Goal: Navigation & Orientation: Go to known website

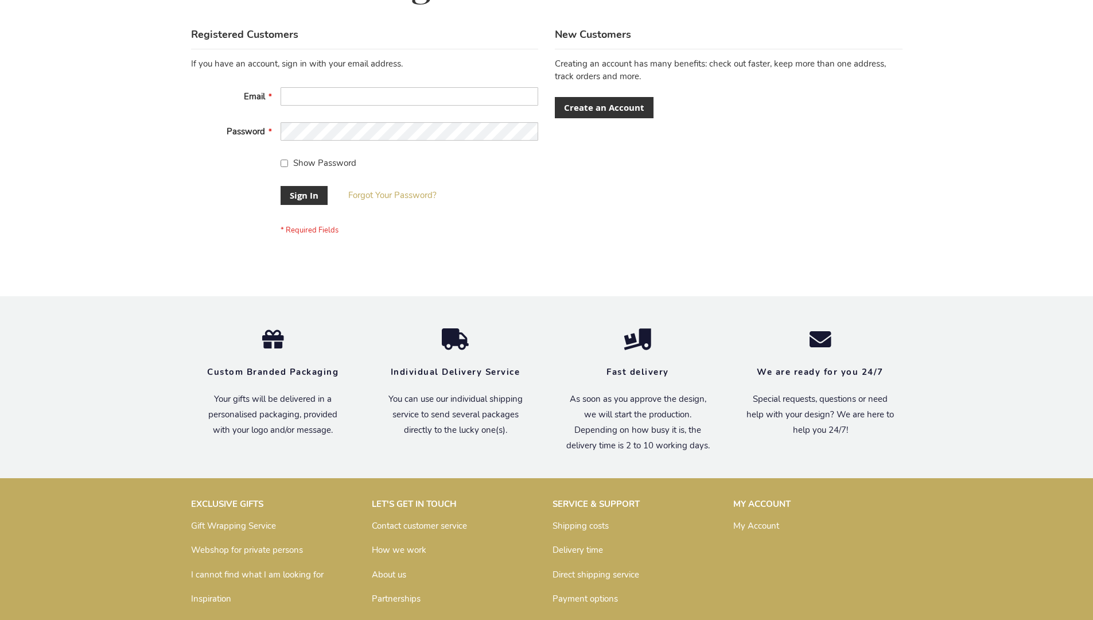
scroll to position [369, 0]
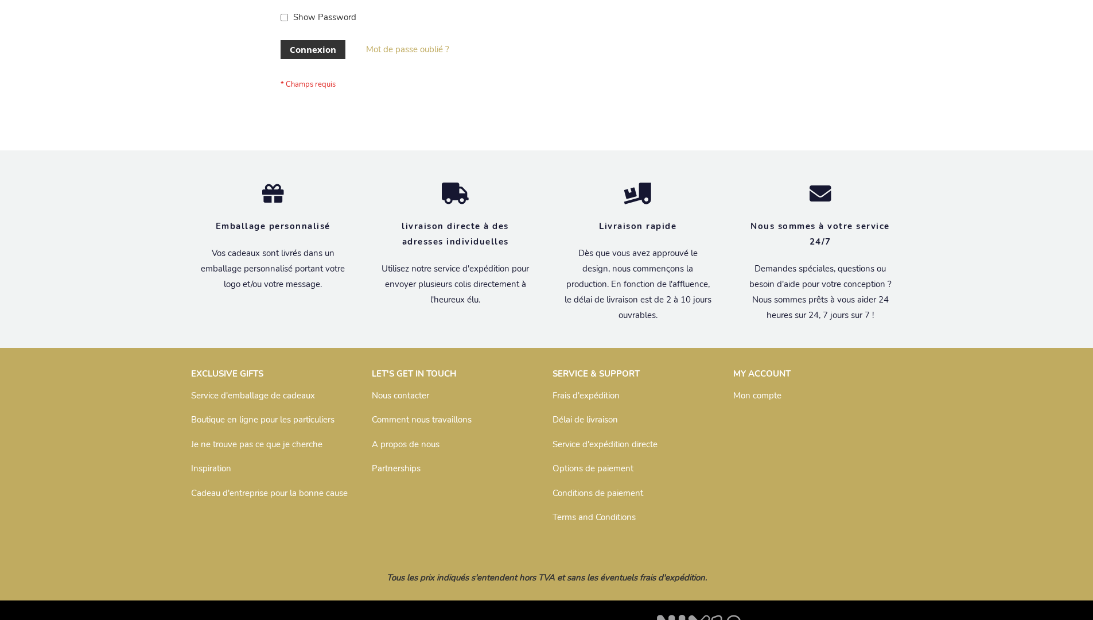
scroll to position [396, 0]
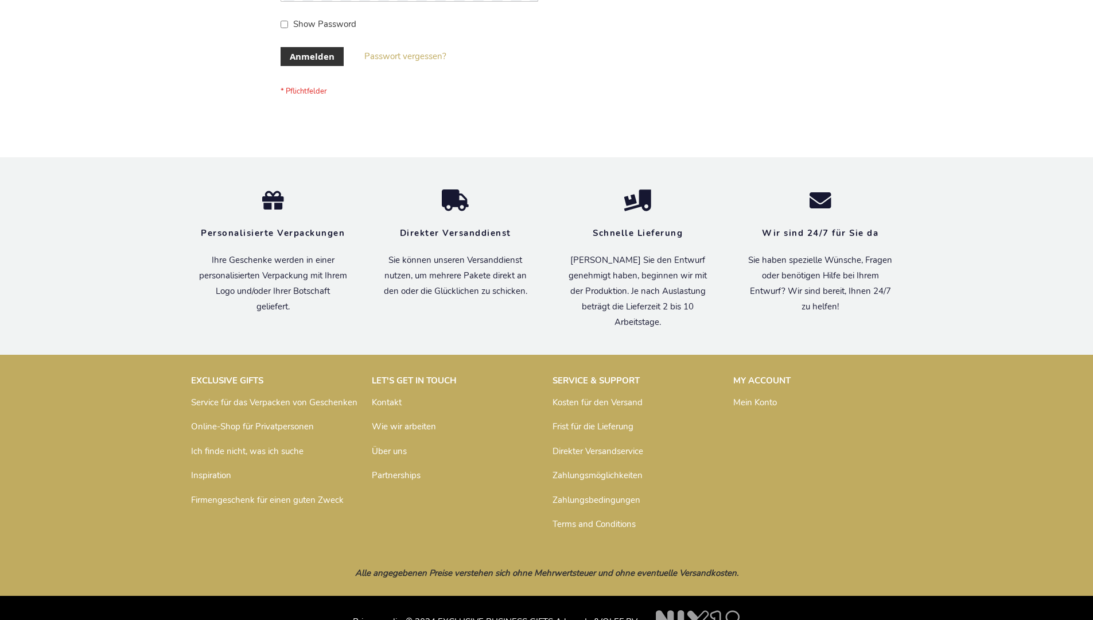
scroll to position [385, 0]
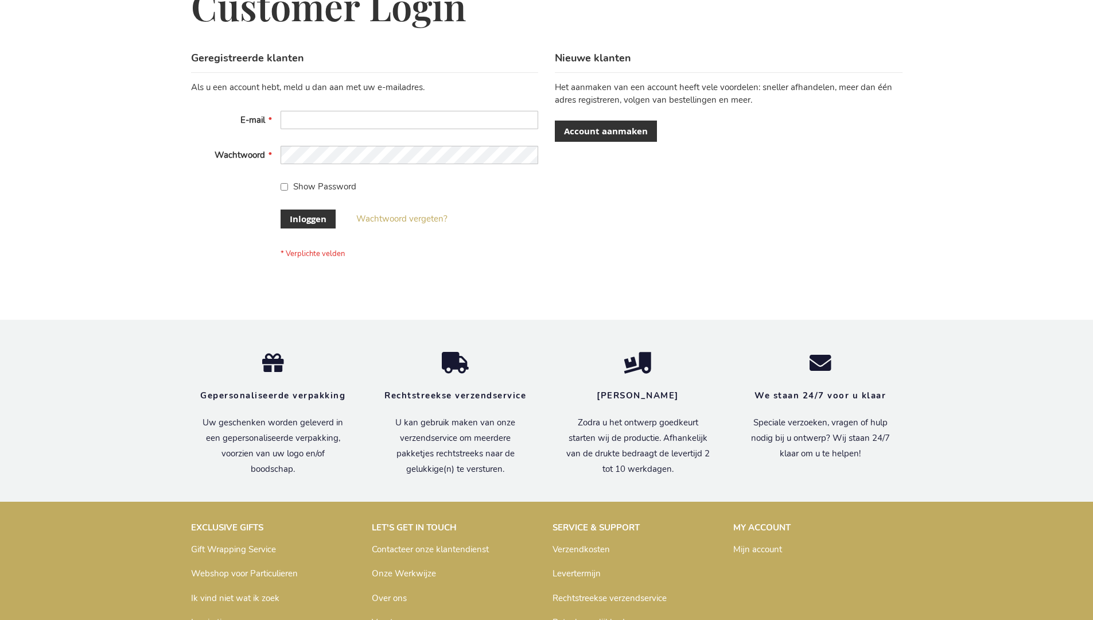
scroll to position [390, 0]
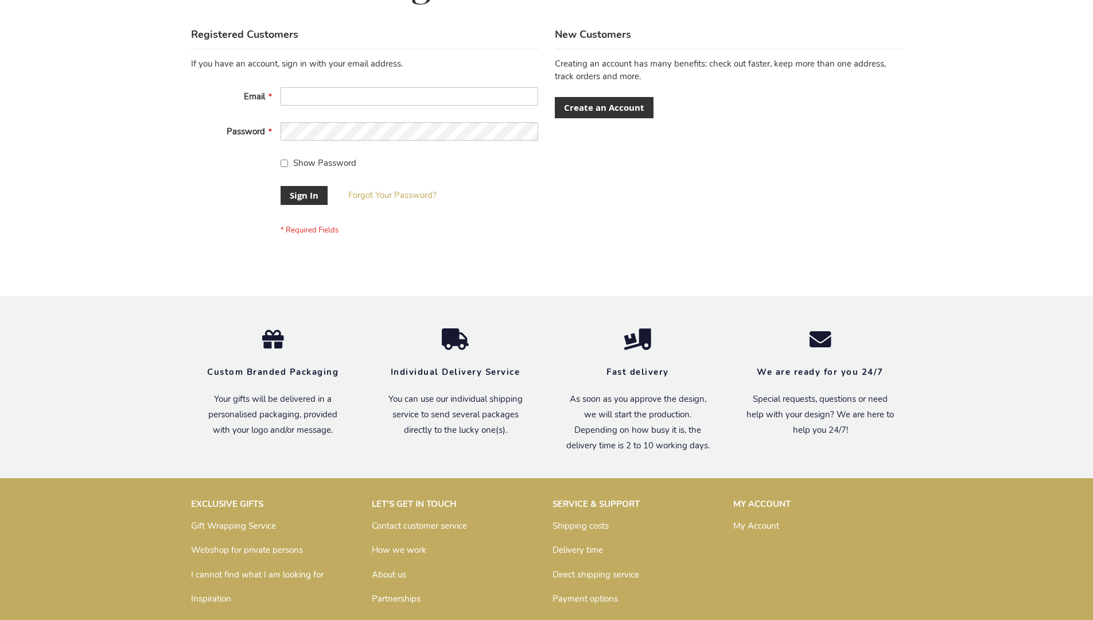
scroll to position [369, 0]
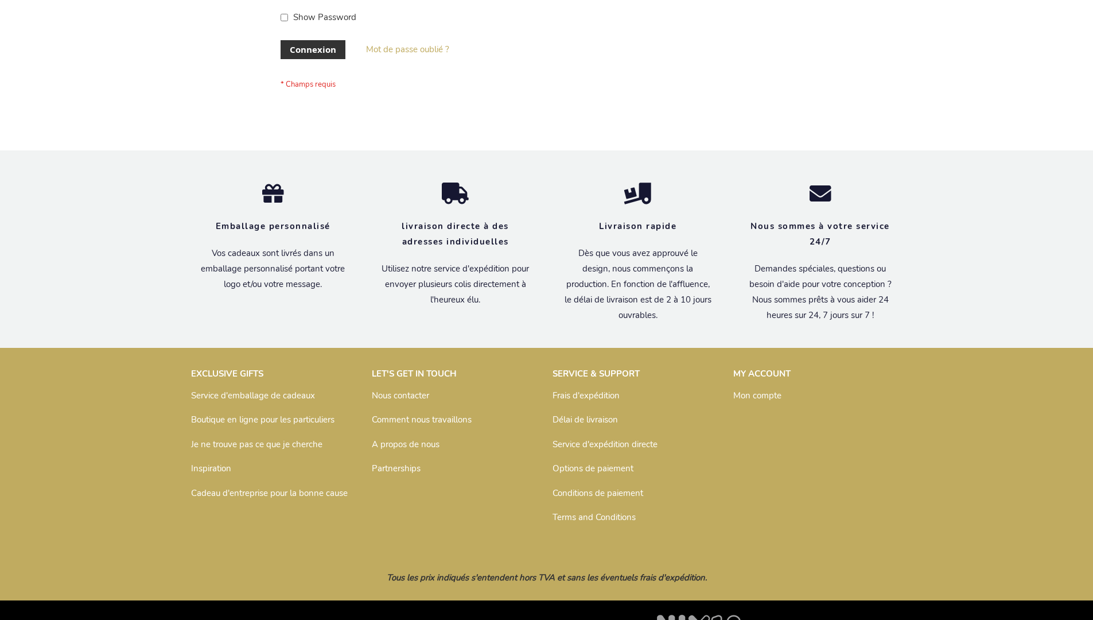
scroll to position [396, 0]
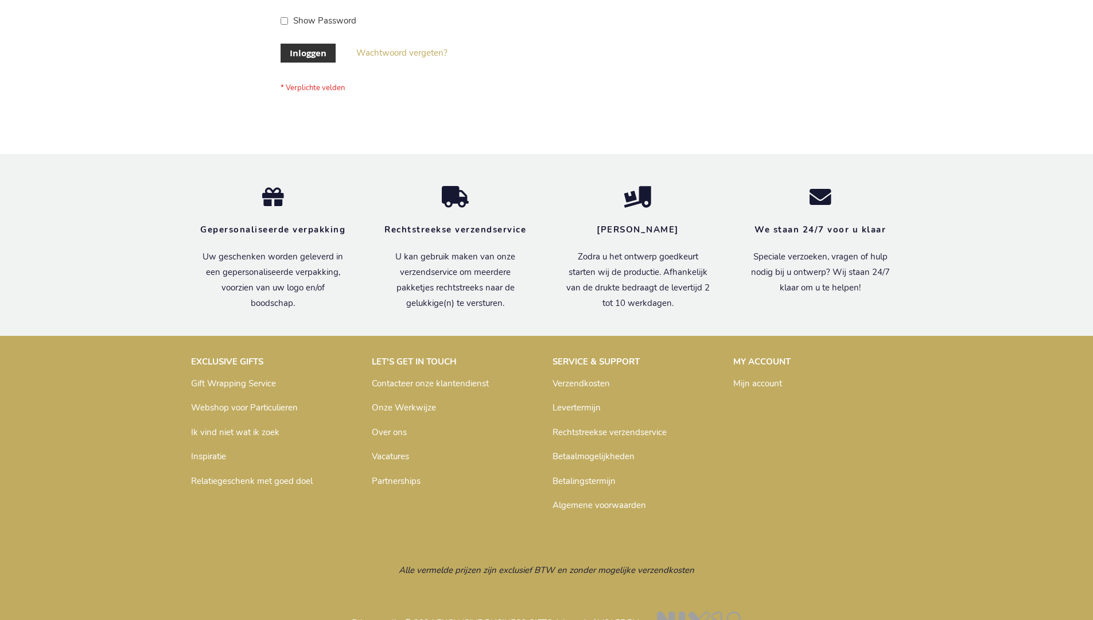
scroll to position [390, 0]
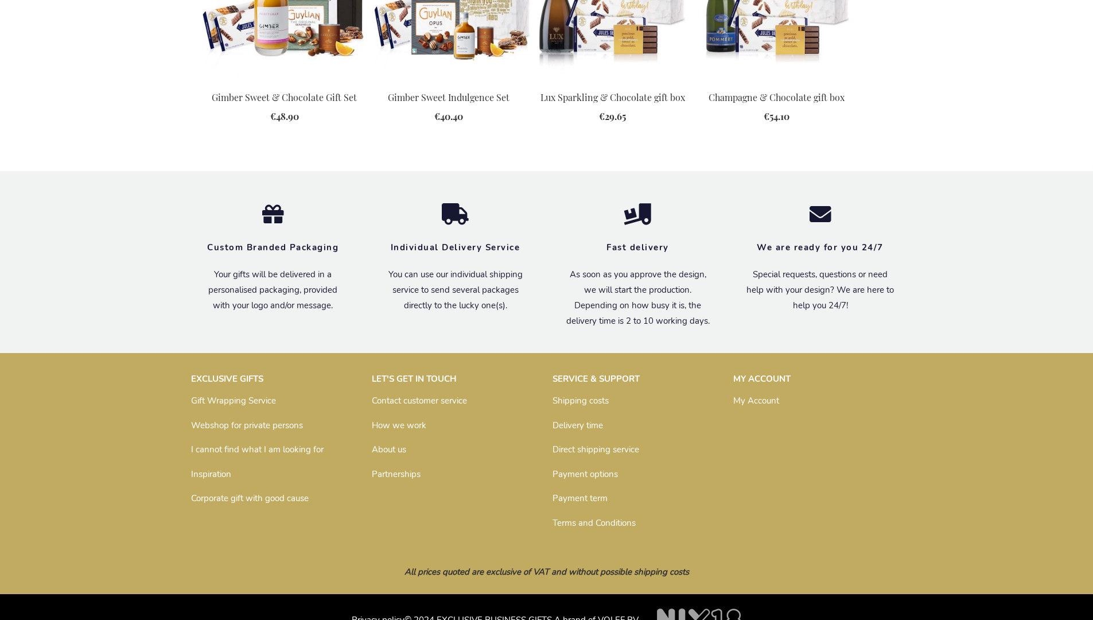
scroll to position [1480, 0]
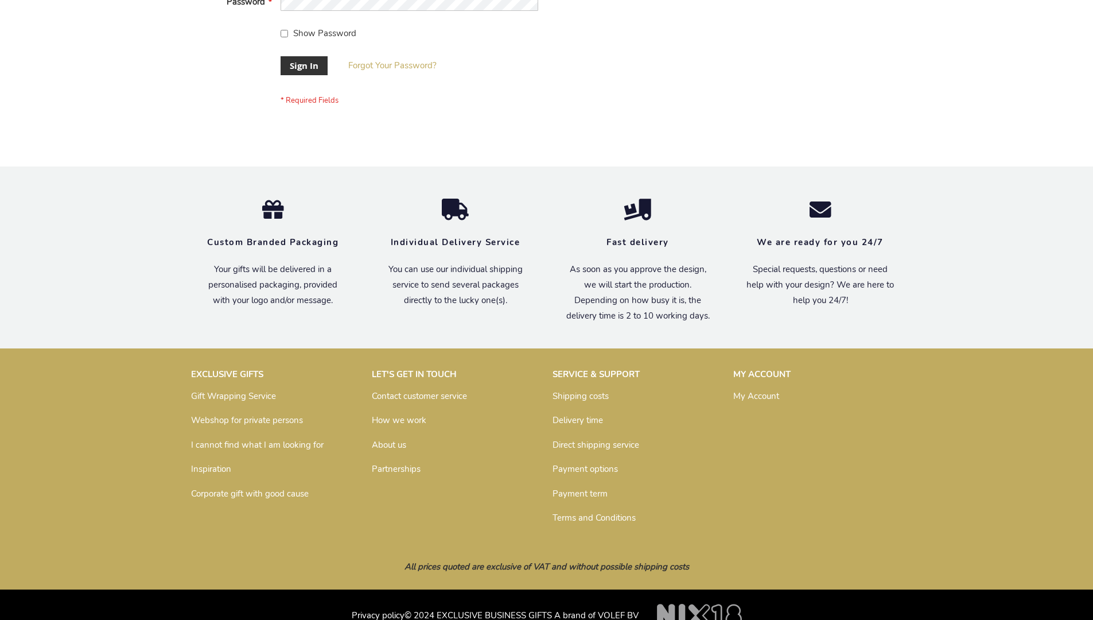
scroll to position [369, 0]
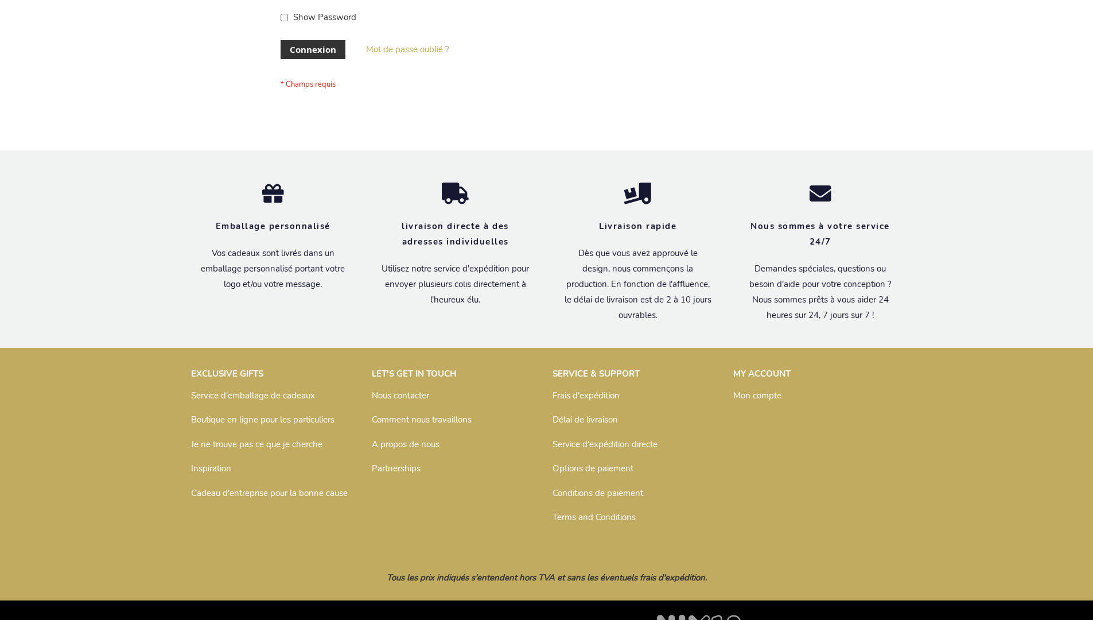
scroll to position [396, 0]
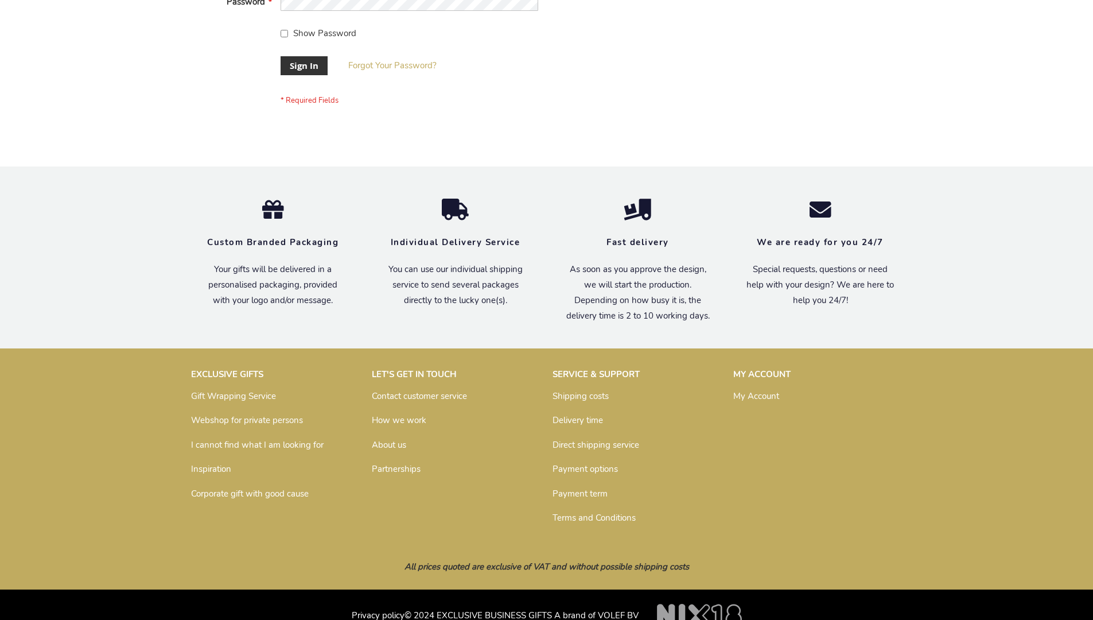
scroll to position [369, 0]
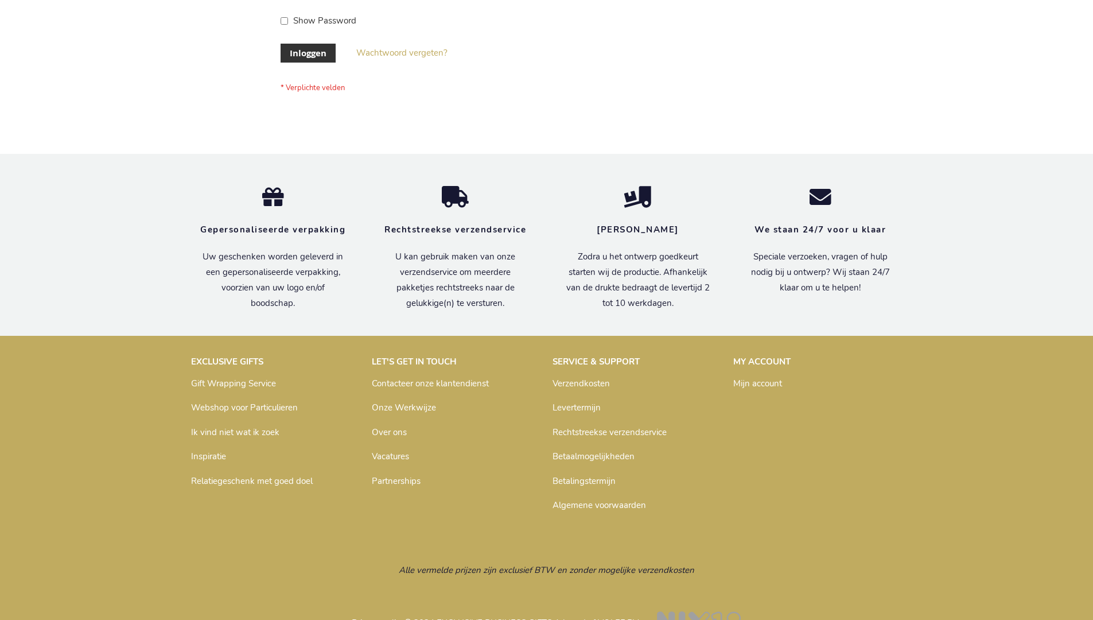
scroll to position [390, 0]
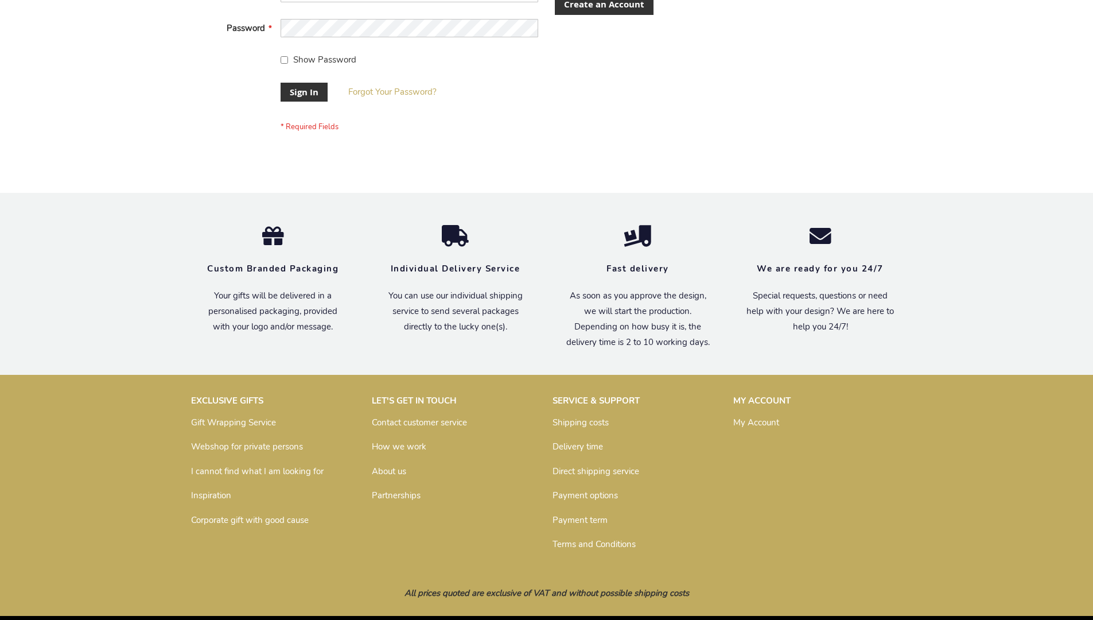
scroll to position [369, 0]
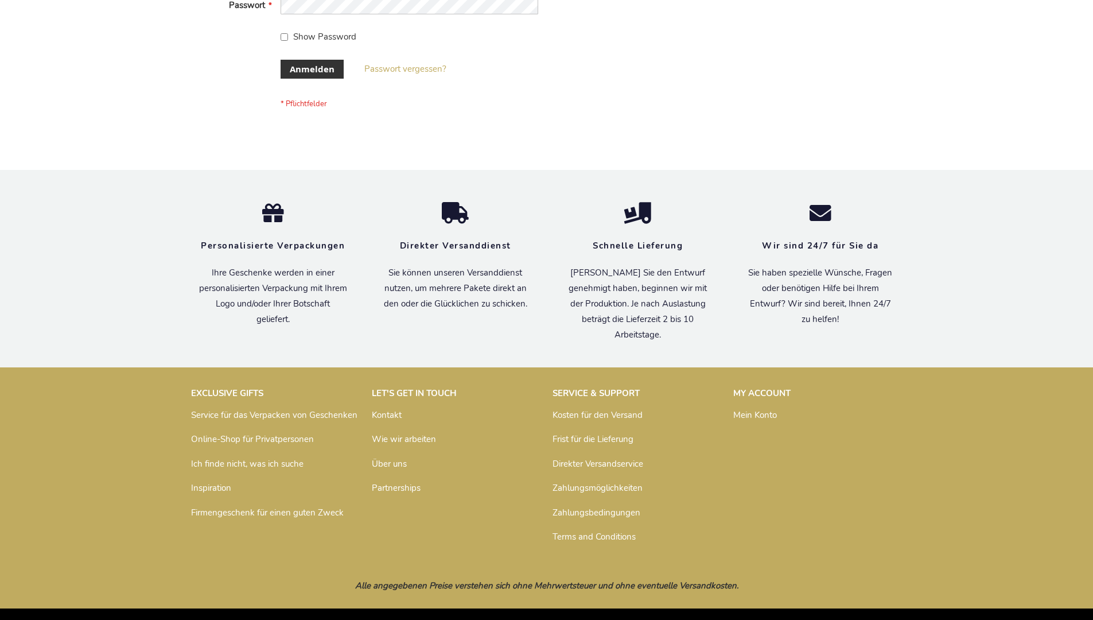
scroll to position [385, 0]
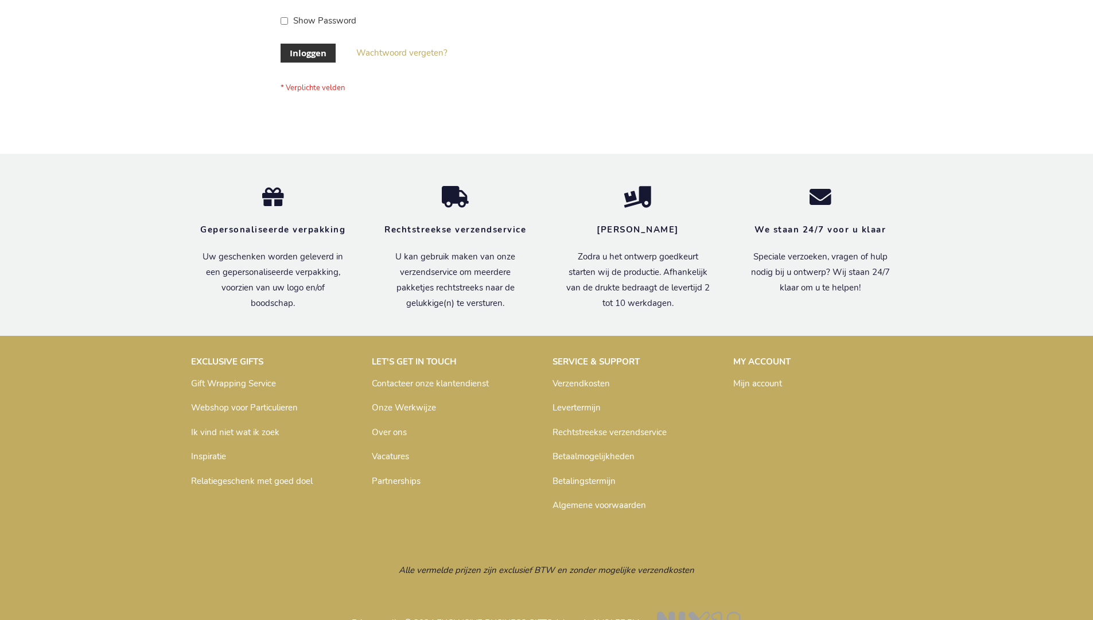
scroll to position [390, 0]
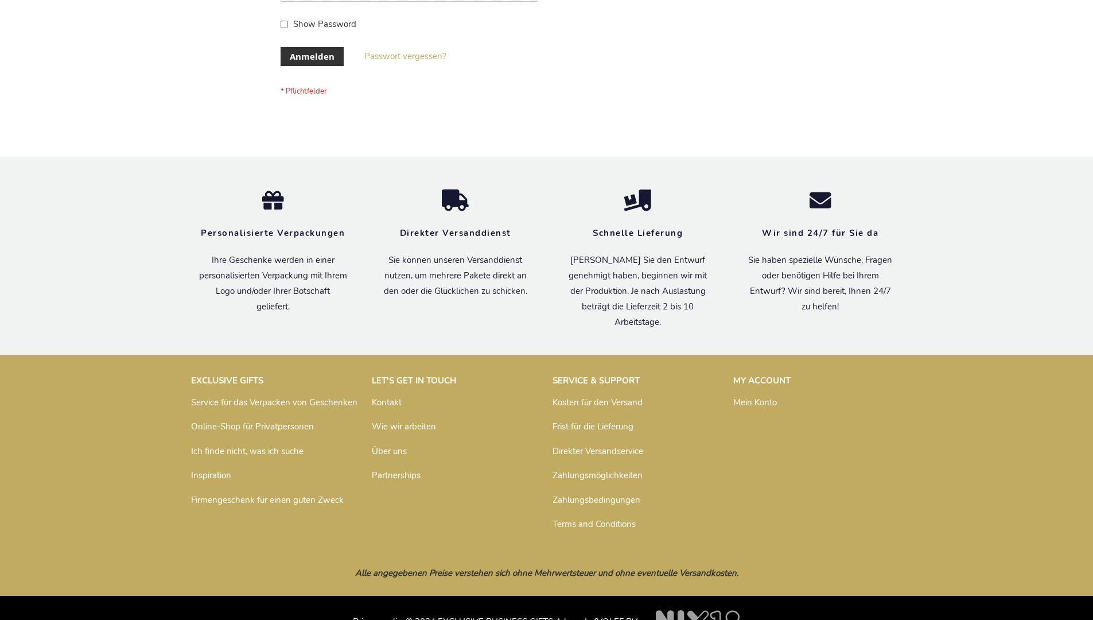
scroll to position [385, 0]
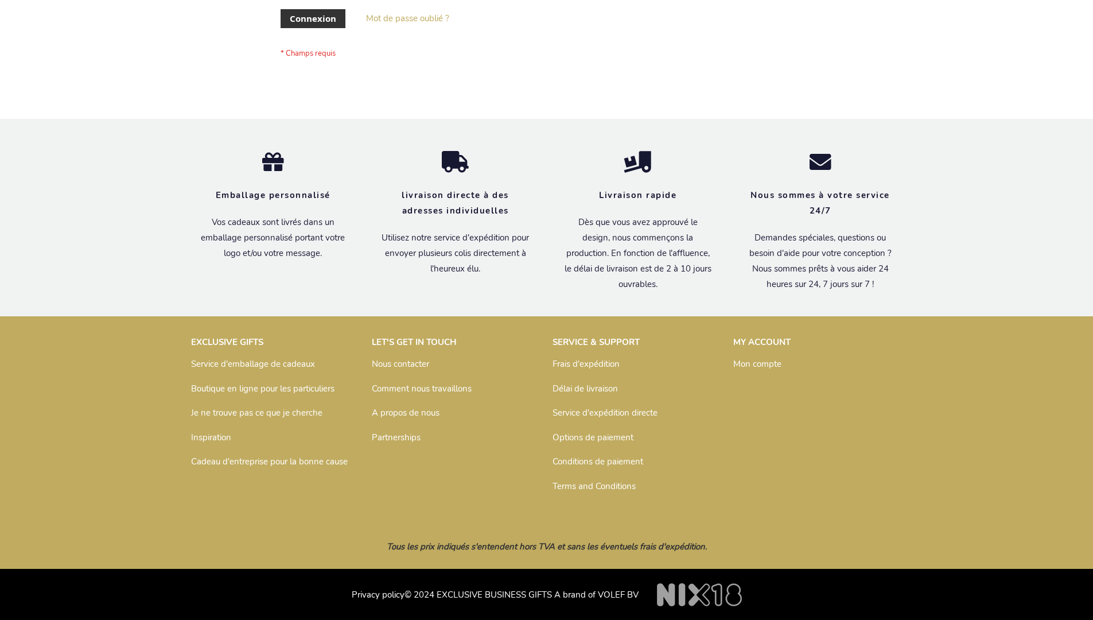
scroll to position [387, 0]
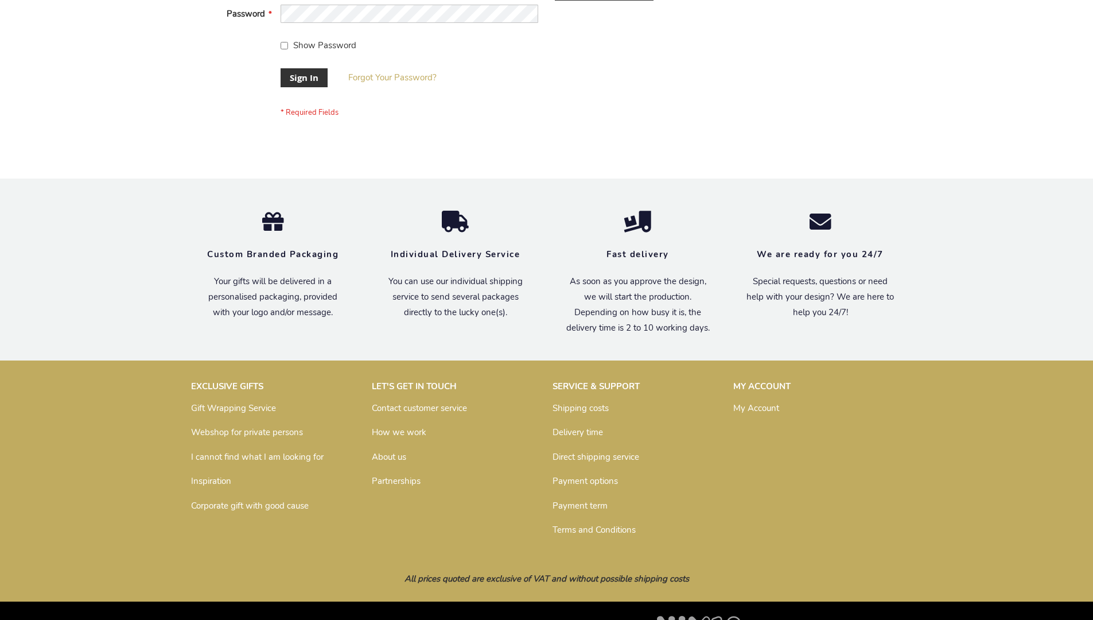
scroll to position [369, 0]
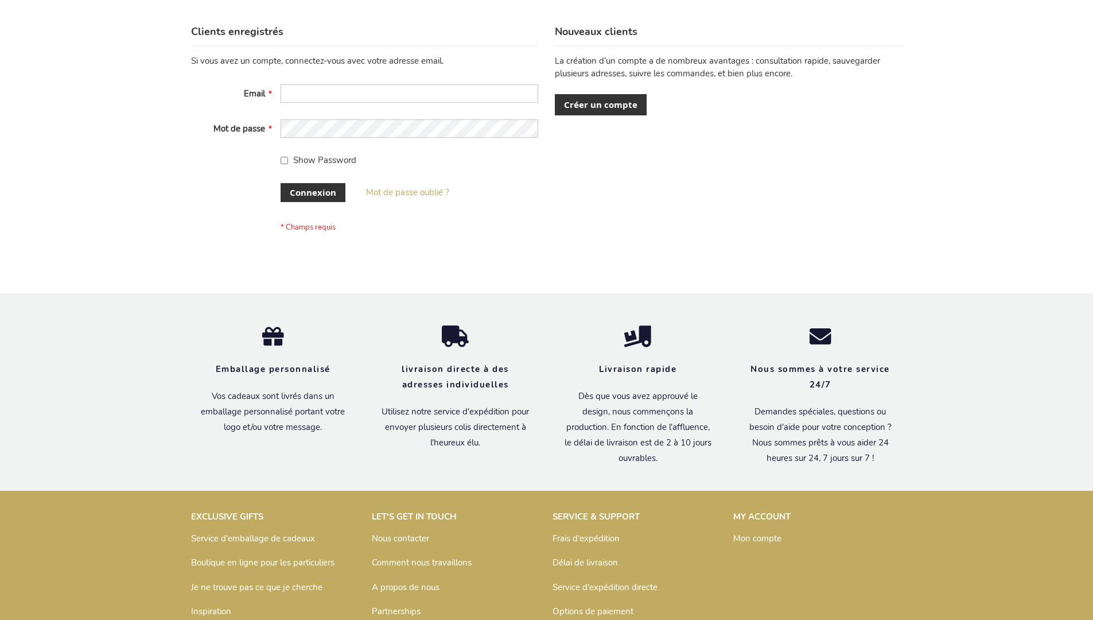
scroll to position [396, 0]
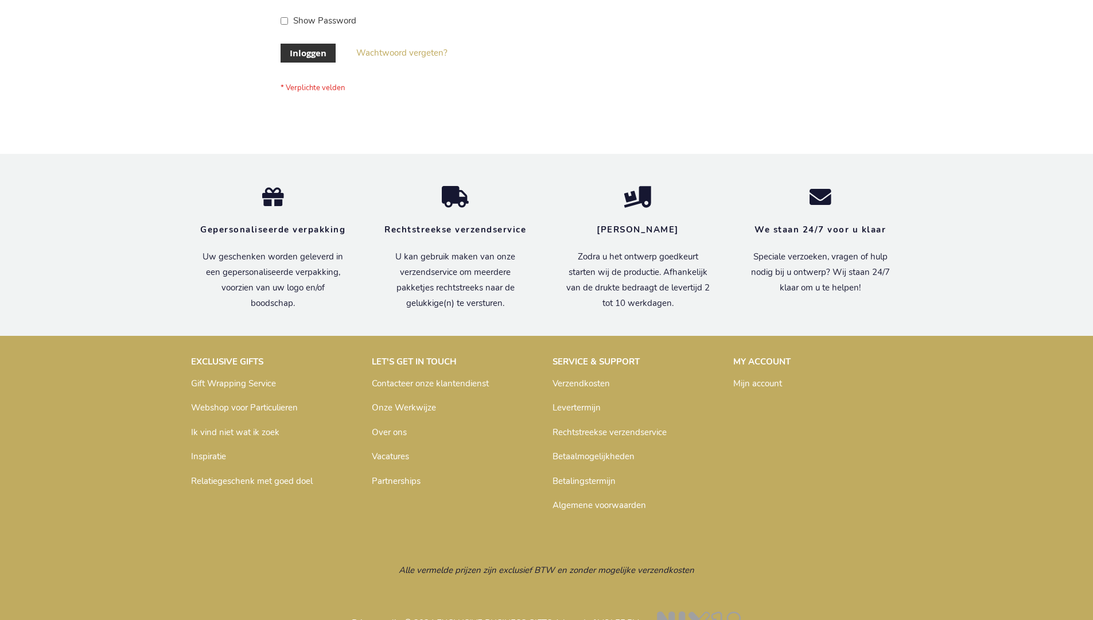
scroll to position [390, 0]
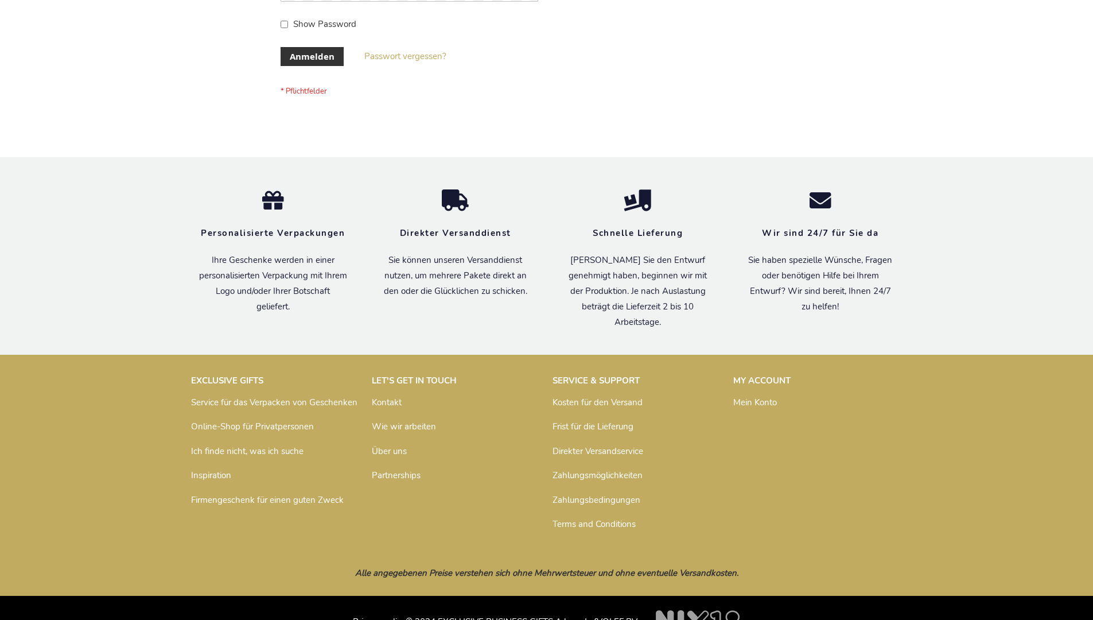
scroll to position [385, 0]
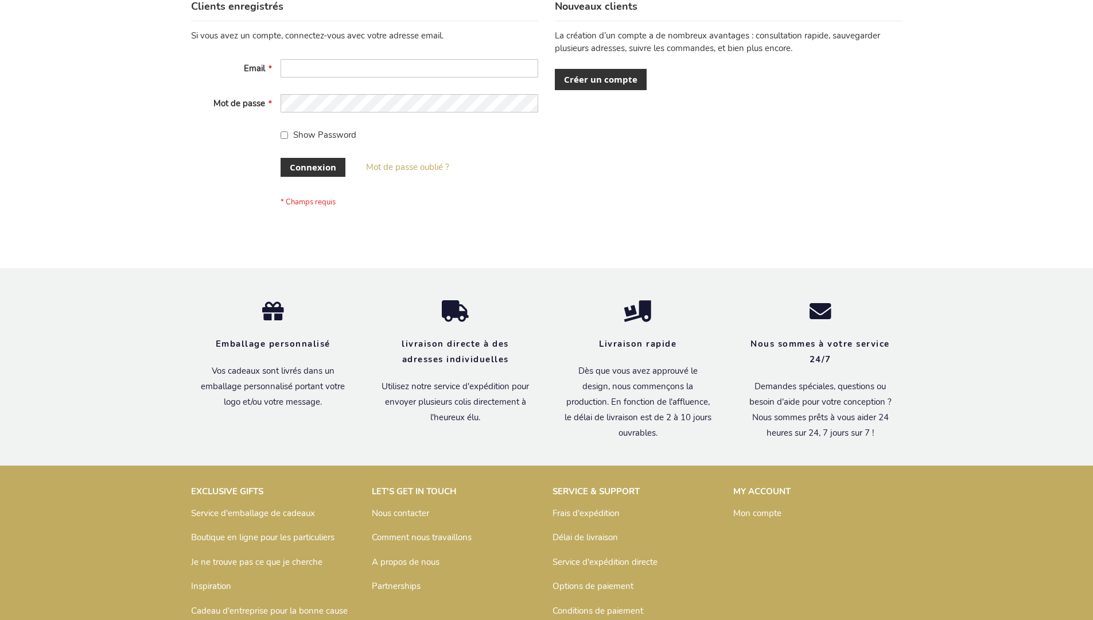
scroll to position [396, 0]
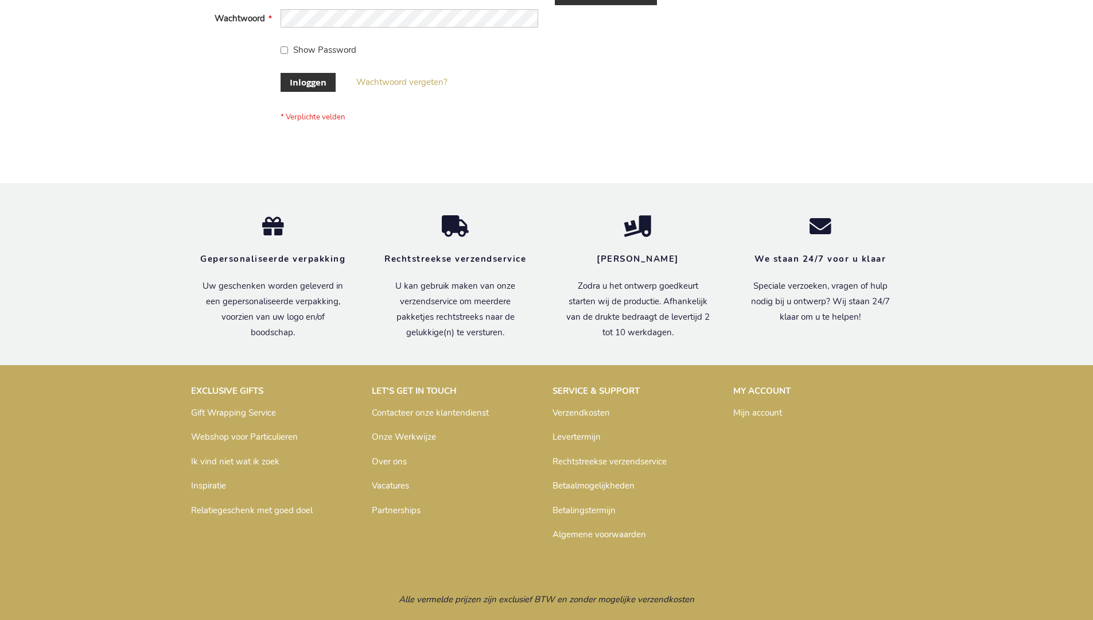
scroll to position [390, 0]
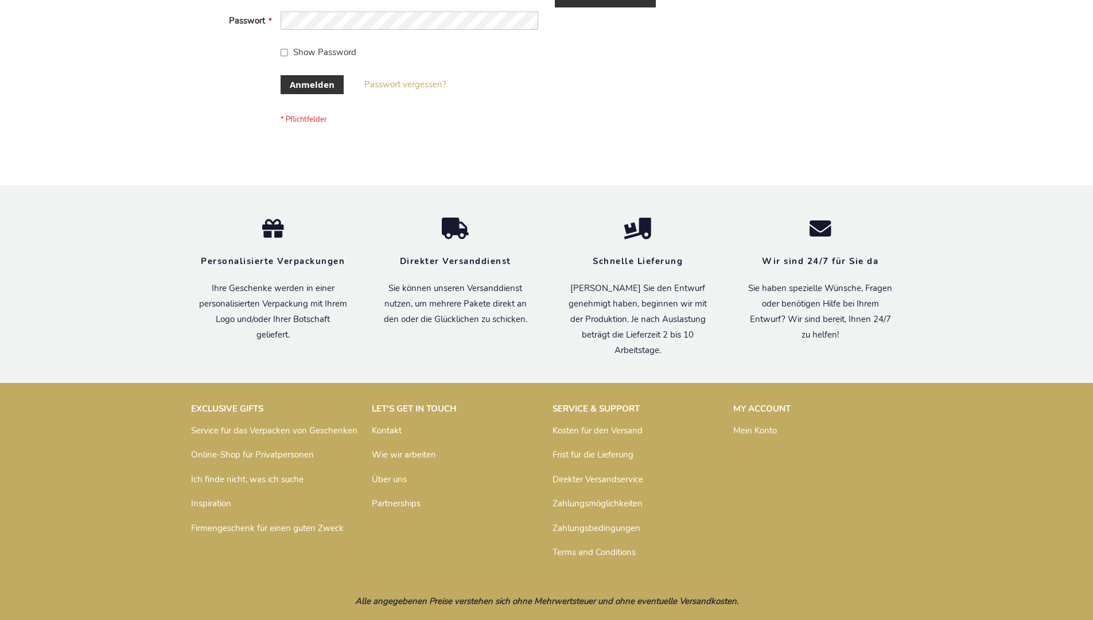
scroll to position [385, 0]
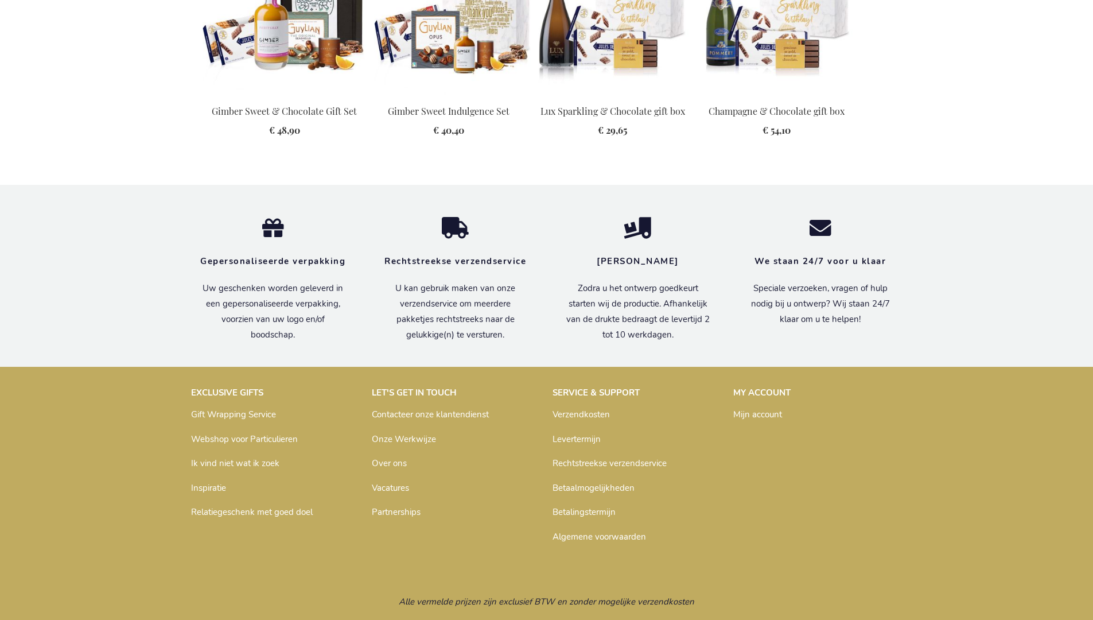
scroll to position [1501, 0]
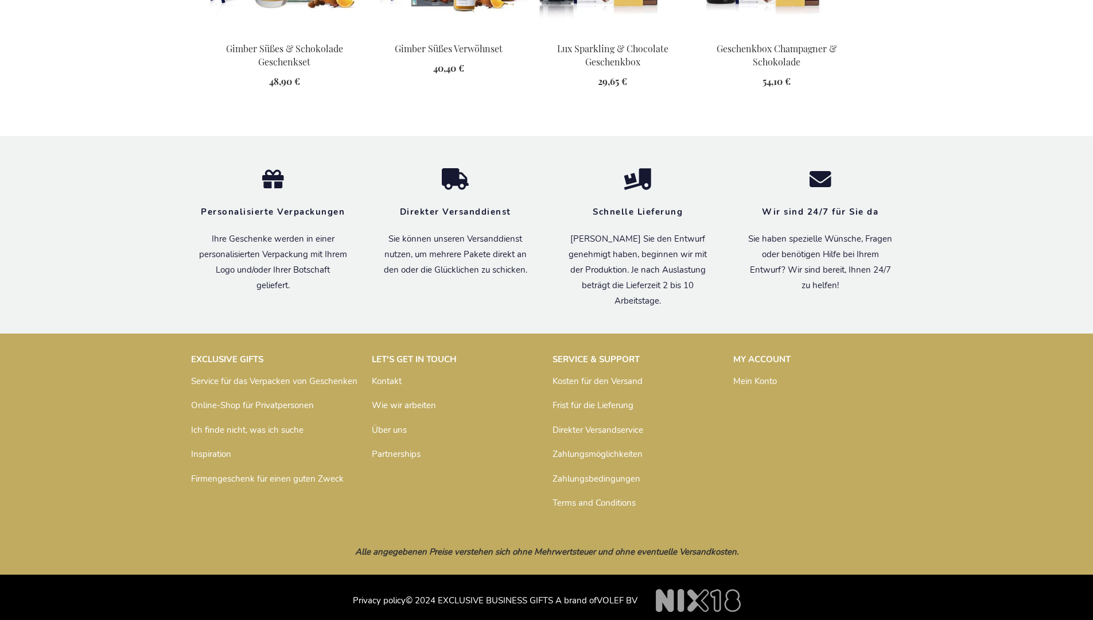
scroll to position [1521, 0]
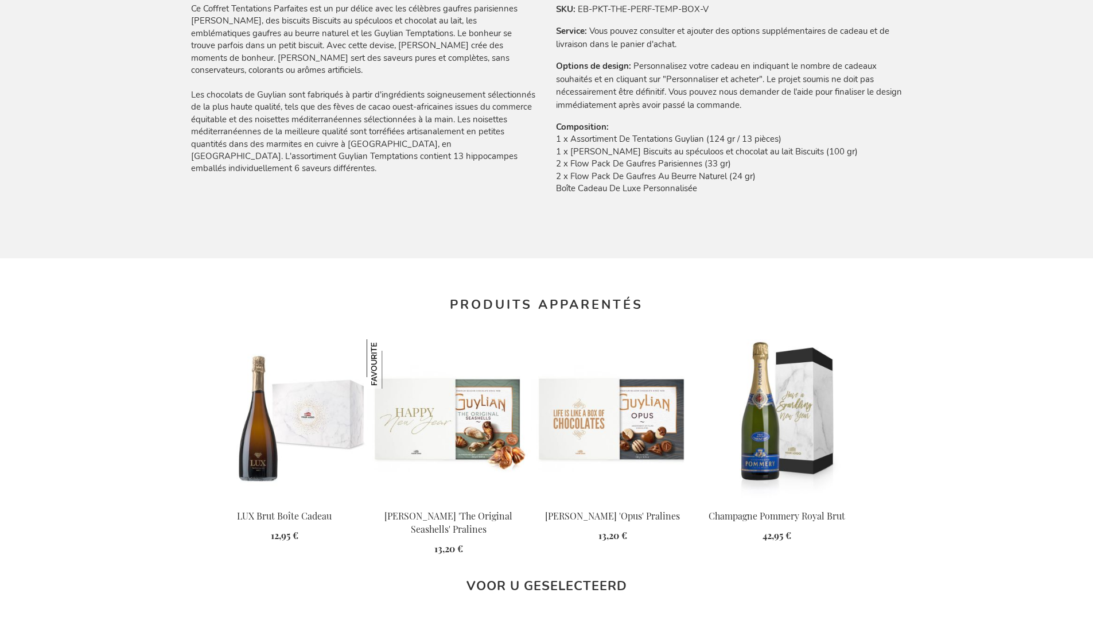
scroll to position [1533, 0]
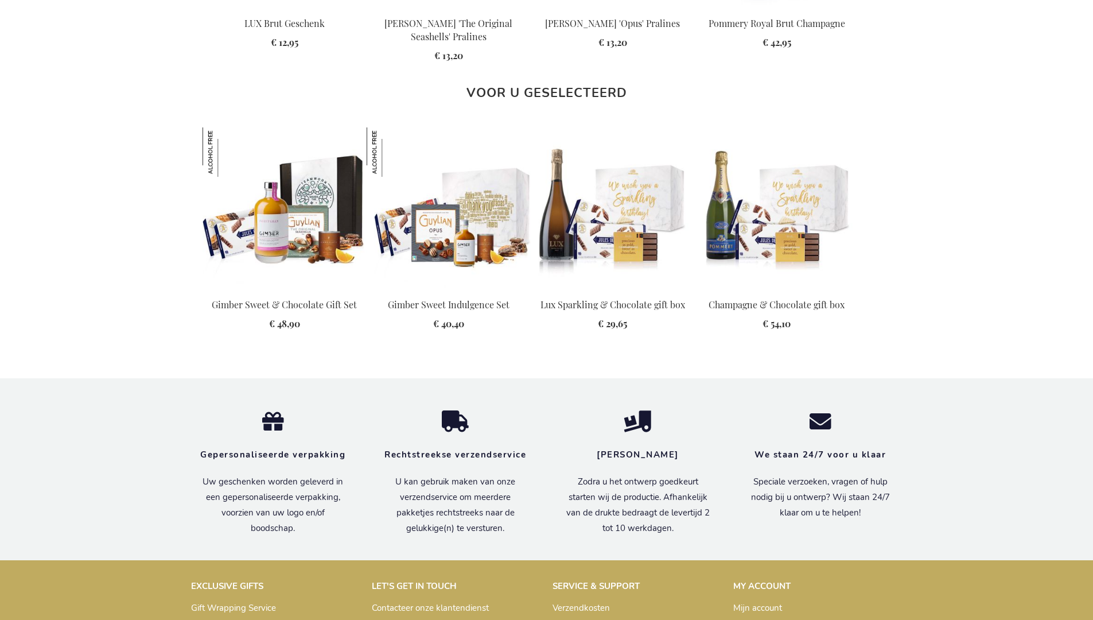
scroll to position [1501, 0]
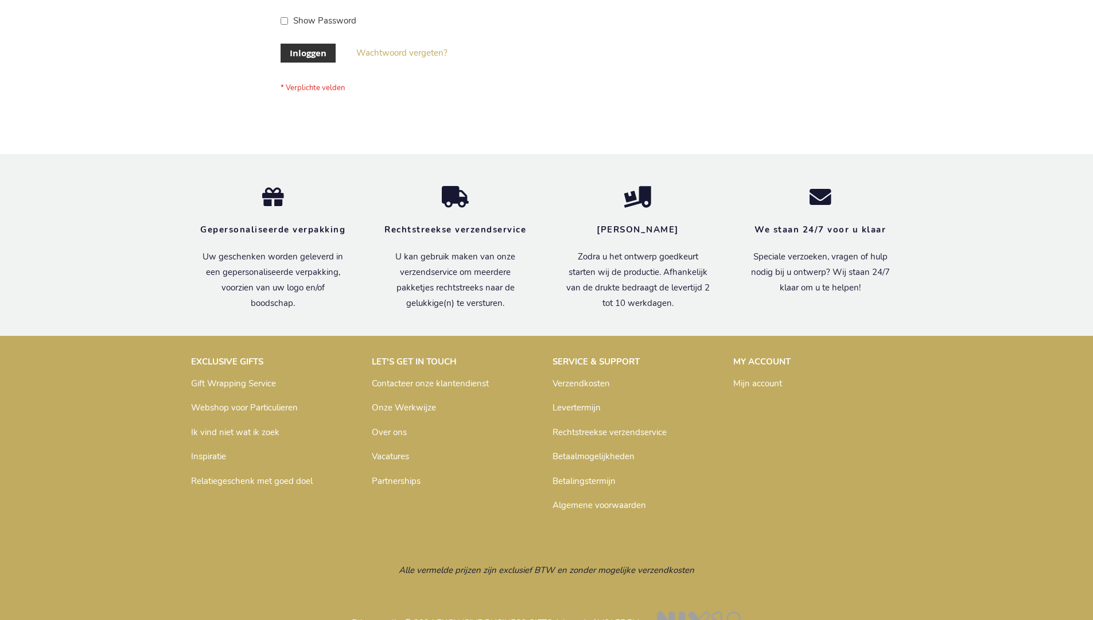
scroll to position [390, 0]
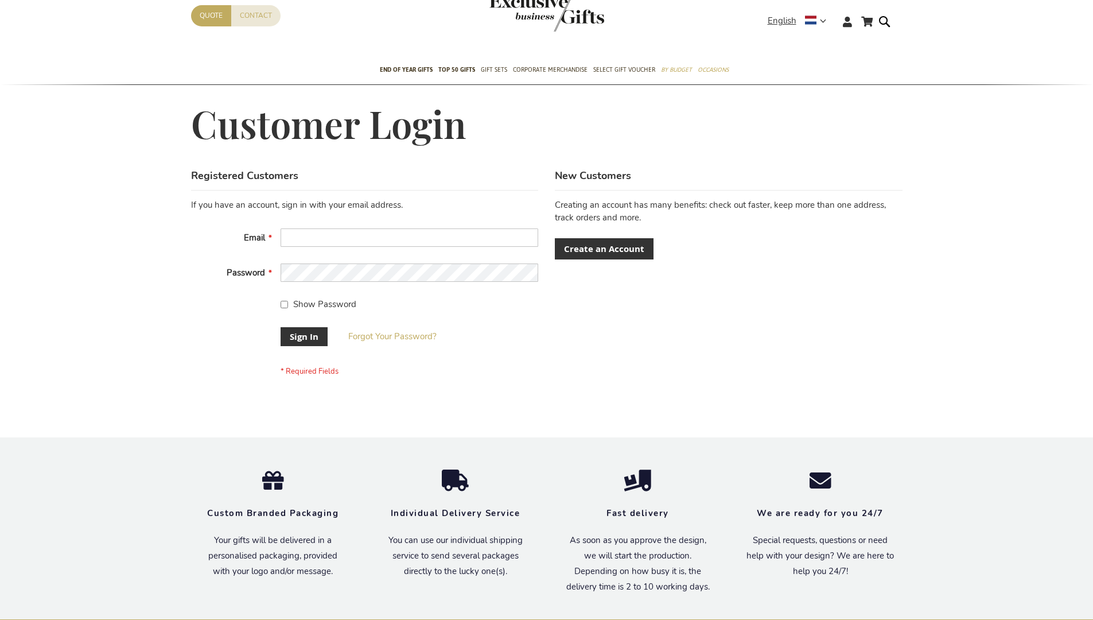
scroll to position [369, 0]
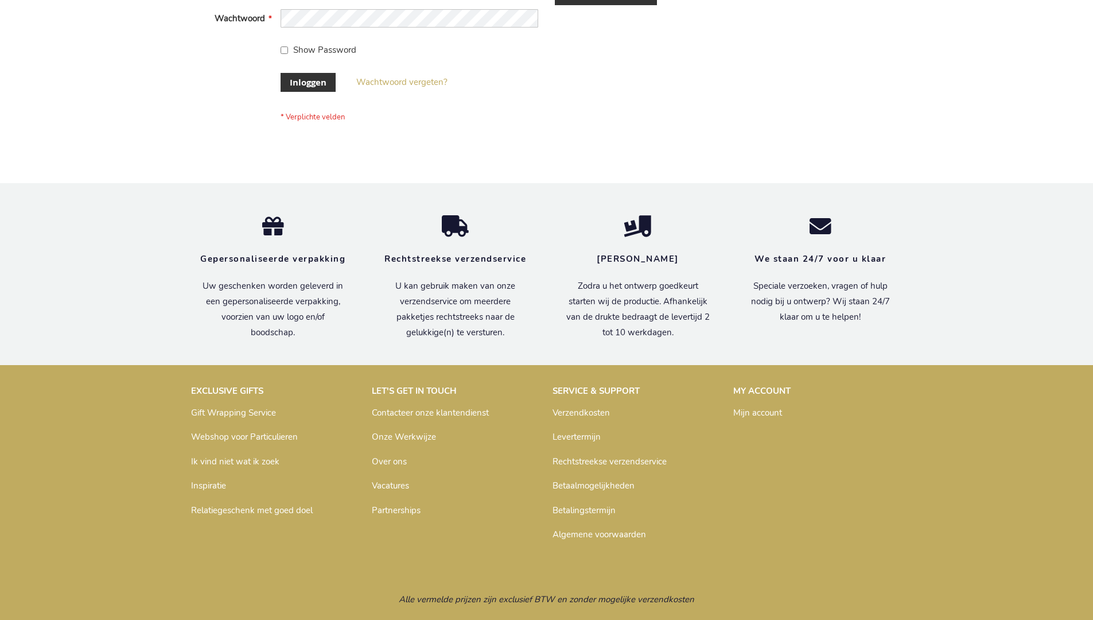
scroll to position [390, 0]
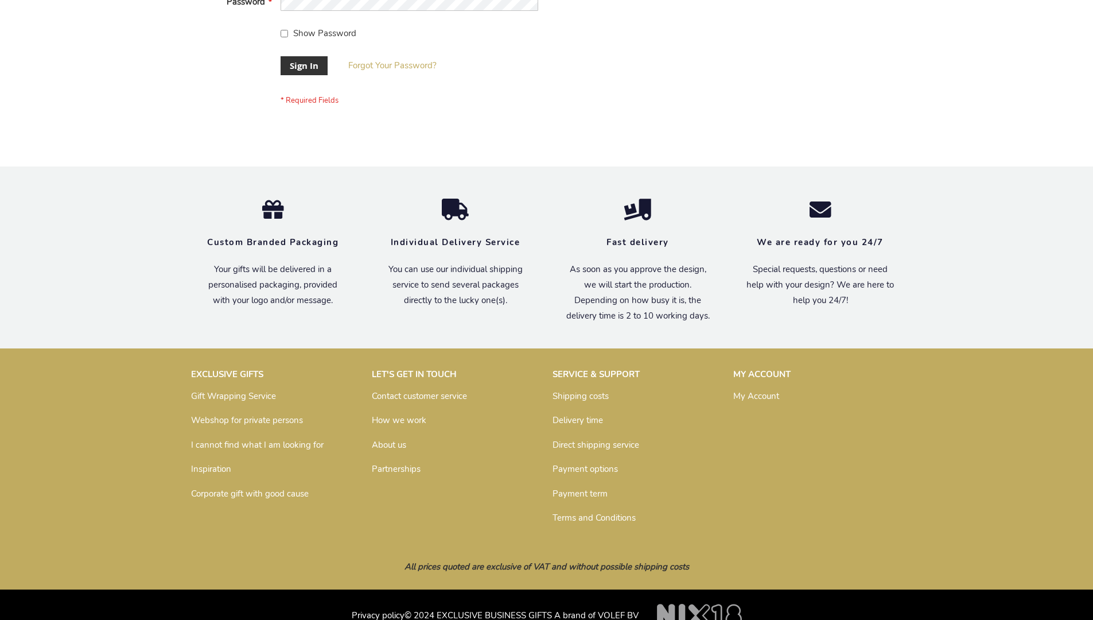
scroll to position [369, 0]
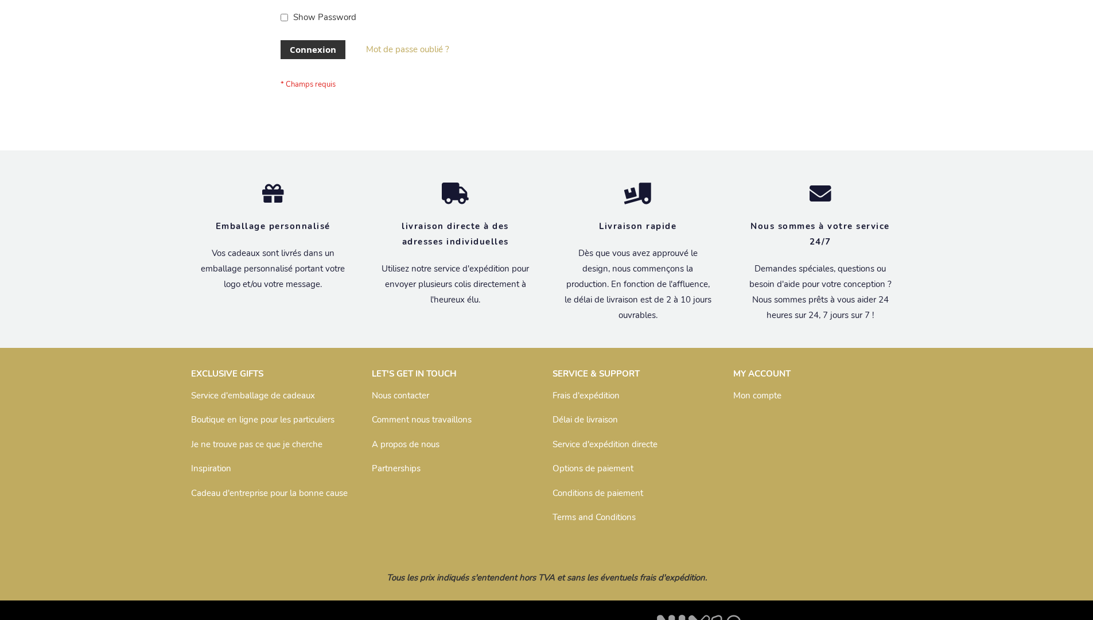
scroll to position [396, 0]
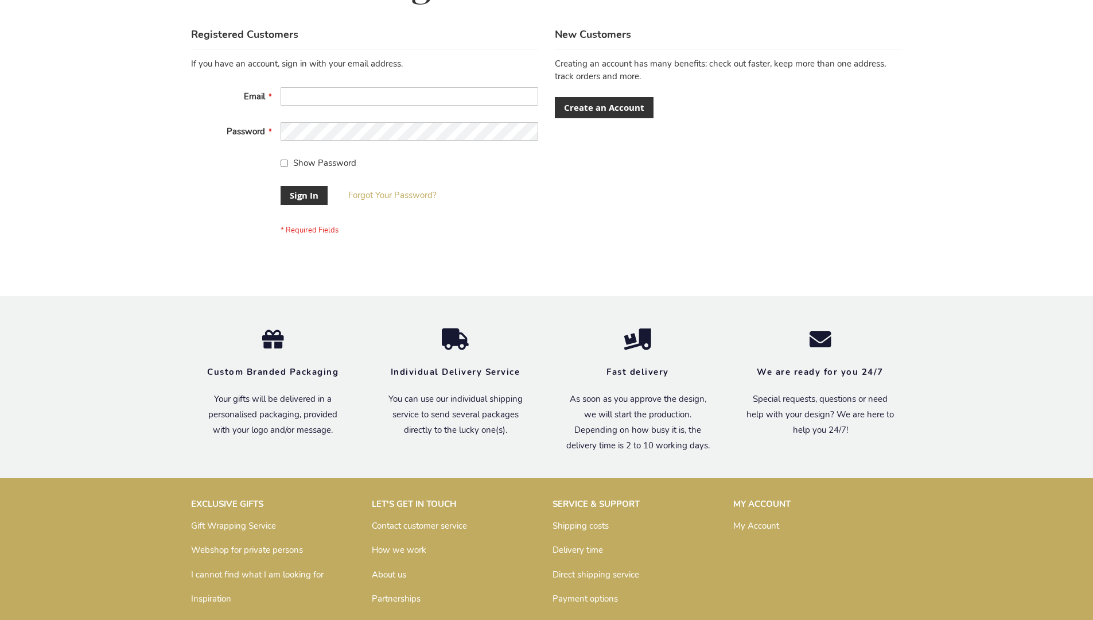
scroll to position [369, 0]
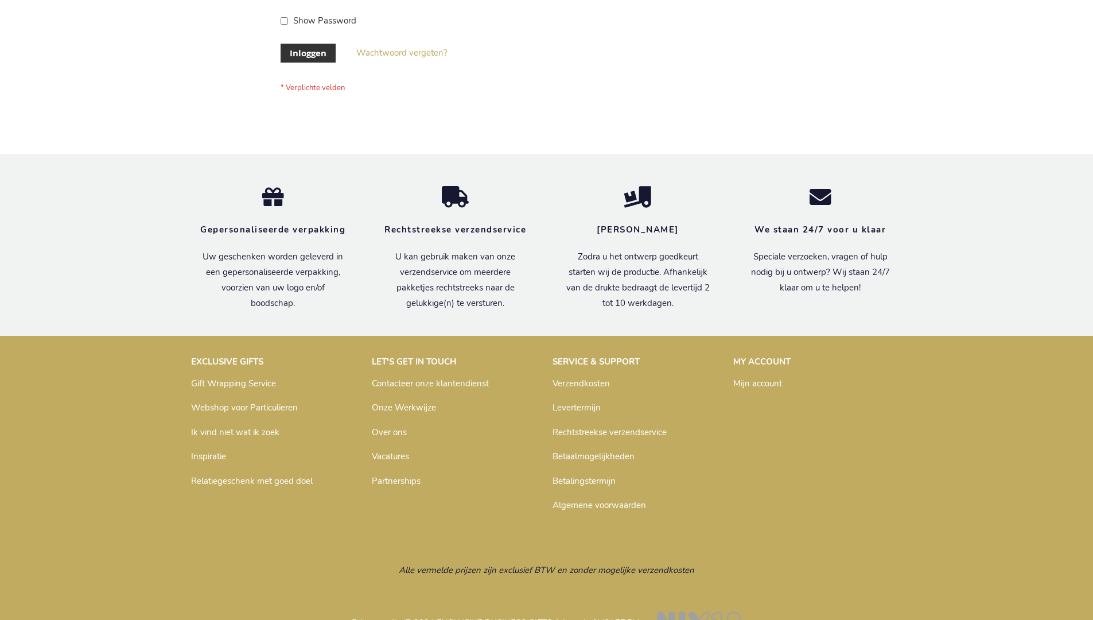
scroll to position [390, 0]
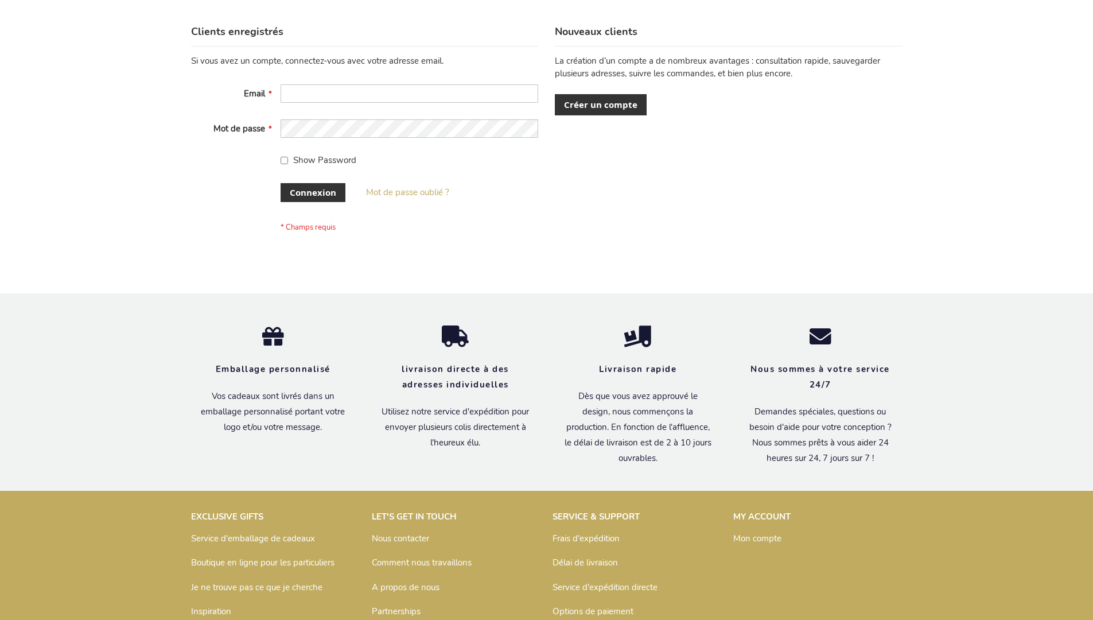
scroll to position [396, 0]
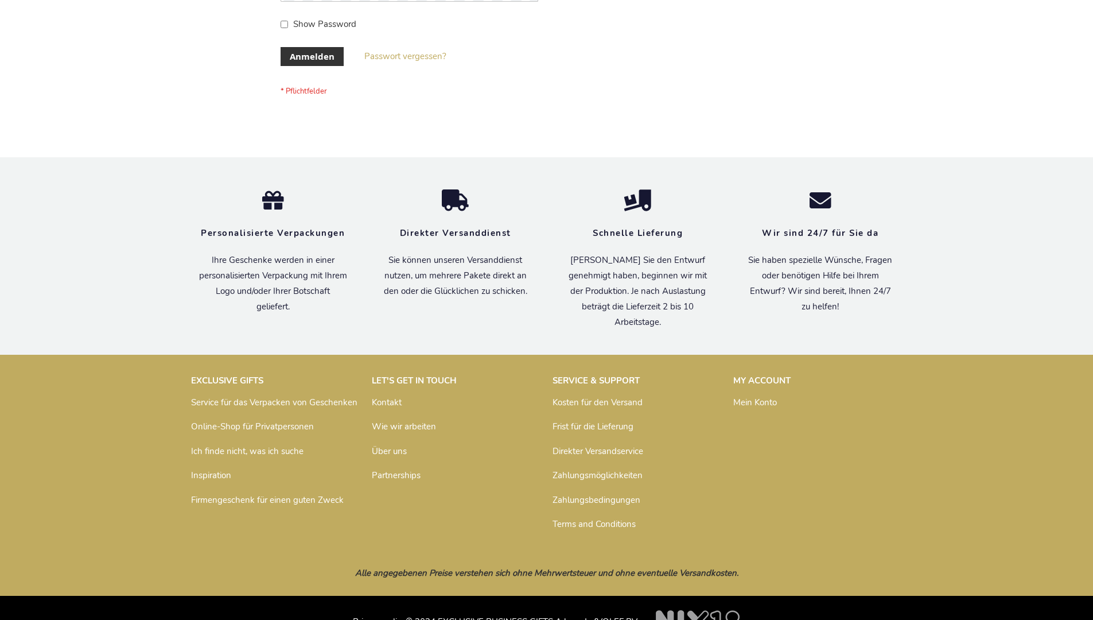
scroll to position [385, 0]
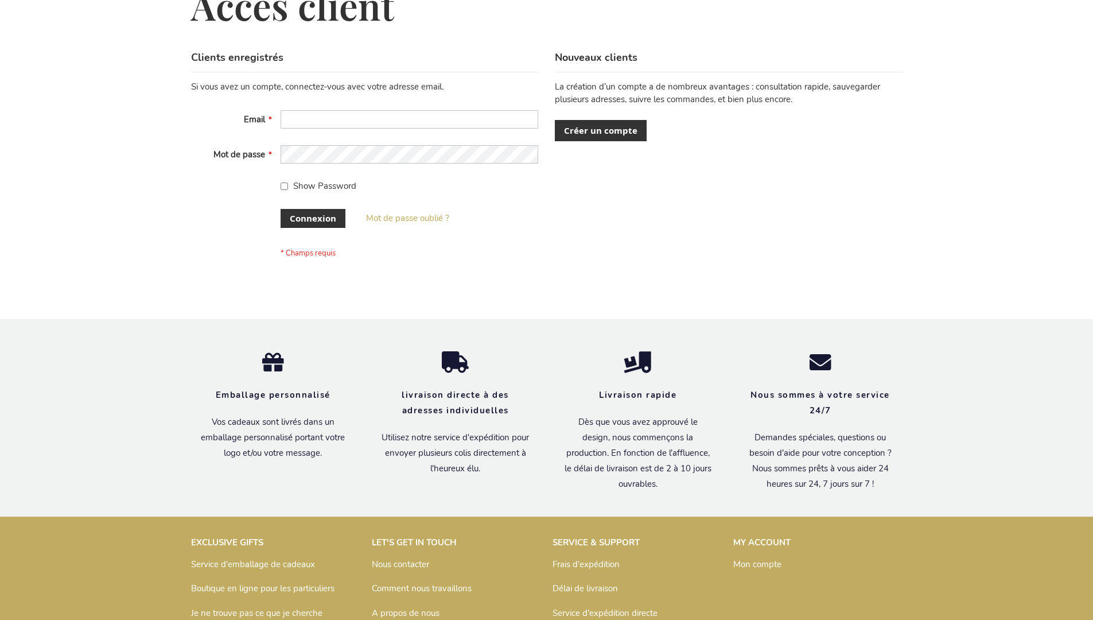
scroll to position [396, 0]
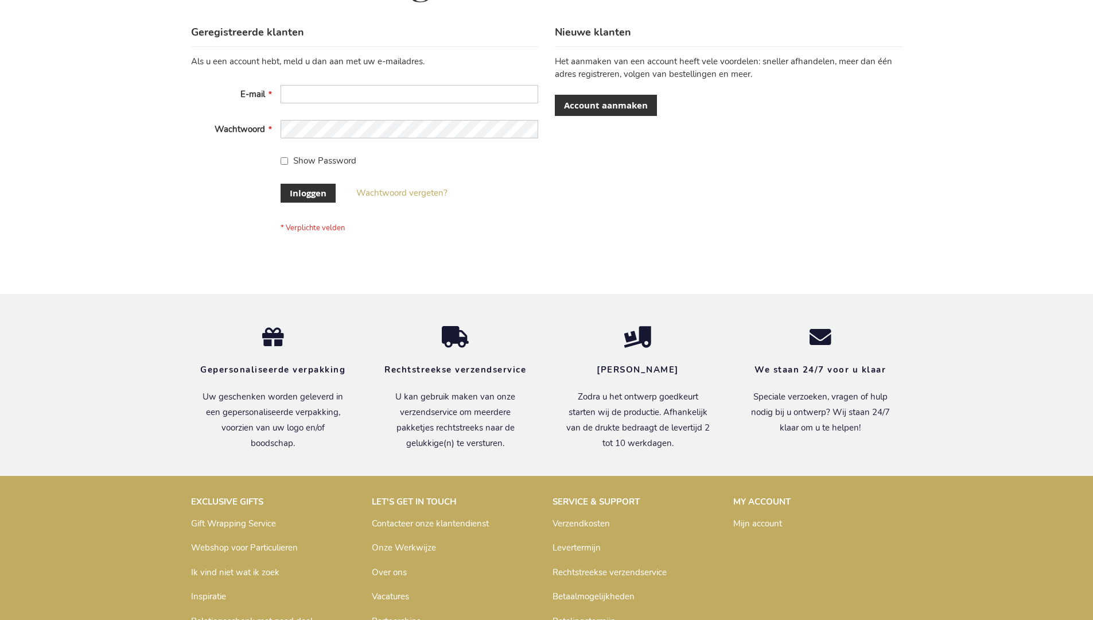
scroll to position [390, 0]
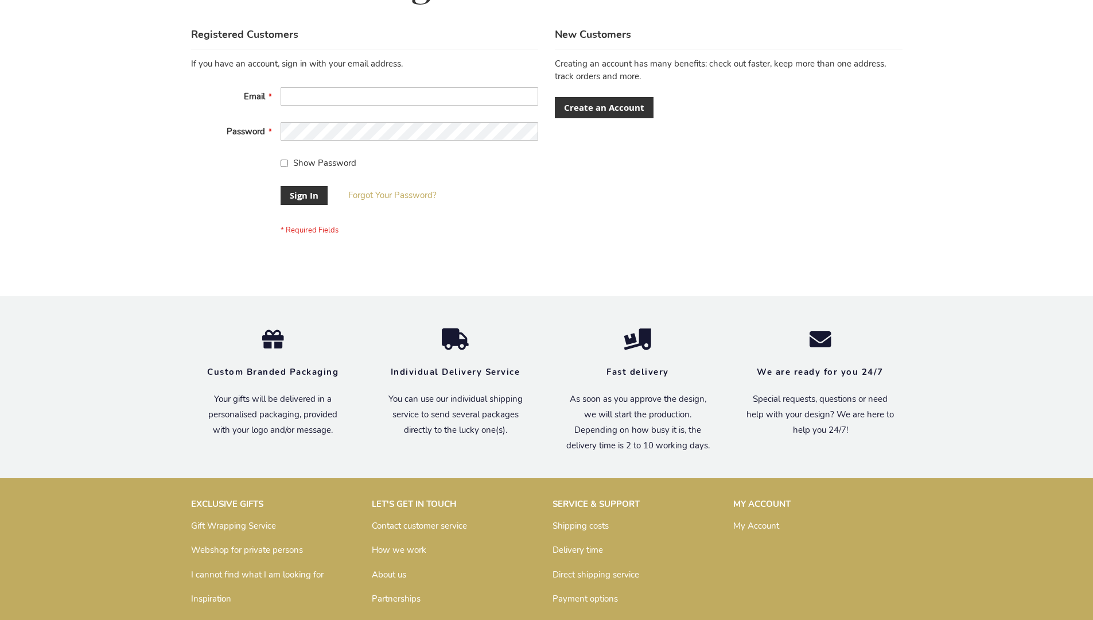
scroll to position [369, 0]
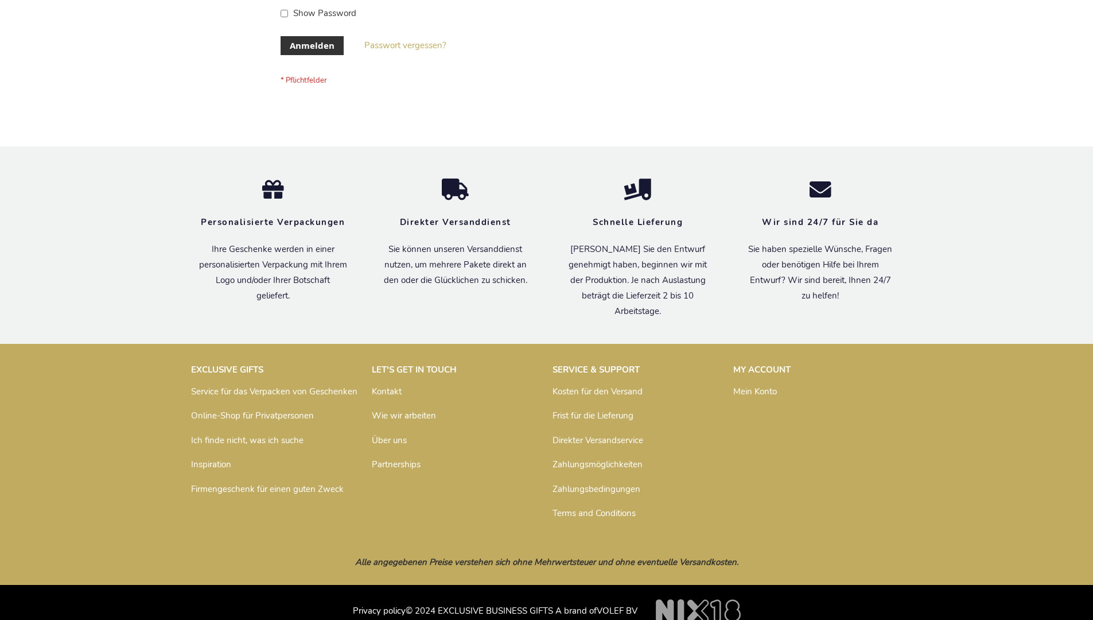
scroll to position [385, 0]
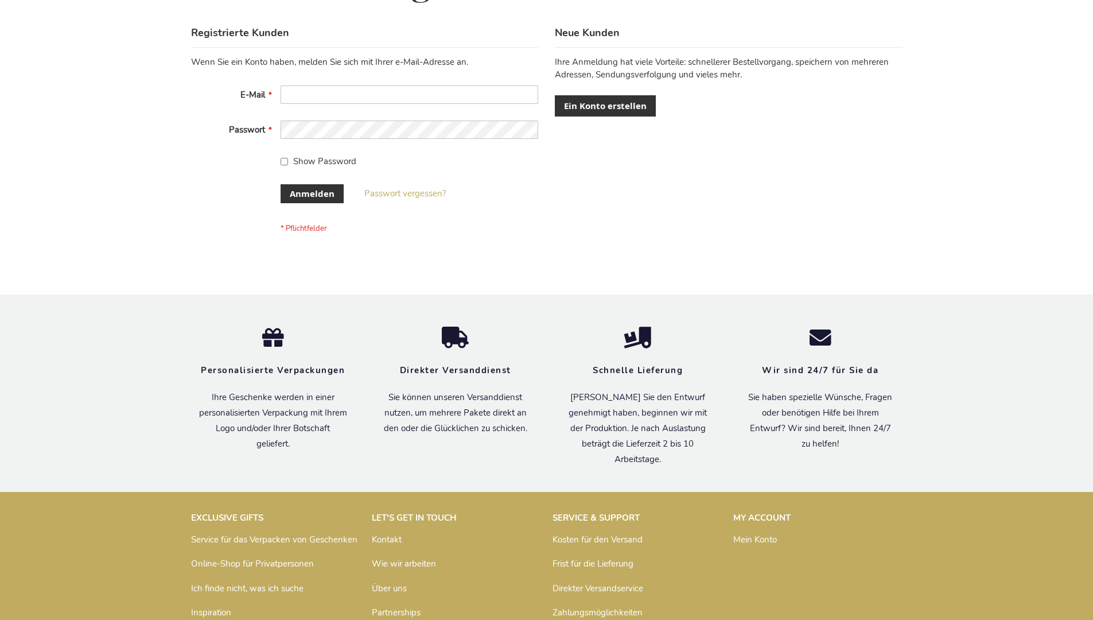
scroll to position [385, 0]
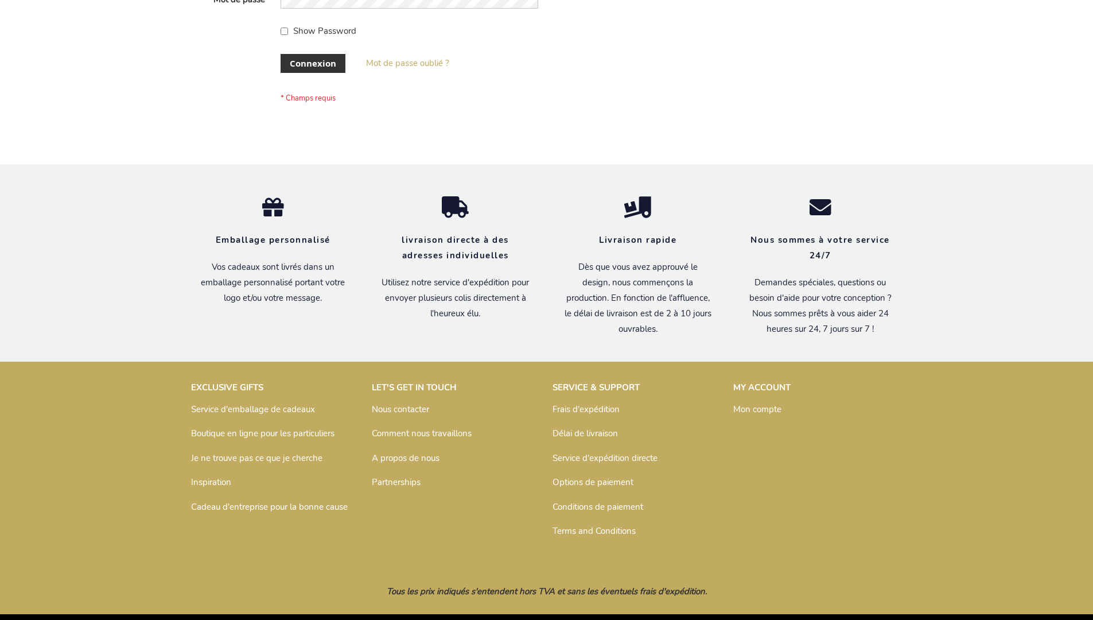
scroll to position [396, 0]
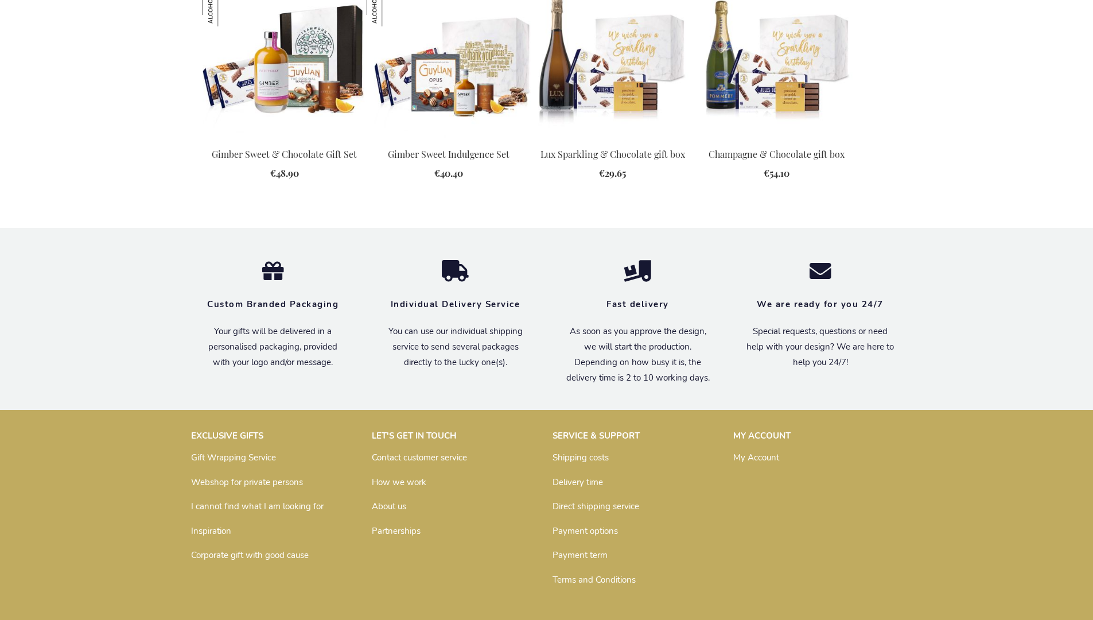
scroll to position [1480, 0]
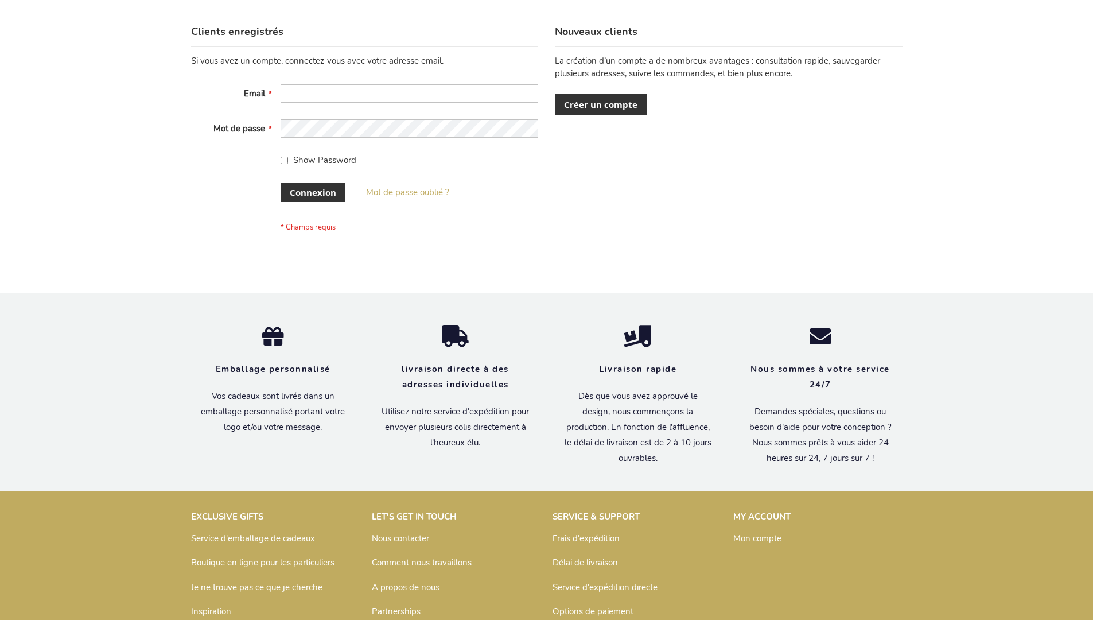
scroll to position [396, 0]
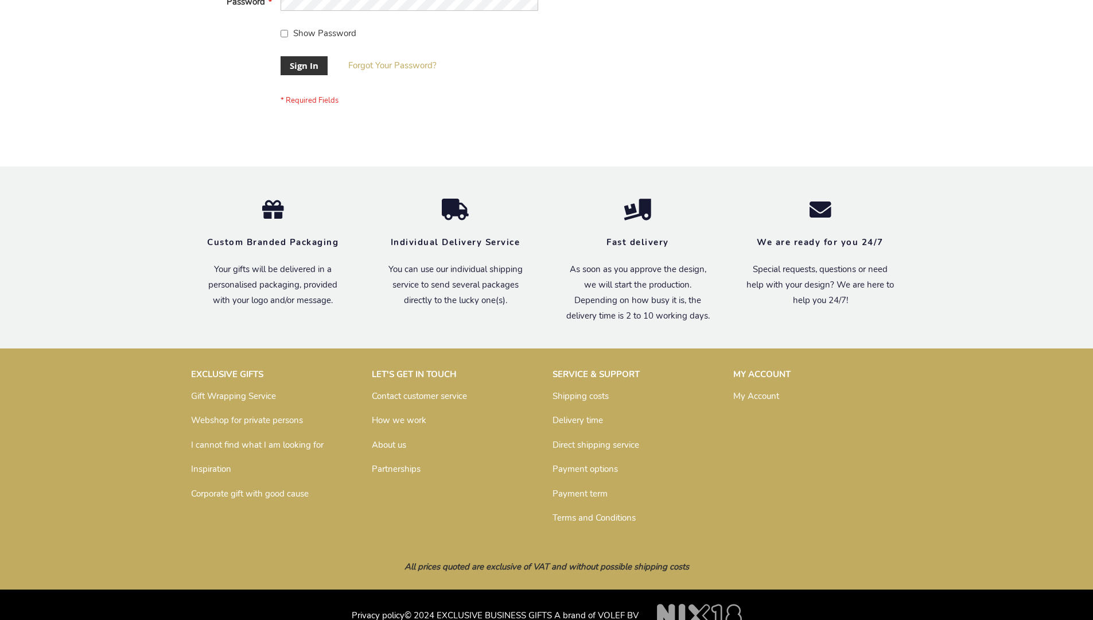
scroll to position [369, 0]
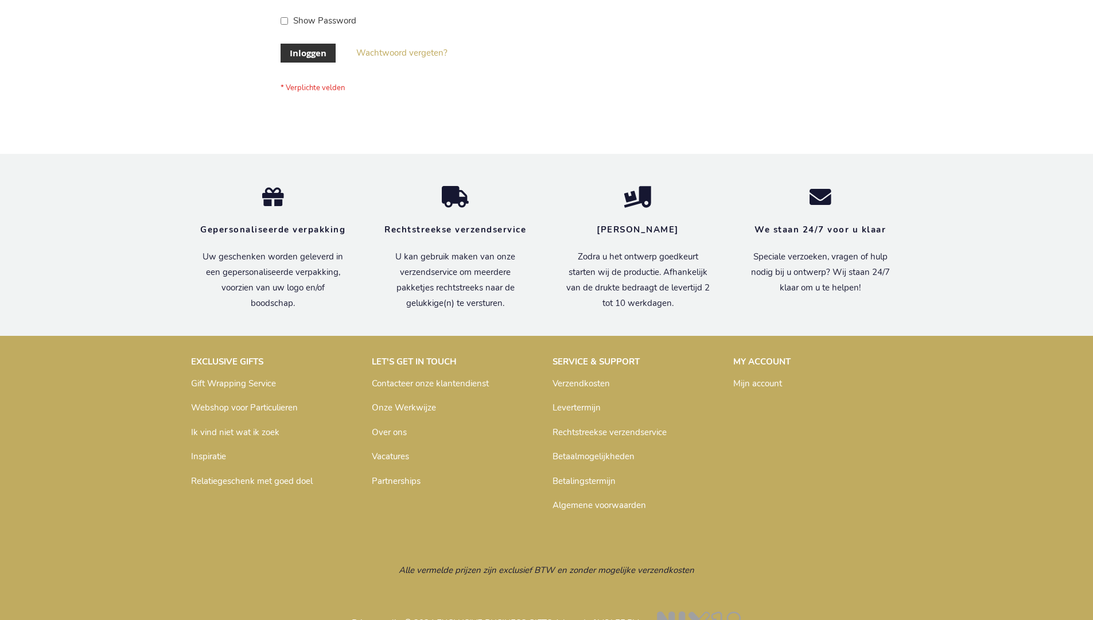
scroll to position [390, 0]
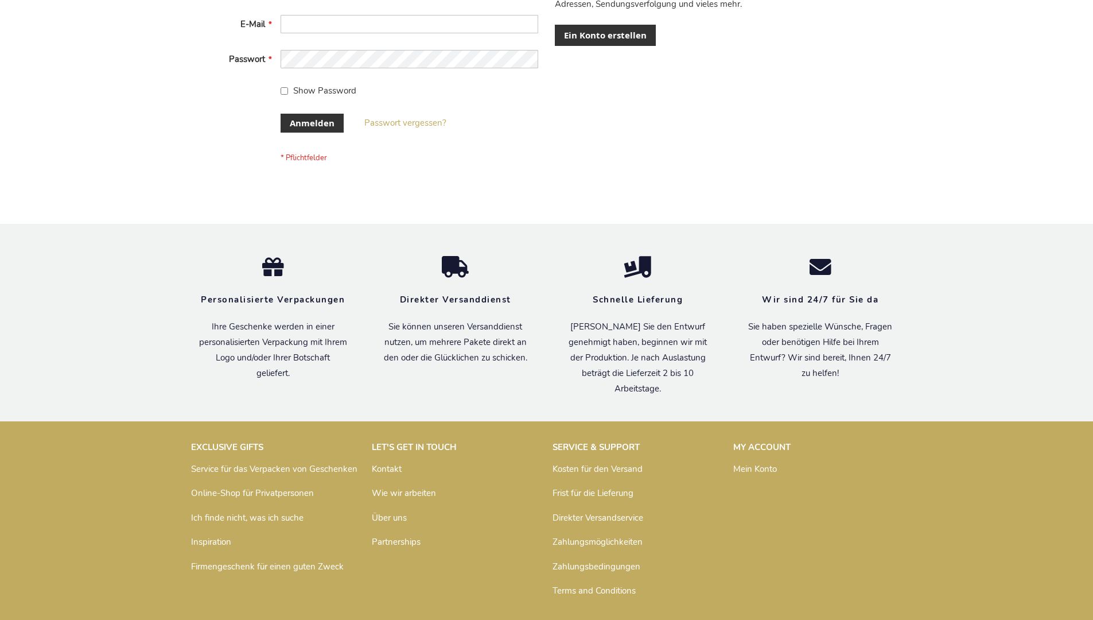
scroll to position [385, 0]
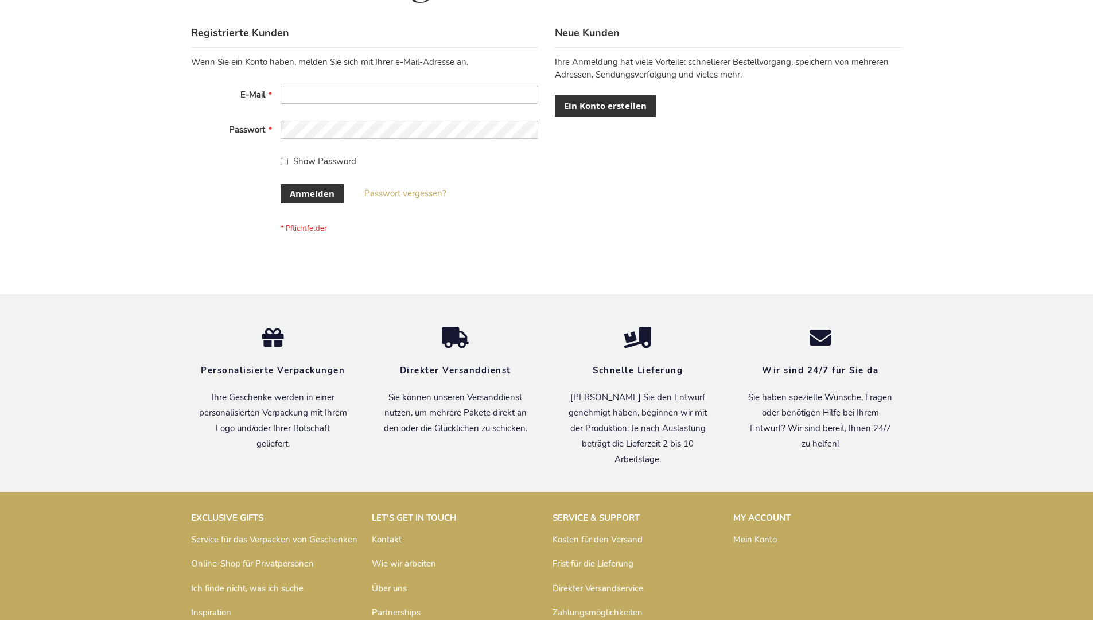
scroll to position [385, 0]
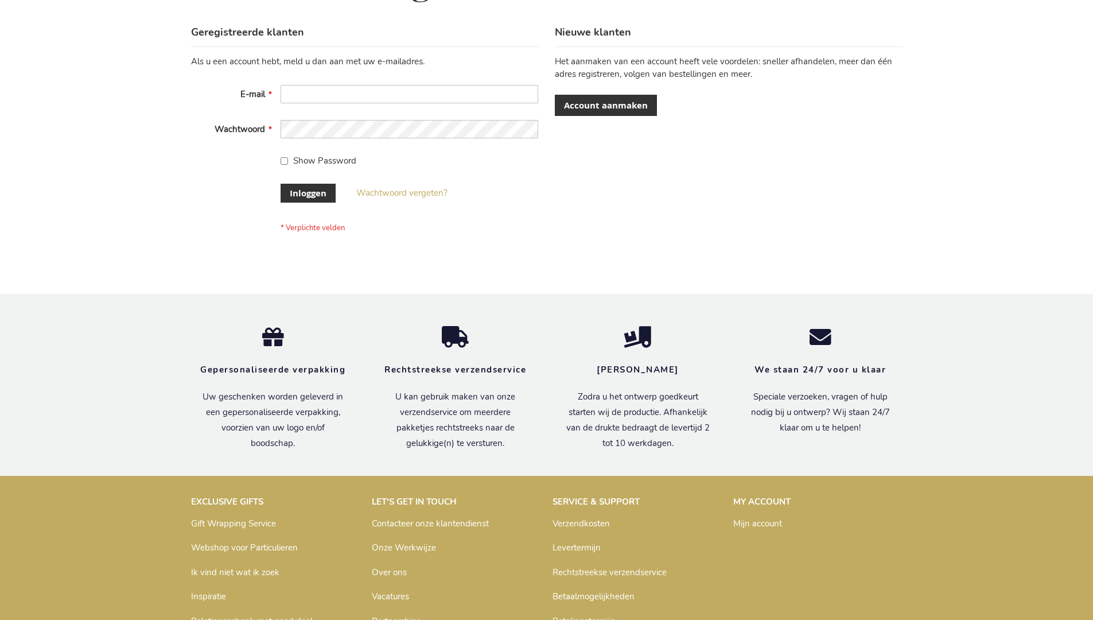
scroll to position [390, 0]
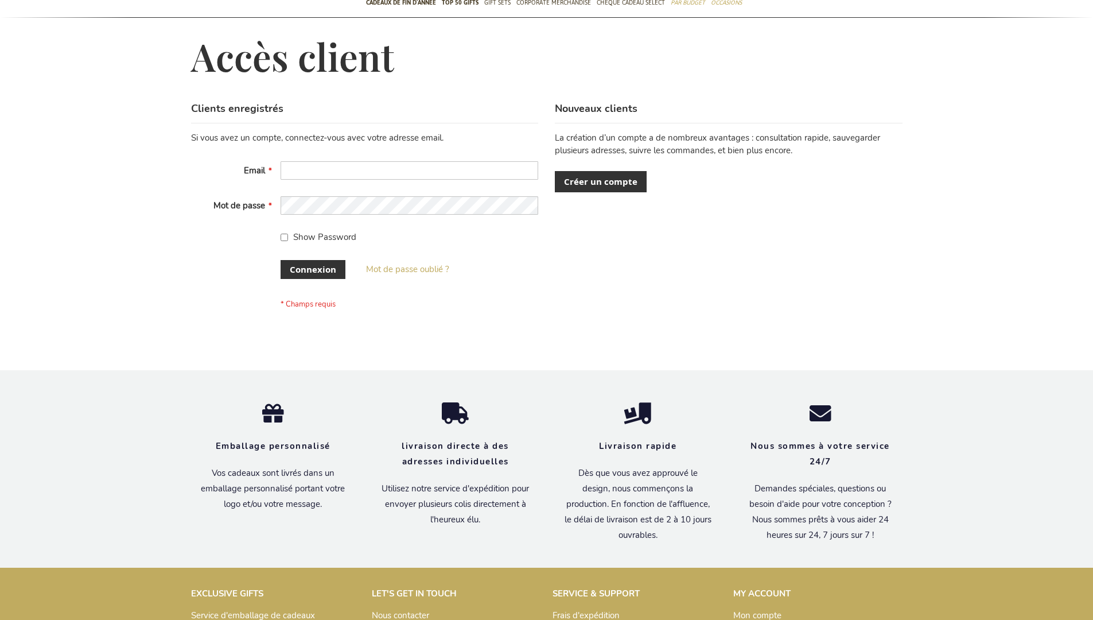
scroll to position [387, 0]
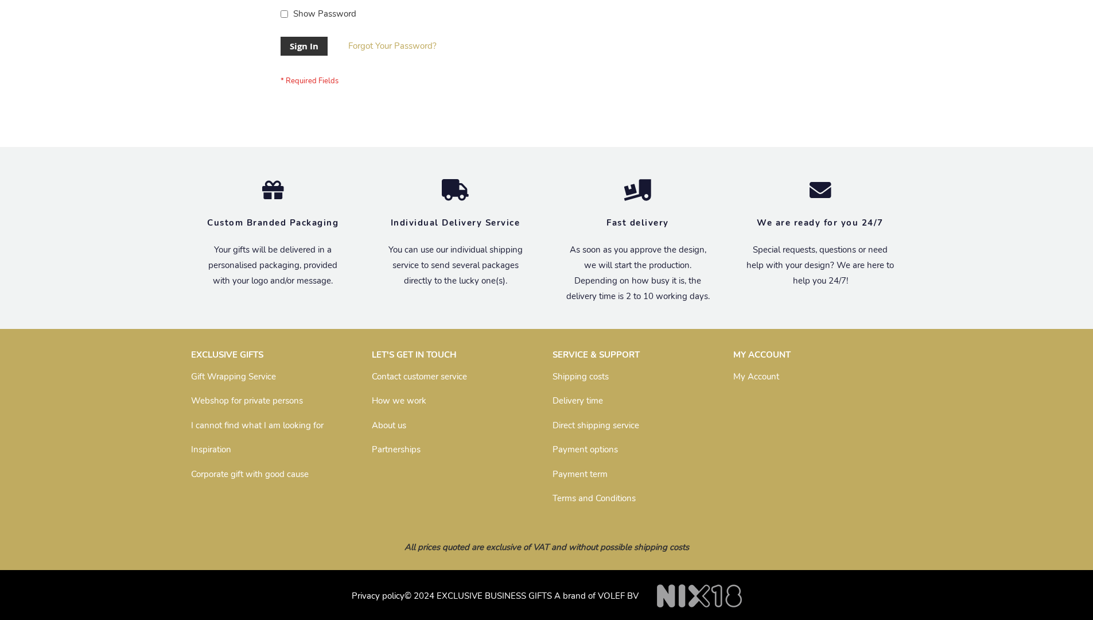
scroll to position [369, 0]
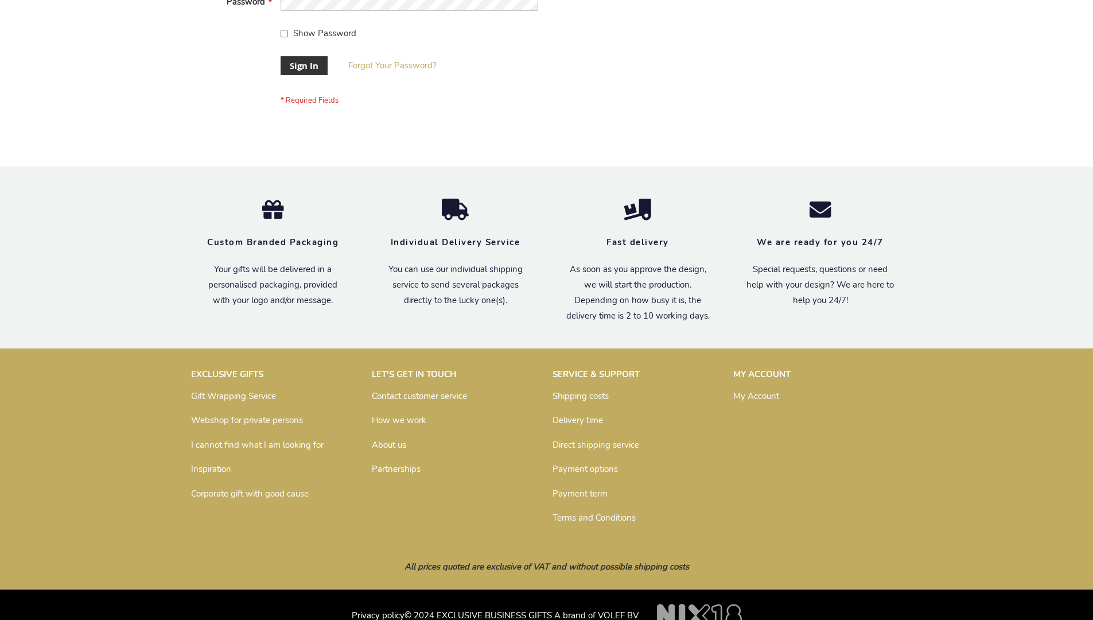
scroll to position [369, 0]
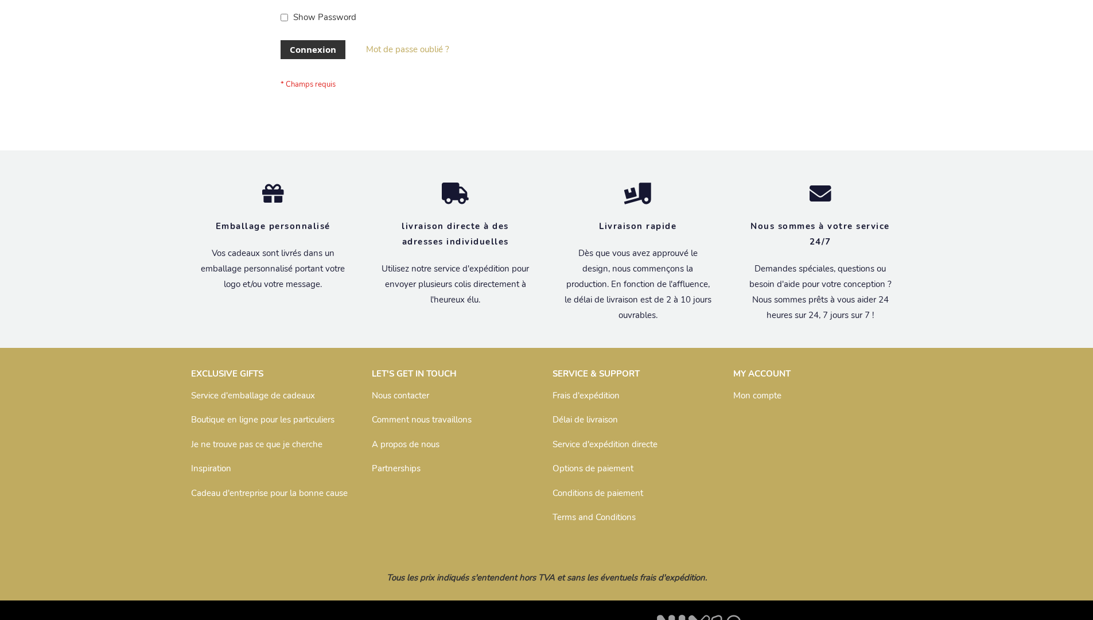
scroll to position [396, 0]
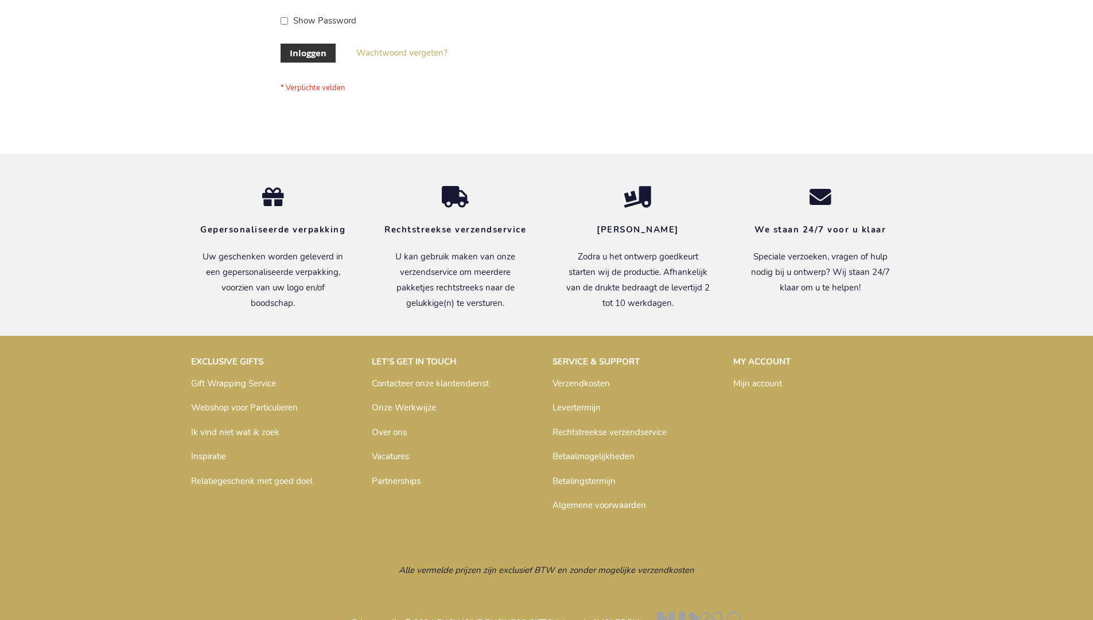
scroll to position [390, 0]
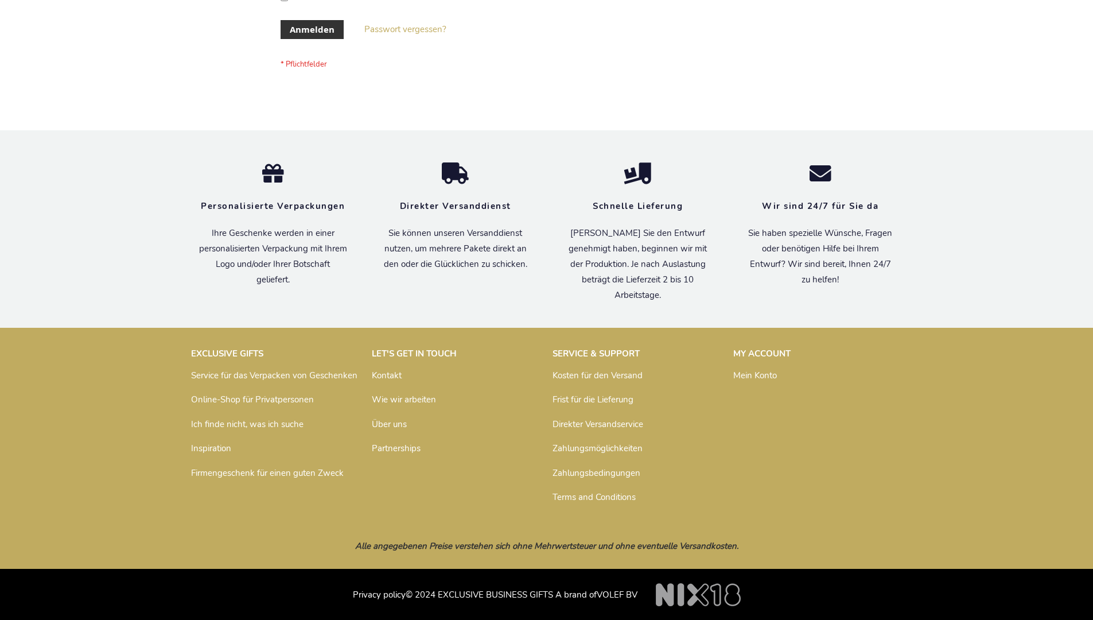
scroll to position [385, 0]
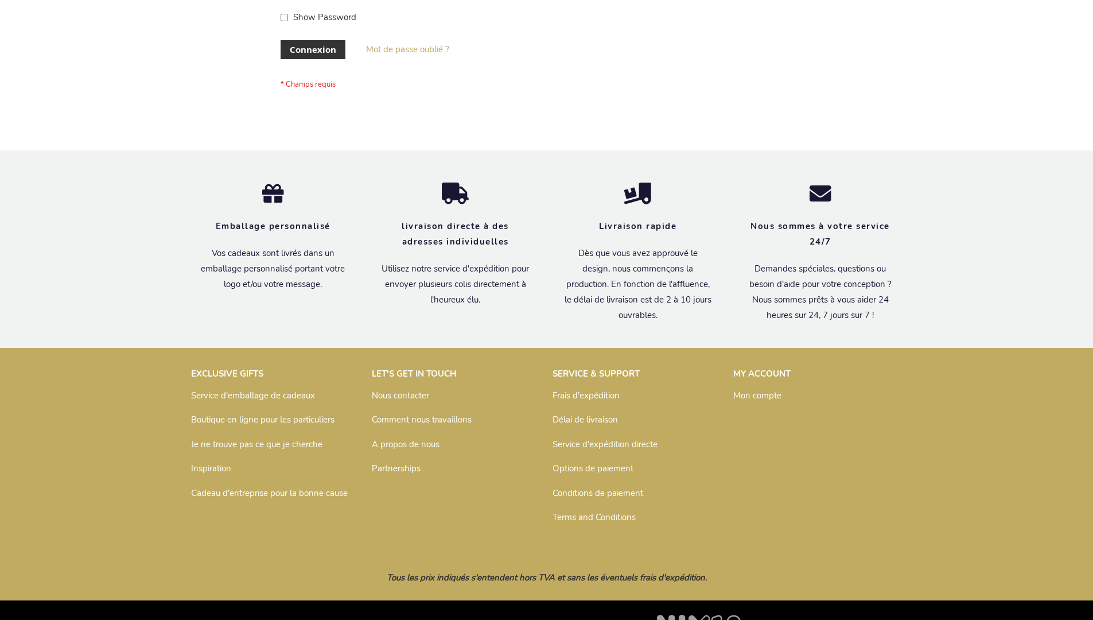
scroll to position [396, 0]
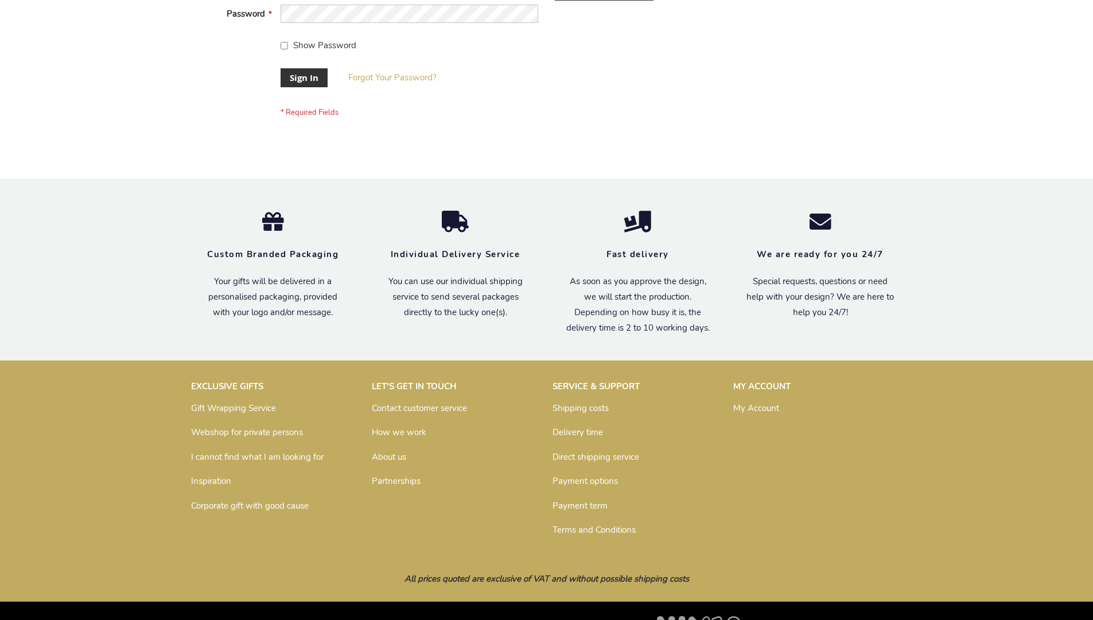
scroll to position [369, 0]
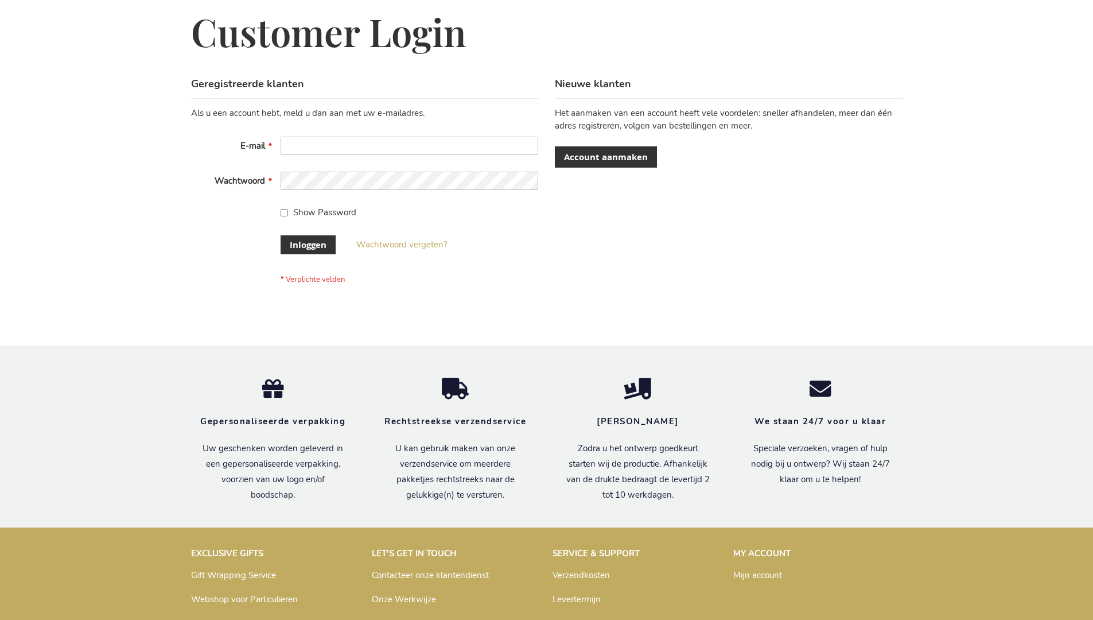
scroll to position [390, 0]
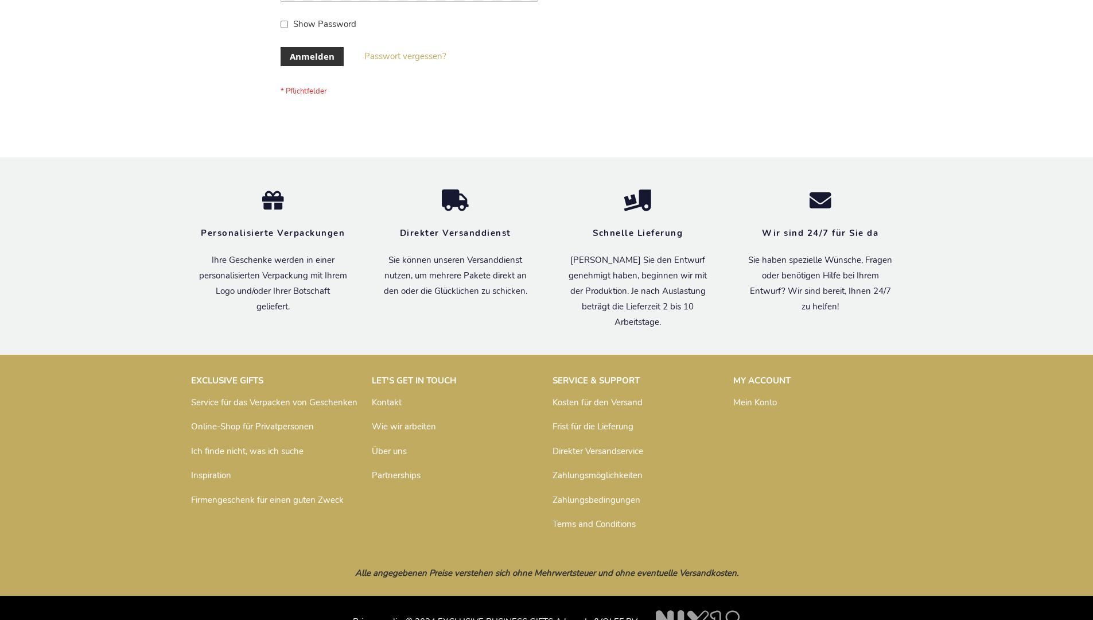
scroll to position [385, 0]
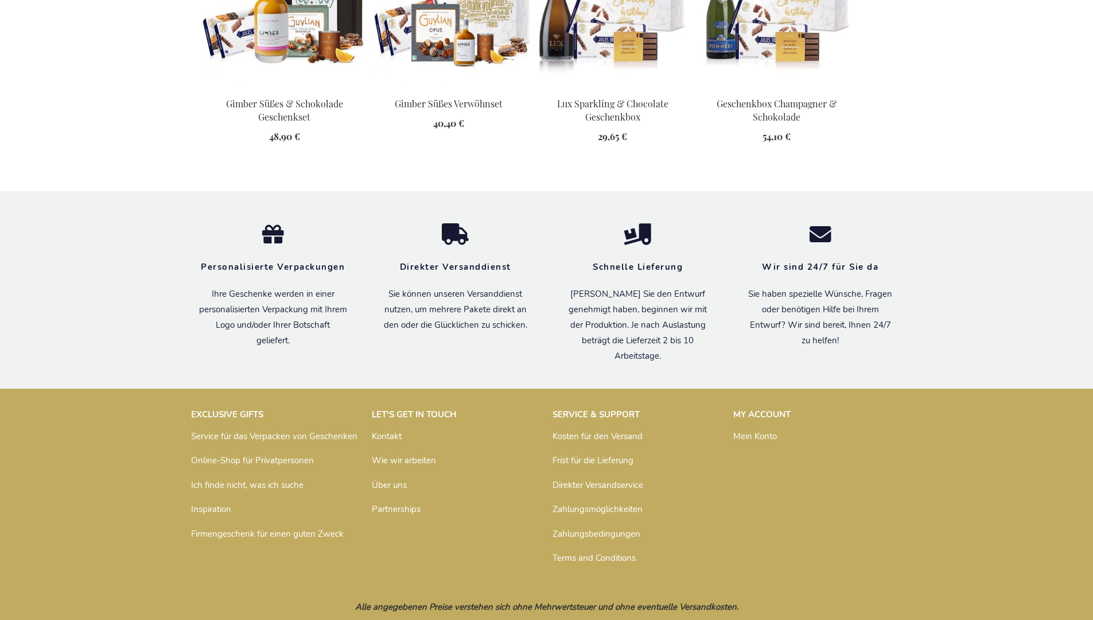
scroll to position [1521, 0]
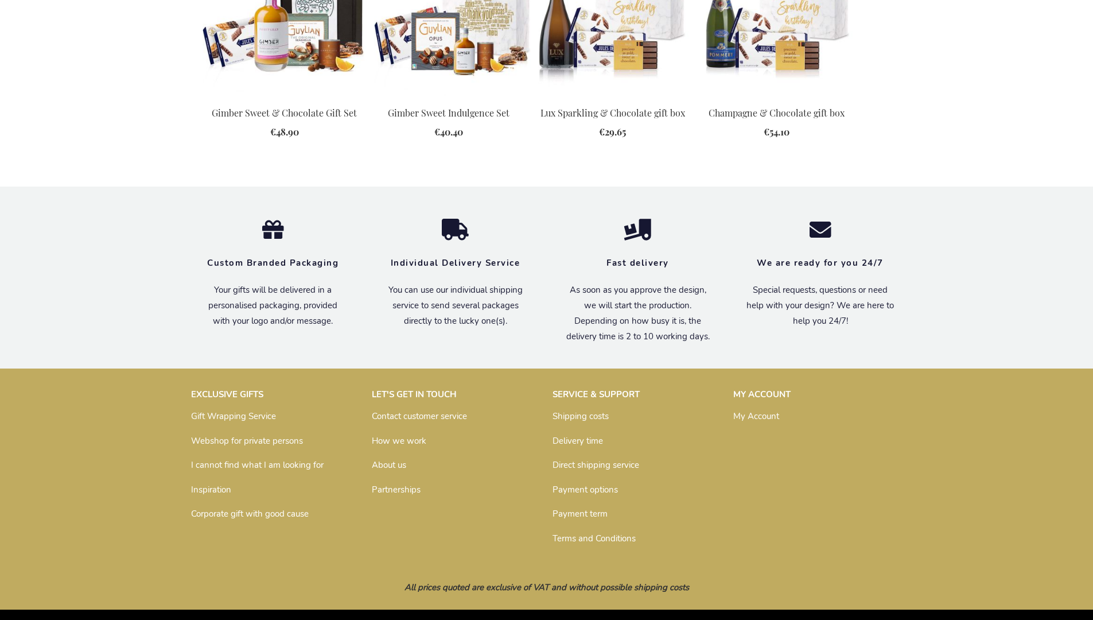
scroll to position [1480, 0]
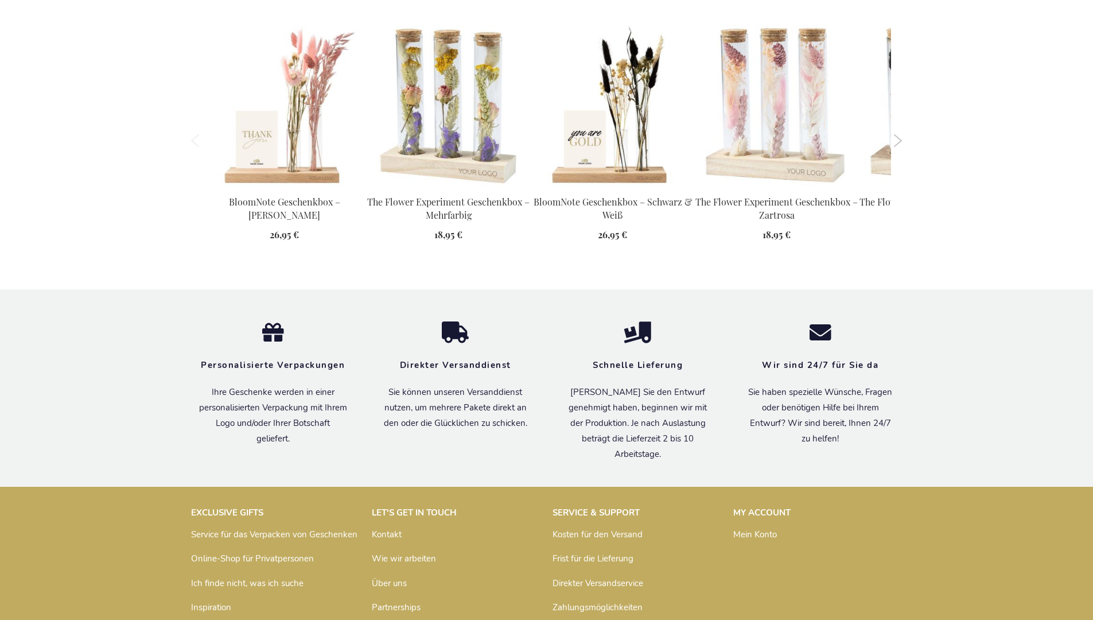
scroll to position [1561, 0]
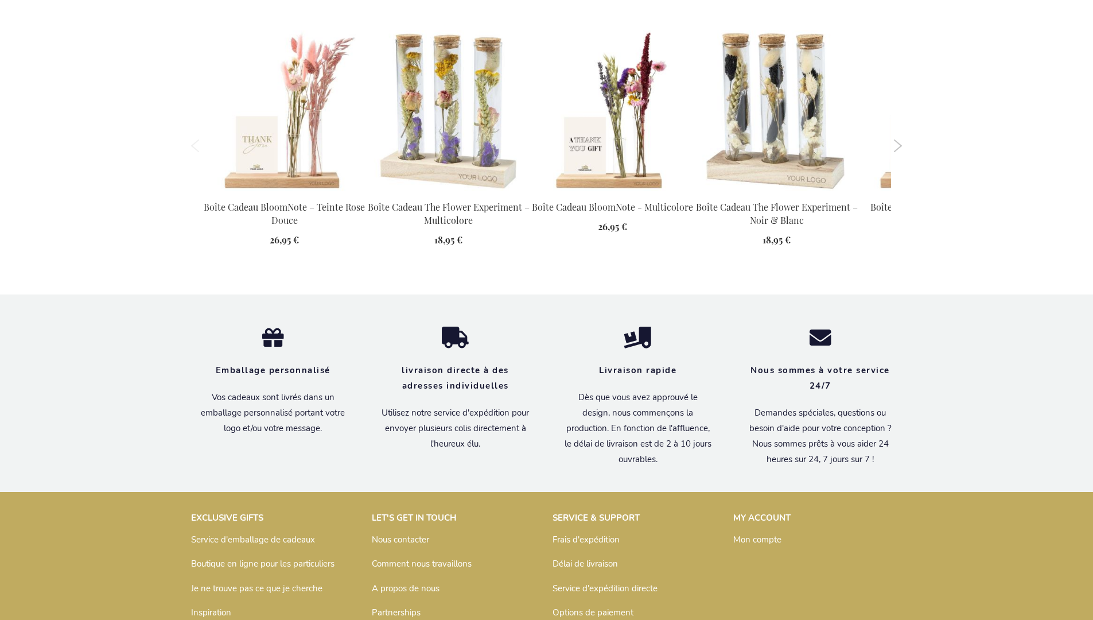
scroll to position [1511, 0]
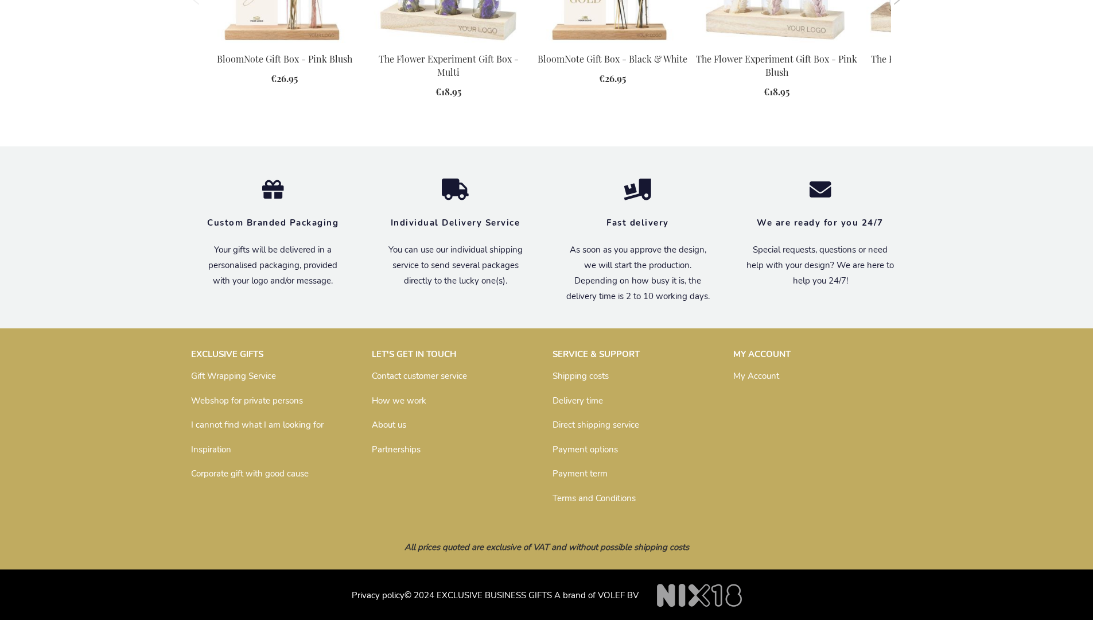
scroll to position [1513, 0]
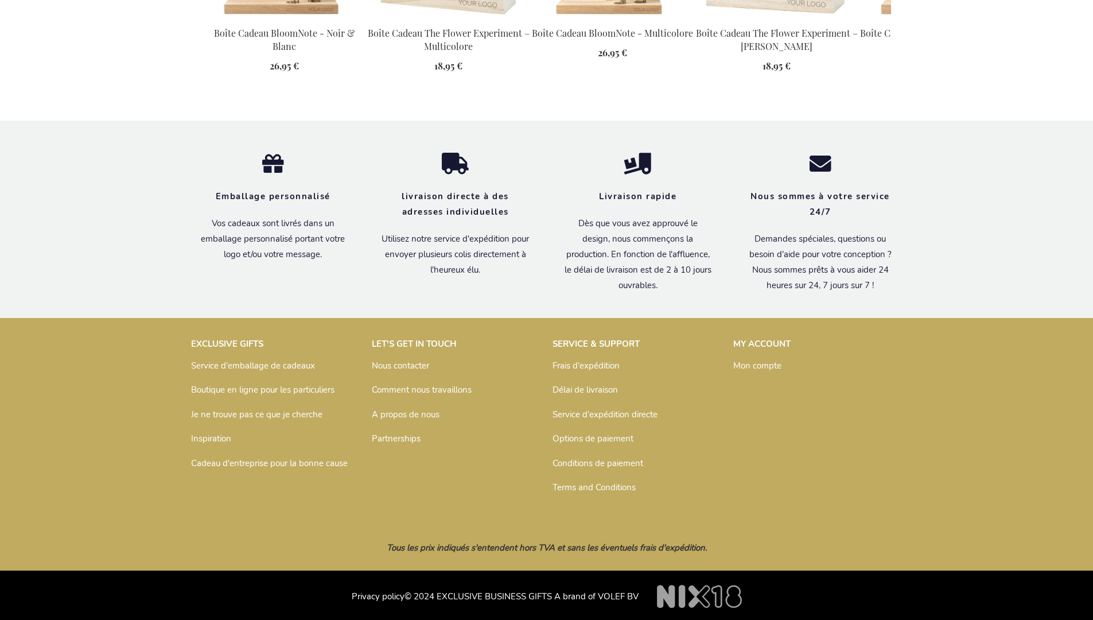
scroll to position [1505, 0]
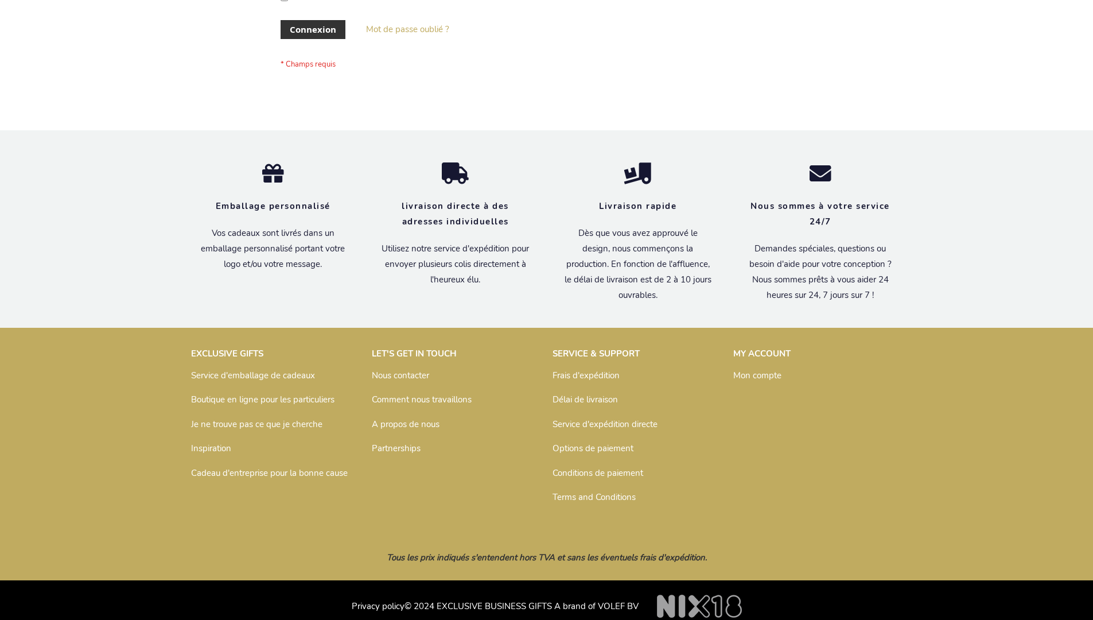
scroll to position [395, 0]
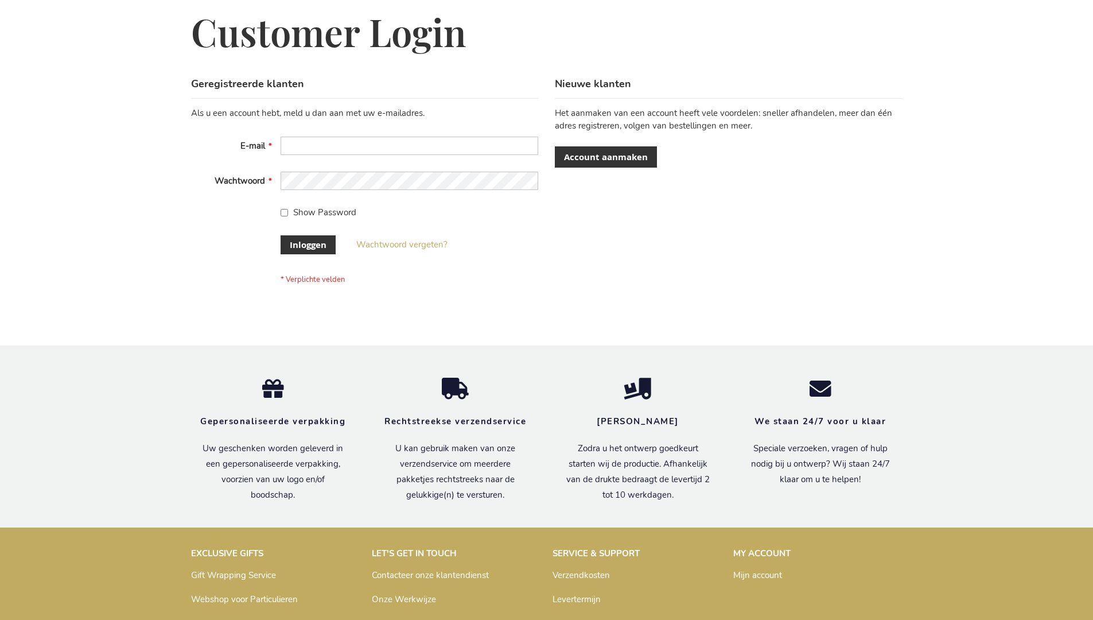
scroll to position [381, 0]
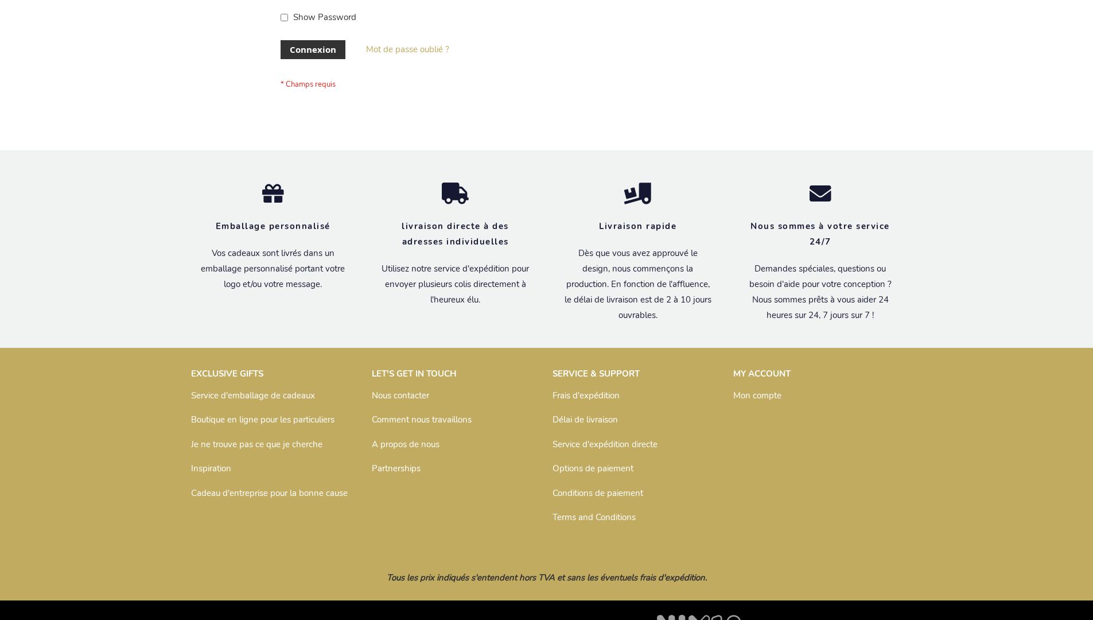
scroll to position [396, 0]
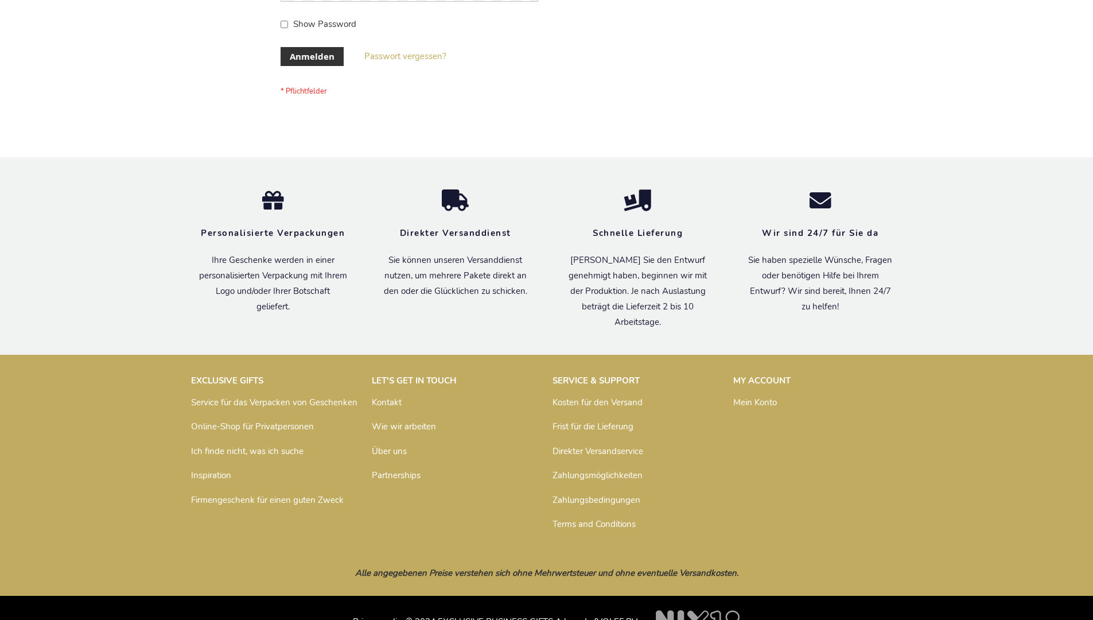
scroll to position [385, 0]
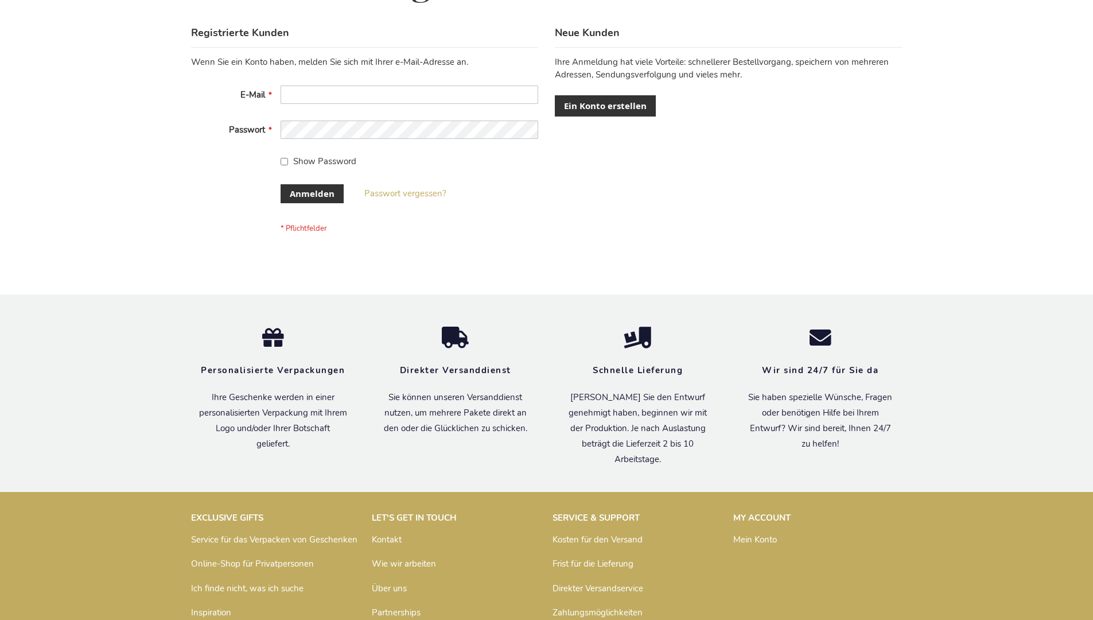
scroll to position [385, 0]
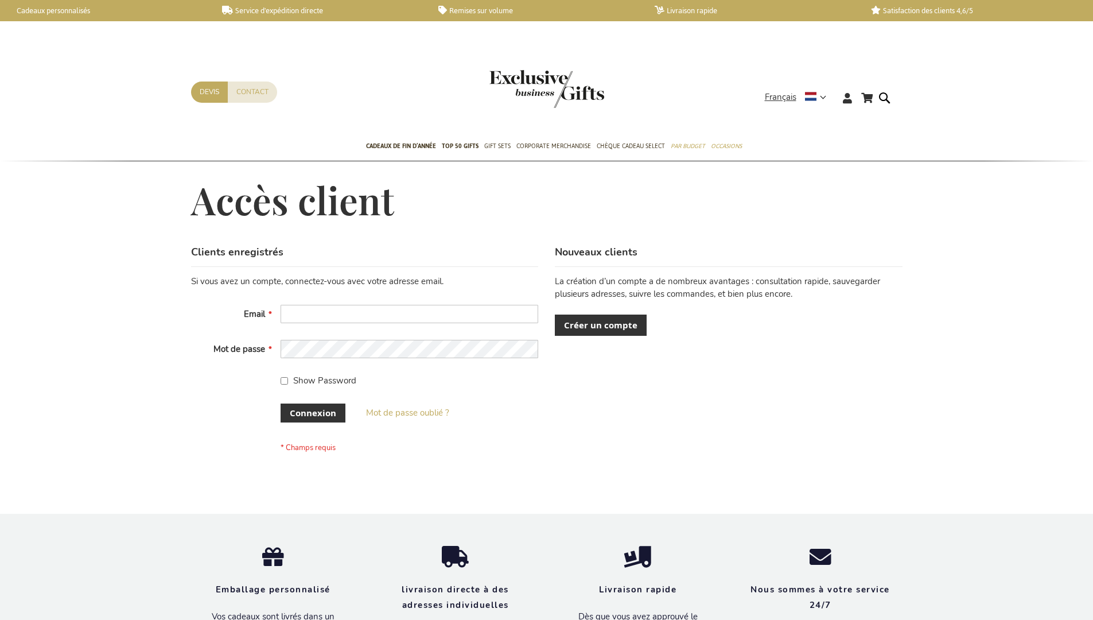
scroll to position [387, 0]
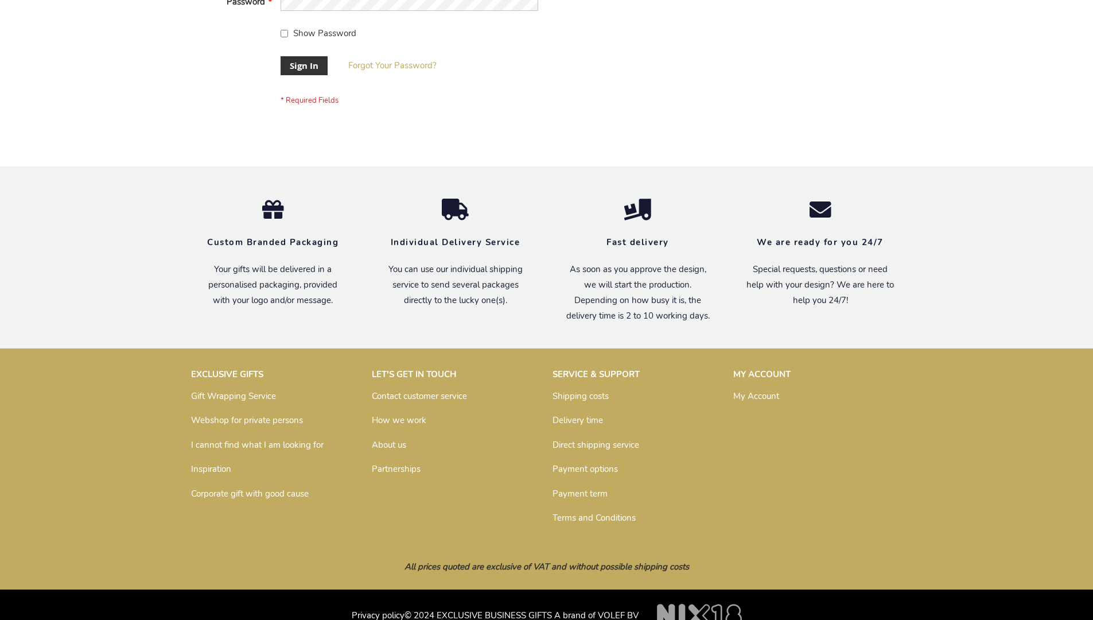
scroll to position [369, 0]
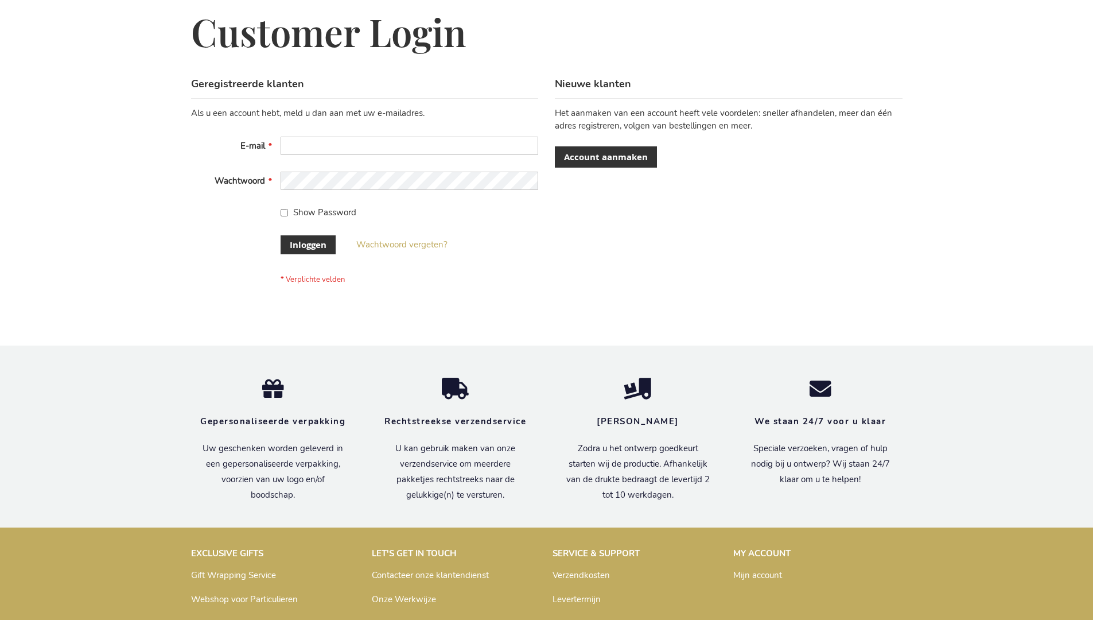
scroll to position [390, 0]
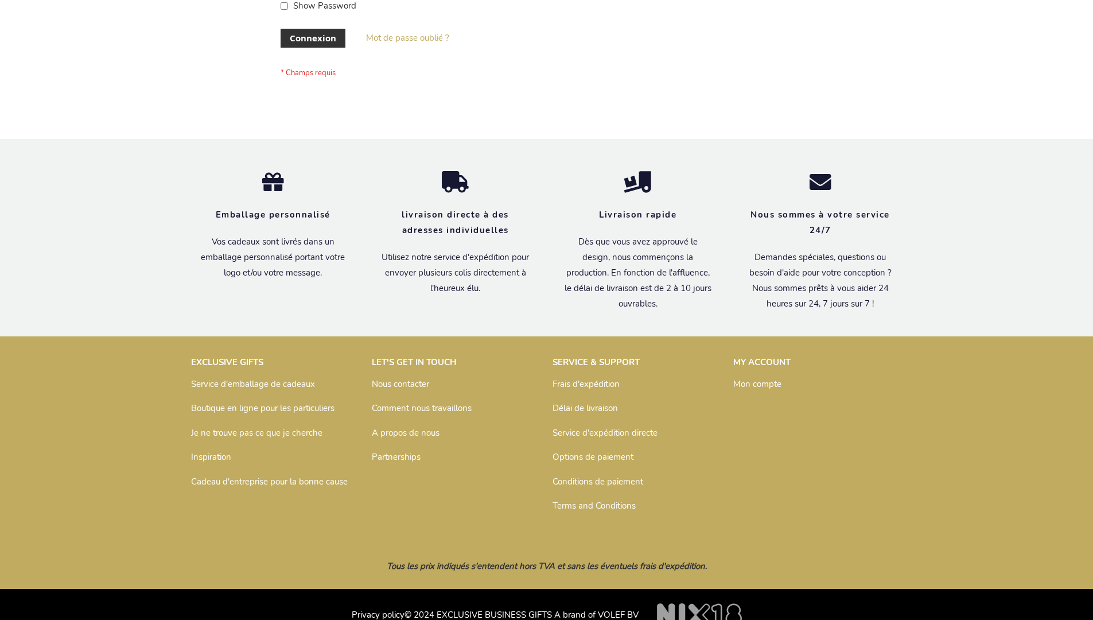
scroll to position [396, 0]
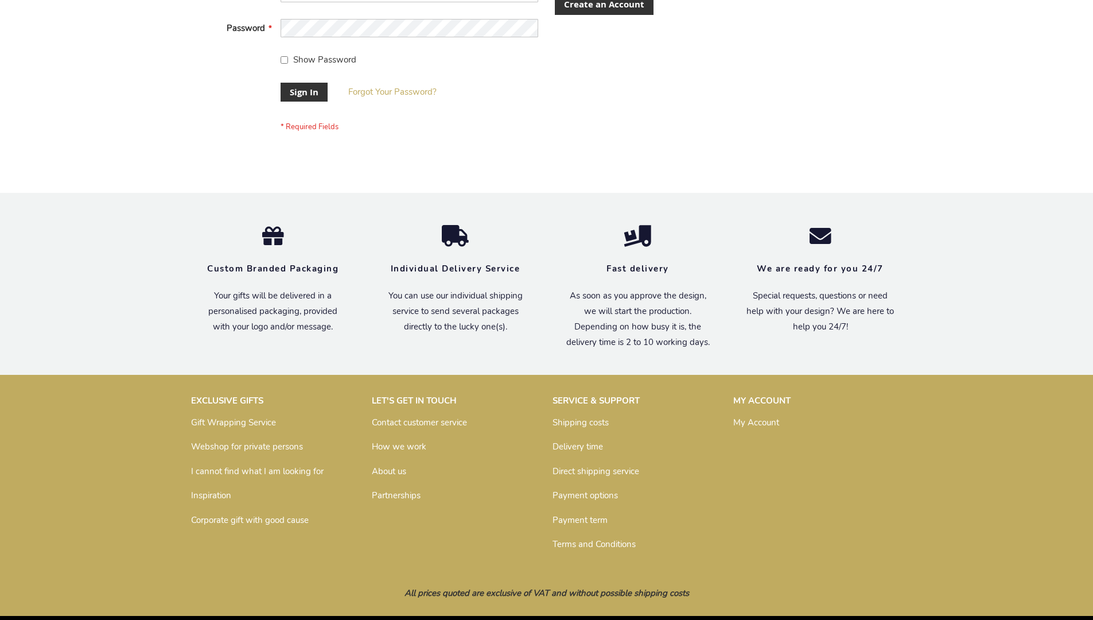
scroll to position [369, 0]
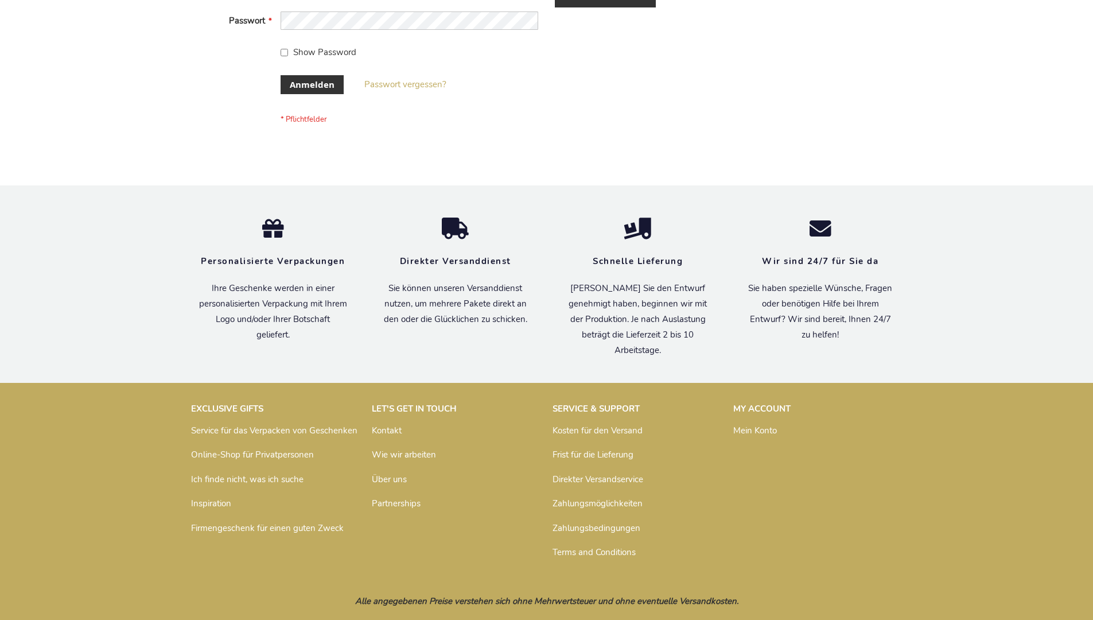
scroll to position [385, 0]
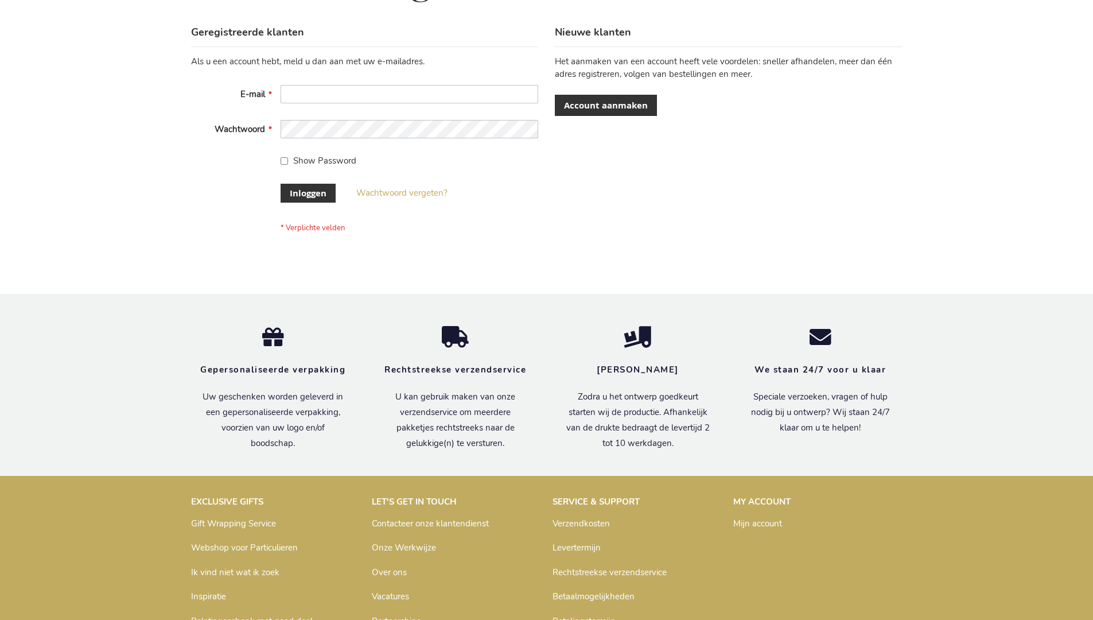
scroll to position [390, 0]
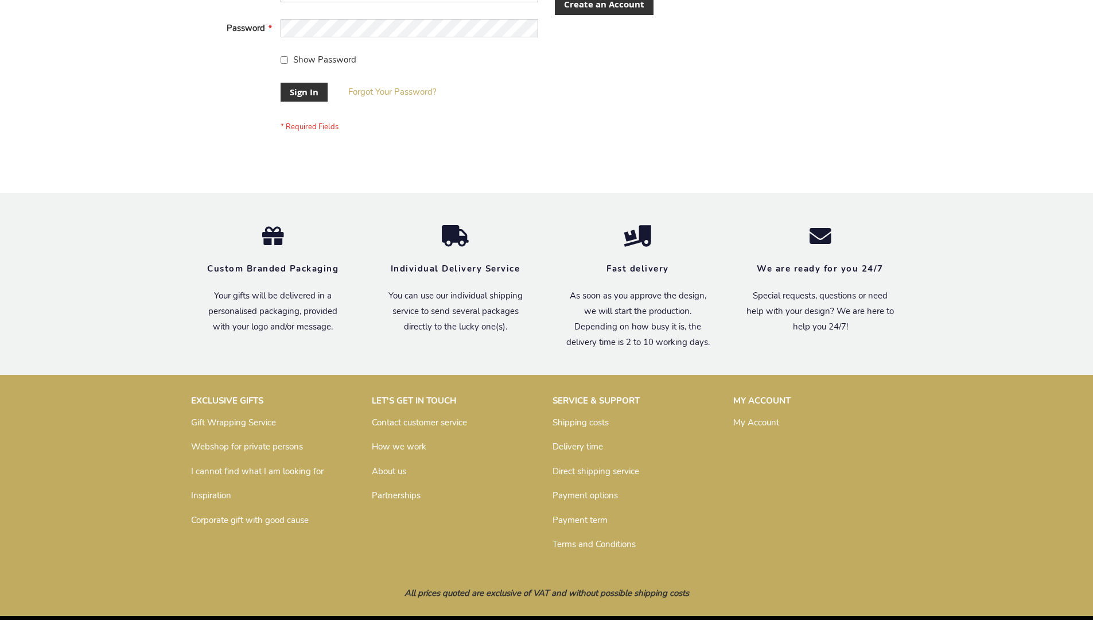
scroll to position [369, 0]
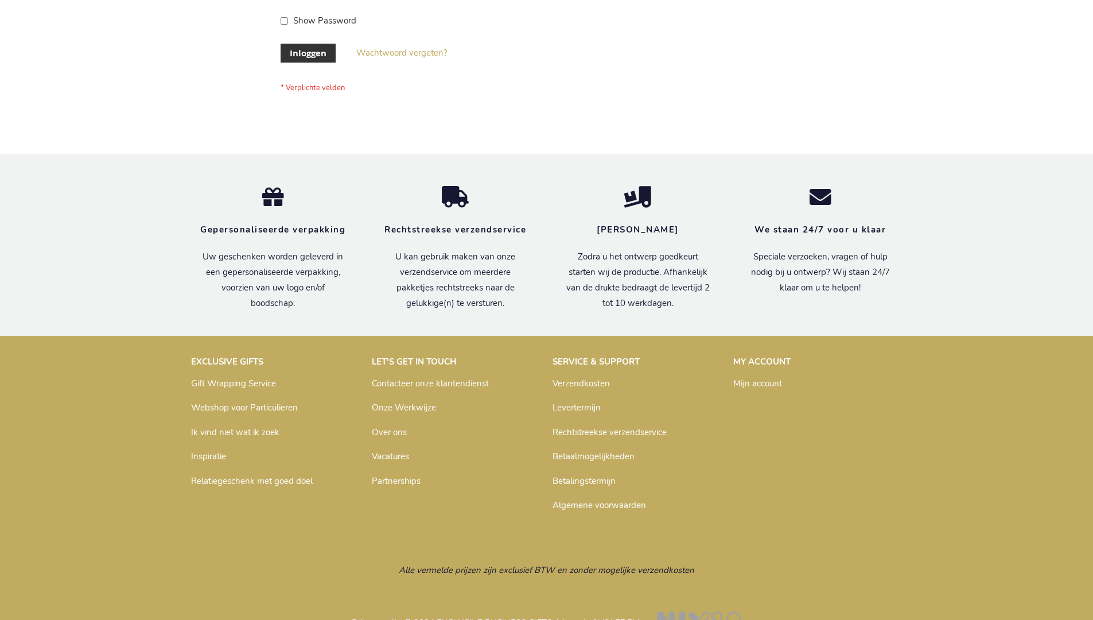
scroll to position [390, 0]
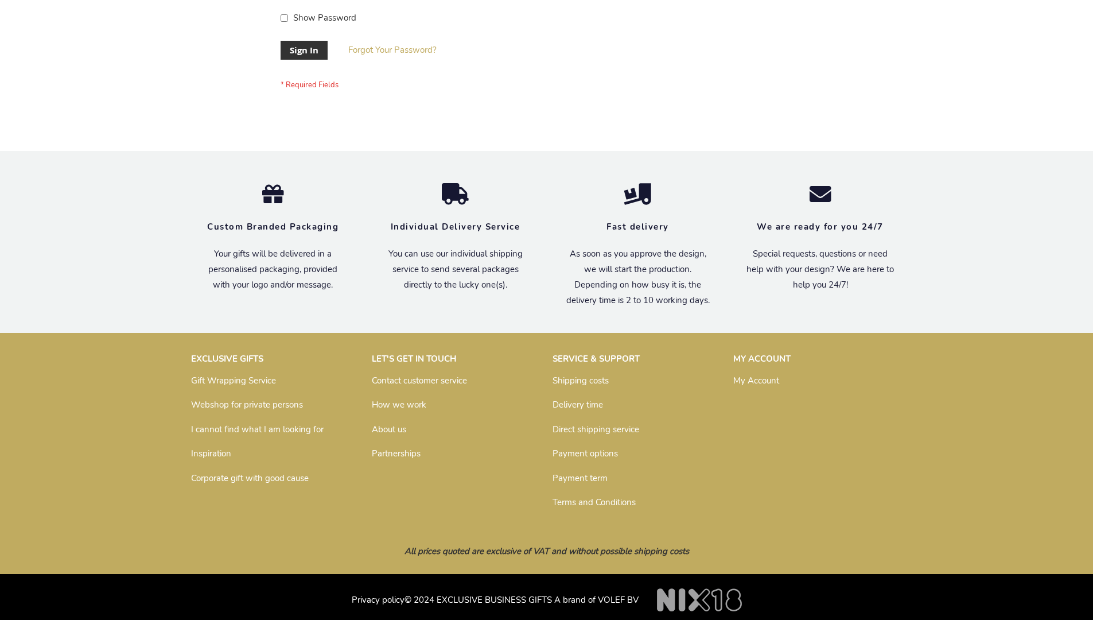
scroll to position [369, 0]
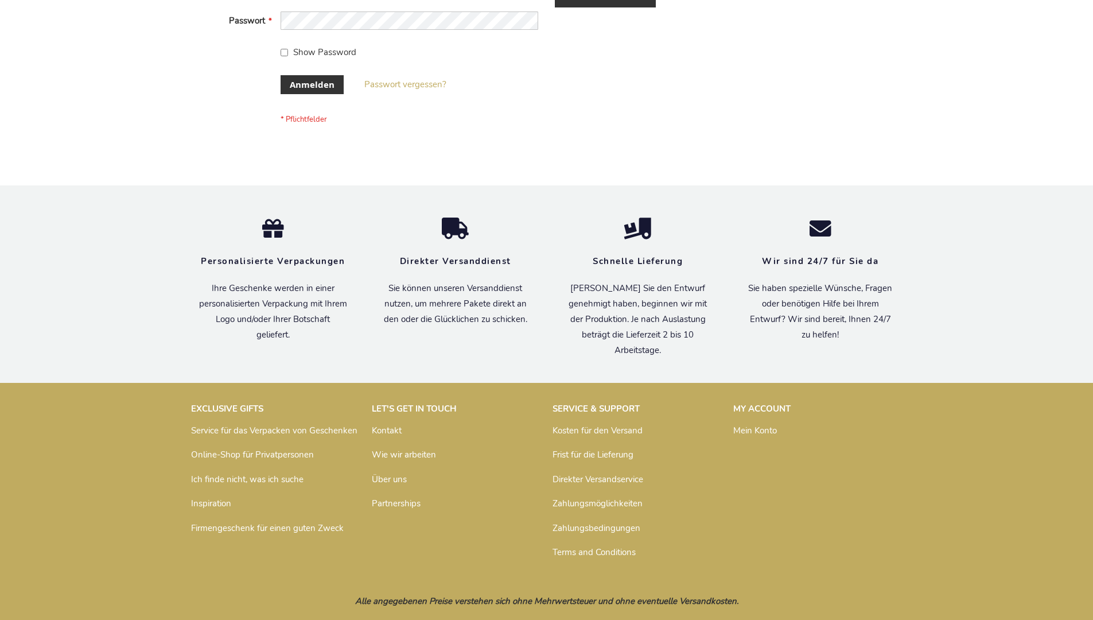
scroll to position [385, 0]
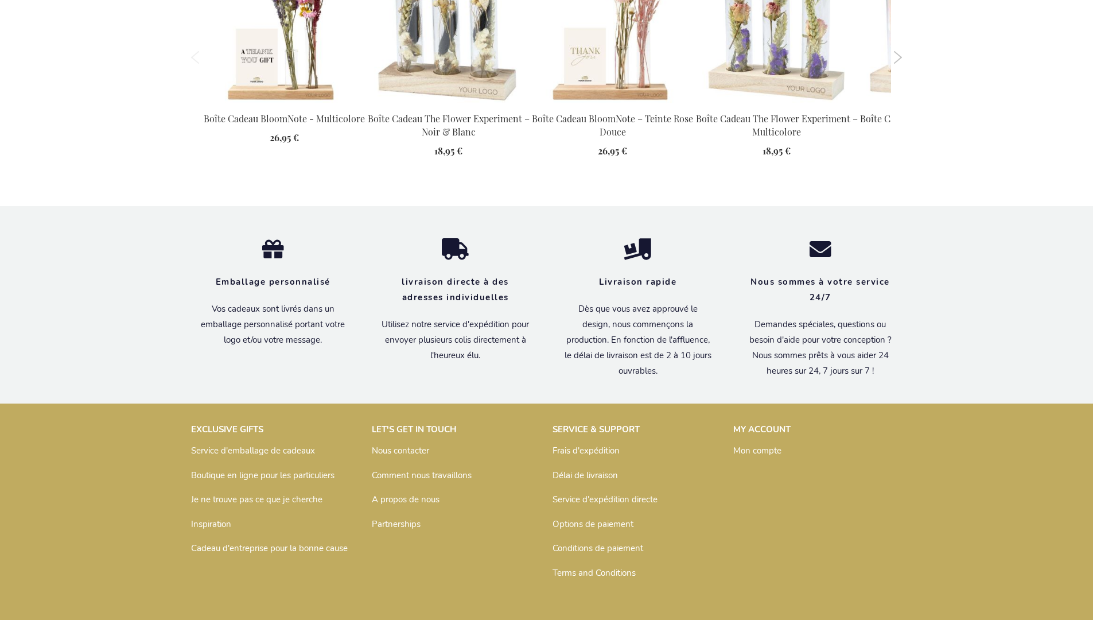
scroll to position [1560, 0]
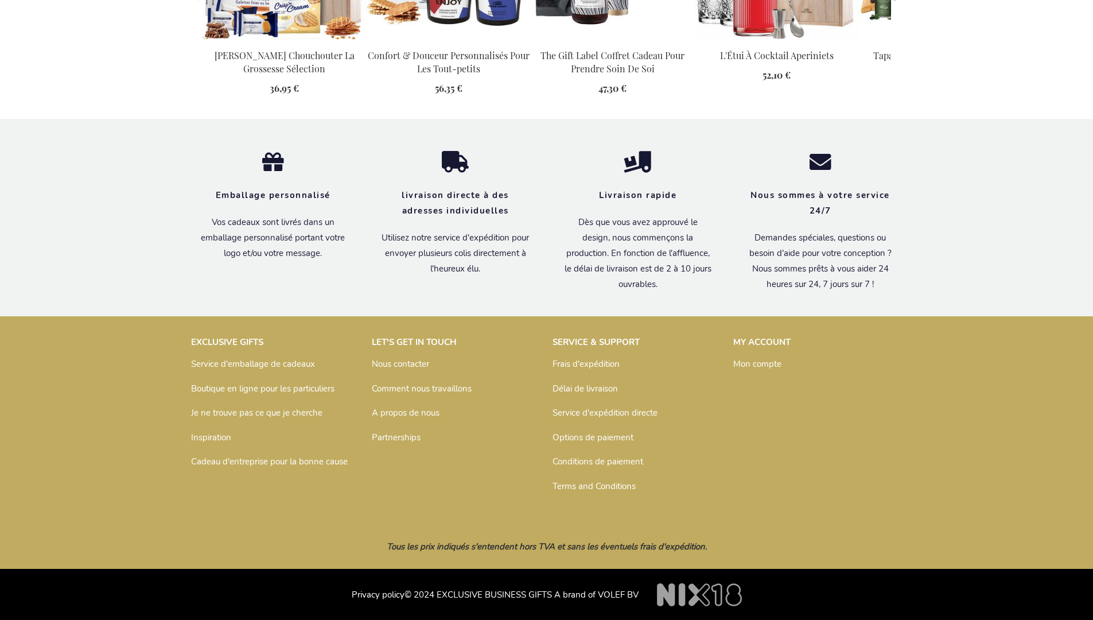
scroll to position [1244, 0]
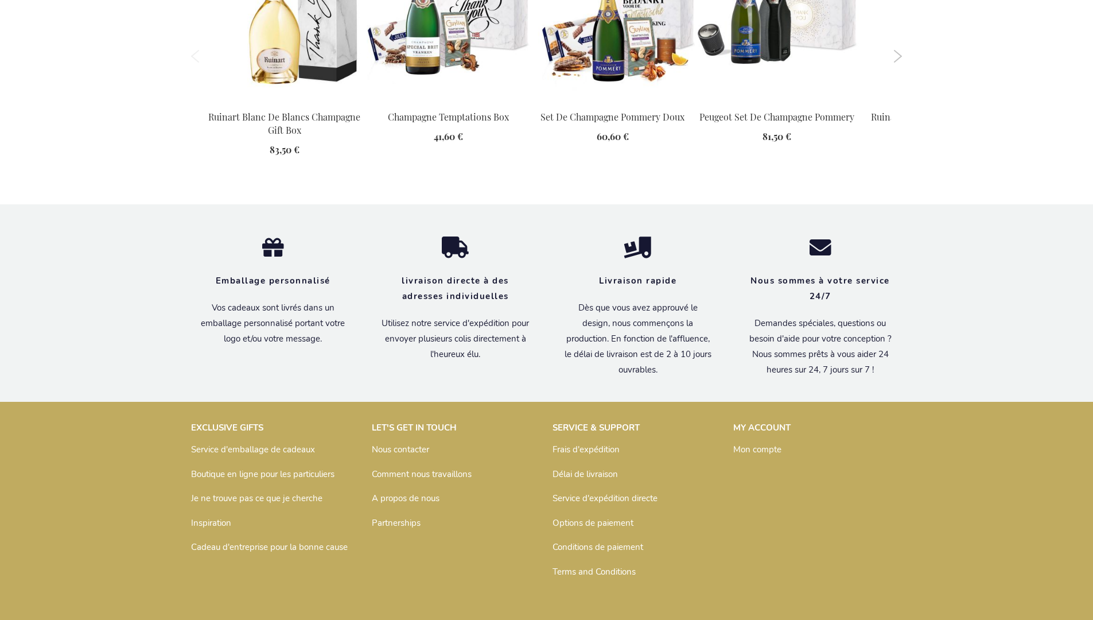
scroll to position [1541, 0]
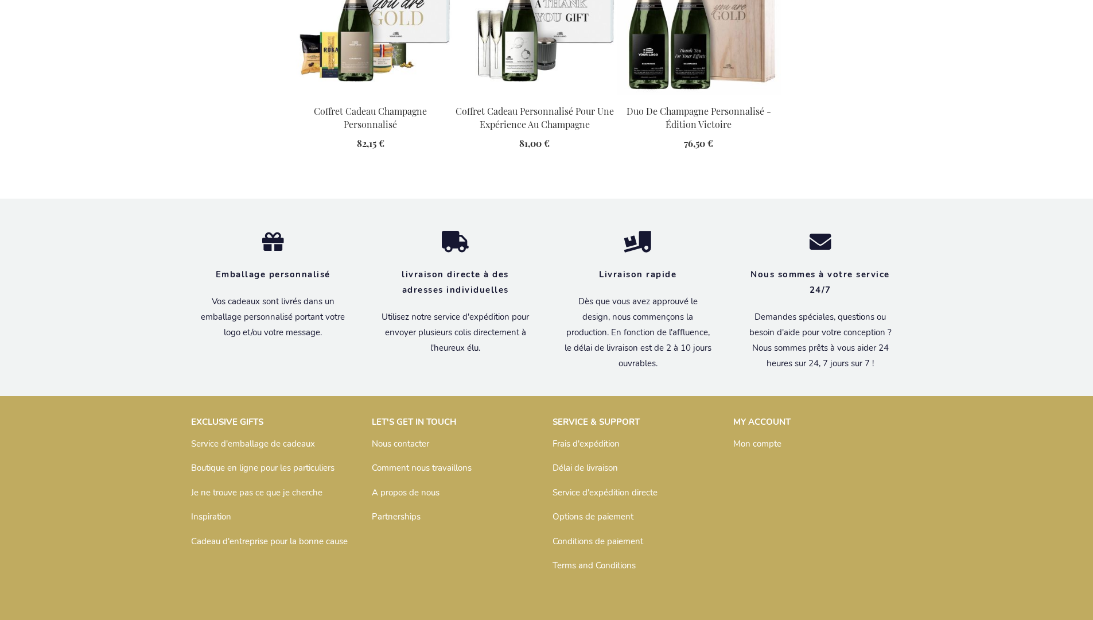
scroll to position [1658, 0]
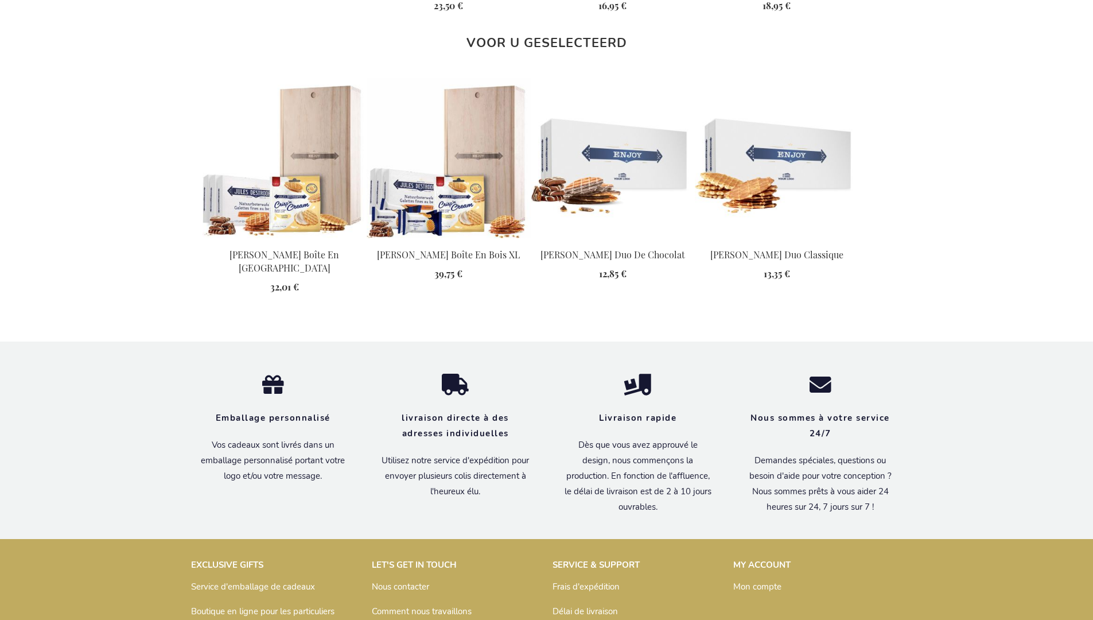
scroll to position [1483, 0]
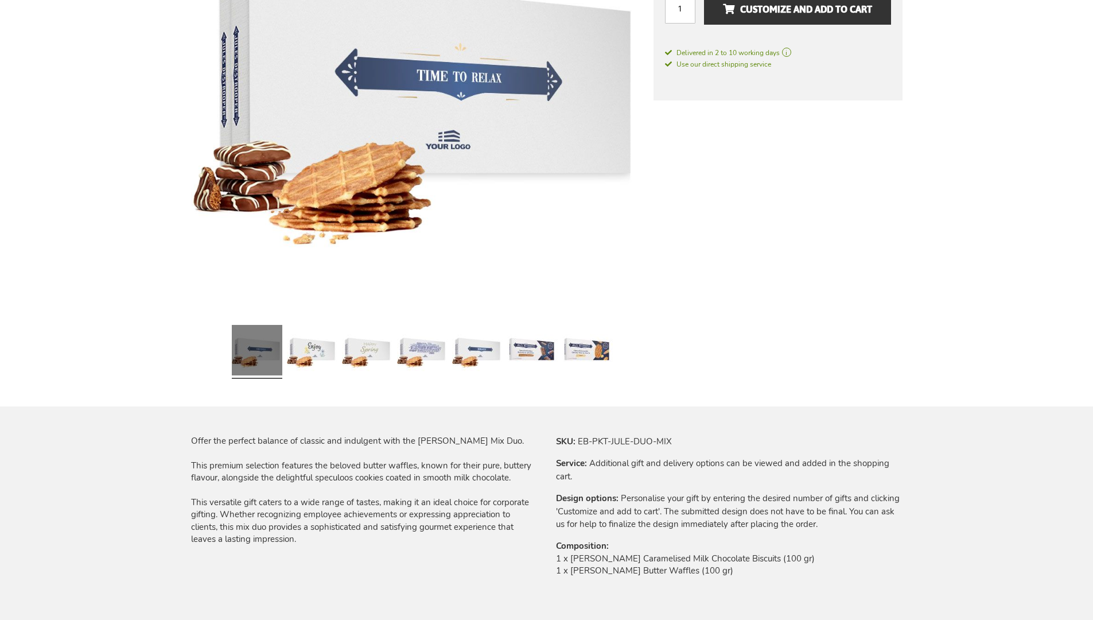
scroll to position [1443, 0]
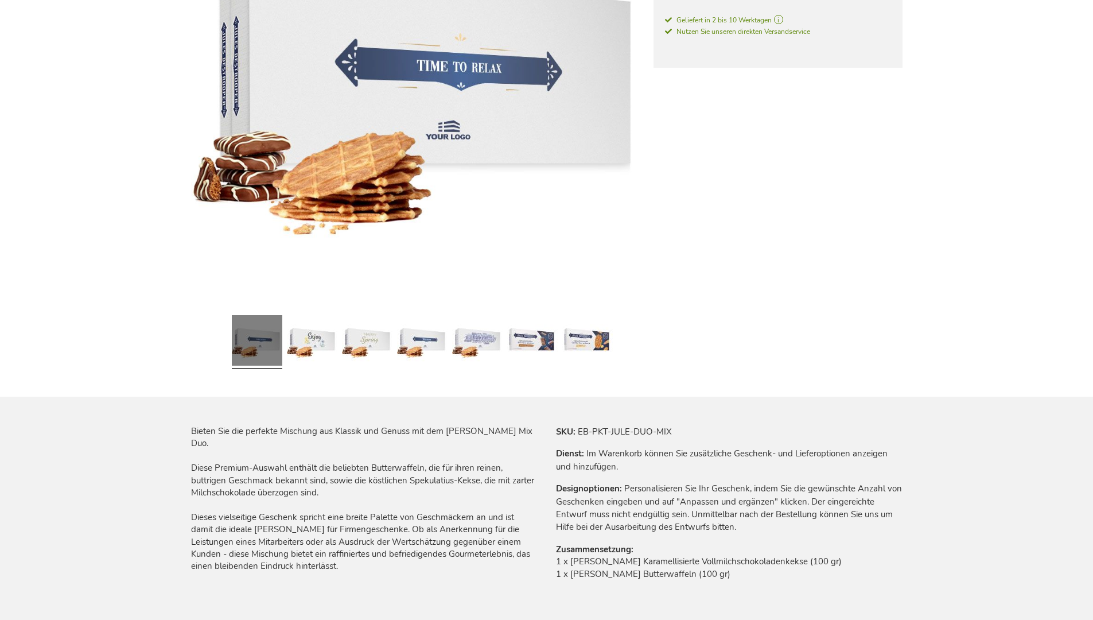
scroll to position [1485, 0]
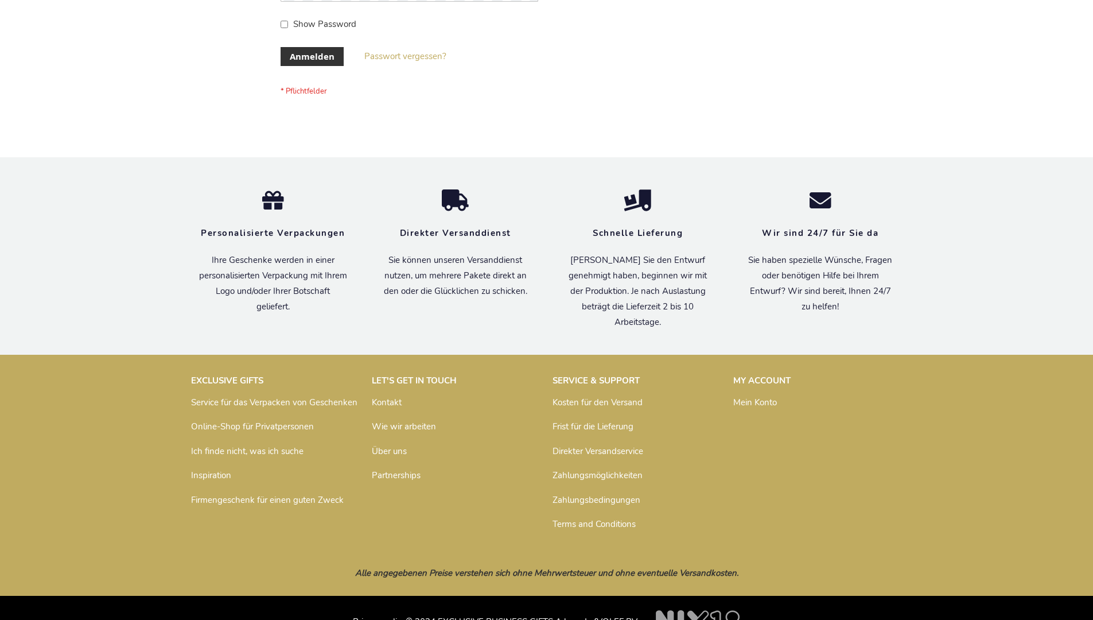
scroll to position [385, 0]
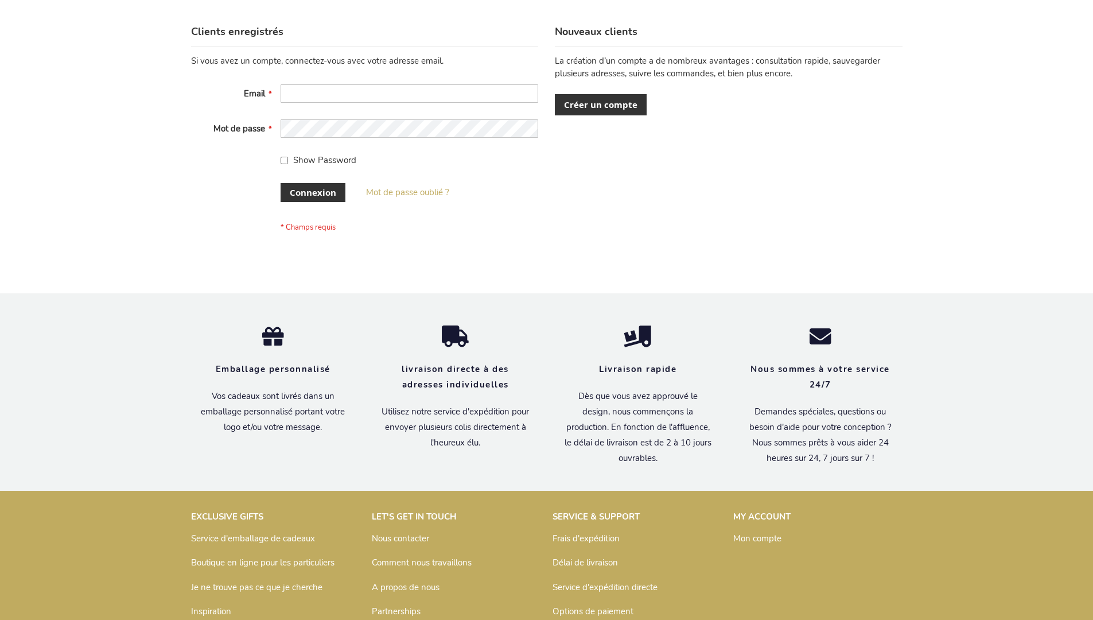
scroll to position [396, 0]
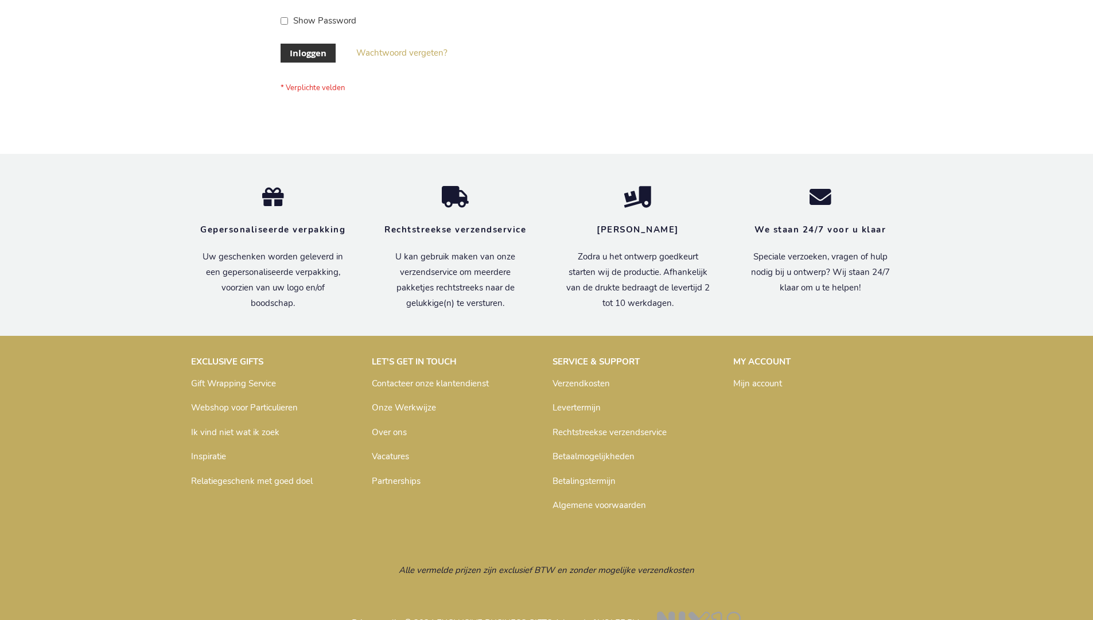
scroll to position [390, 0]
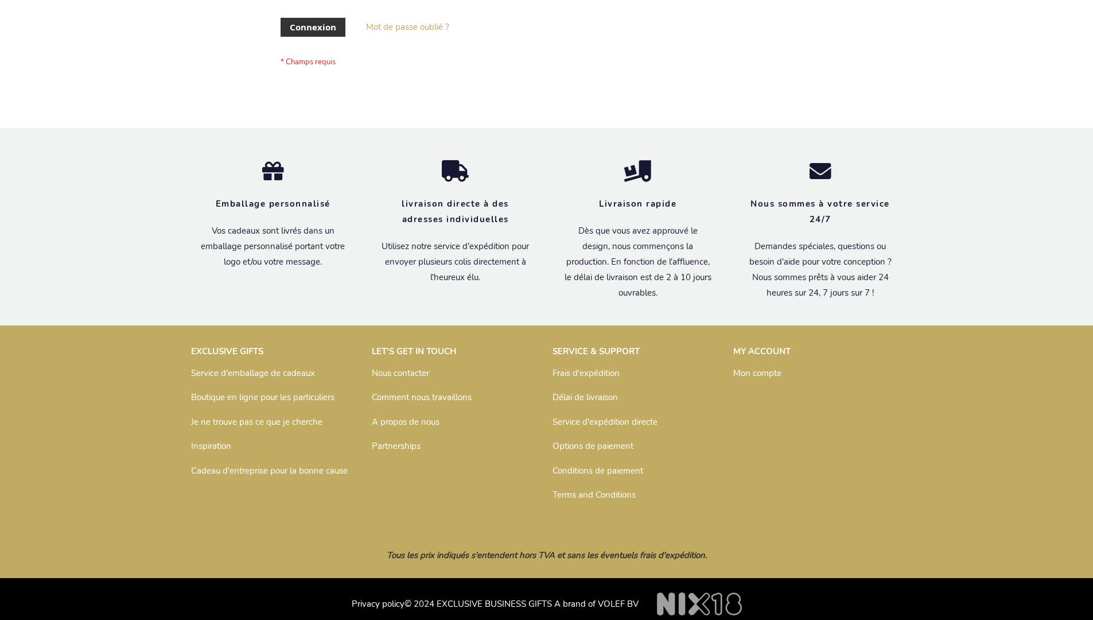
scroll to position [387, 0]
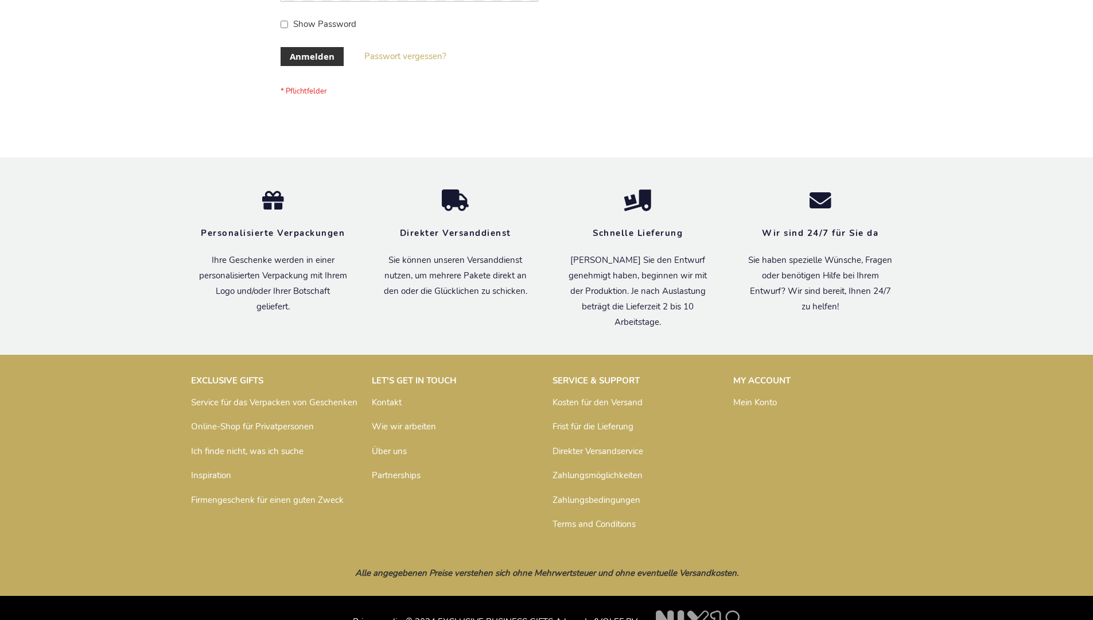
scroll to position [385, 0]
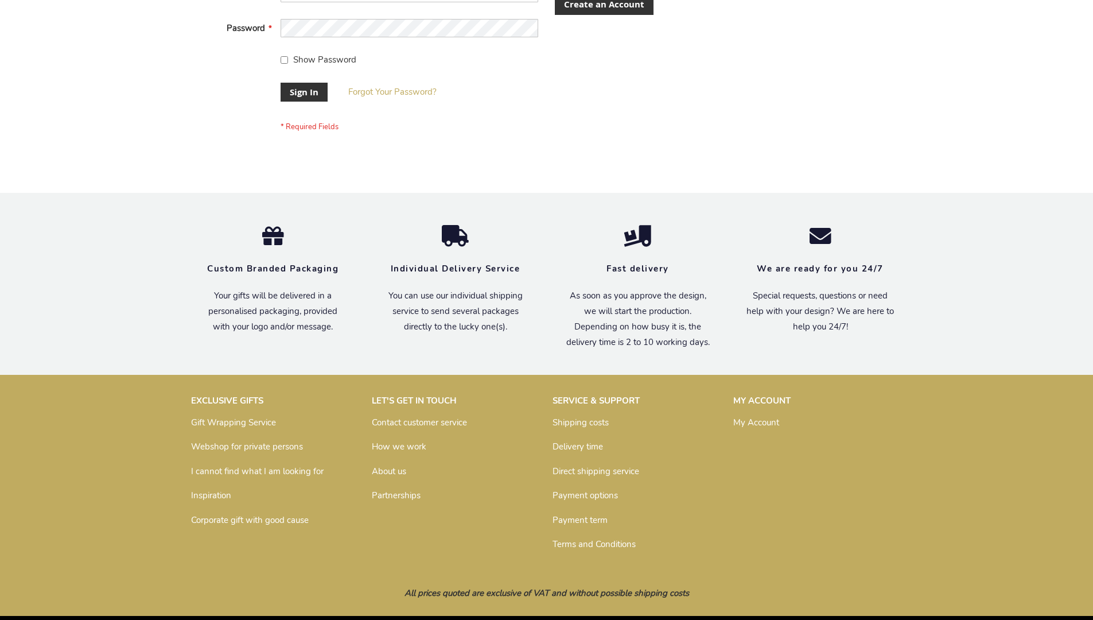
scroll to position [369, 0]
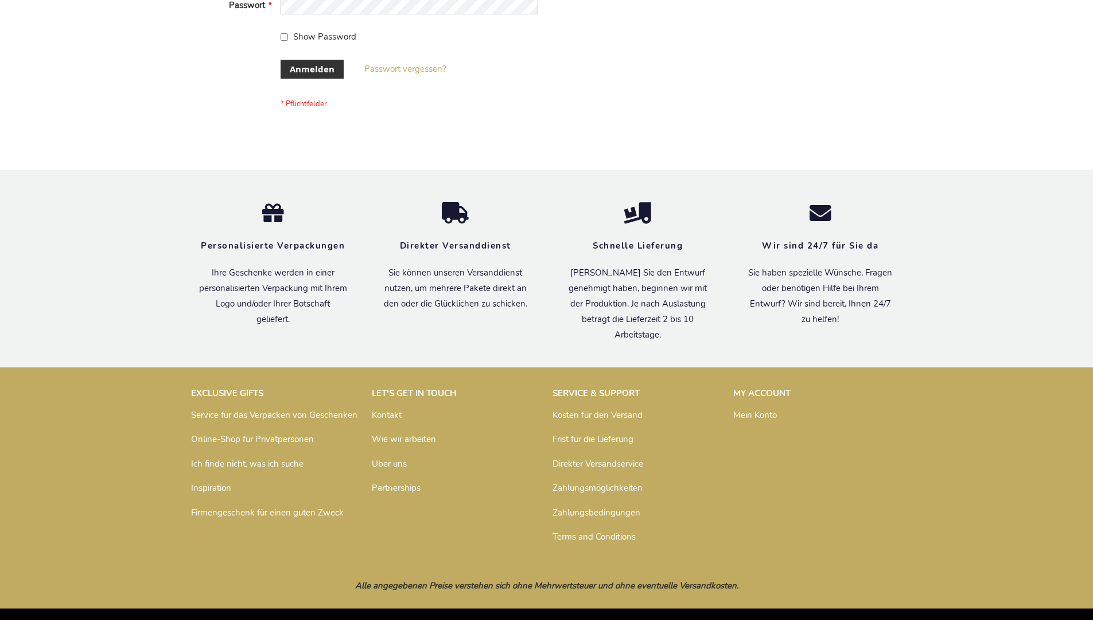
scroll to position [385, 0]
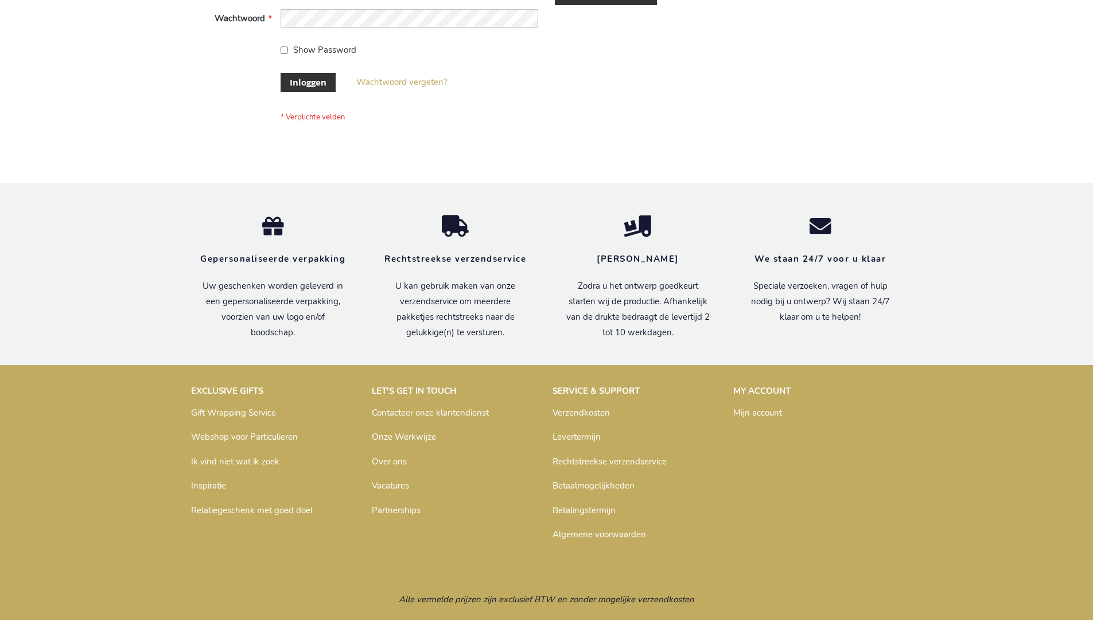
scroll to position [390, 0]
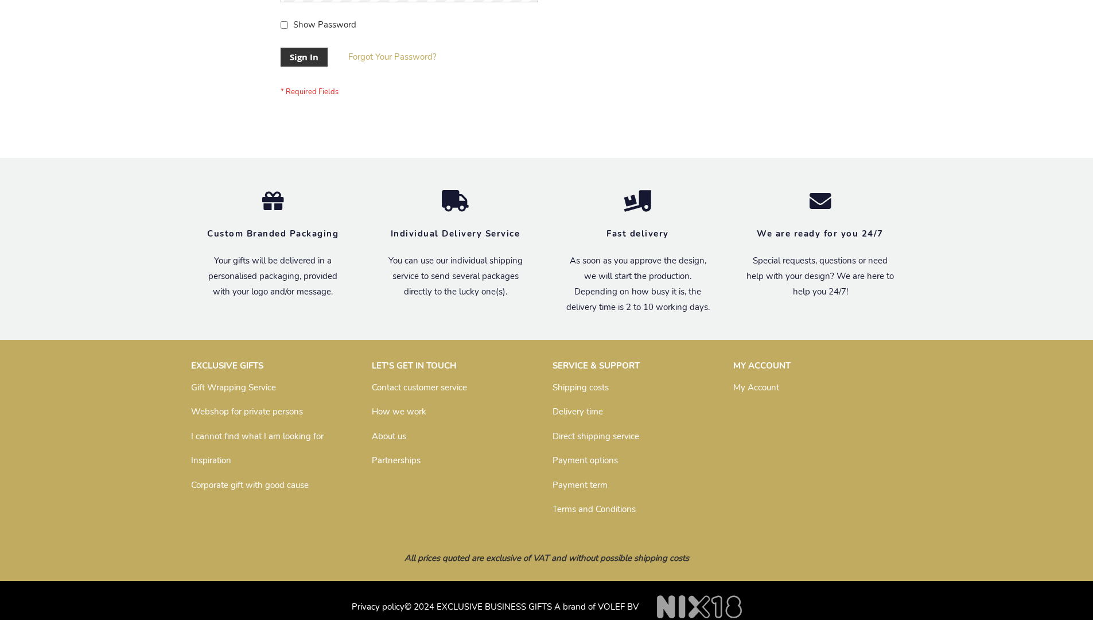
scroll to position [369, 0]
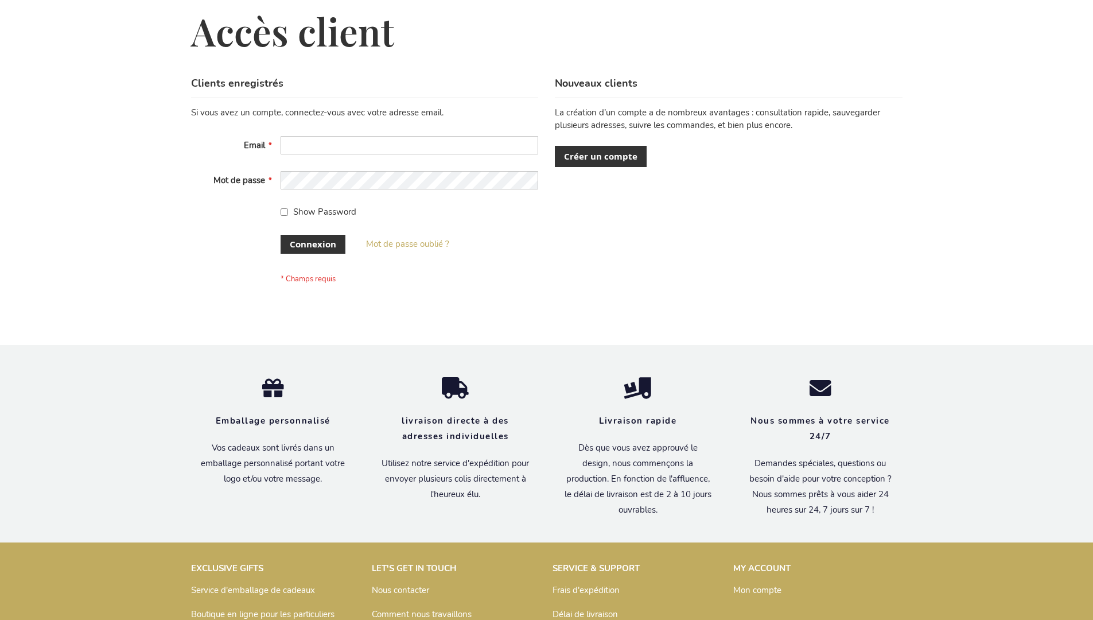
scroll to position [396, 0]
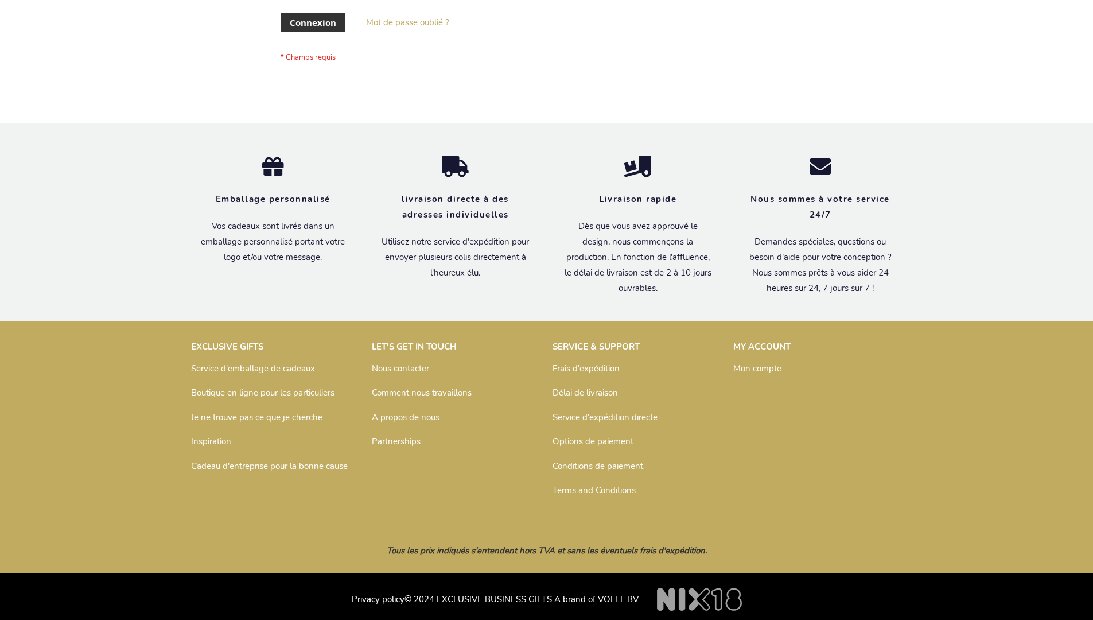
scroll to position [396, 0]
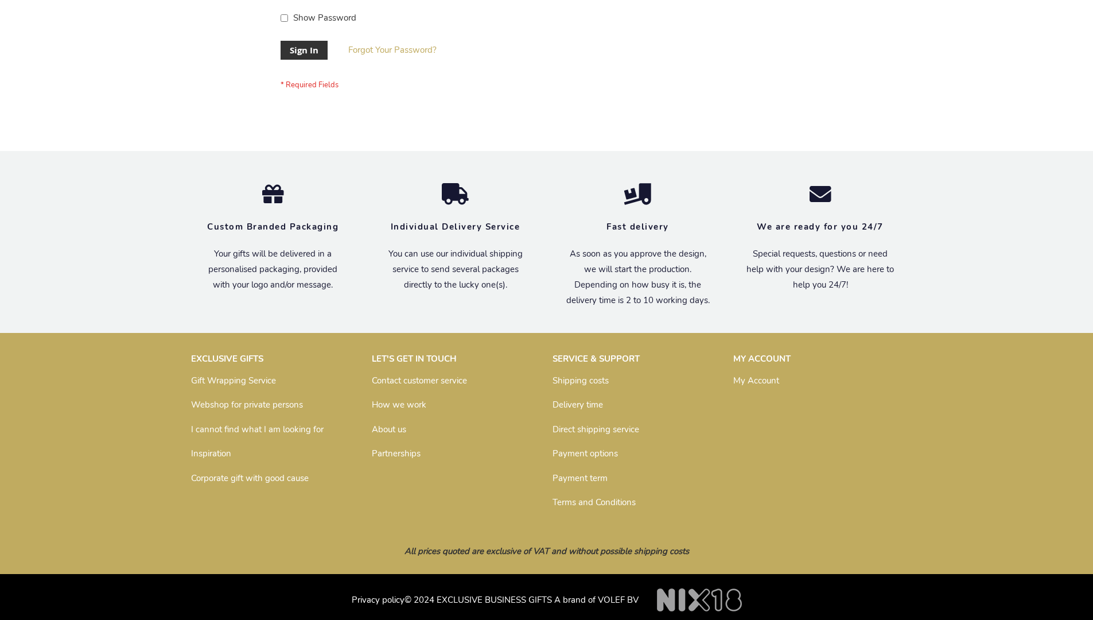
scroll to position [369, 0]
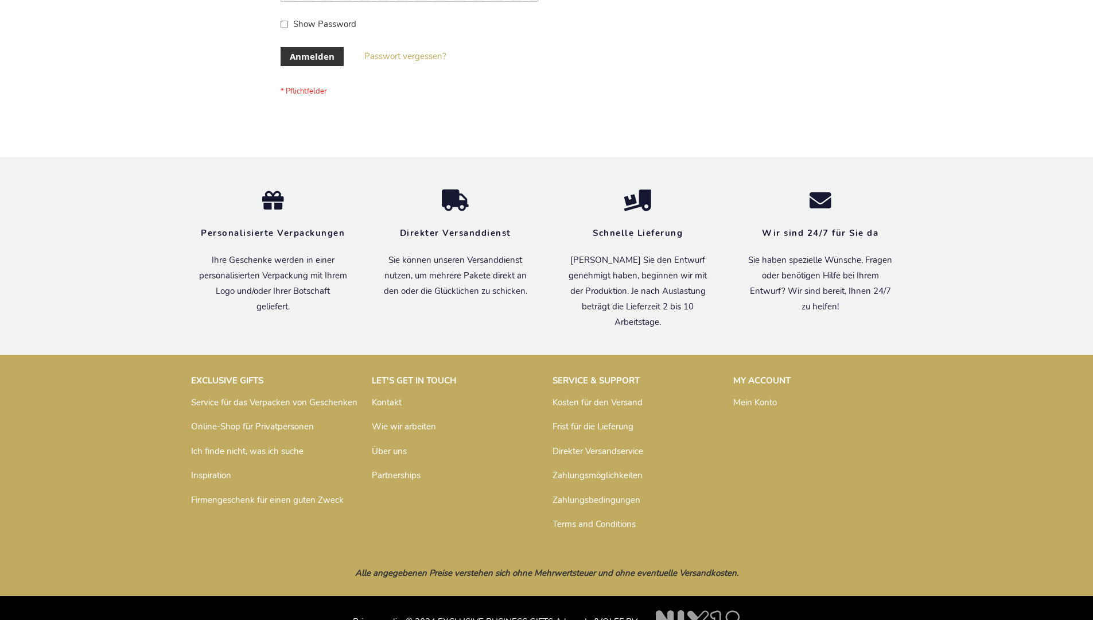
scroll to position [385, 0]
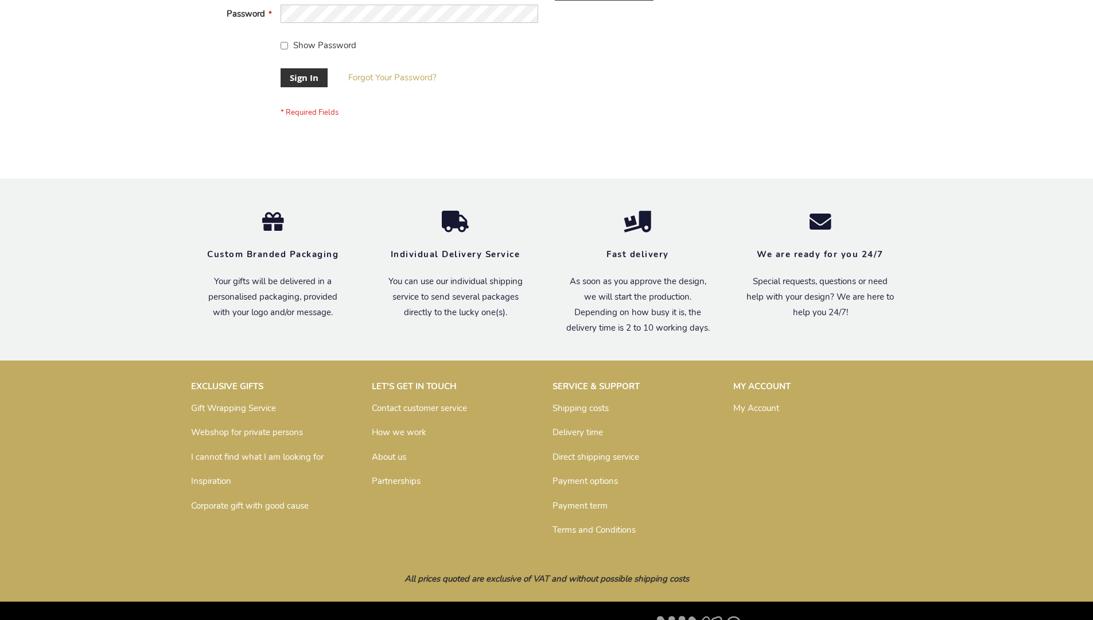
scroll to position [369, 0]
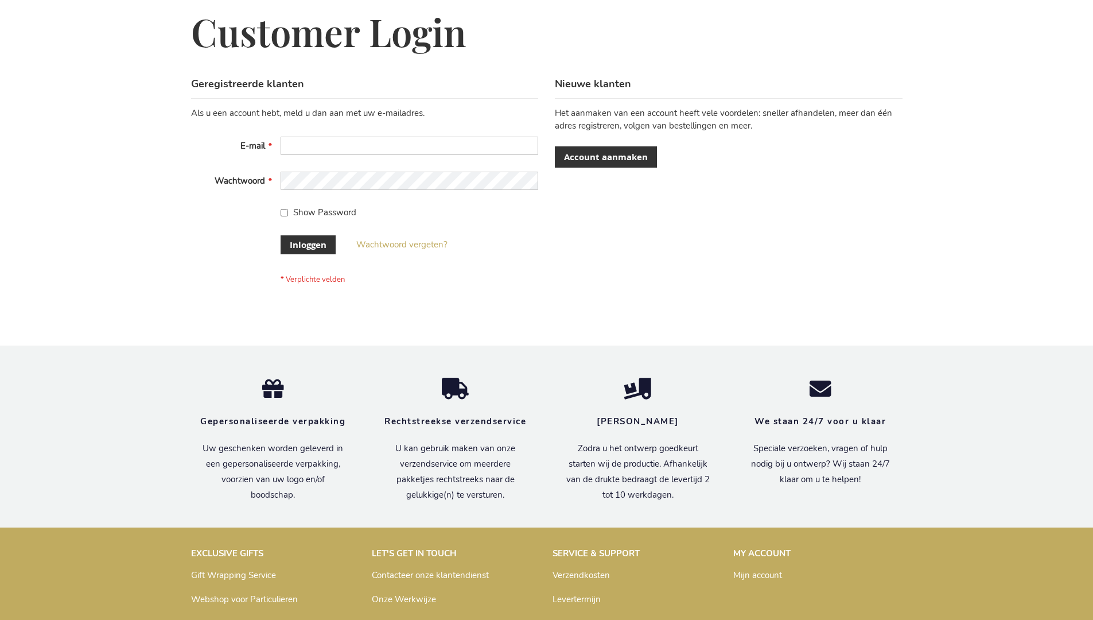
scroll to position [390, 0]
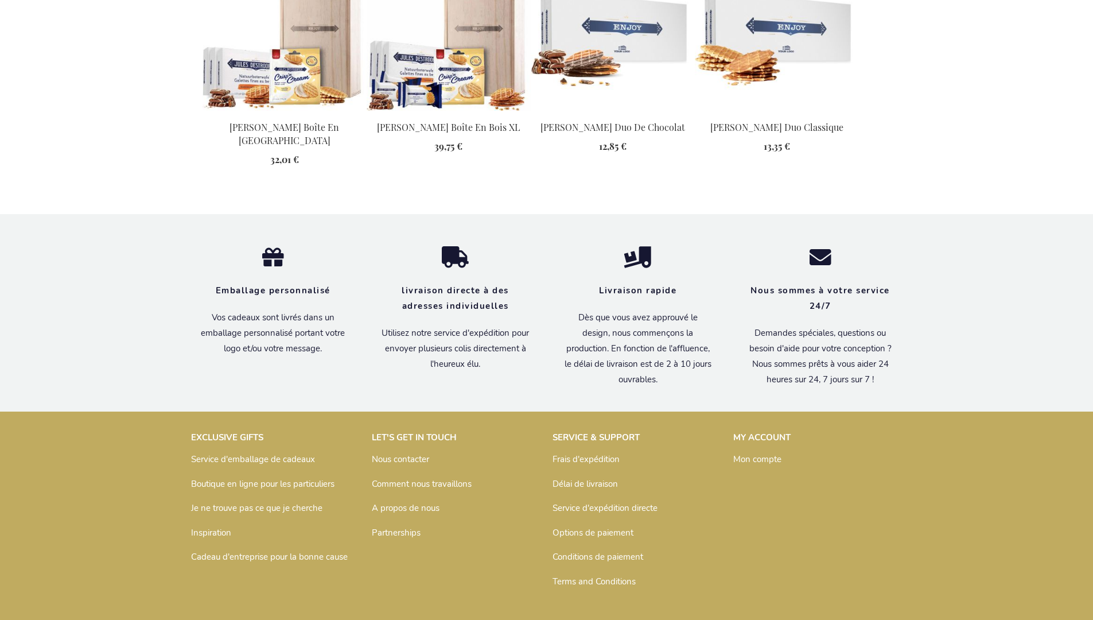
scroll to position [1483, 0]
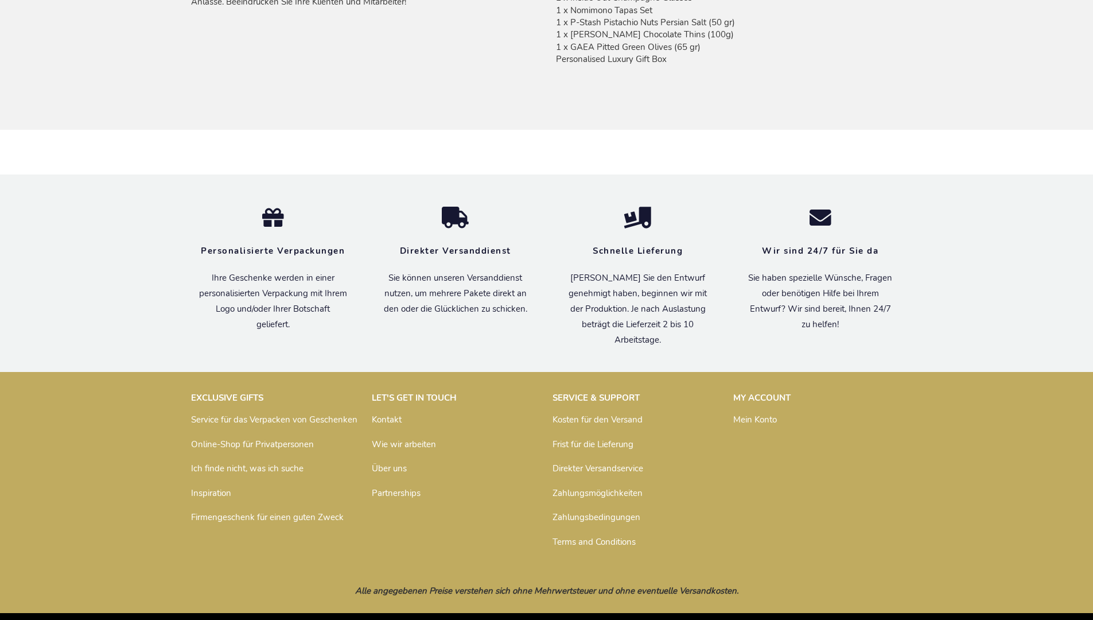
scroll to position [978, 0]
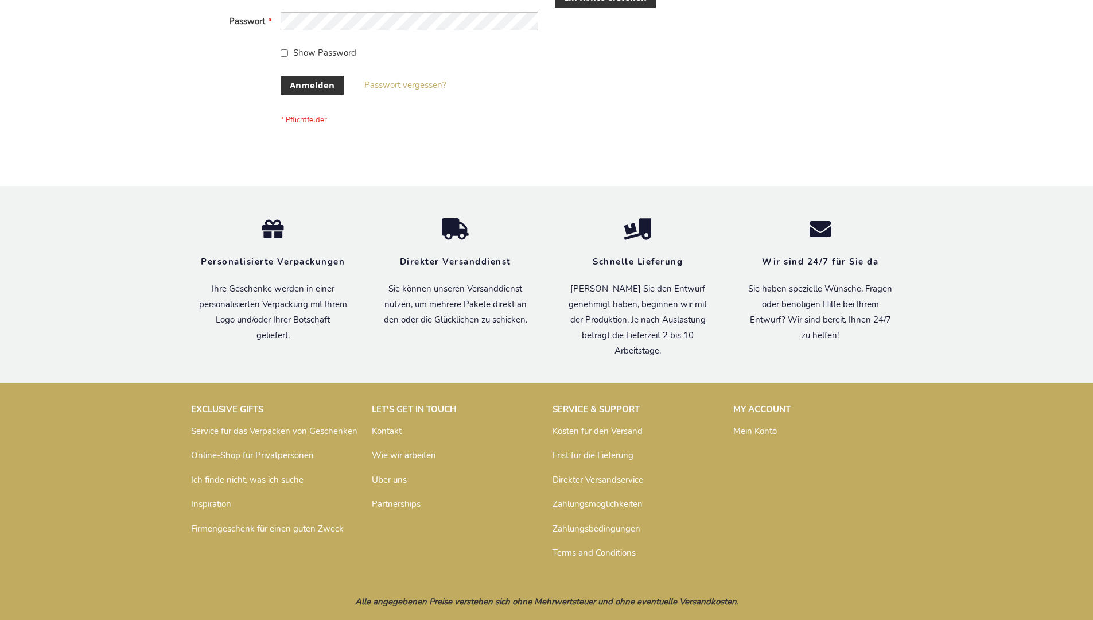
scroll to position [384, 0]
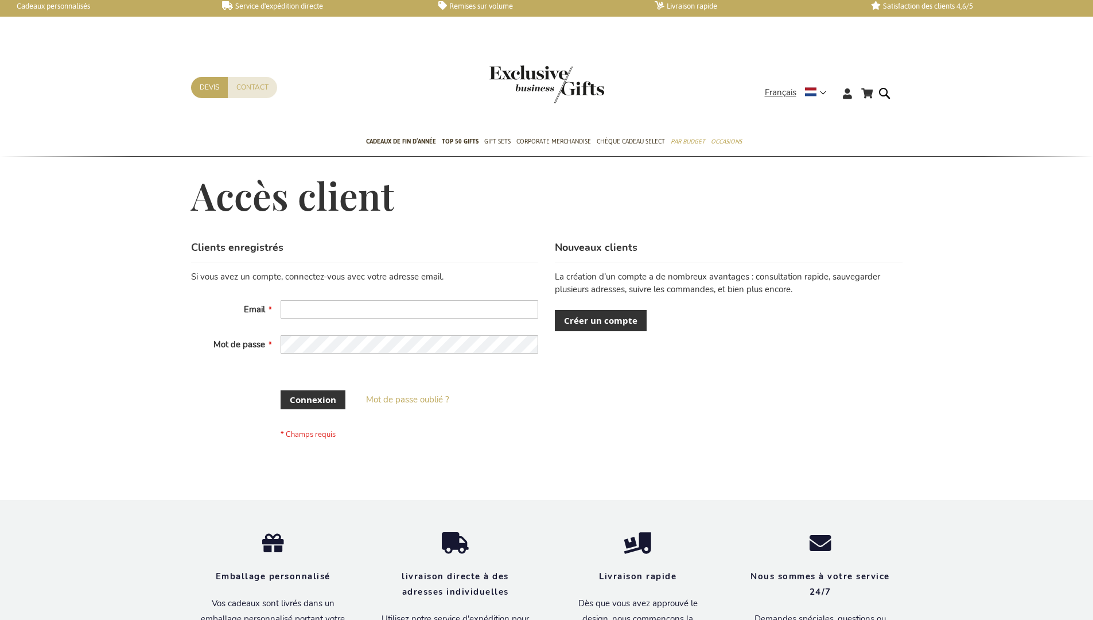
scroll to position [395, 0]
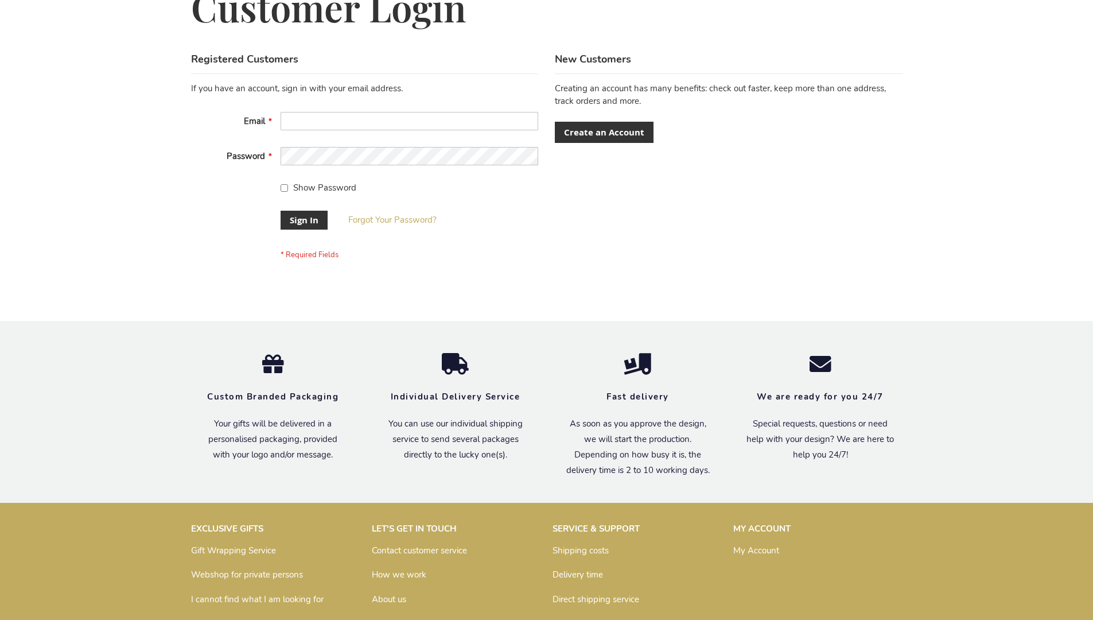
scroll to position [369, 0]
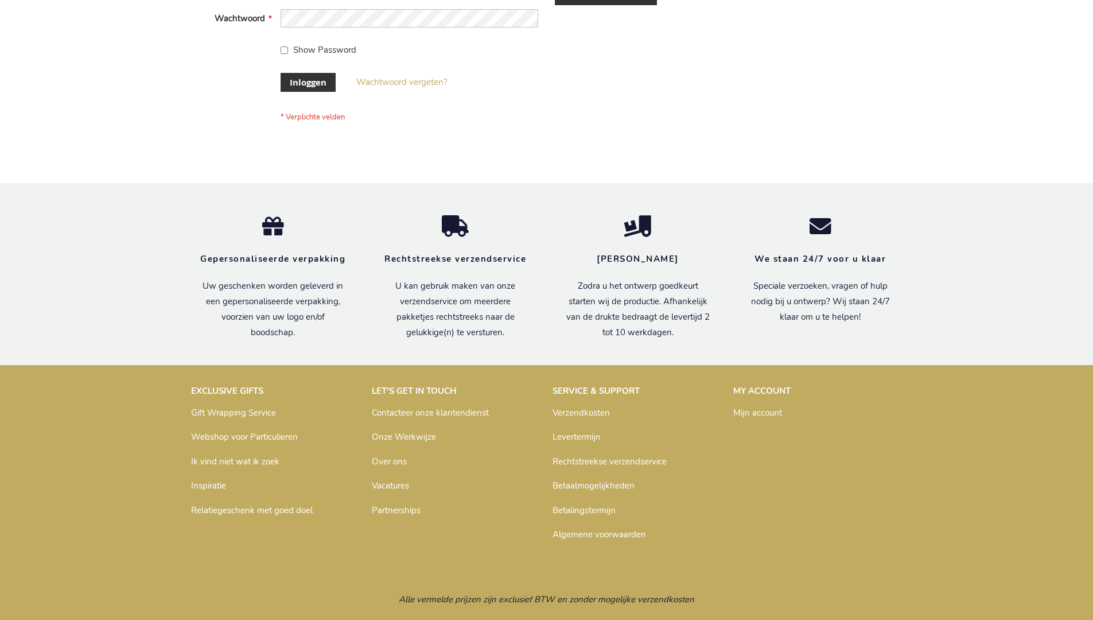
scroll to position [390, 0]
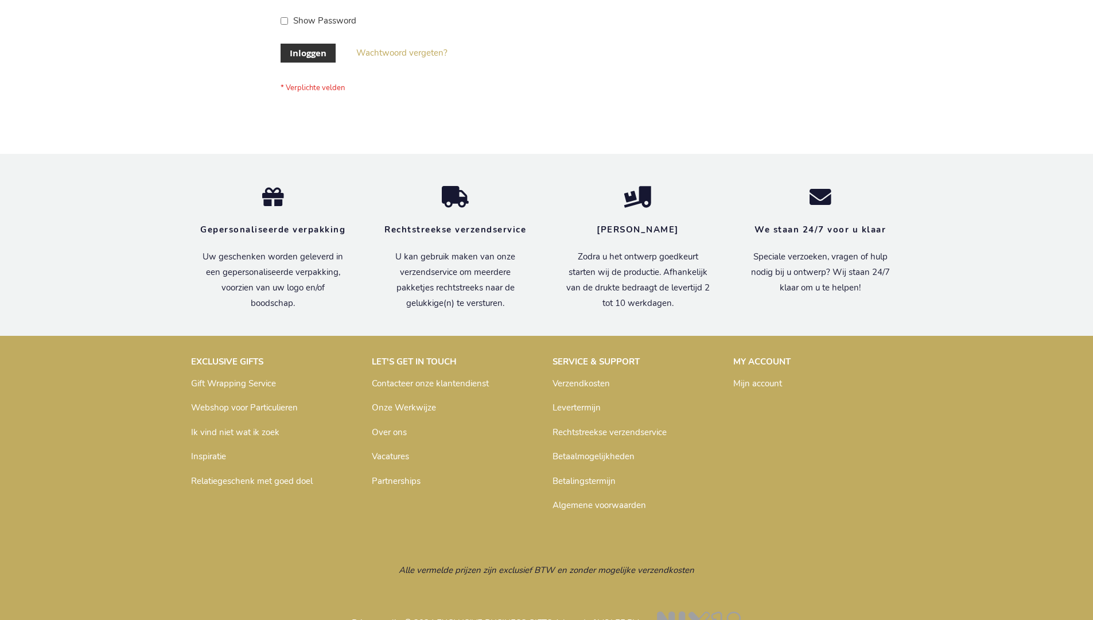
scroll to position [390, 0]
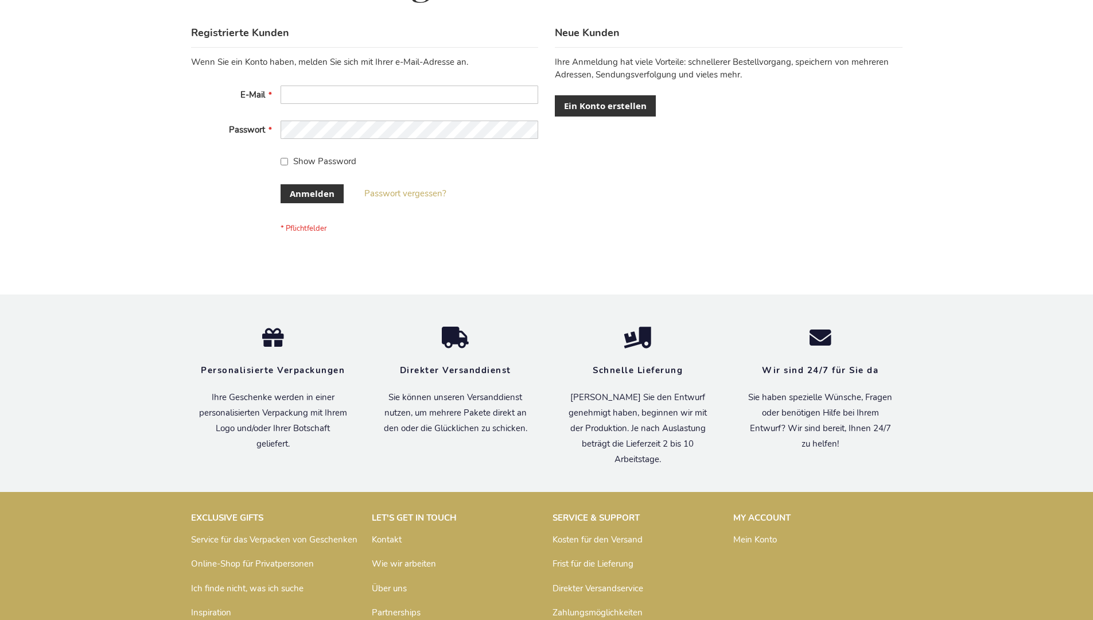
scroll to position [385, 0]
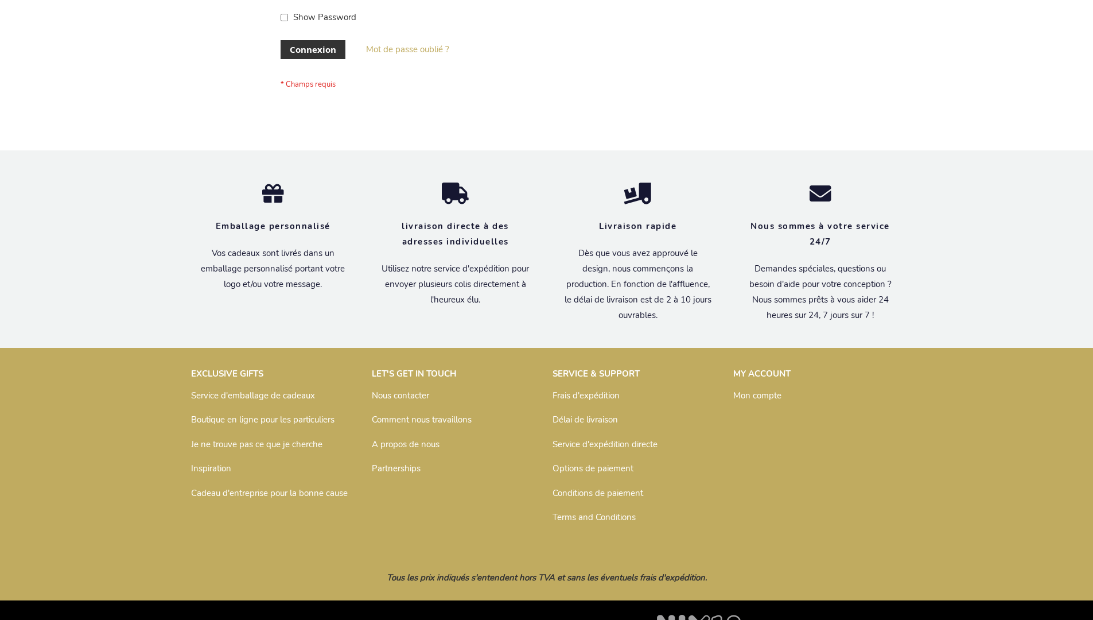
scroll to position [396, 0]
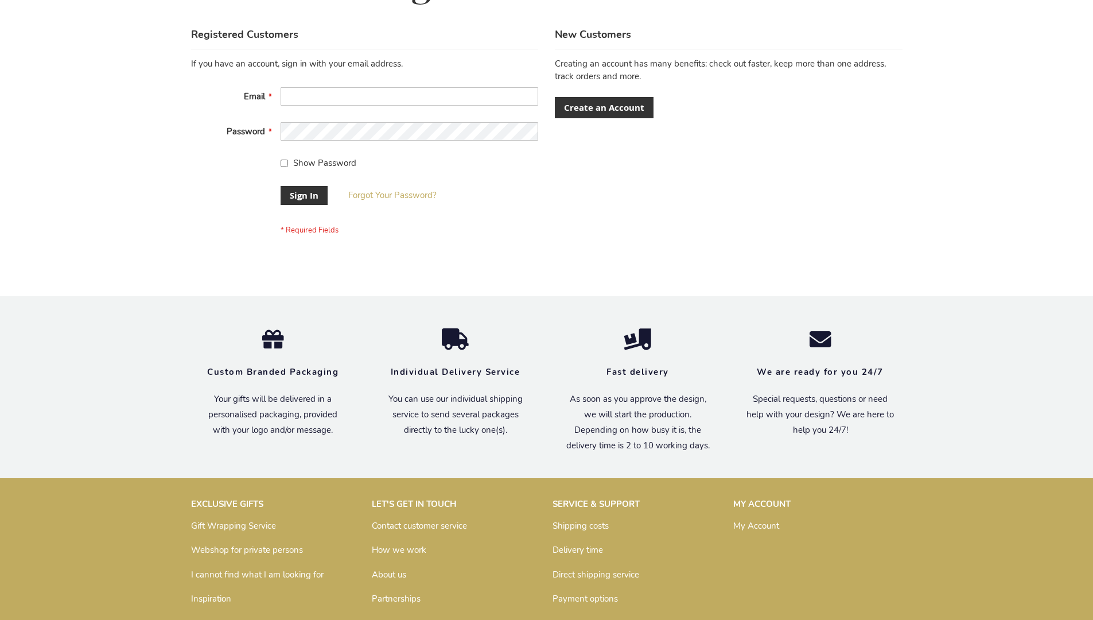
scroll to position [369, 0]
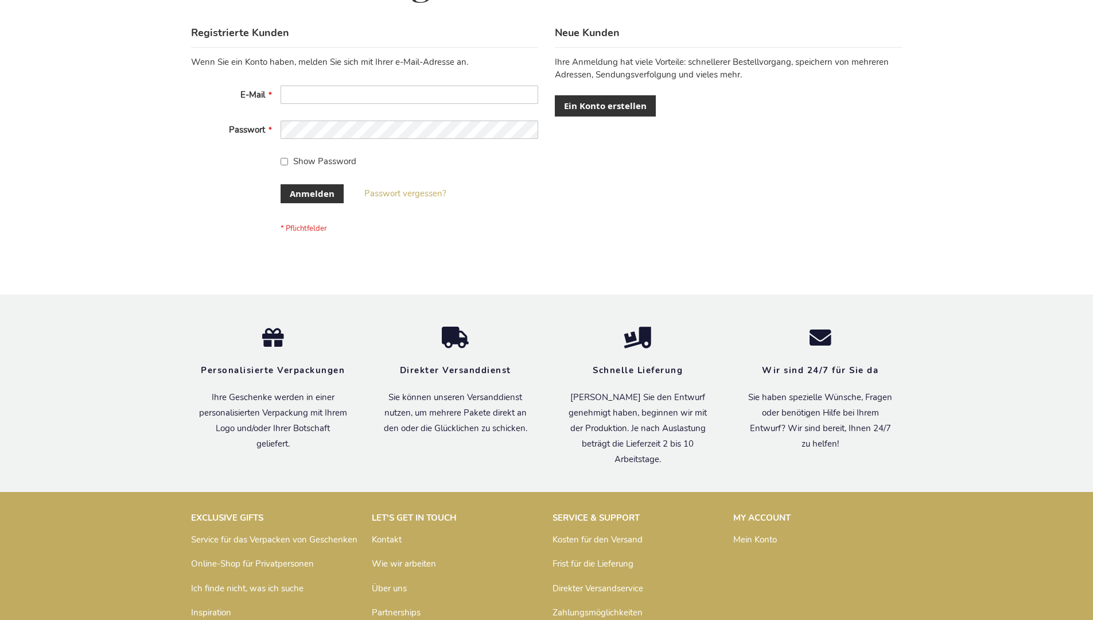
scroll to position [385, 0]
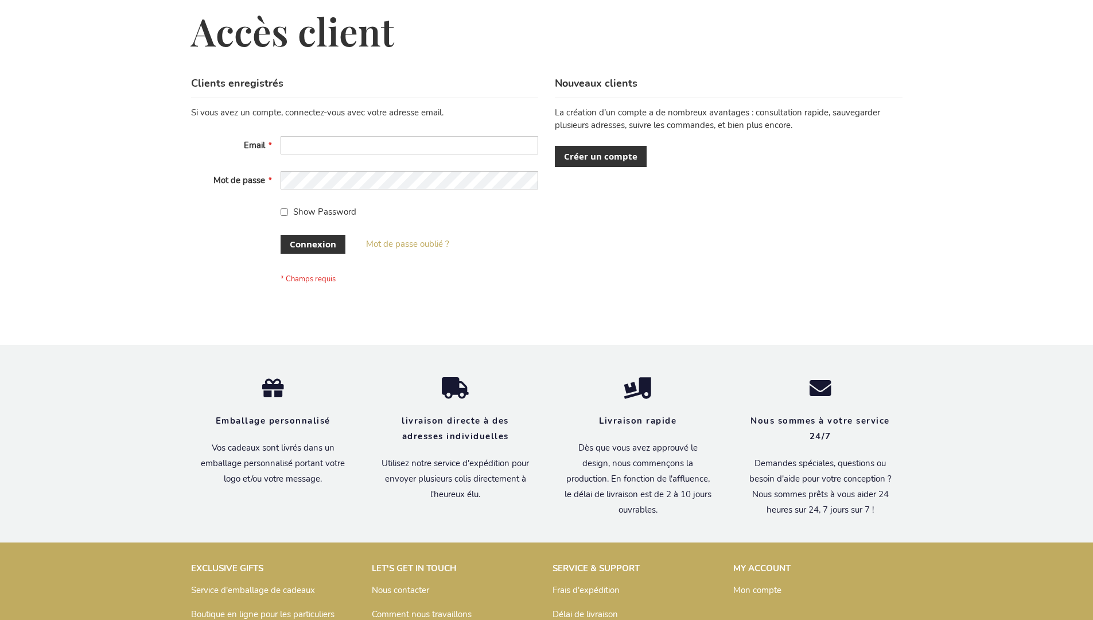
scroll to position [396, 0]
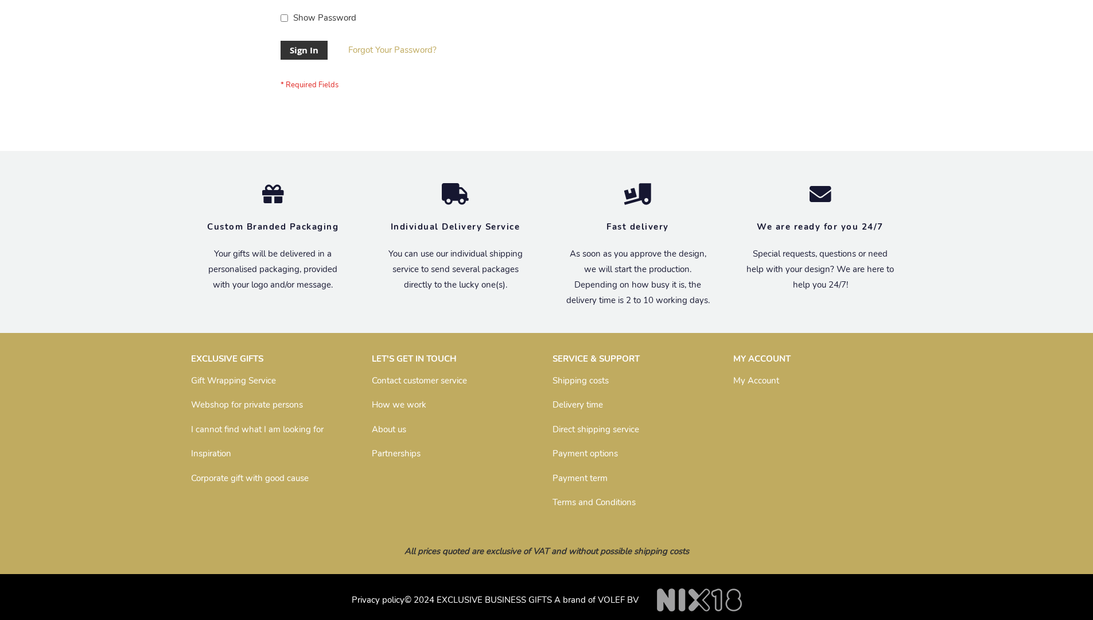
scroll to position [369, 0]
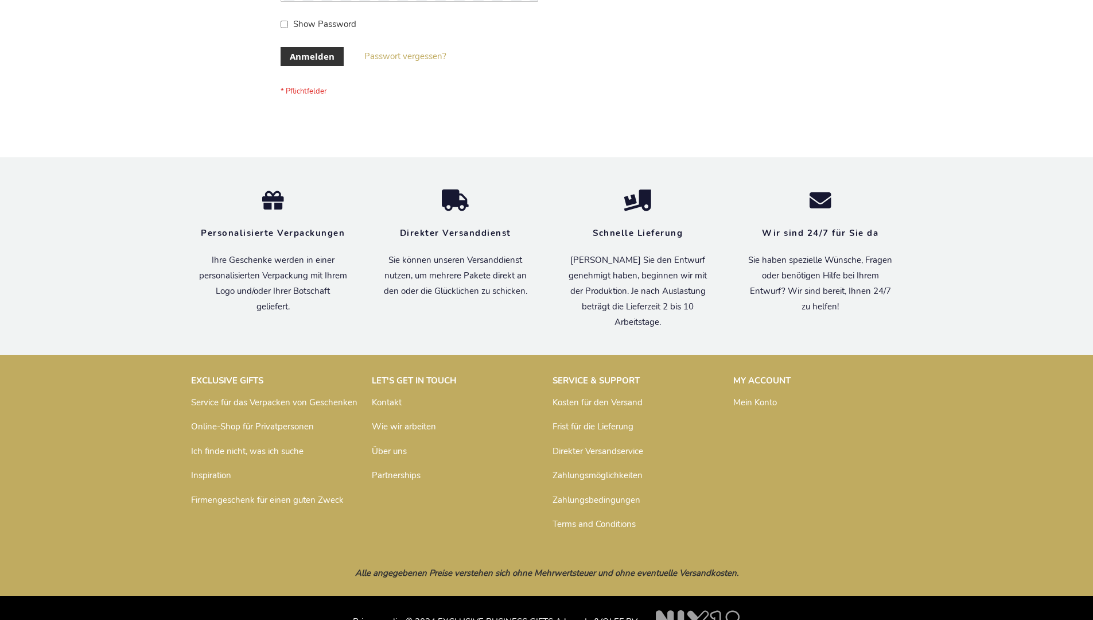
scroll to position [385, 0]
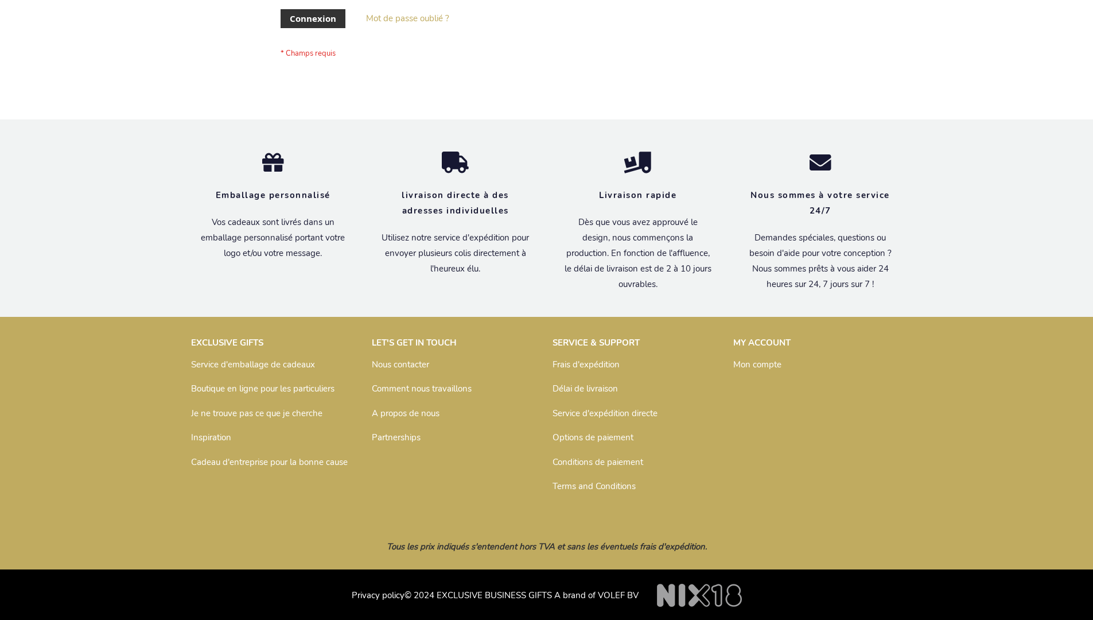
scroll to position [396, 0]
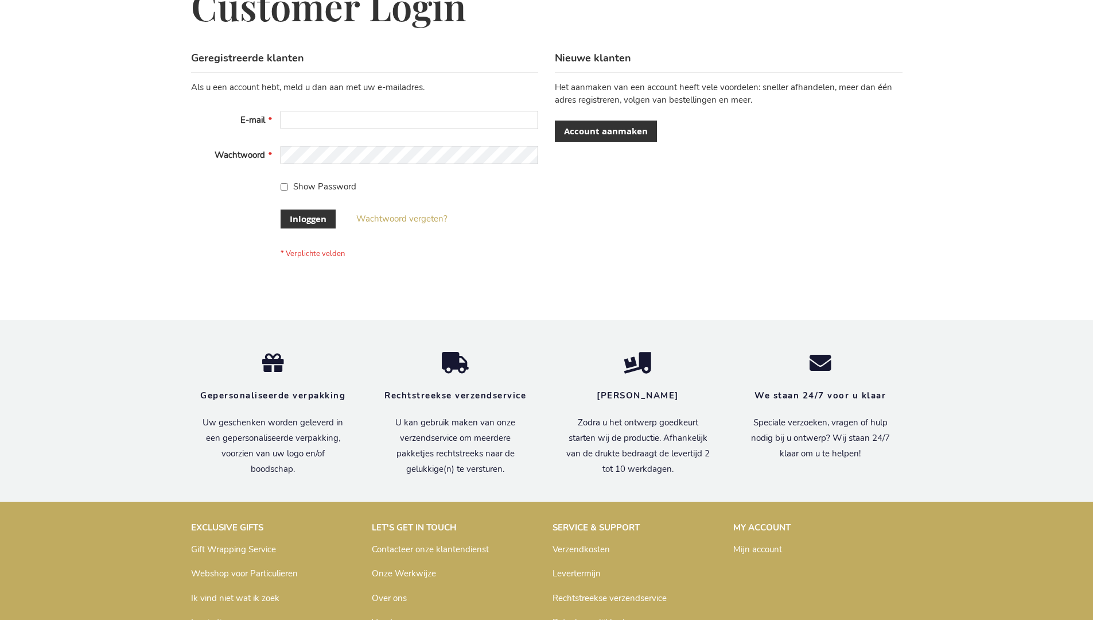
scroll to position [390, 0]
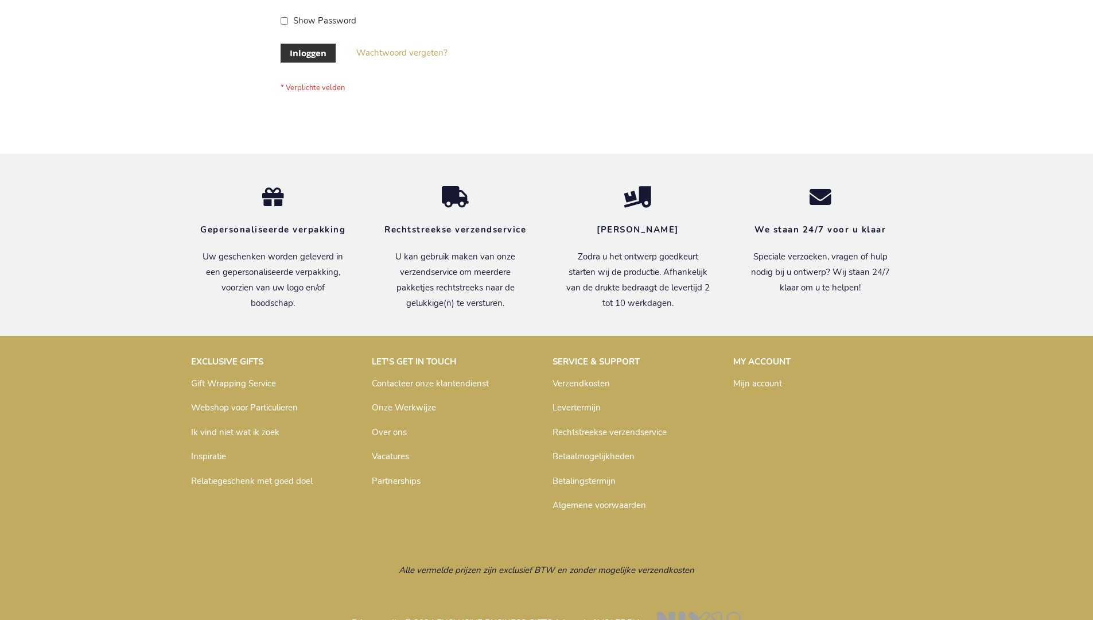
scroll to position [390, 0]
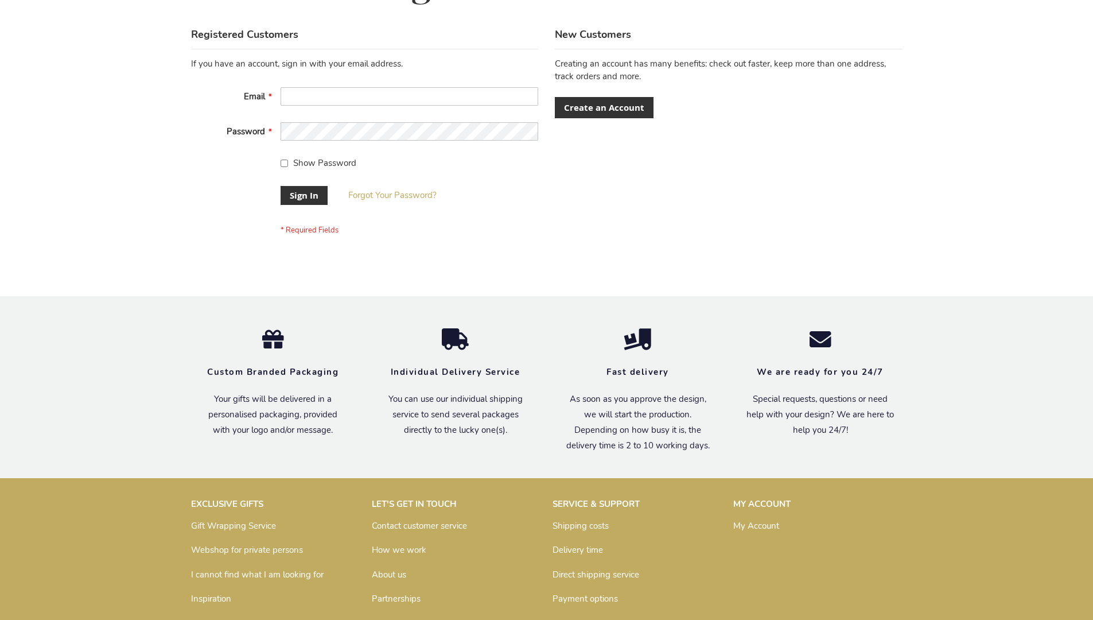
scroll to position [369, 0]
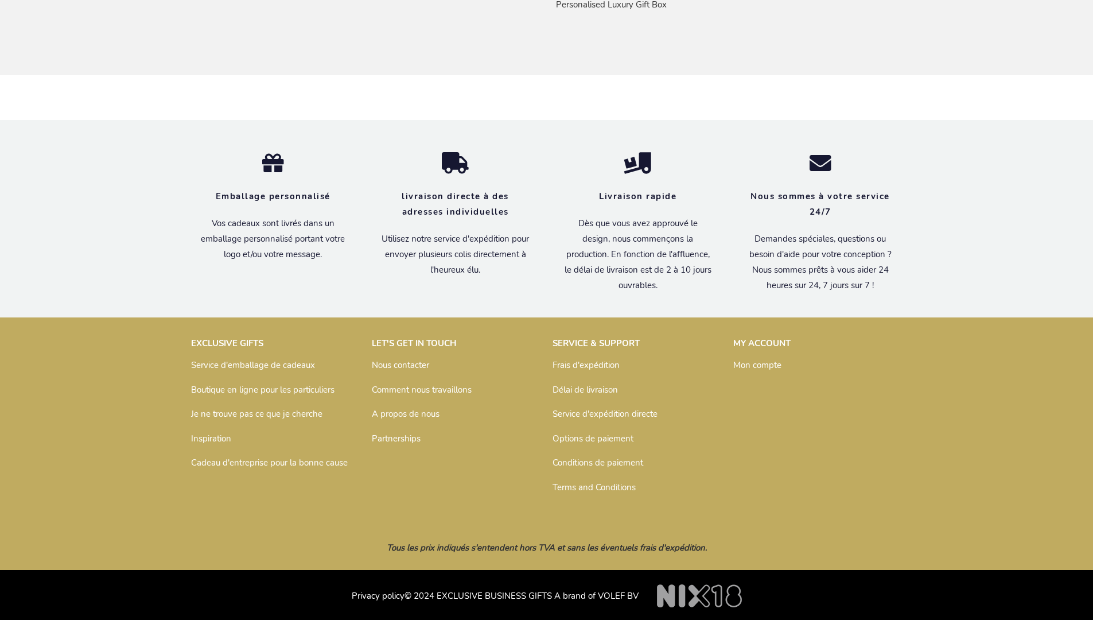
scroll to position [989, 0]
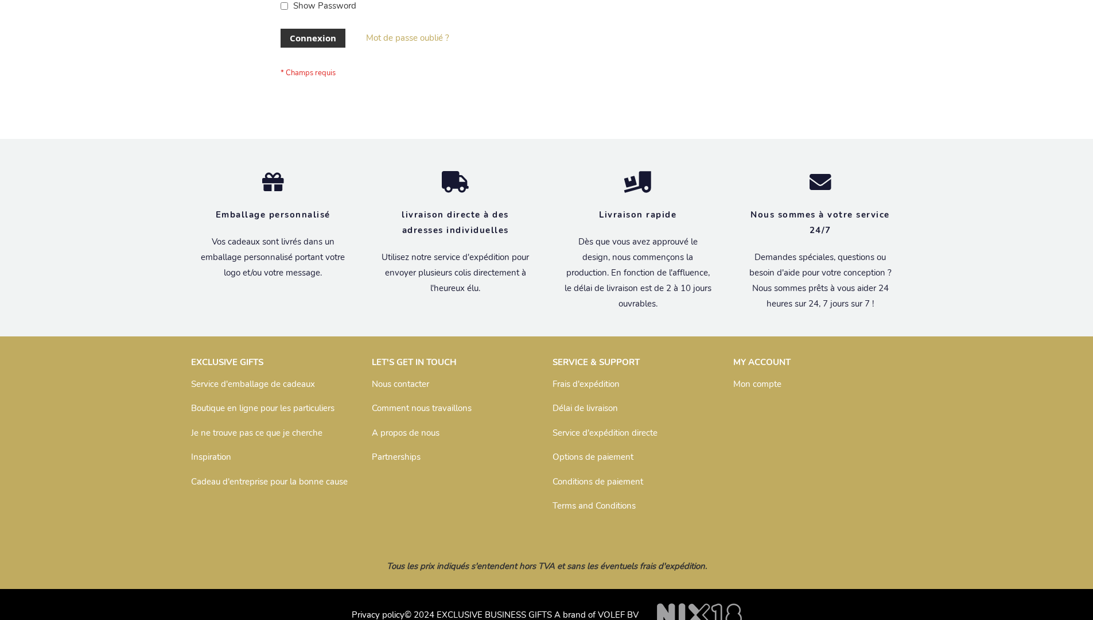
scroll to position [396, 0]
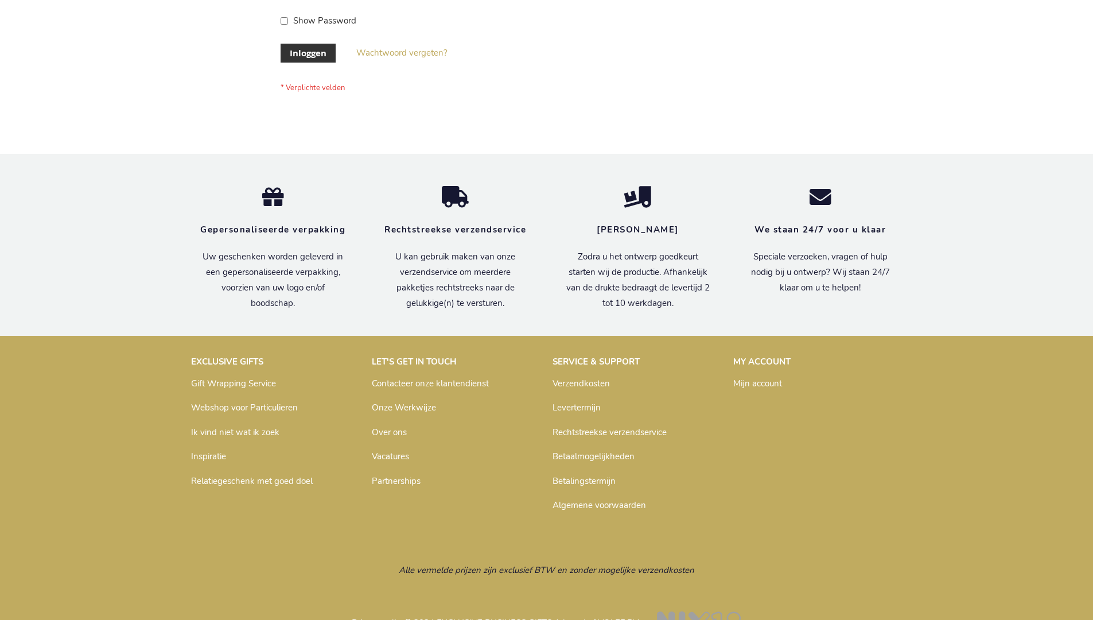
scroll to position [390, 0]
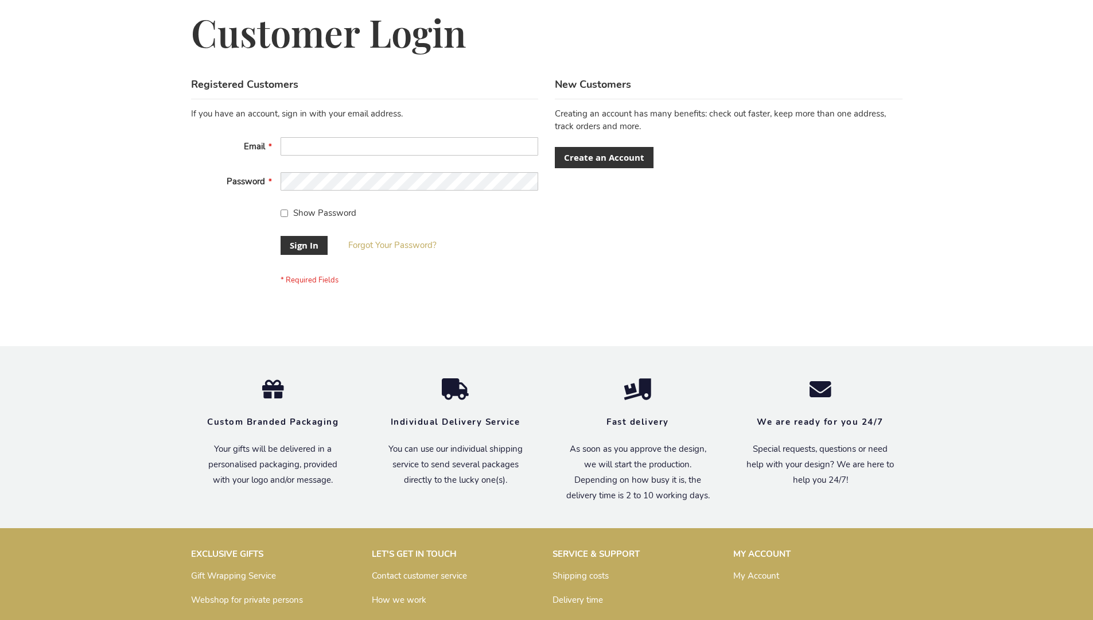
scroll to position [369, 0]
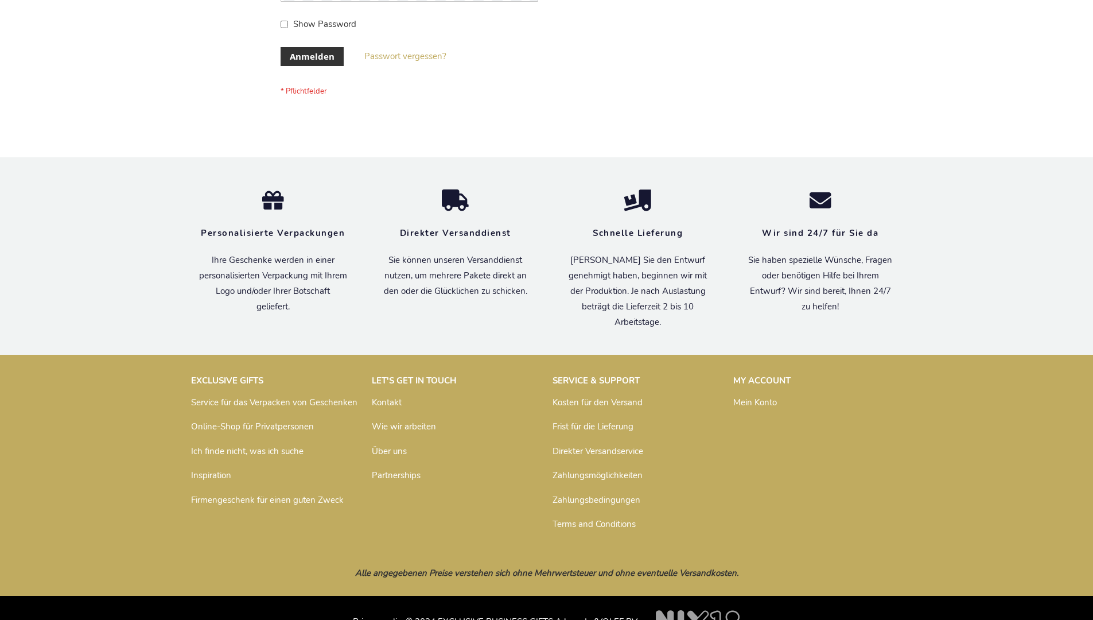
scroll to position [385, 0]
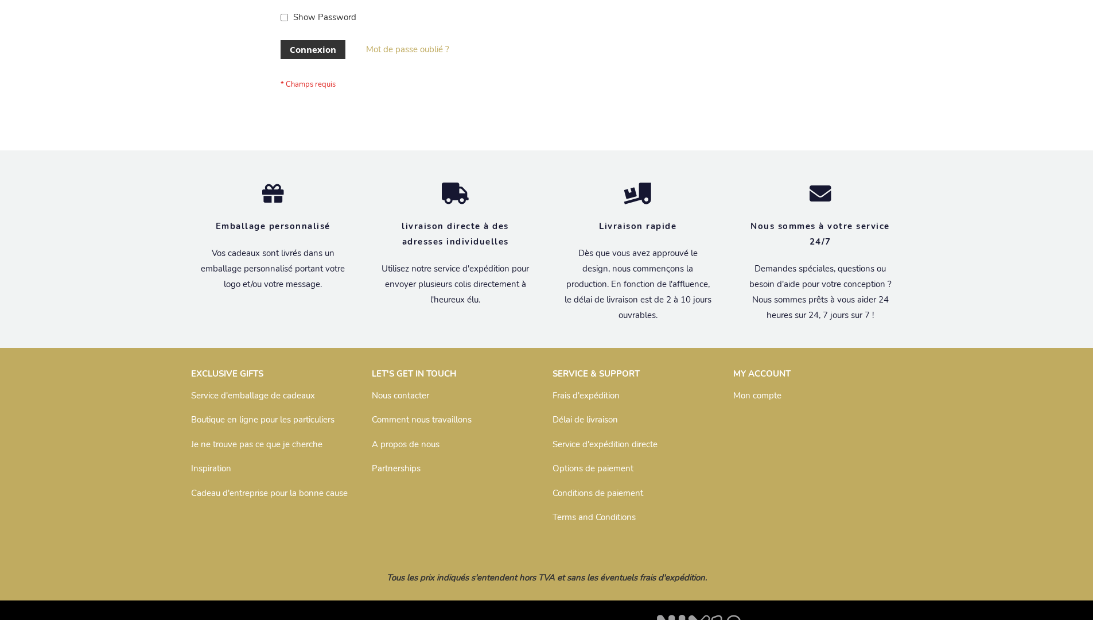
scroll to position [396, 0]
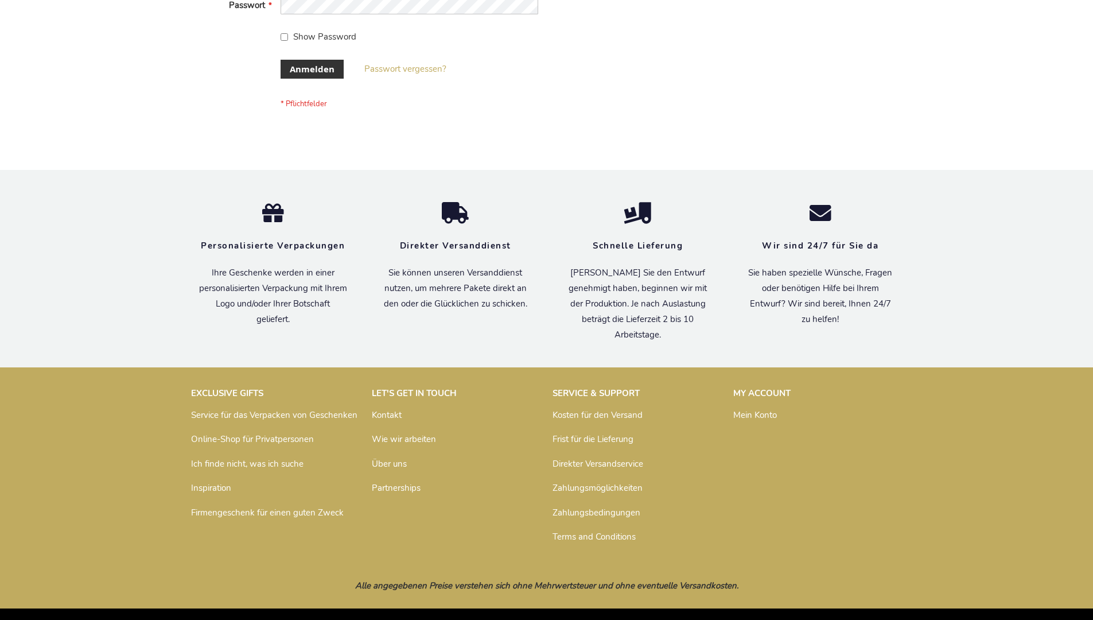
scroll to position [385, 0]
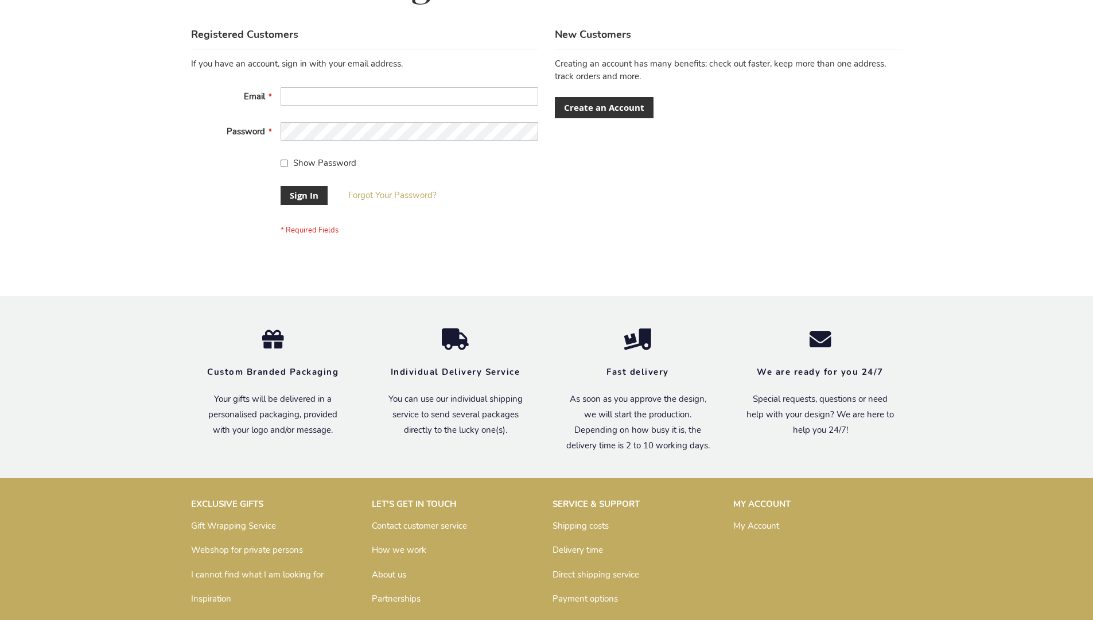
scroll to position [369, 0]
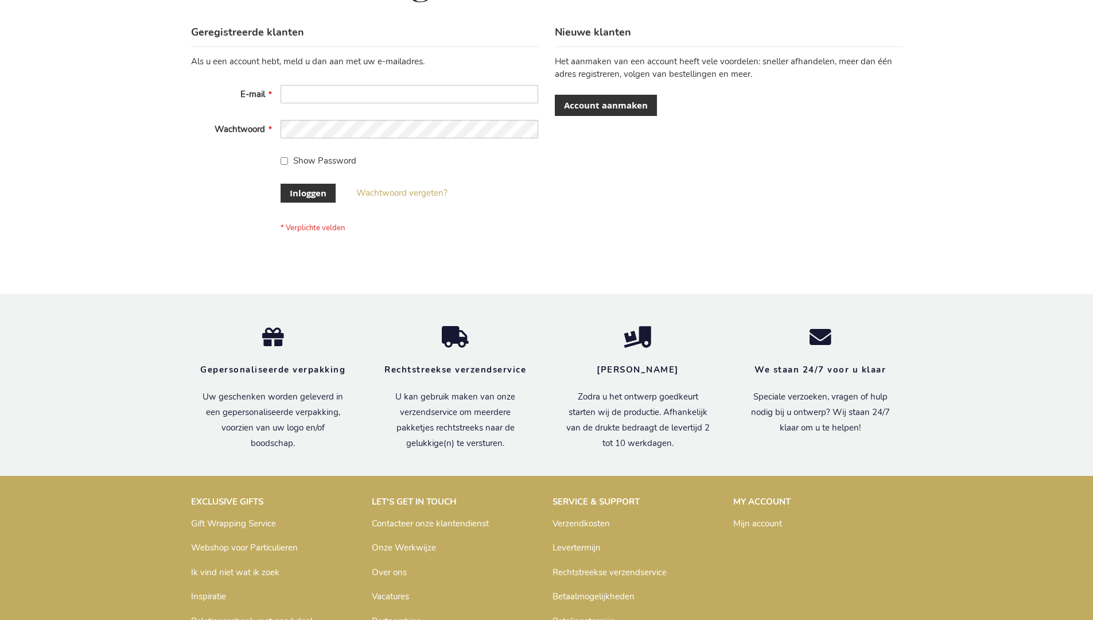
scroll to position [390, 0]
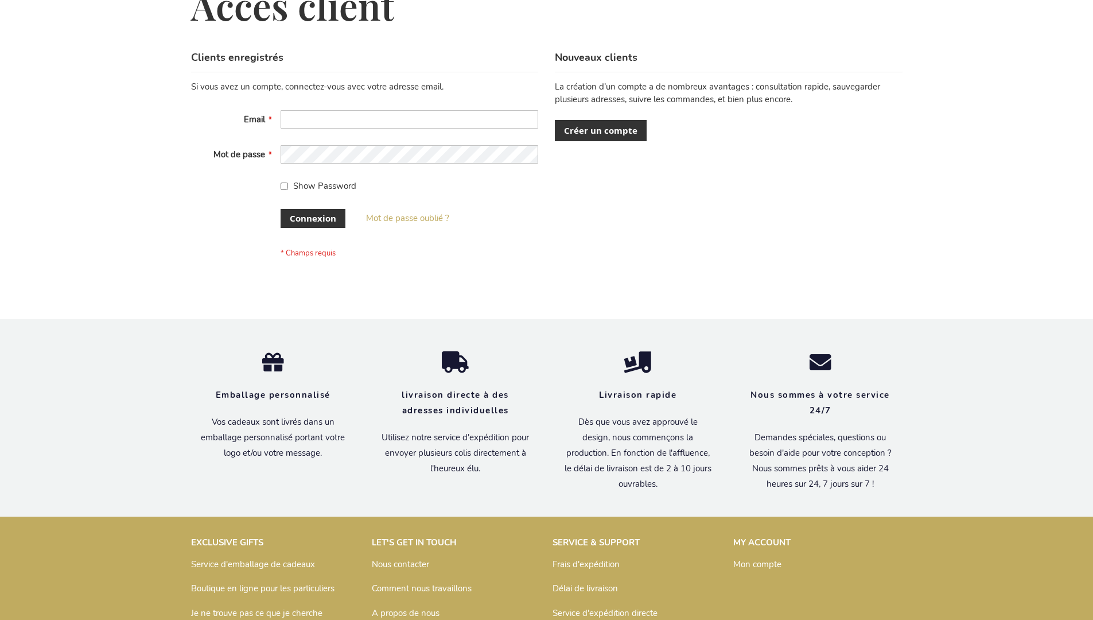
scroll to position [396, 0]
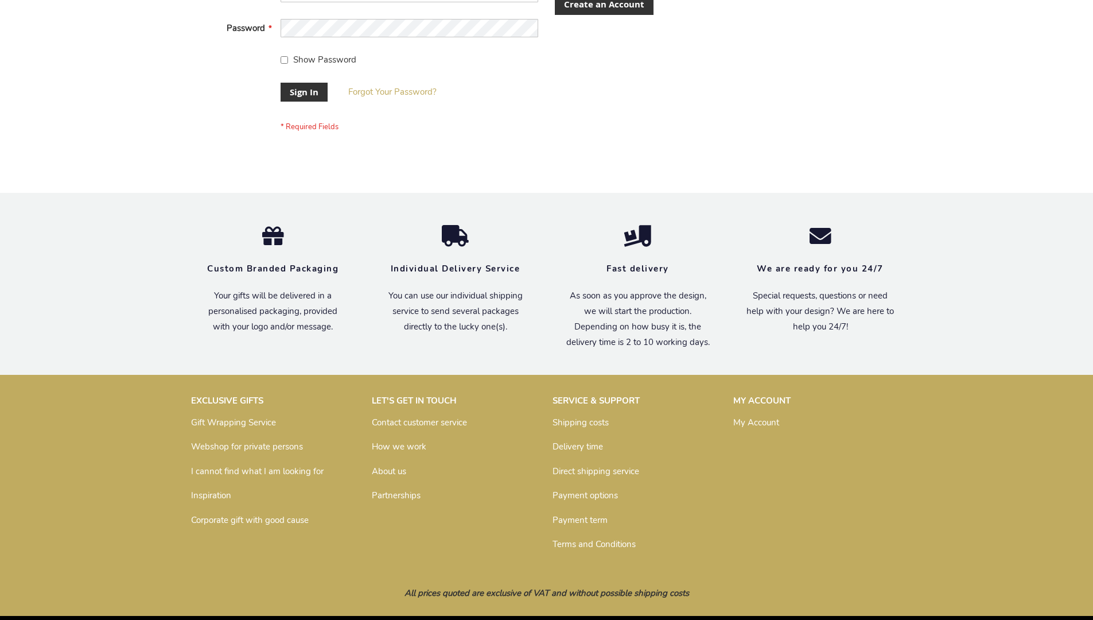
scroll to position [369, 0]
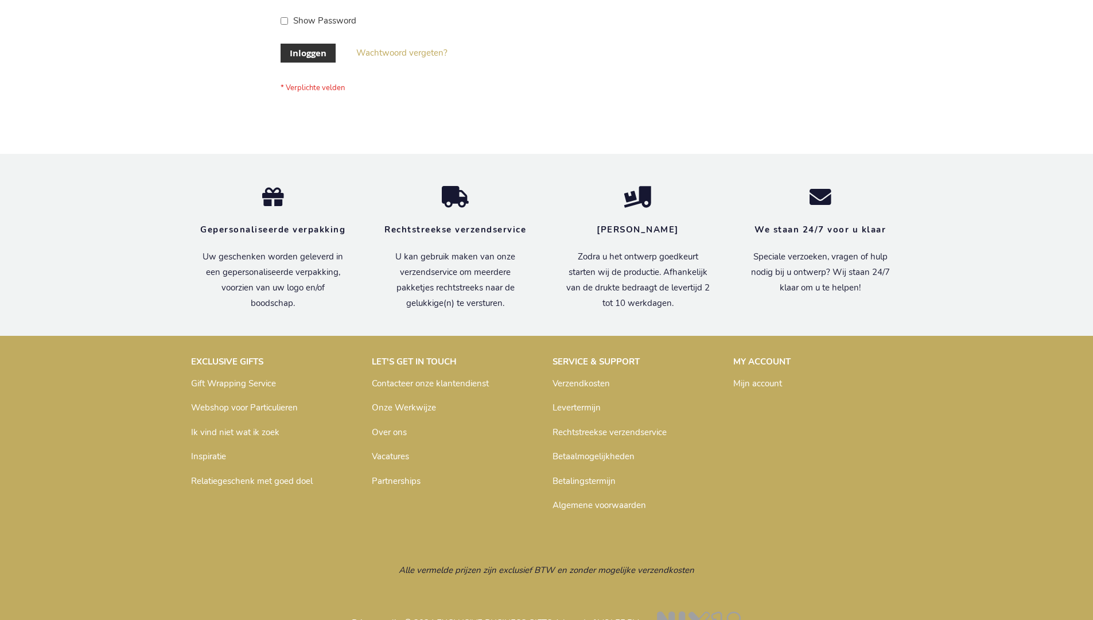
scroll to position [390, 0]
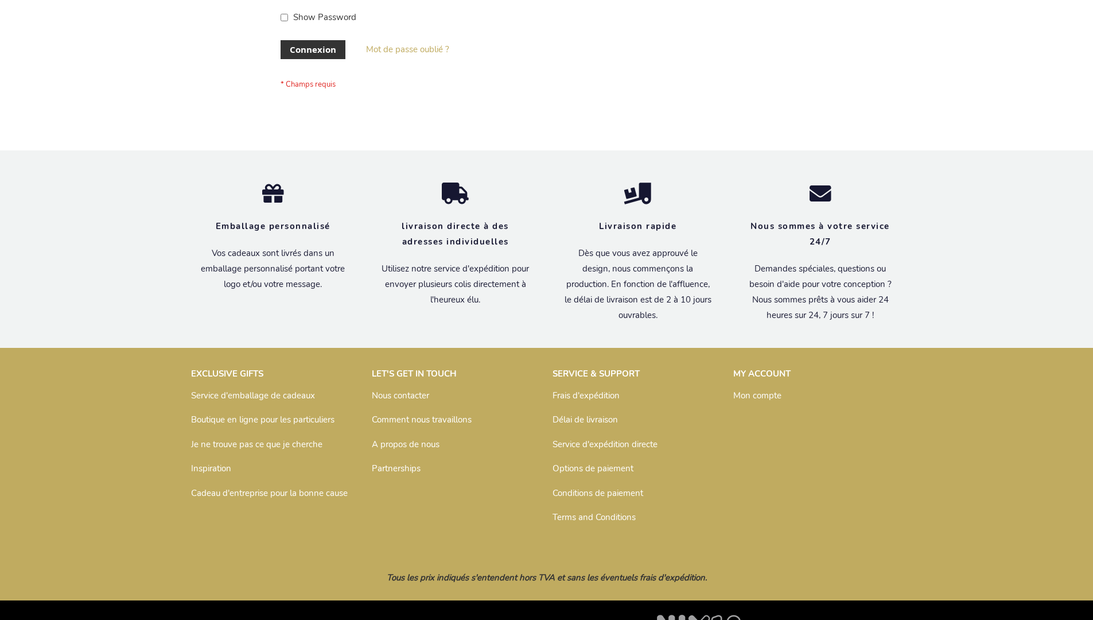
scroll to position [396, 0]
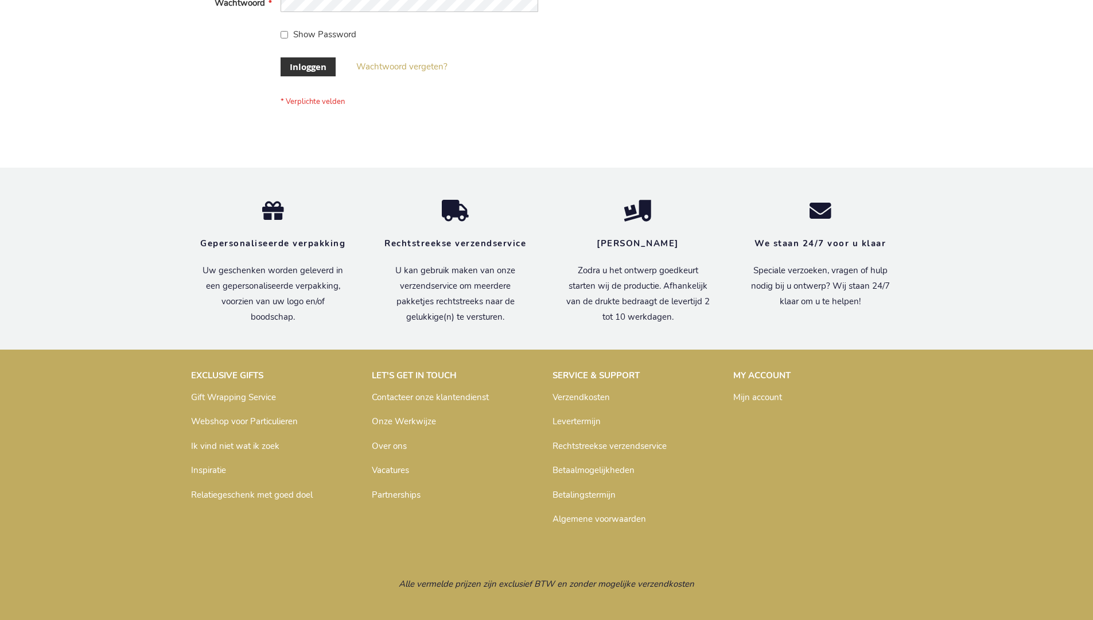
scroll to position [390, 0]
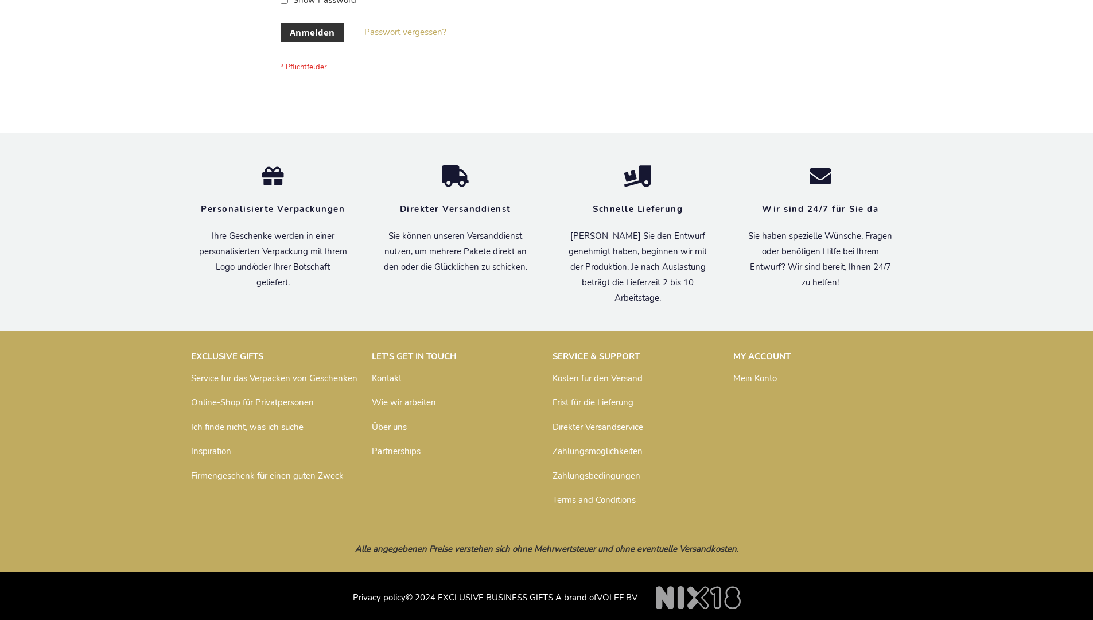
scroll to position [385, 0]
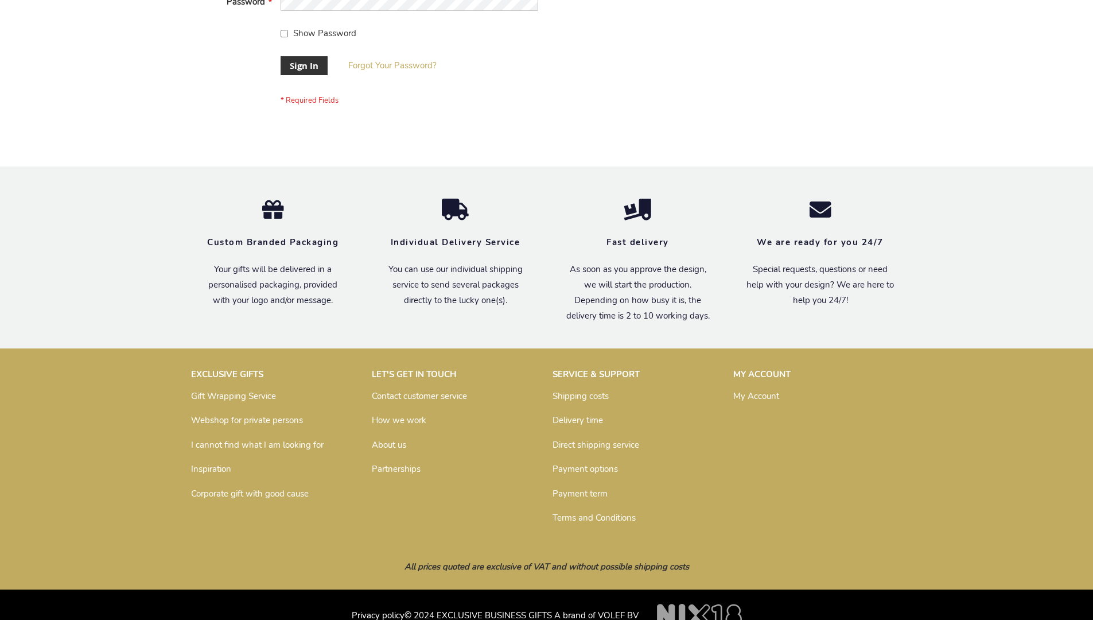
scroll to position [369, 0]
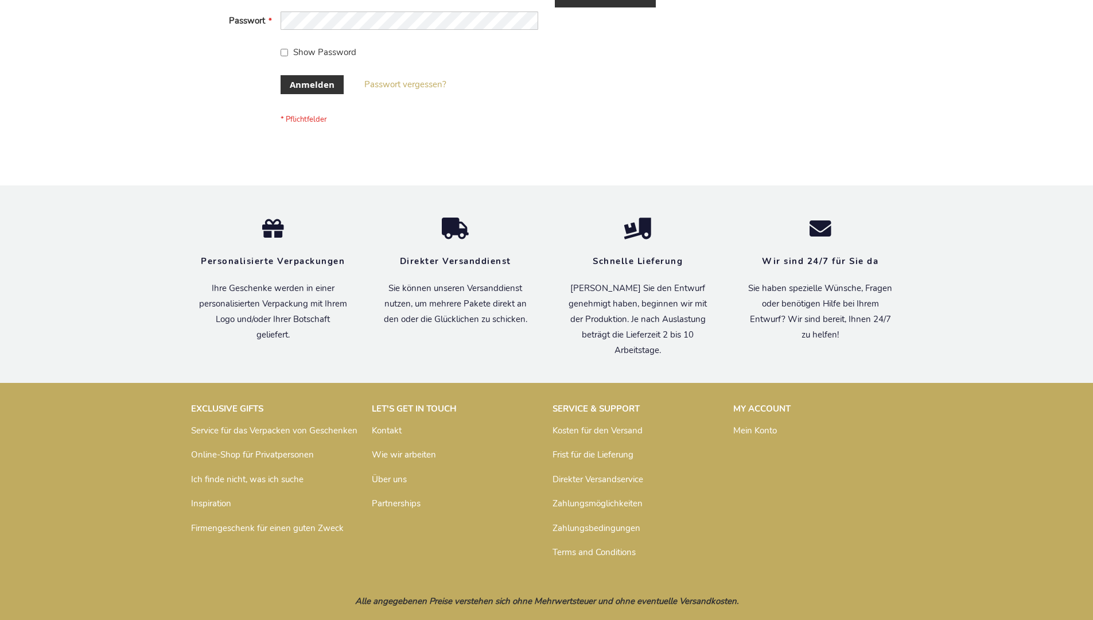
scroll to position [385, 0]
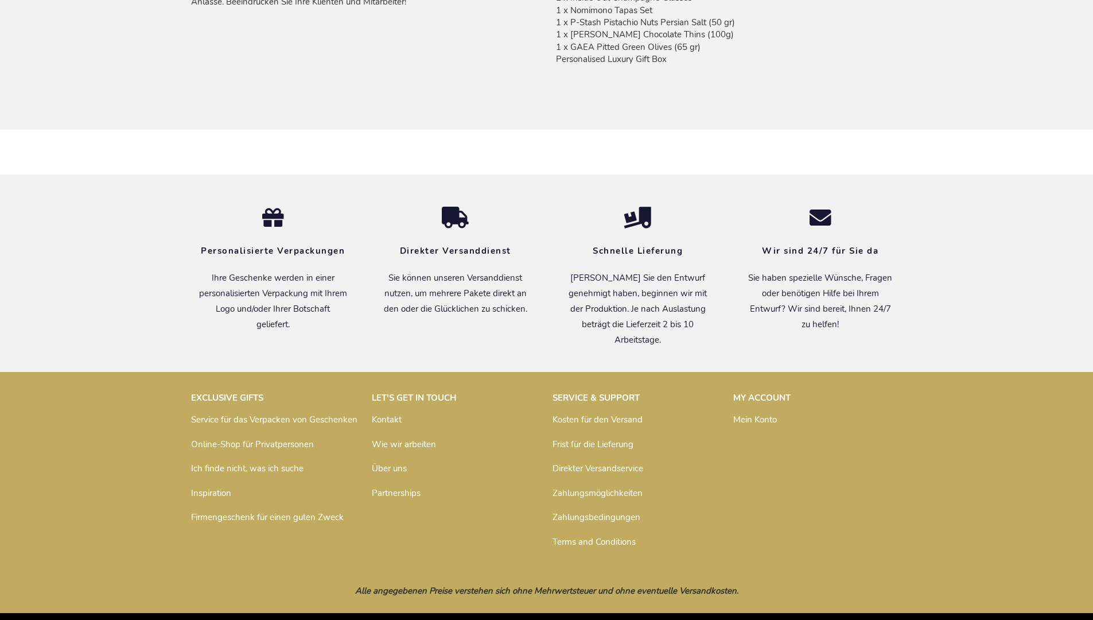
scroll to position [978, 0]
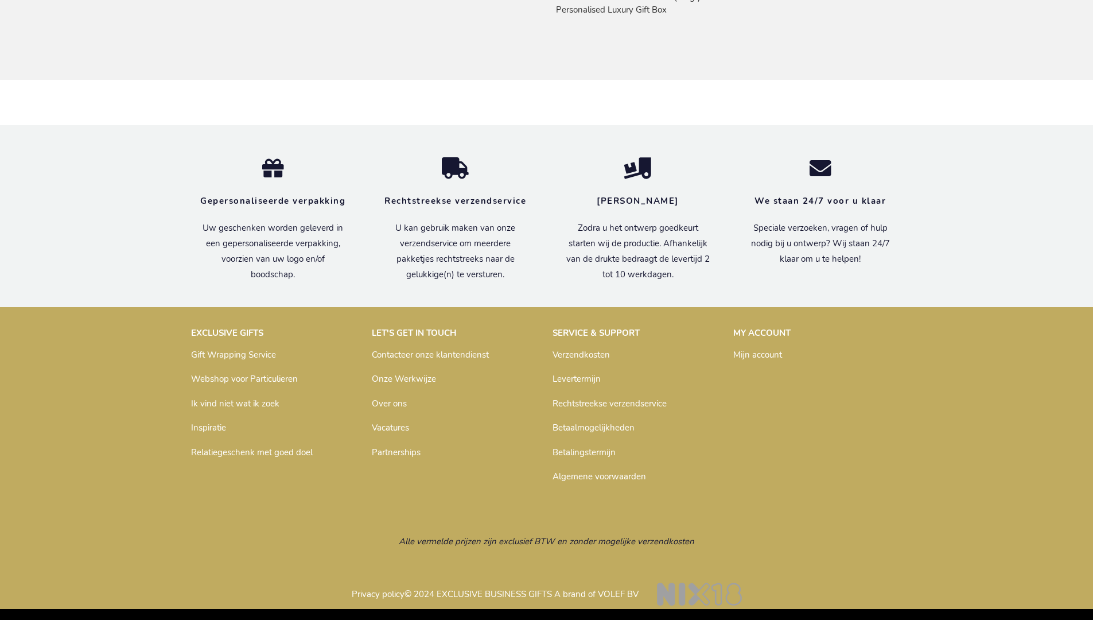
scroll to position [971, 0]
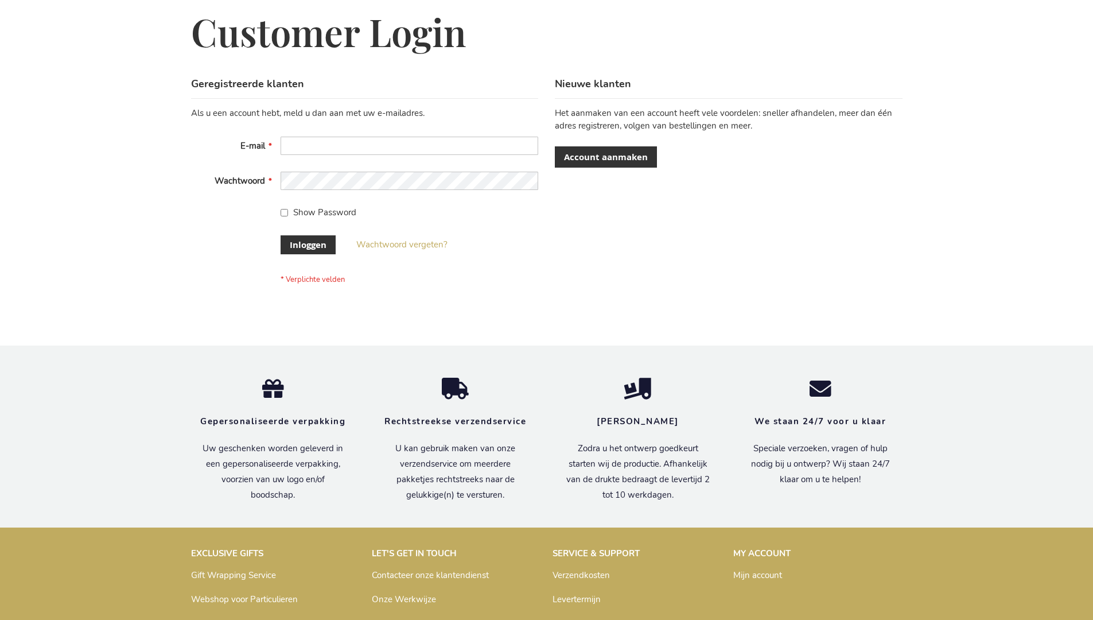
scroll to position [390, 0]
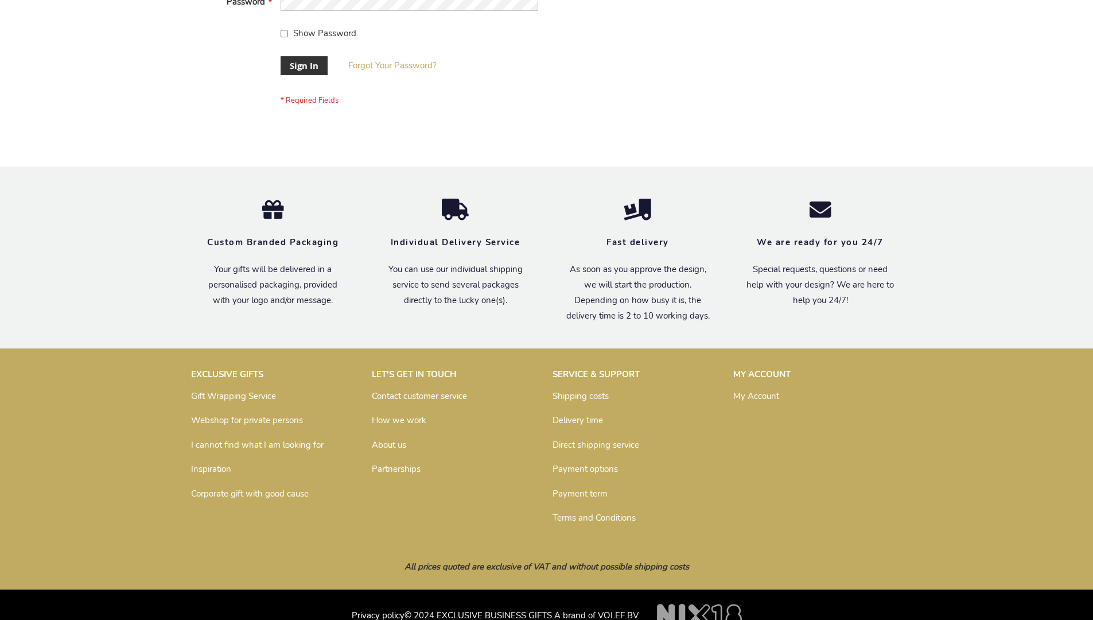
scroll to position [369, 0]
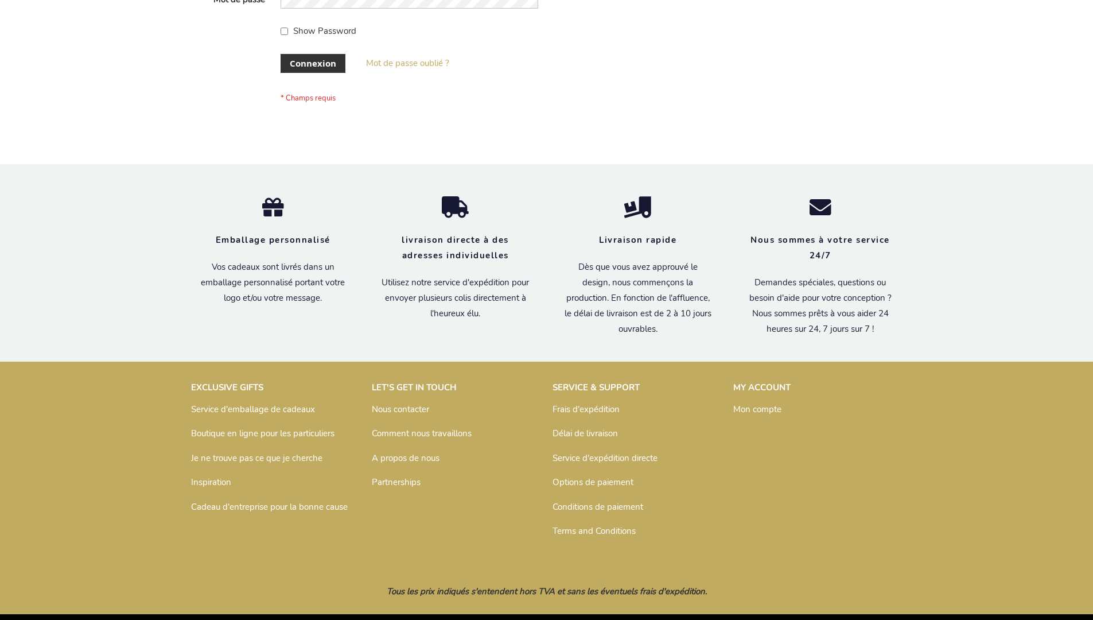
scroll to position [396, 0]
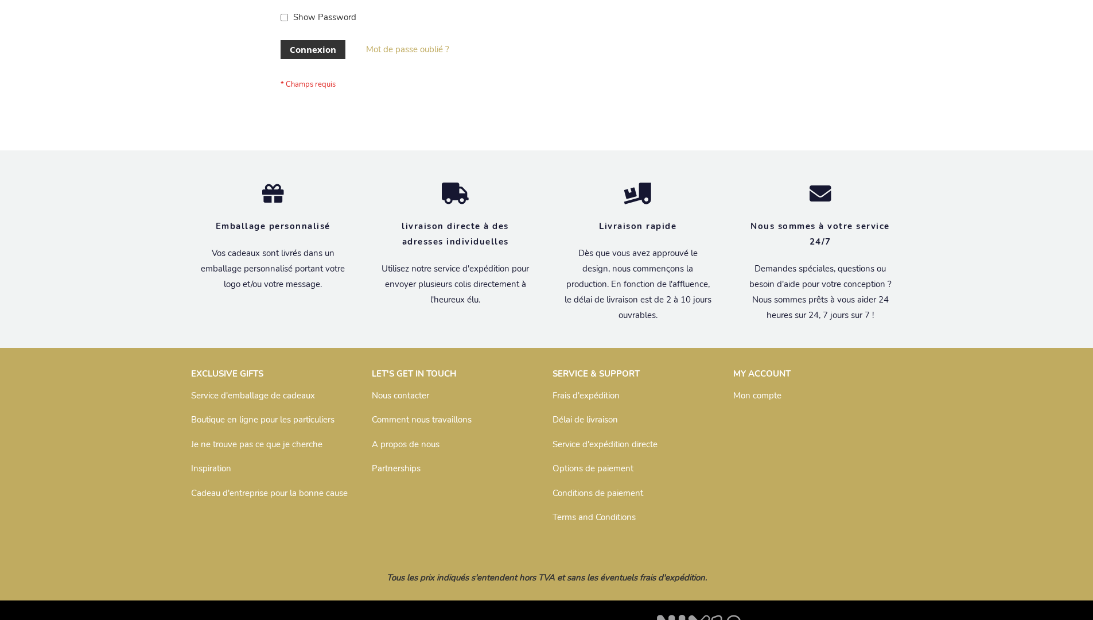
scroll to position [396, 0]
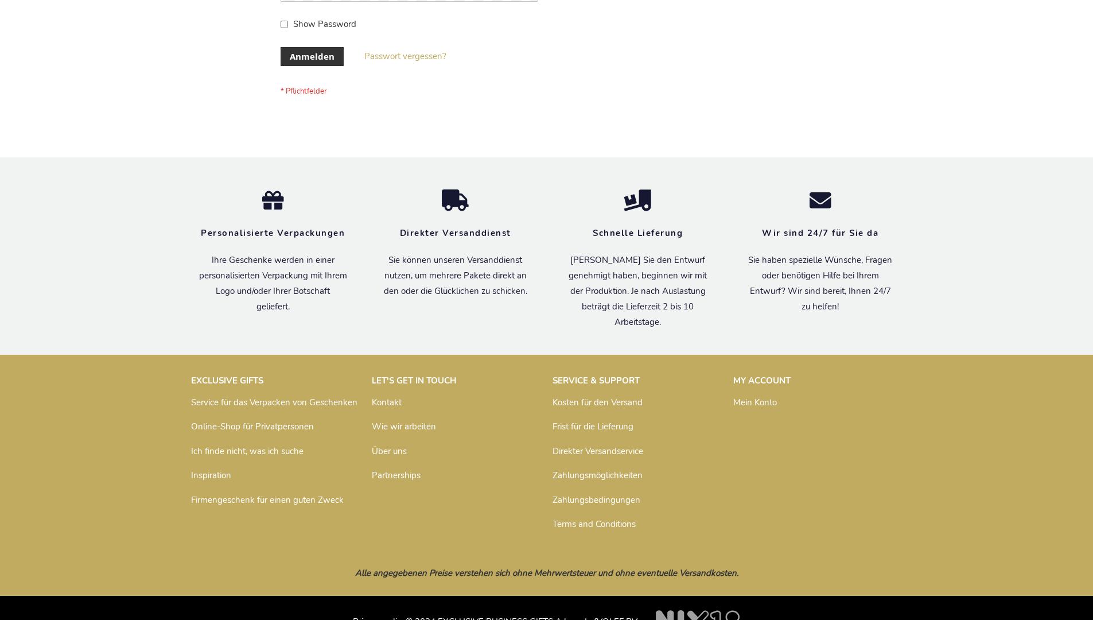
scroll to position [385, 0]
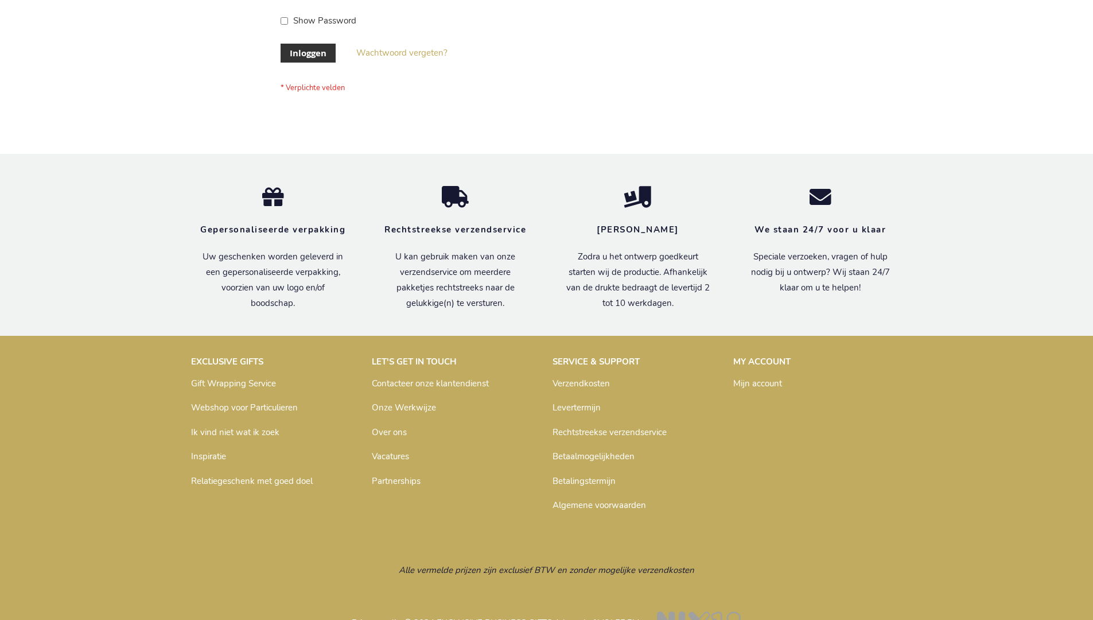
scroll to position [390, 0]
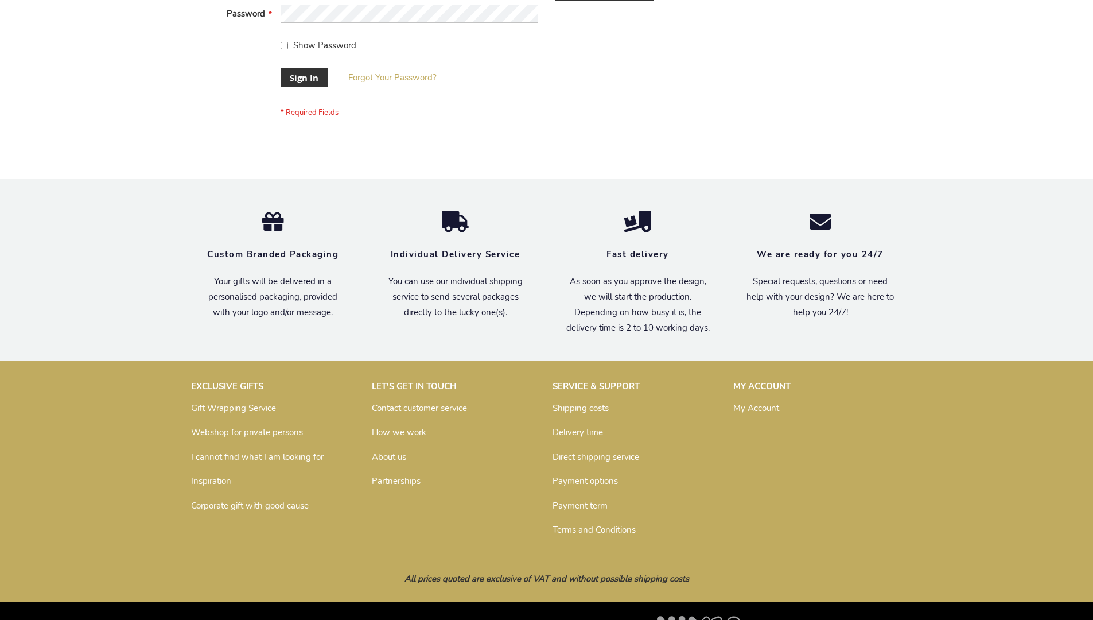
scroll to position [369, 0]
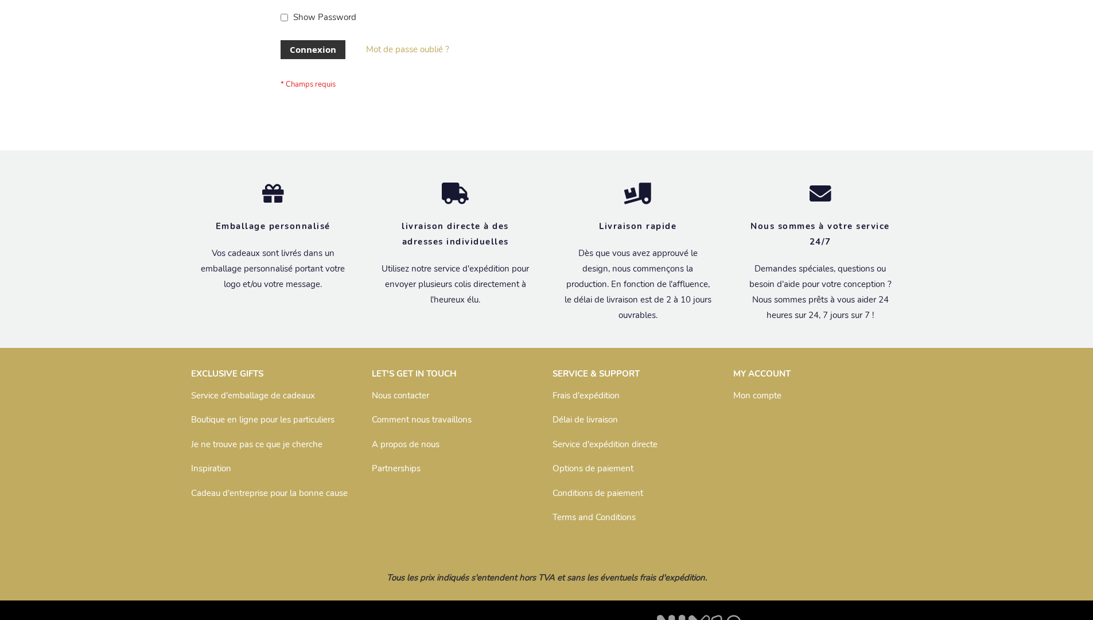
scroll to position [396, 0]
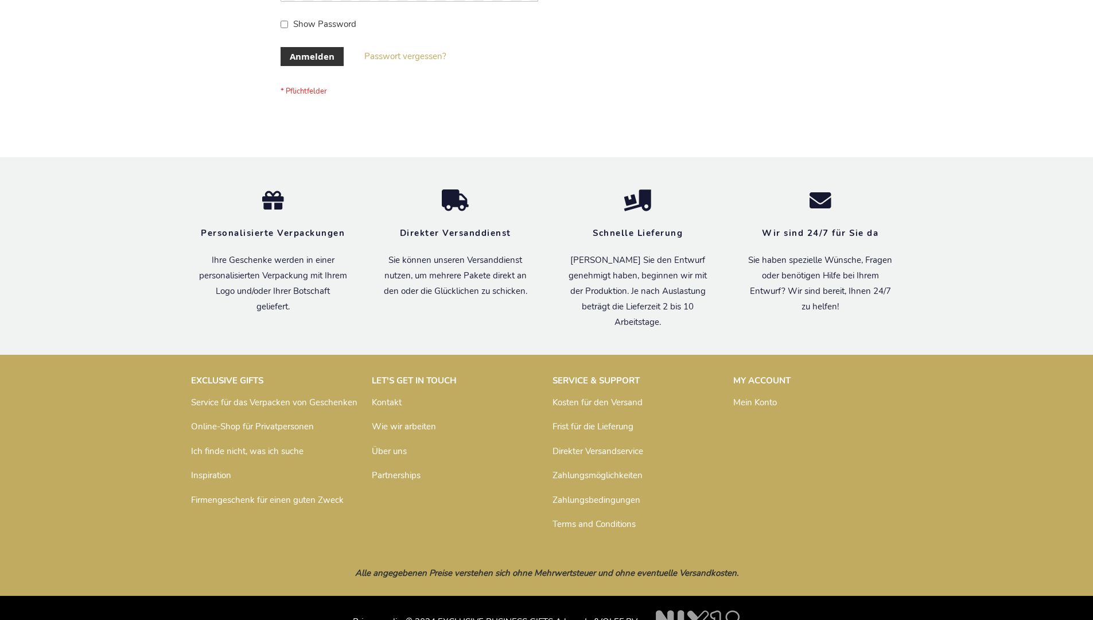
scroll to position [385, 0]
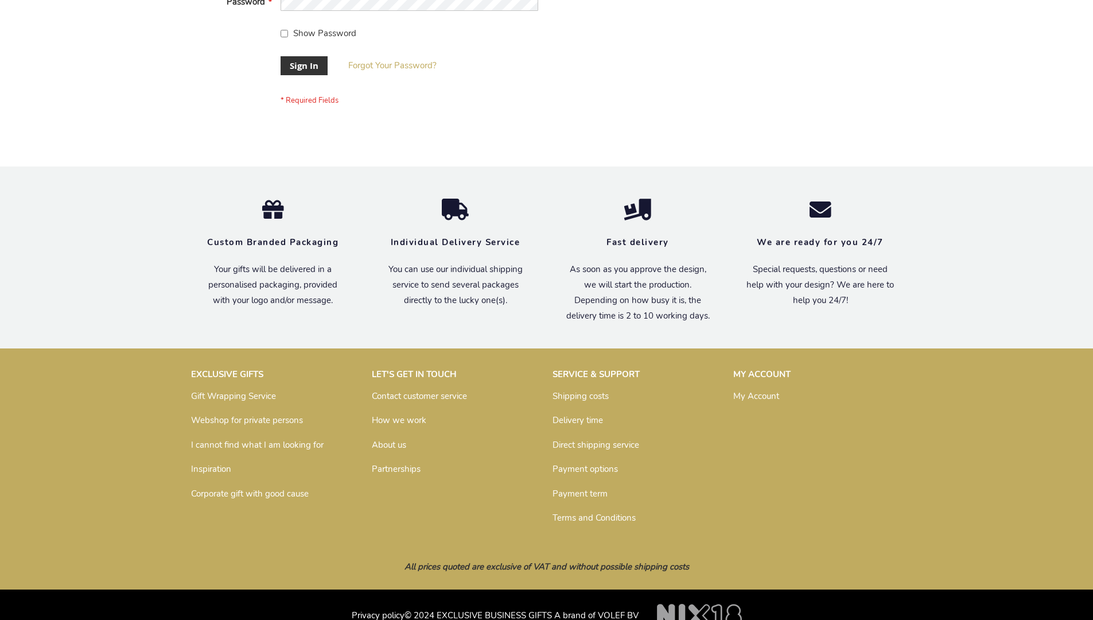
scroll to position [369, 0]
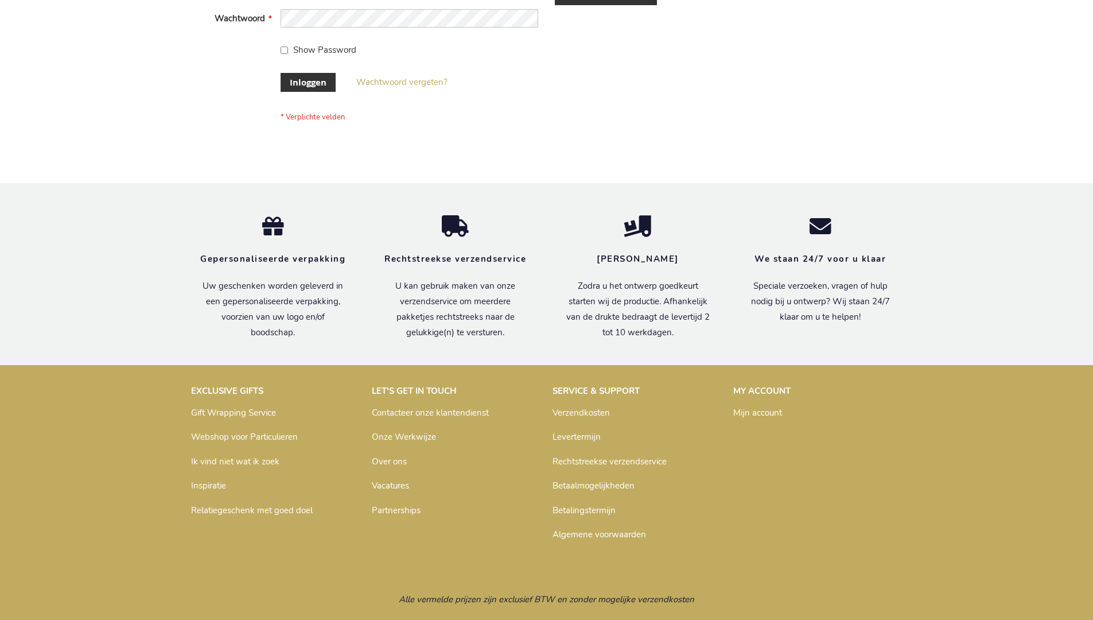
scroll to position [390, 0]
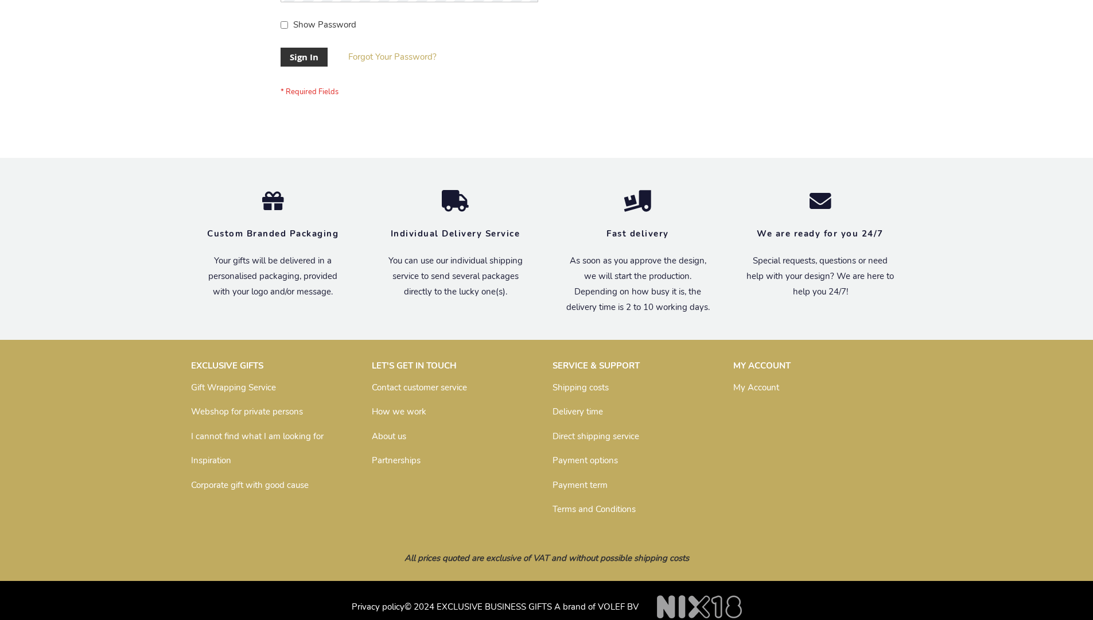
scroll to position [369, 0]
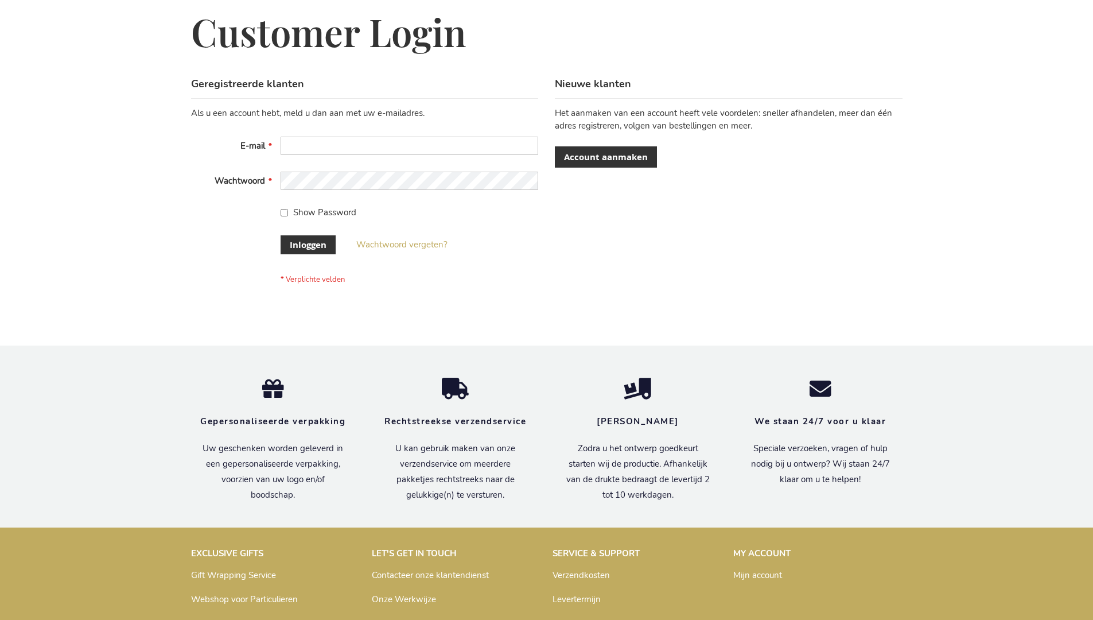
scroll to position [390, 0]
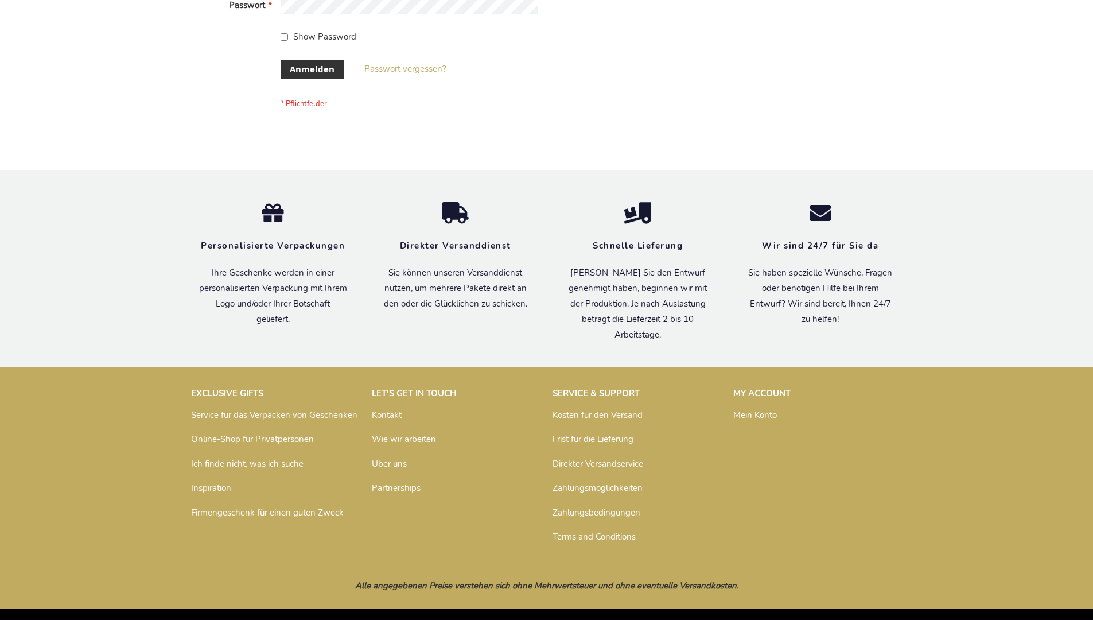
scroll to position [385, 0]
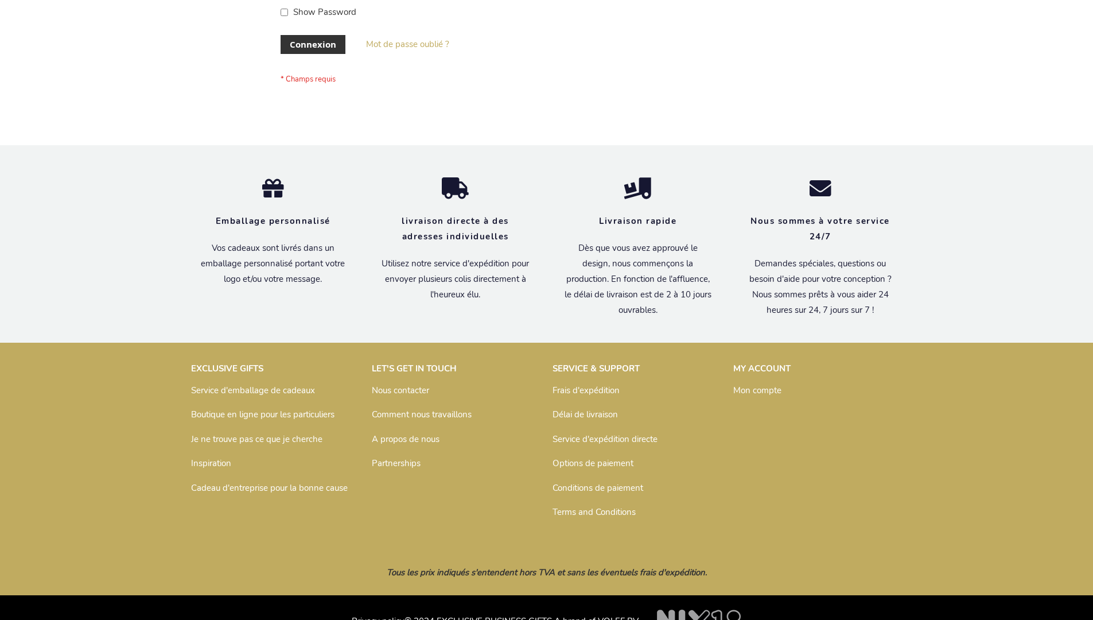
scroll to position [387, 0]
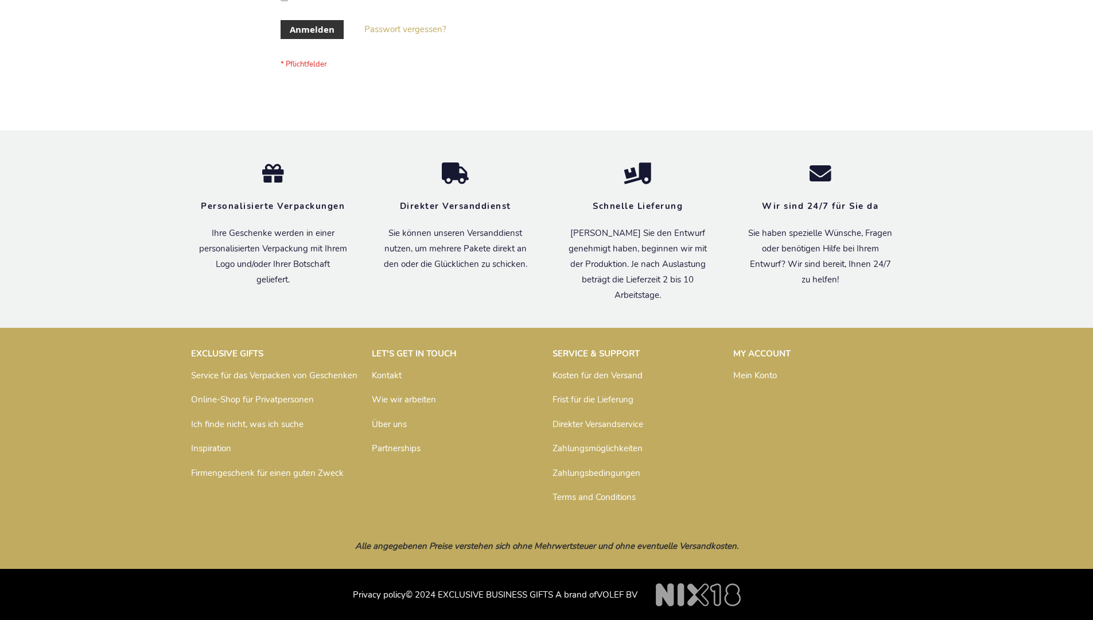
scroll to position [385, 0]
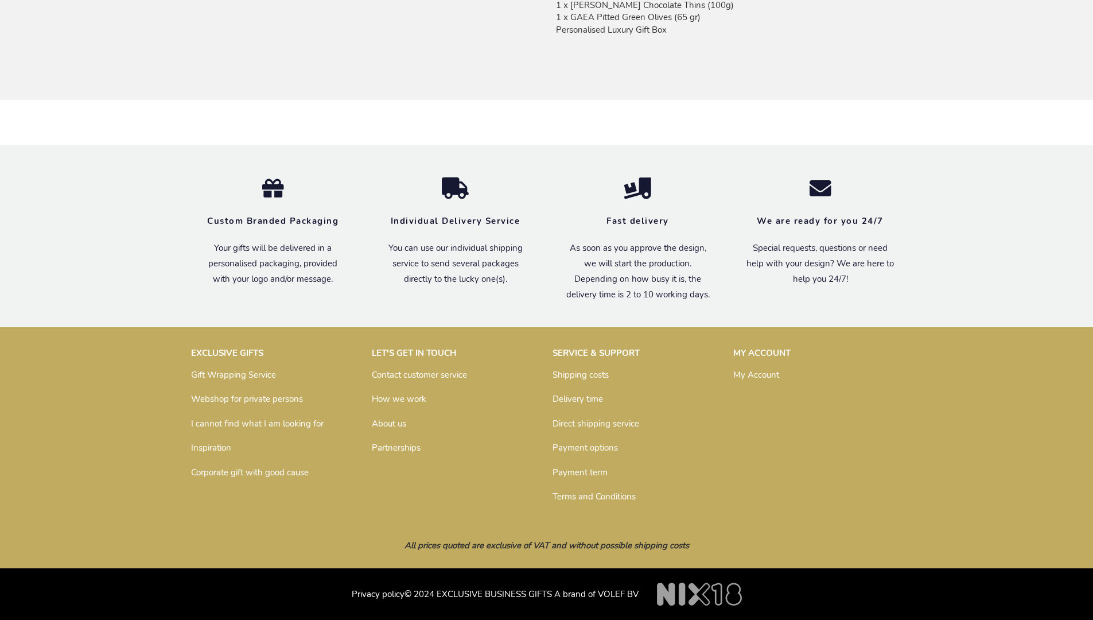
scroll to position [950, 0]
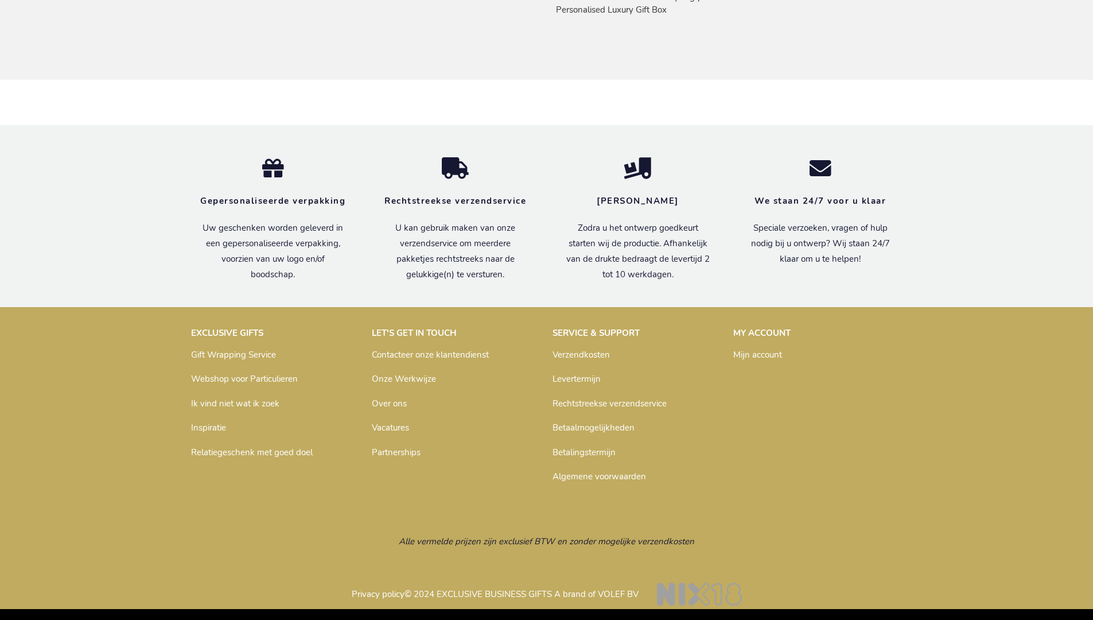
scroll to position [971, 0]
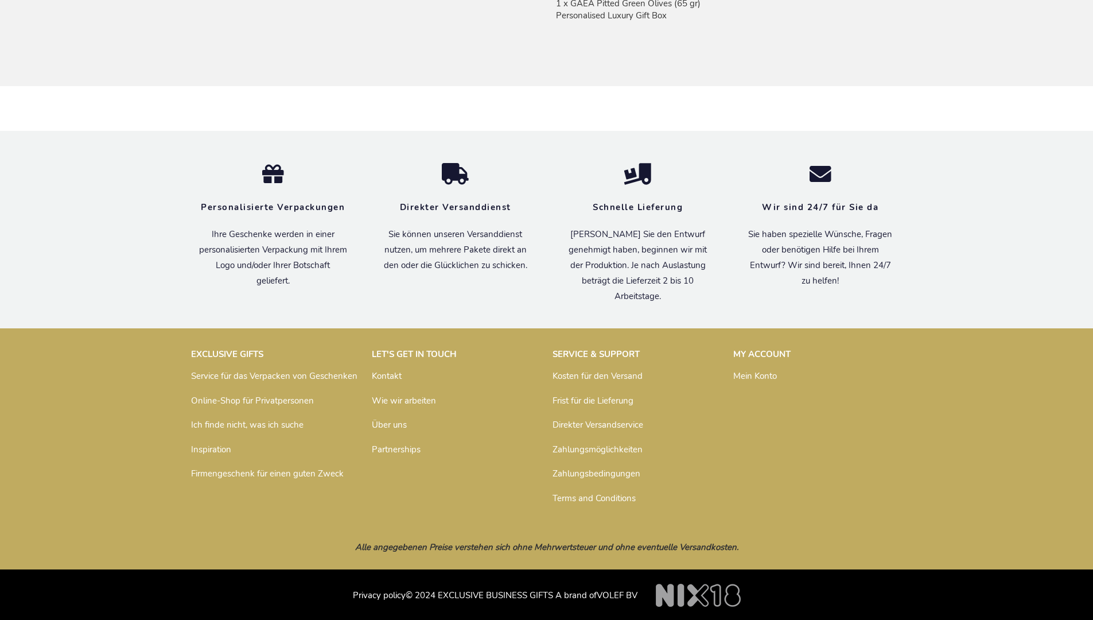
scroll to position [978, 0]
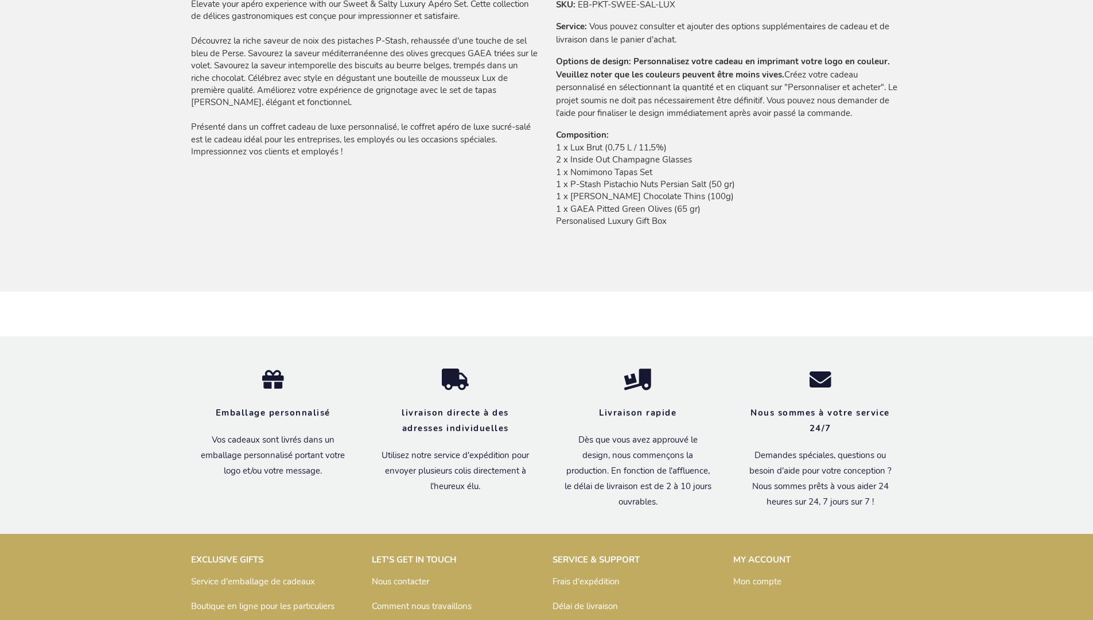
scroll to position [989, 0]
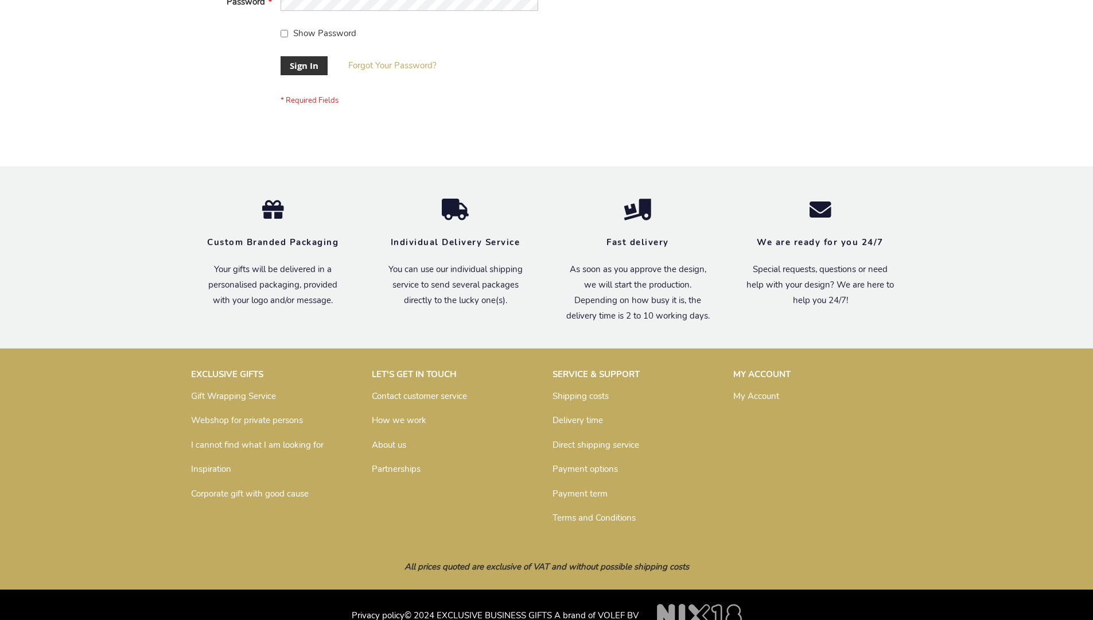
scroll to position [369, 0]
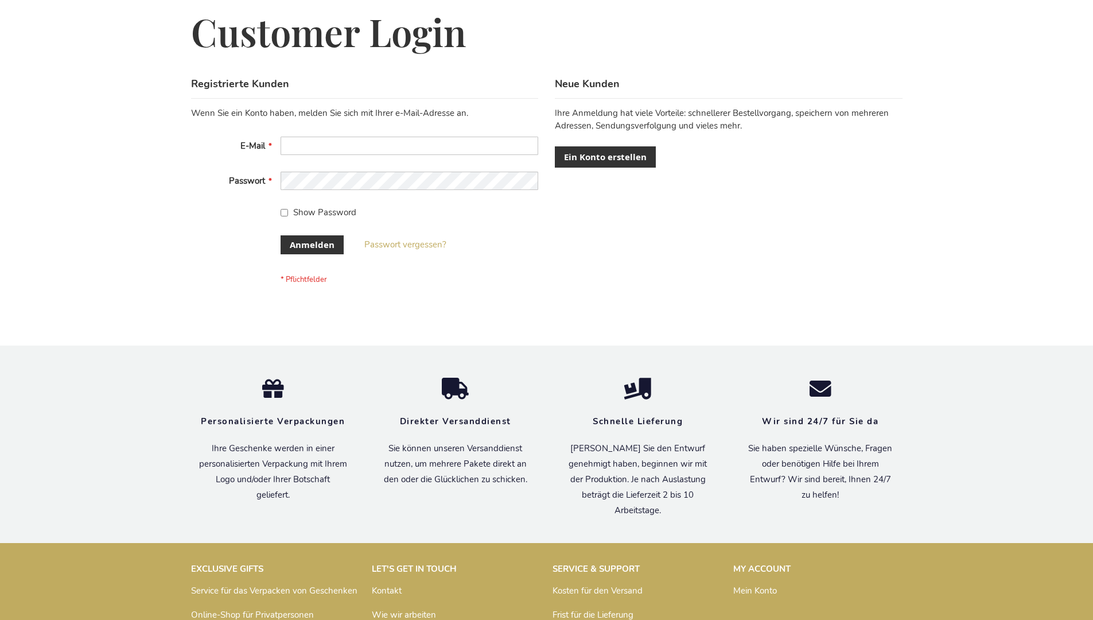
scroll to position [385, 0]
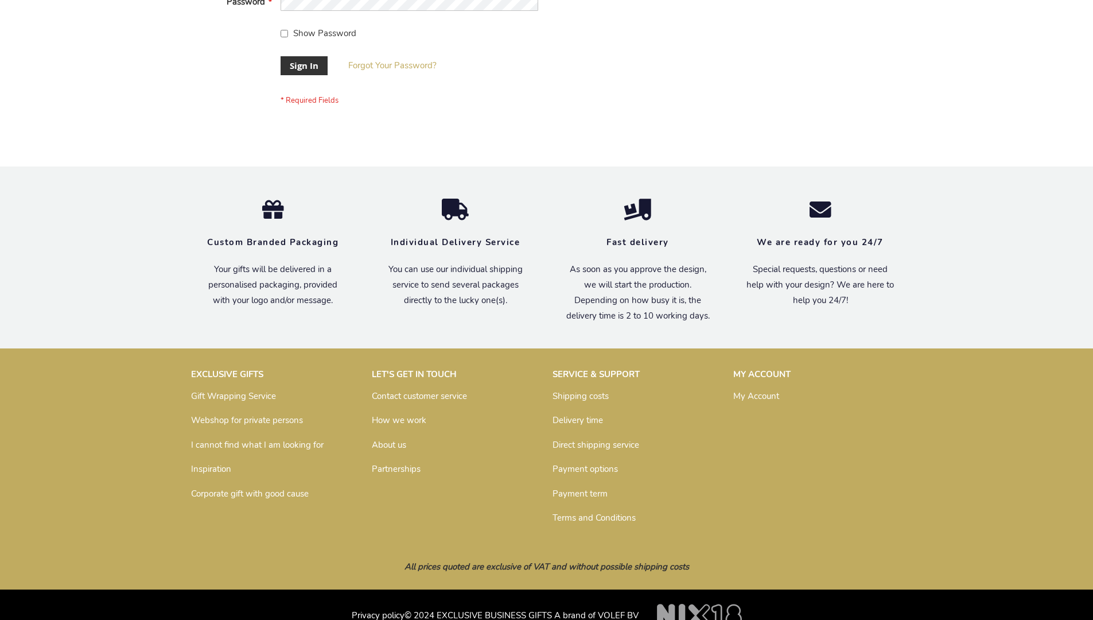
scroll to position [369, 0]
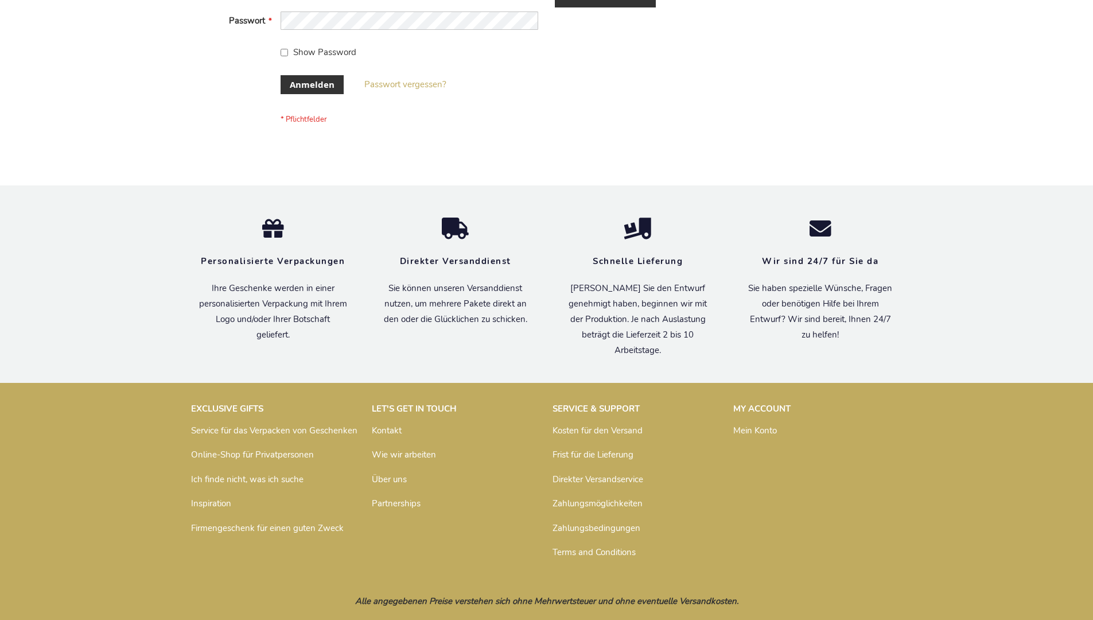
scroll to position [385, 0]
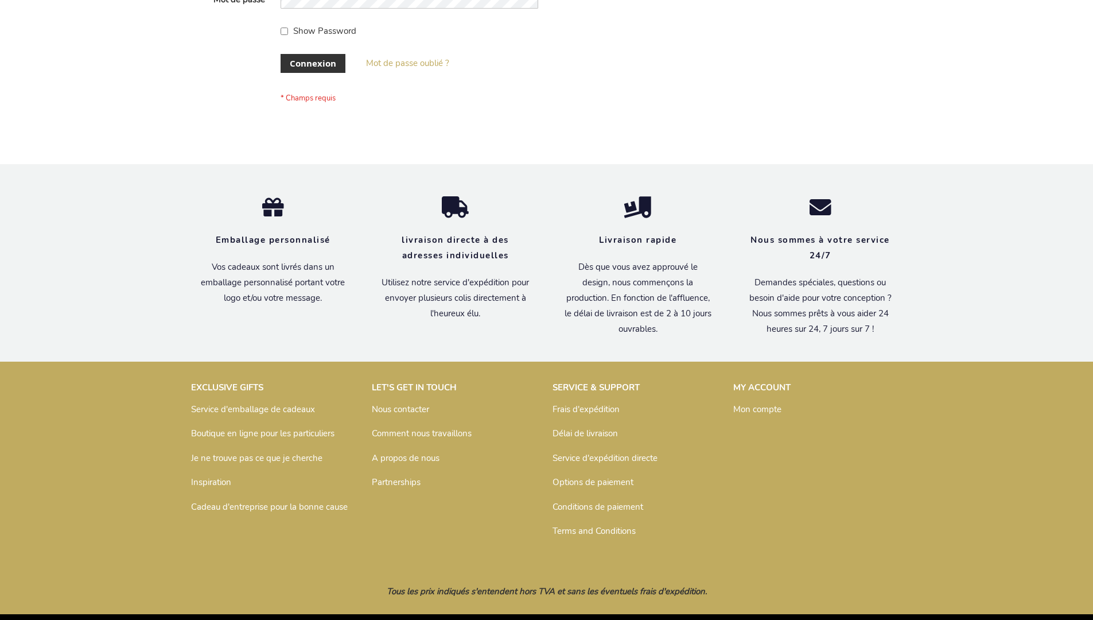
scroll to position [396, 0]
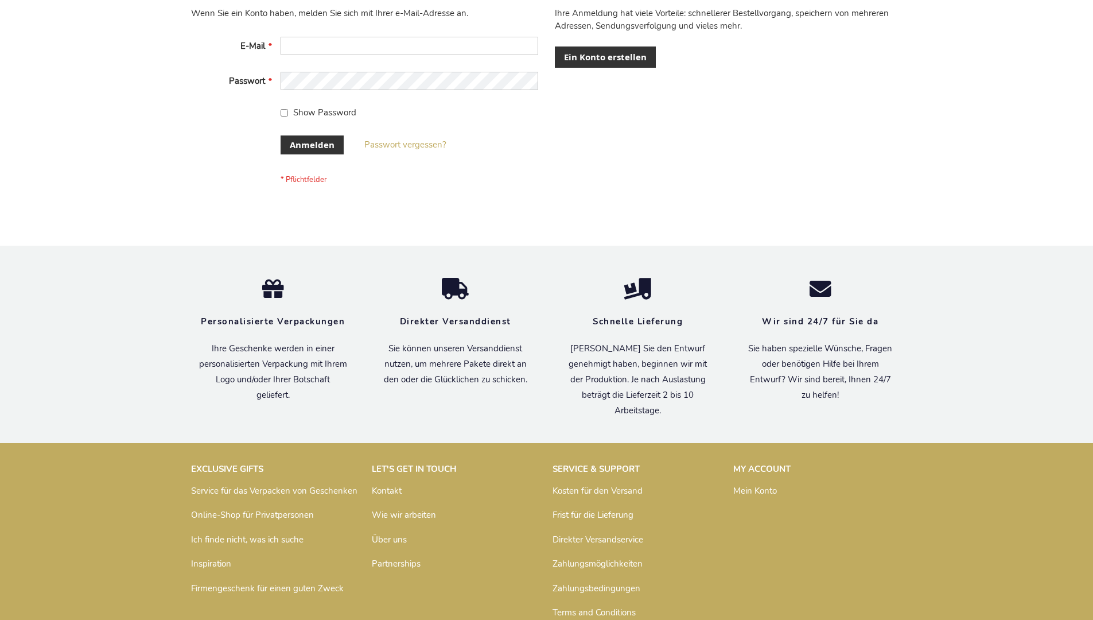
scroll to position [385, 0]
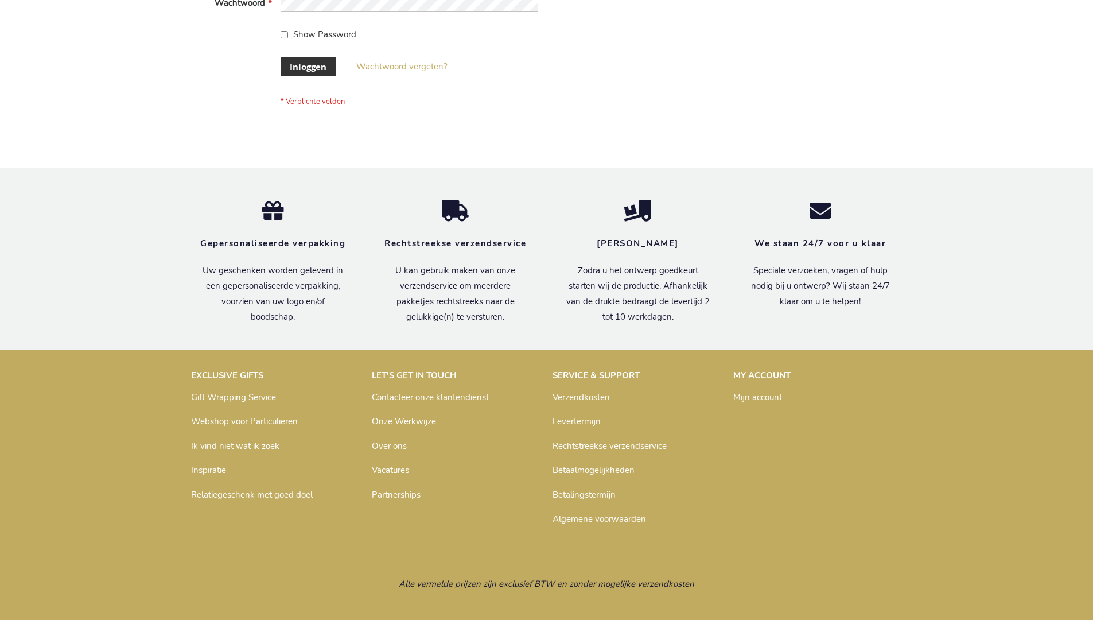
scroll to position [390, 0]
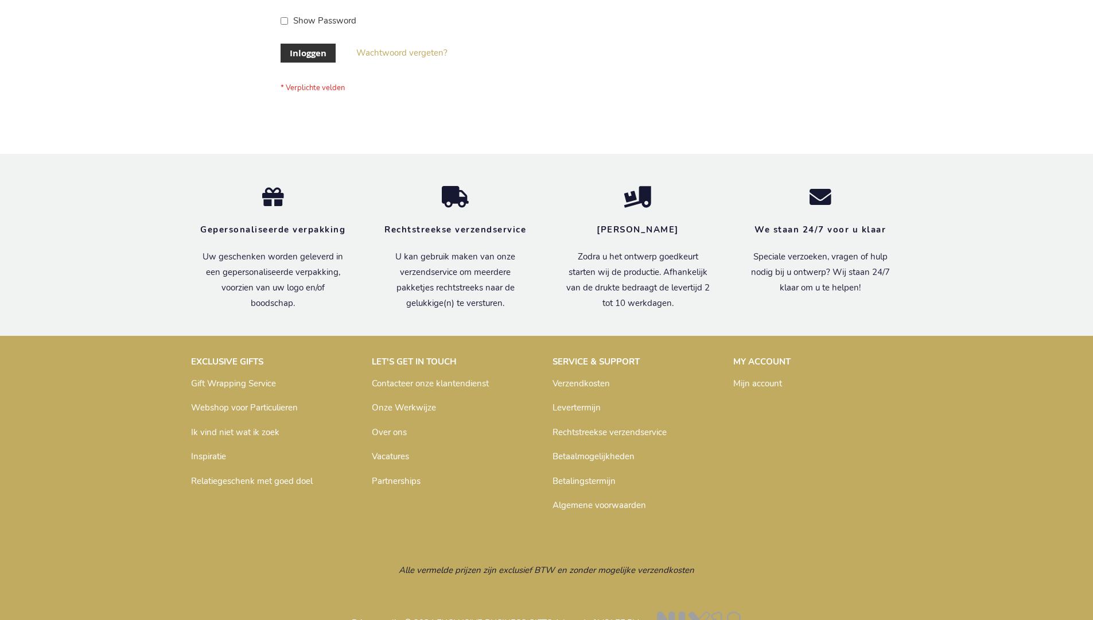
scroll to position [390, 0]
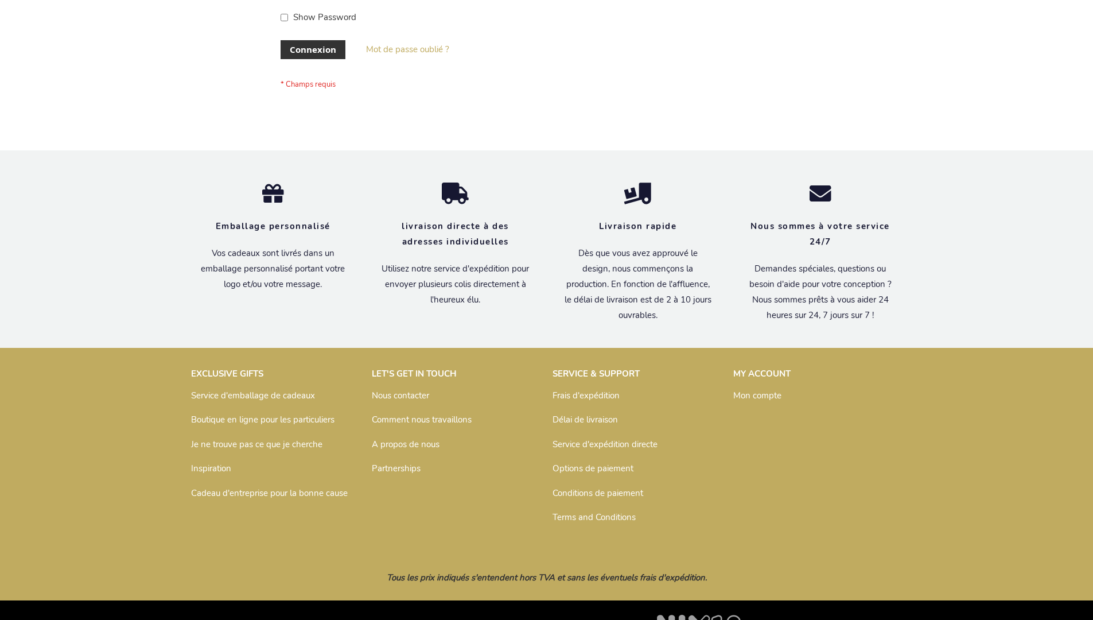
scroll to position [396, 0]
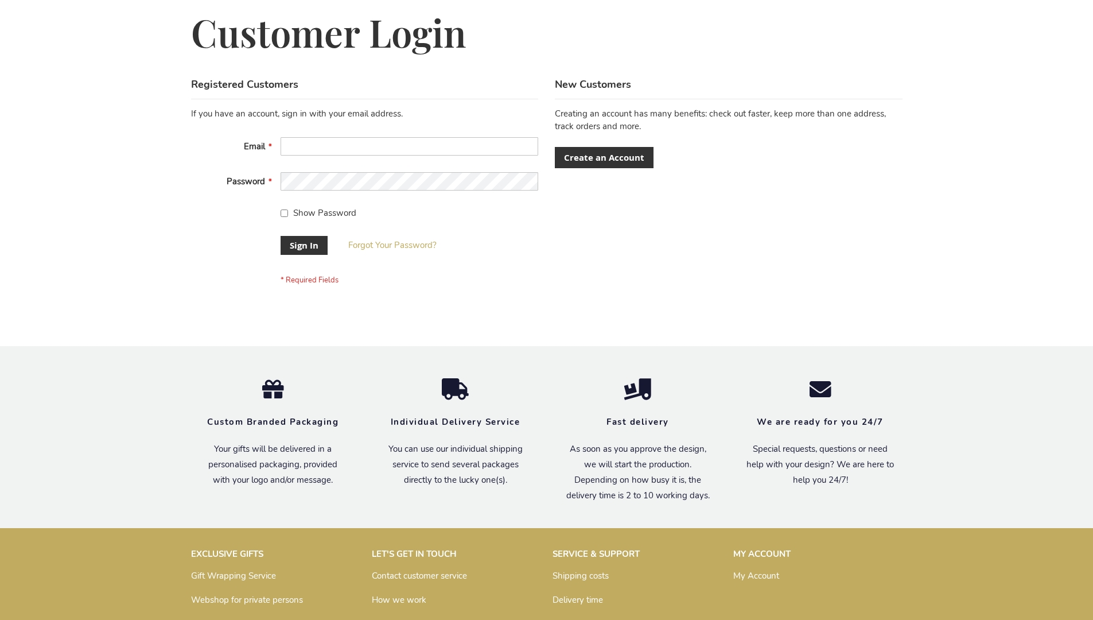
scroll to position [369, 0]
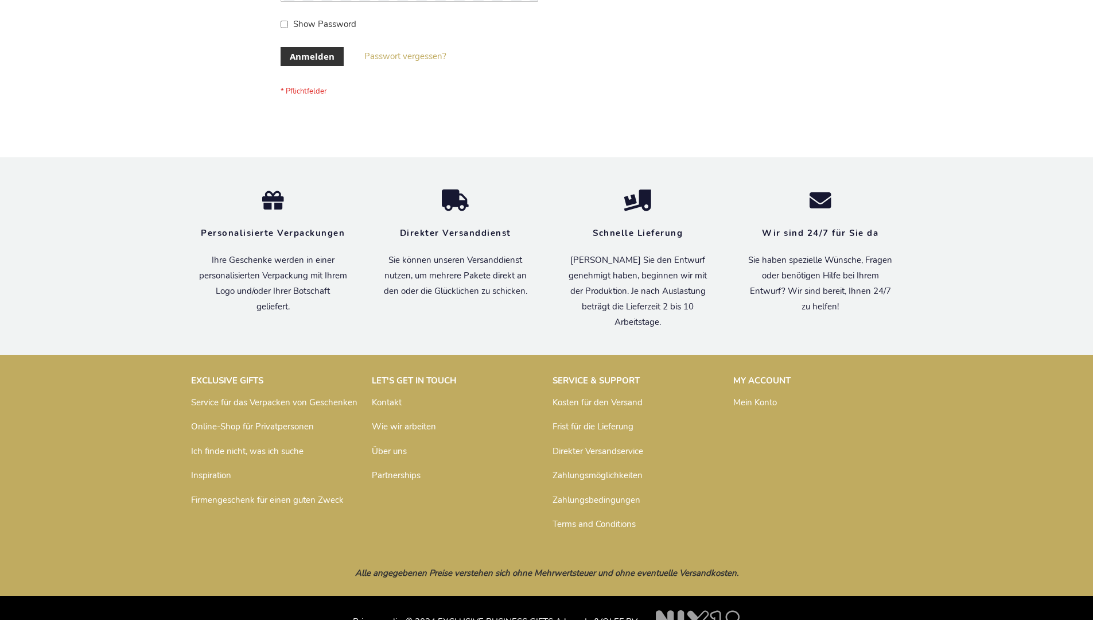
scroll to position [385, 0]
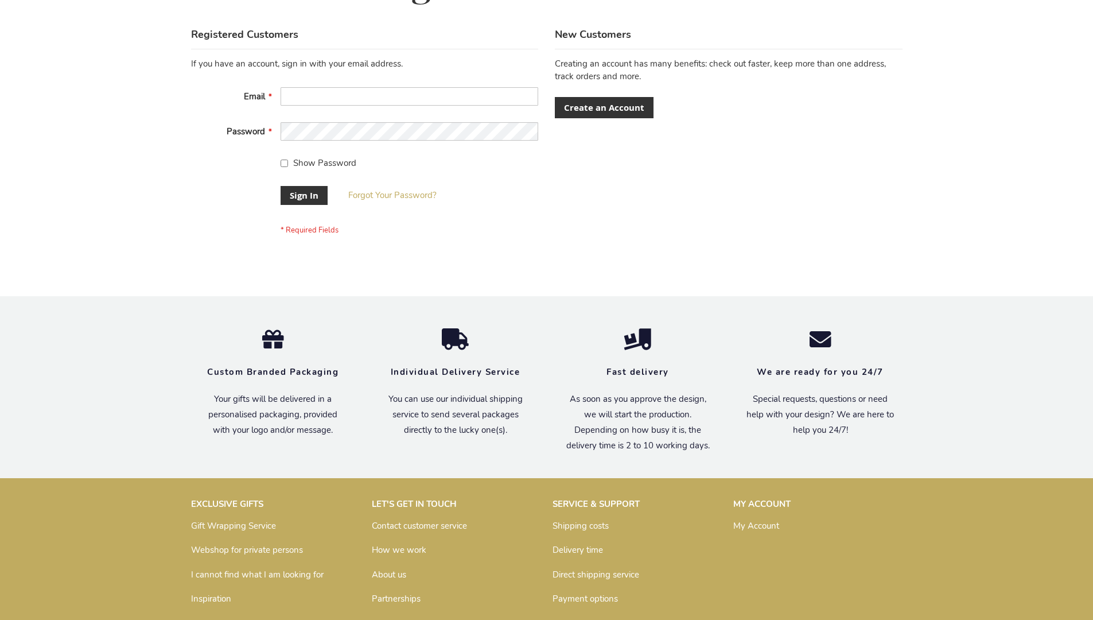
scroll to position [369, 0]
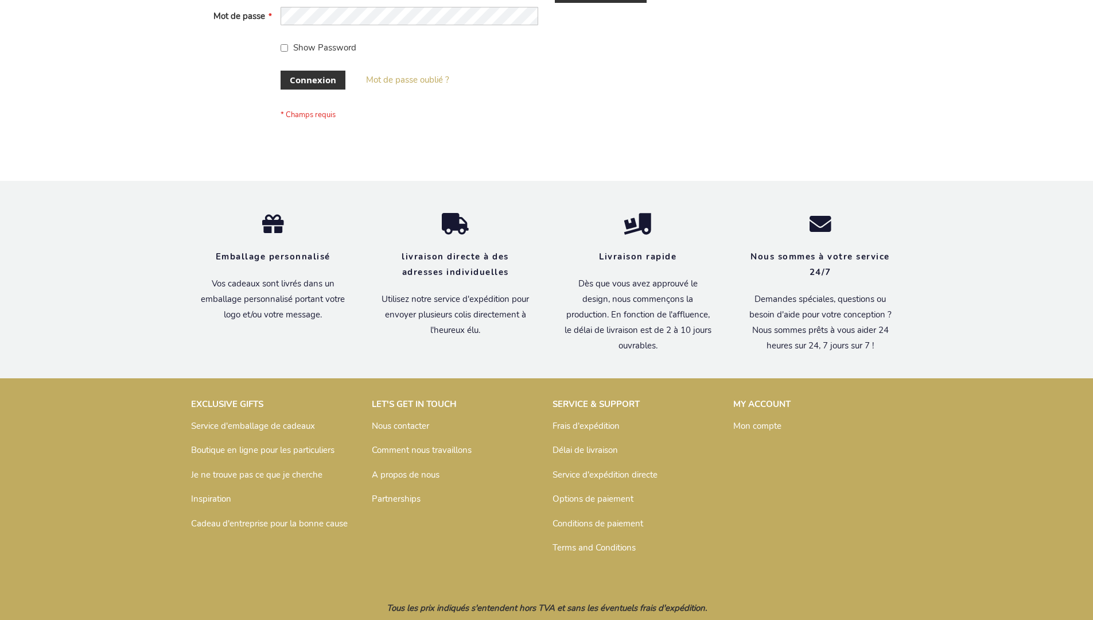
scroll to position [396, 0]
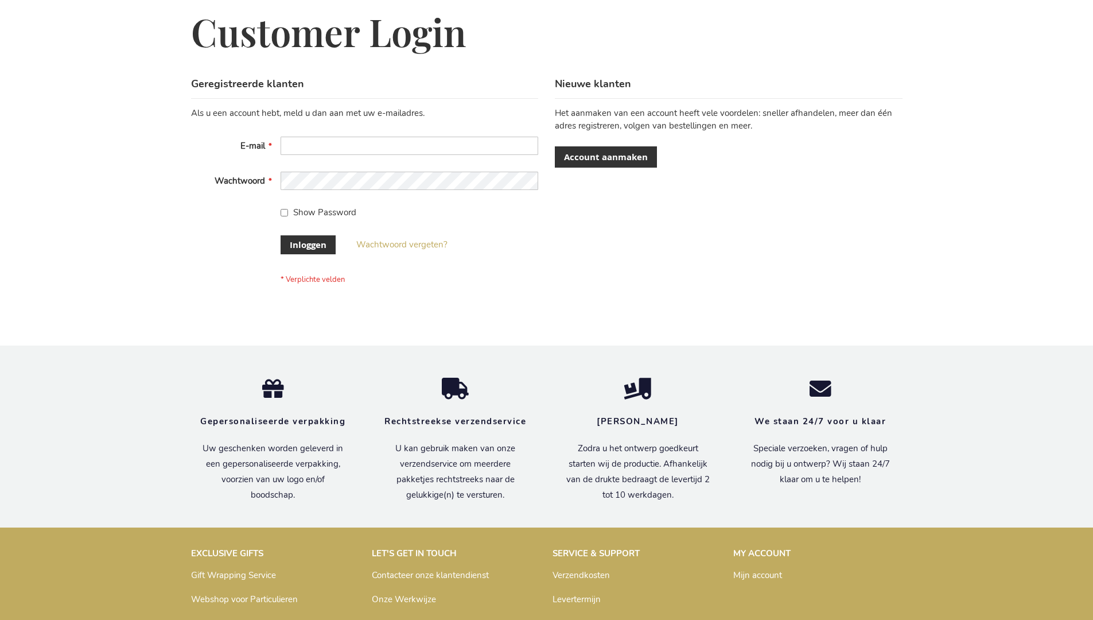
scroll to position [390, 0]
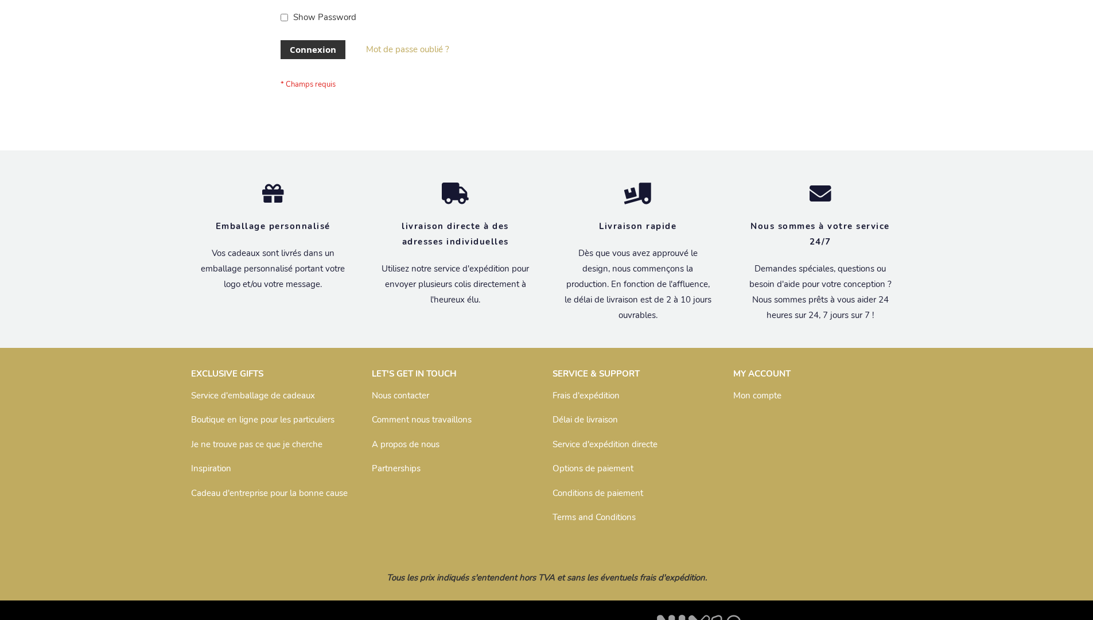
scroll to position [396, 0]
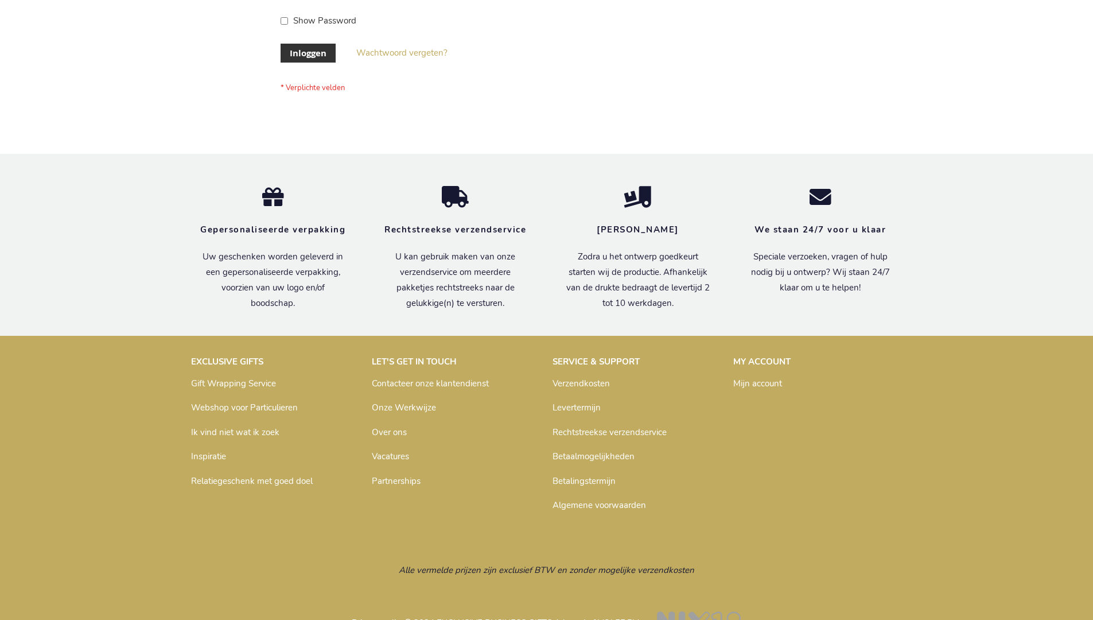
scroll to position [390, 0]
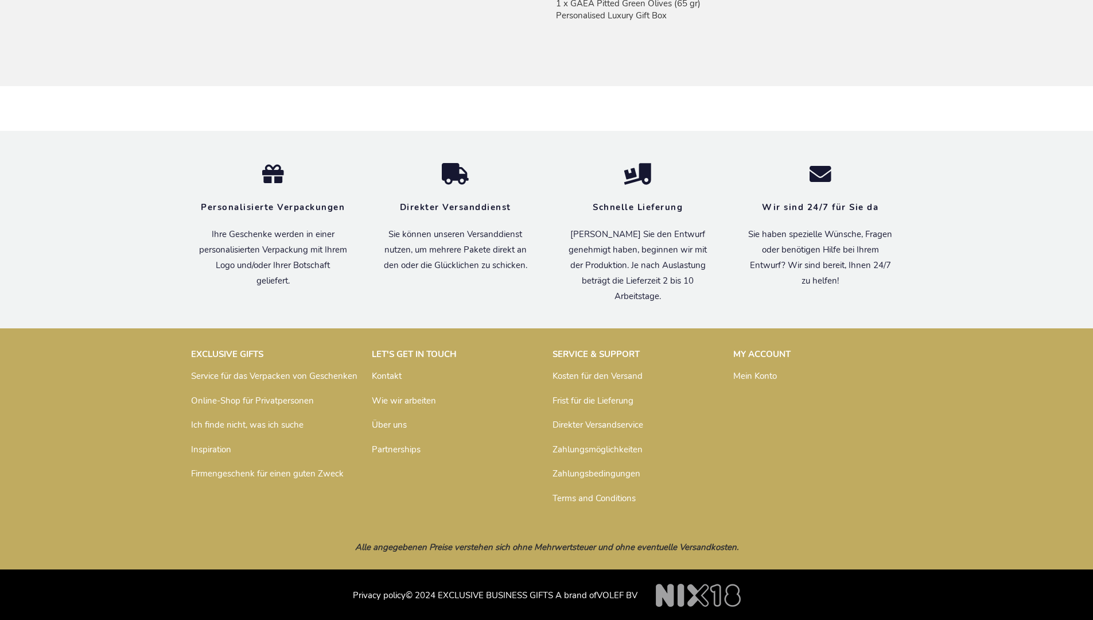
scroll to position [978, 0]
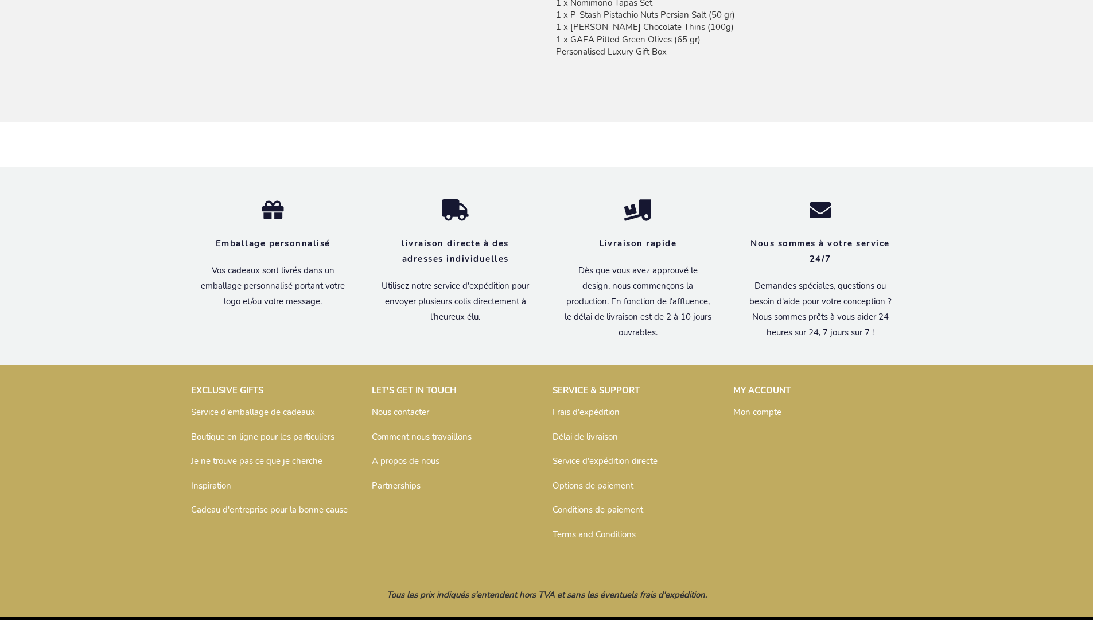
scroll to position [989, 0]
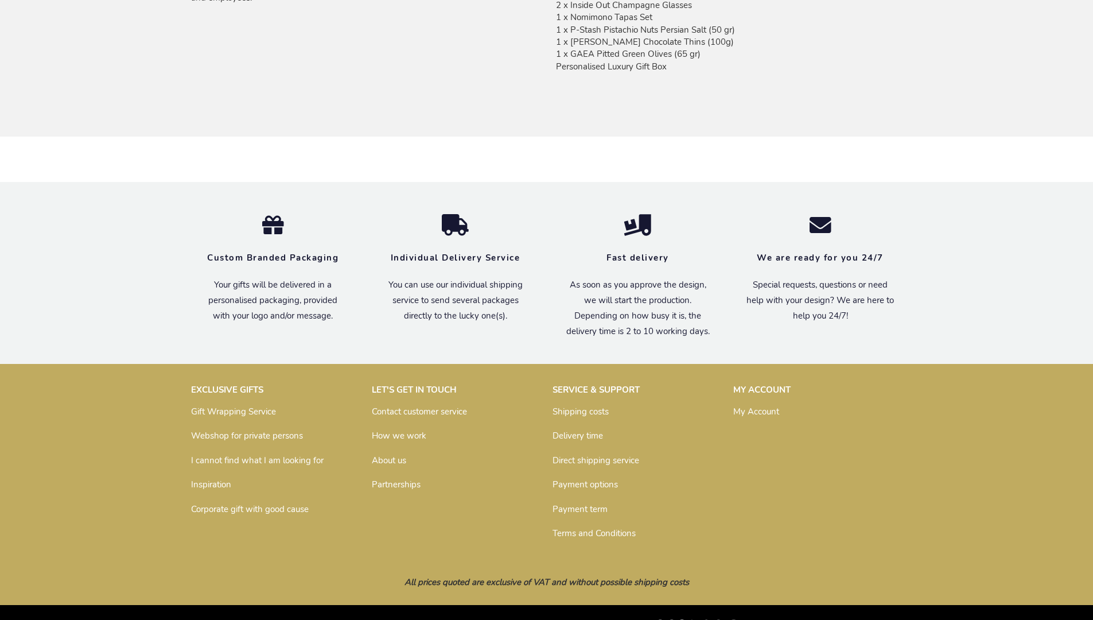
scroll to position [950, 0]
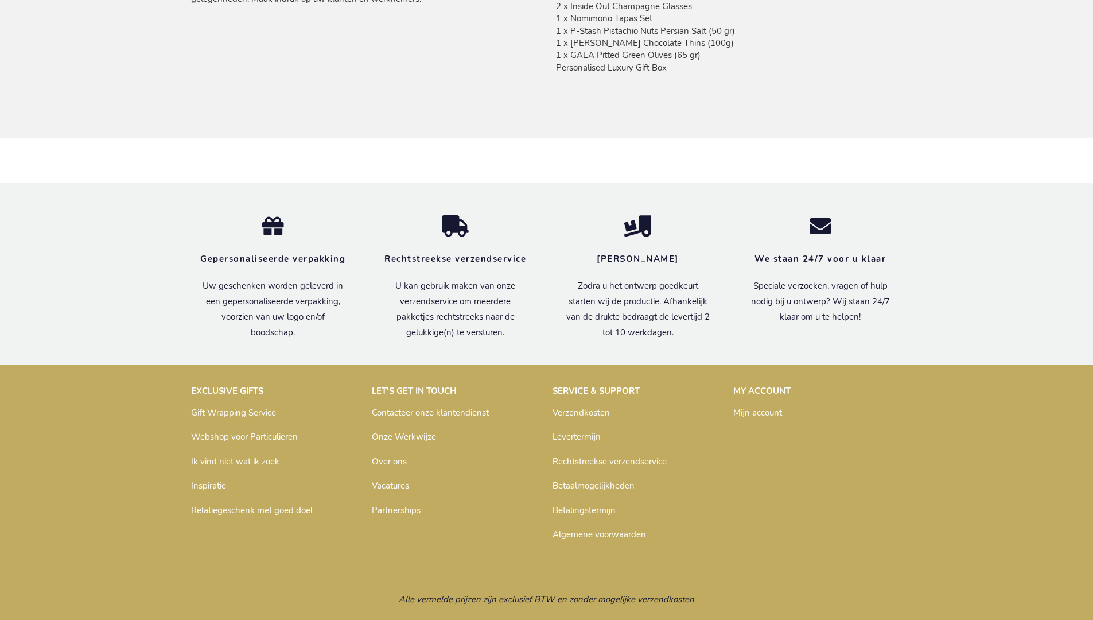
scroll to position [971, 0]
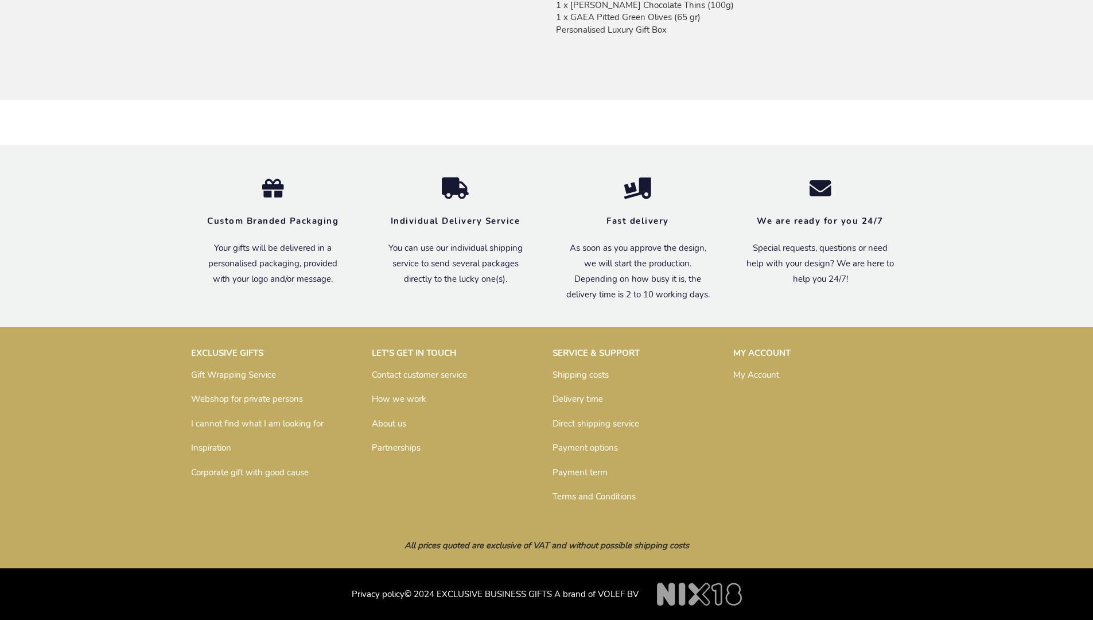
scroll to position [950, 0]
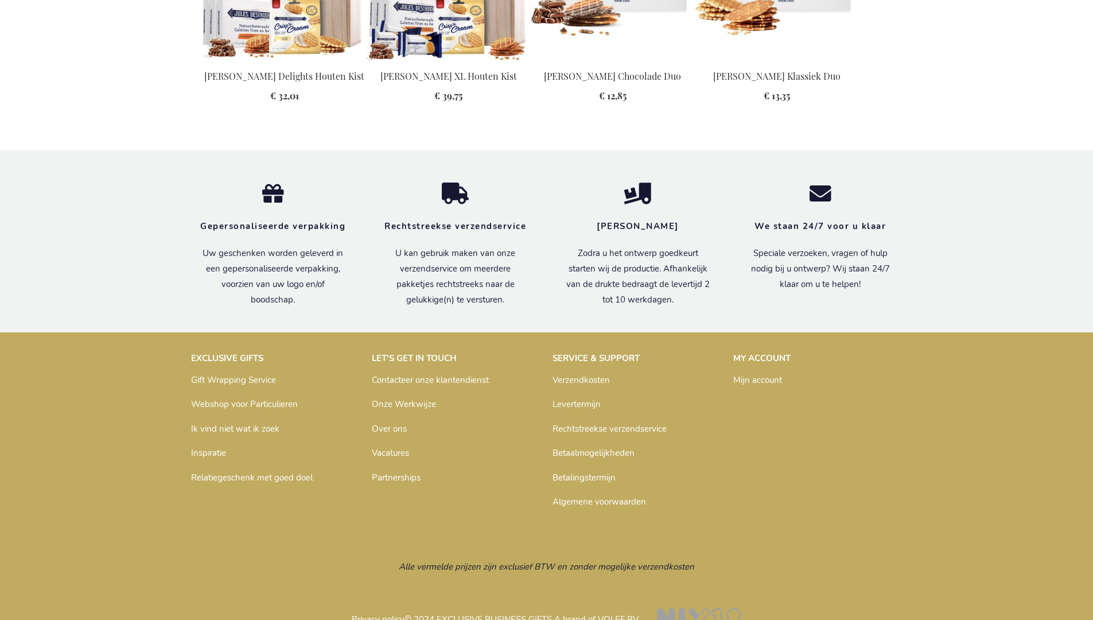
scroll to position [1464, 0]
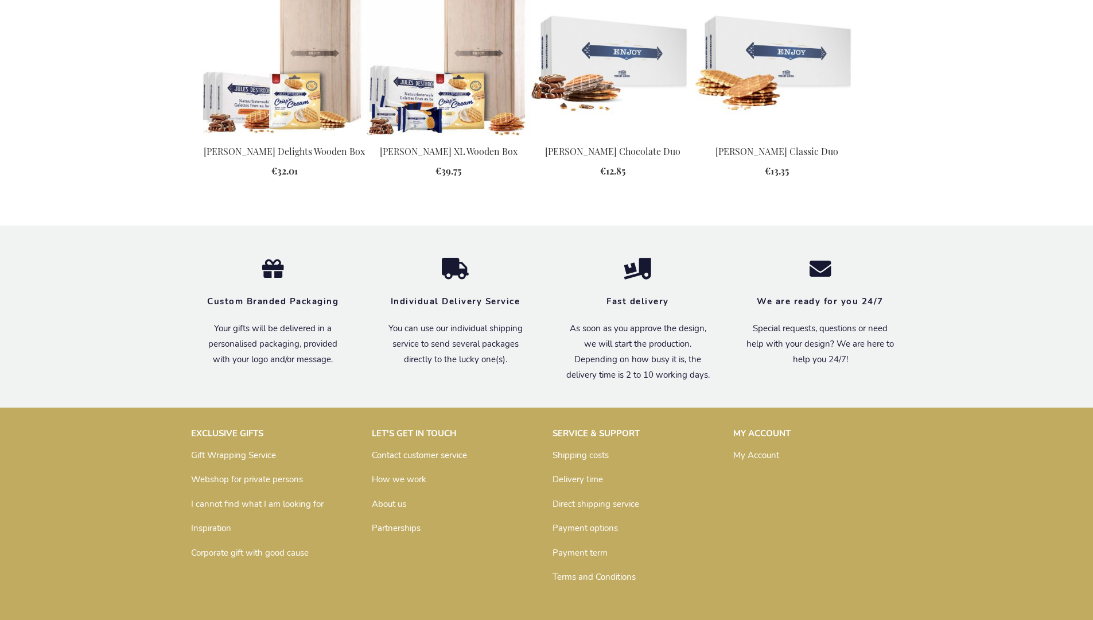
scroll to position [1443, 0]
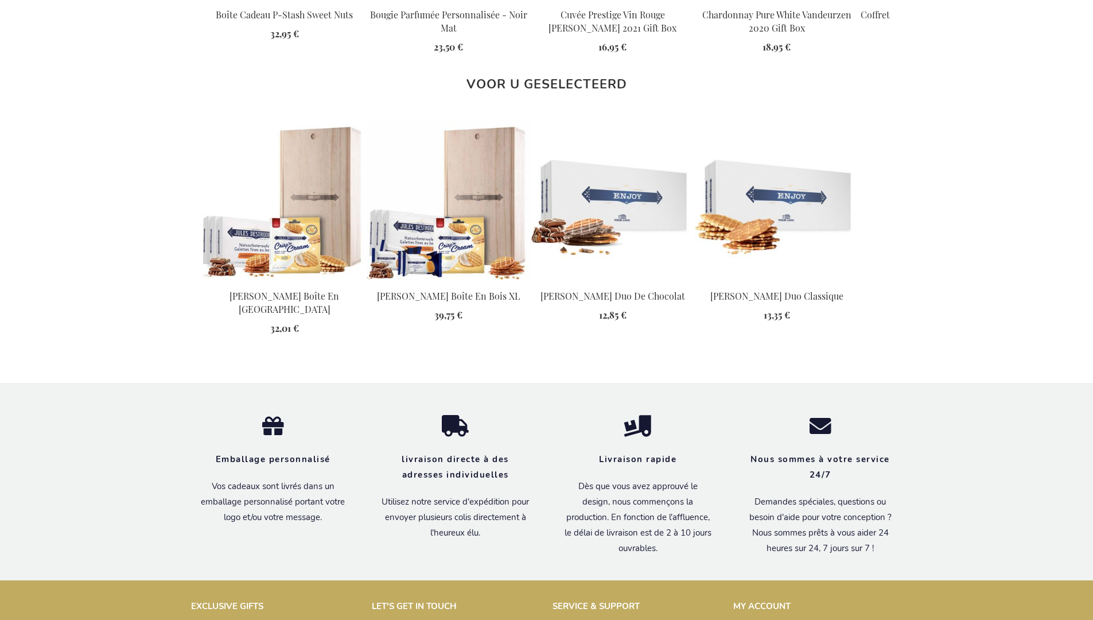
scroll to position [1483, 0]
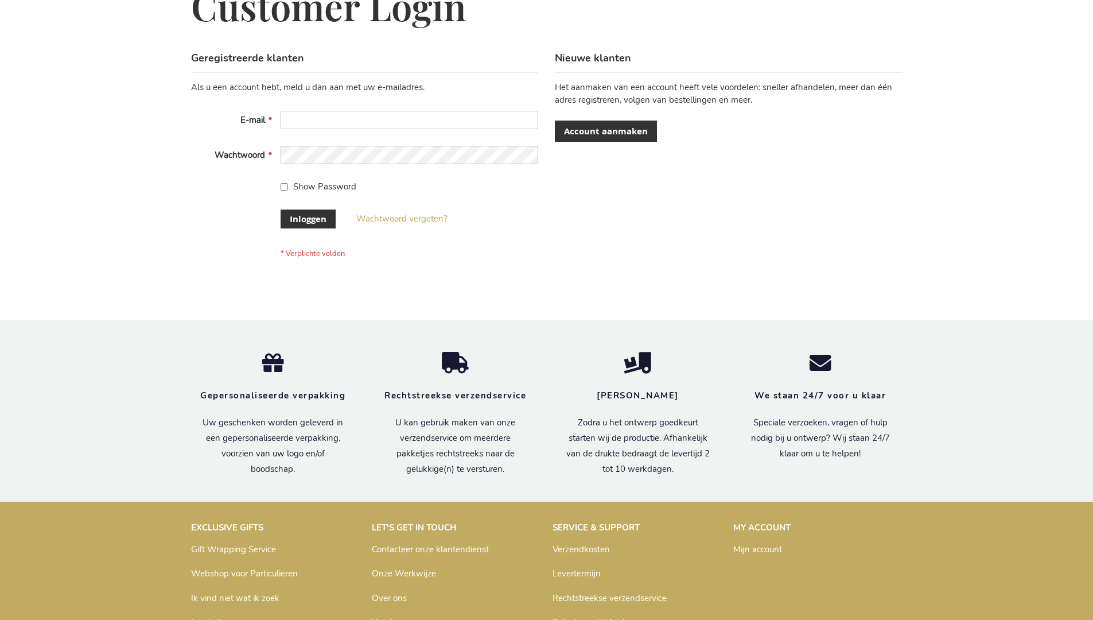
scroll to position [390, 0]
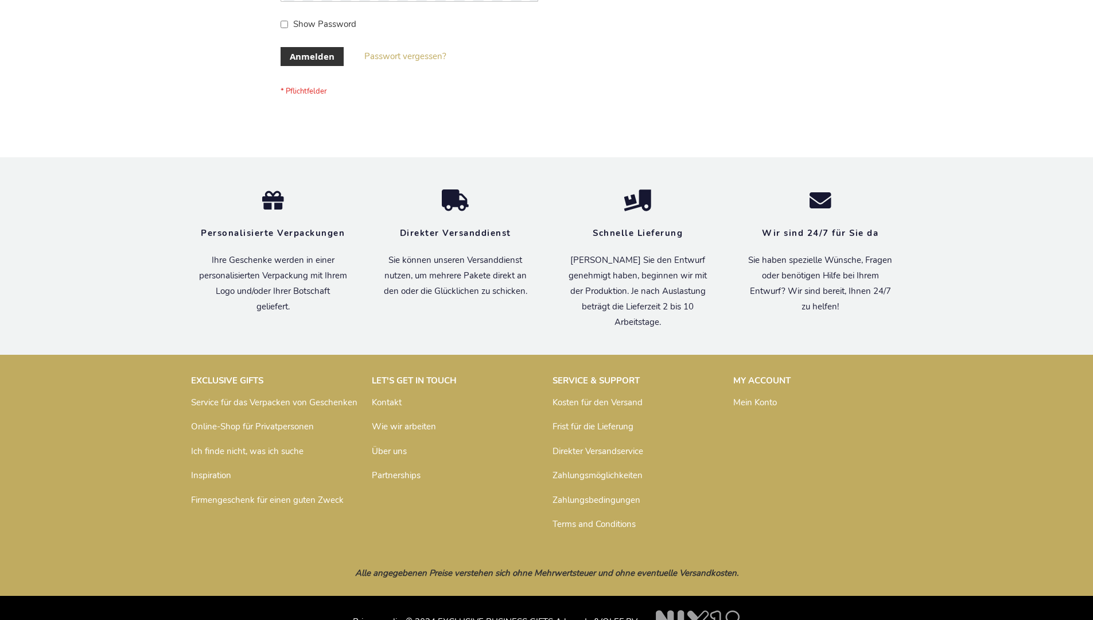
scroll to position [385, 0]
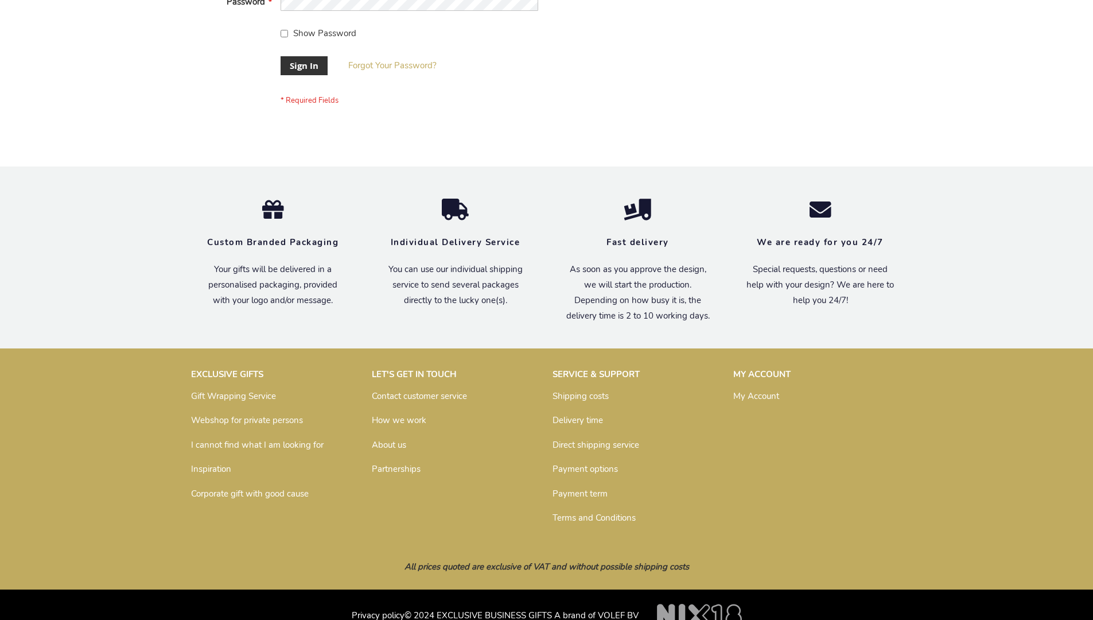
scroll to position [369, 0]
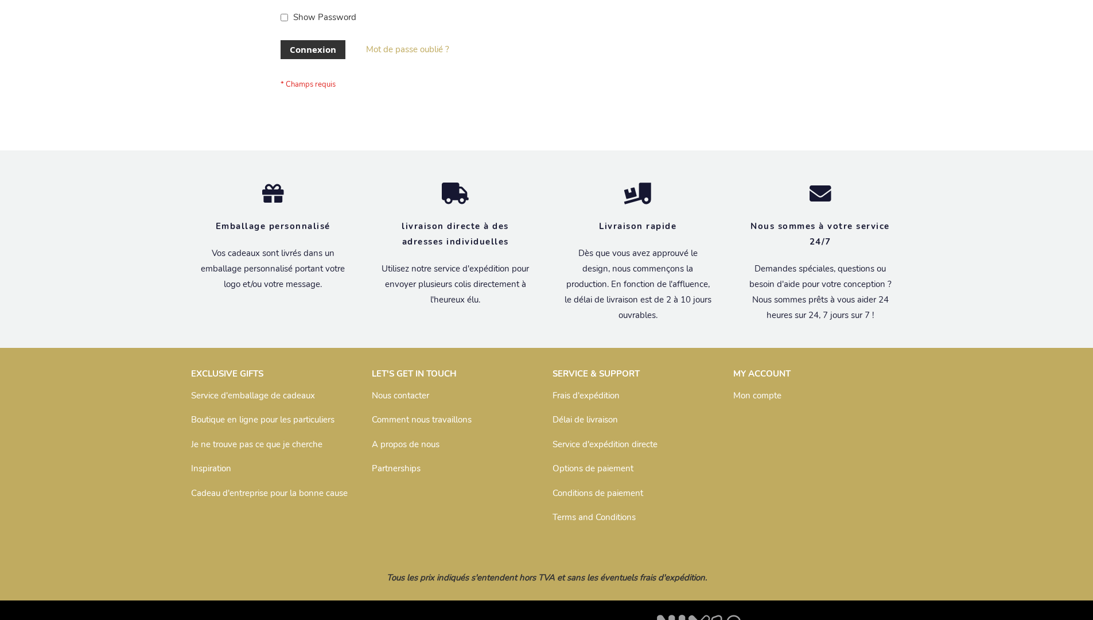
scroll to position [396, 0]
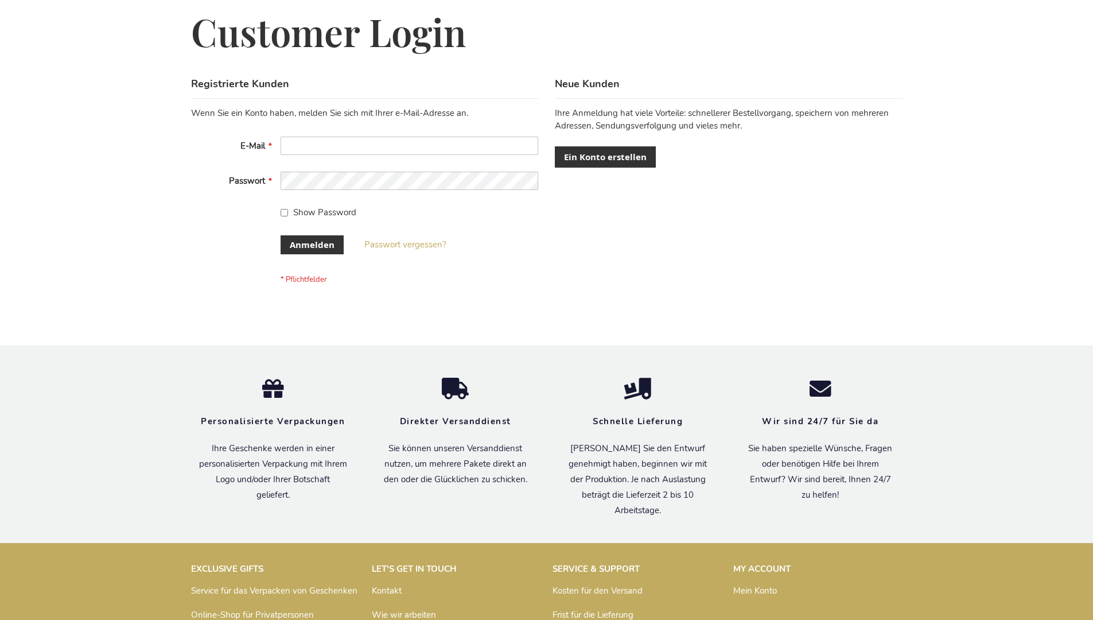
scroll to position [385, 0]
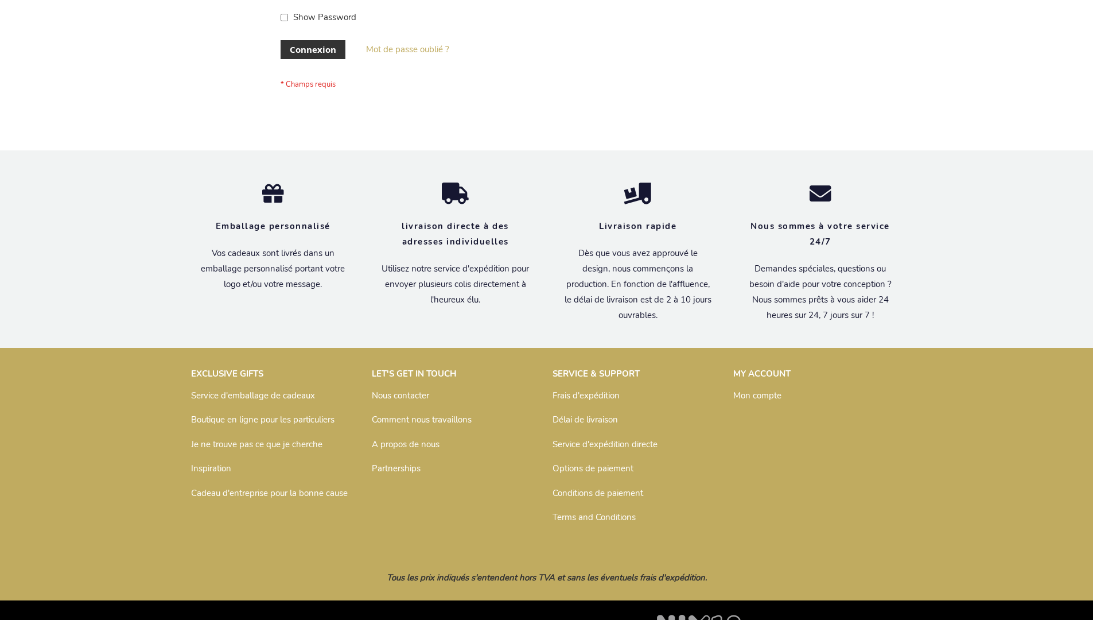
scroll to position [396, 0]
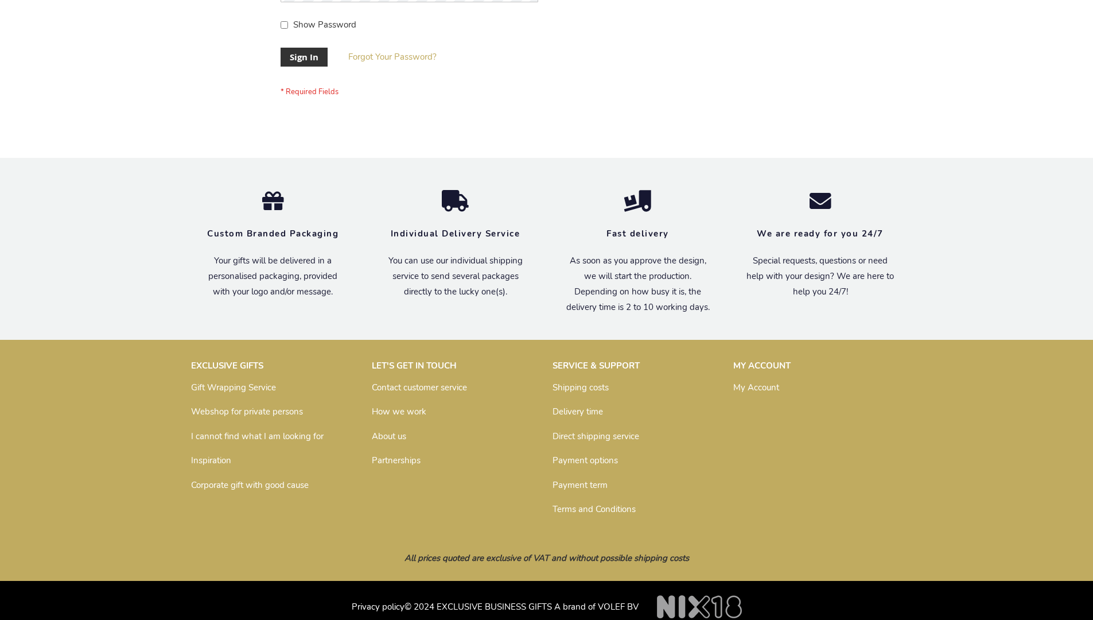
scroll to position [369, 0]
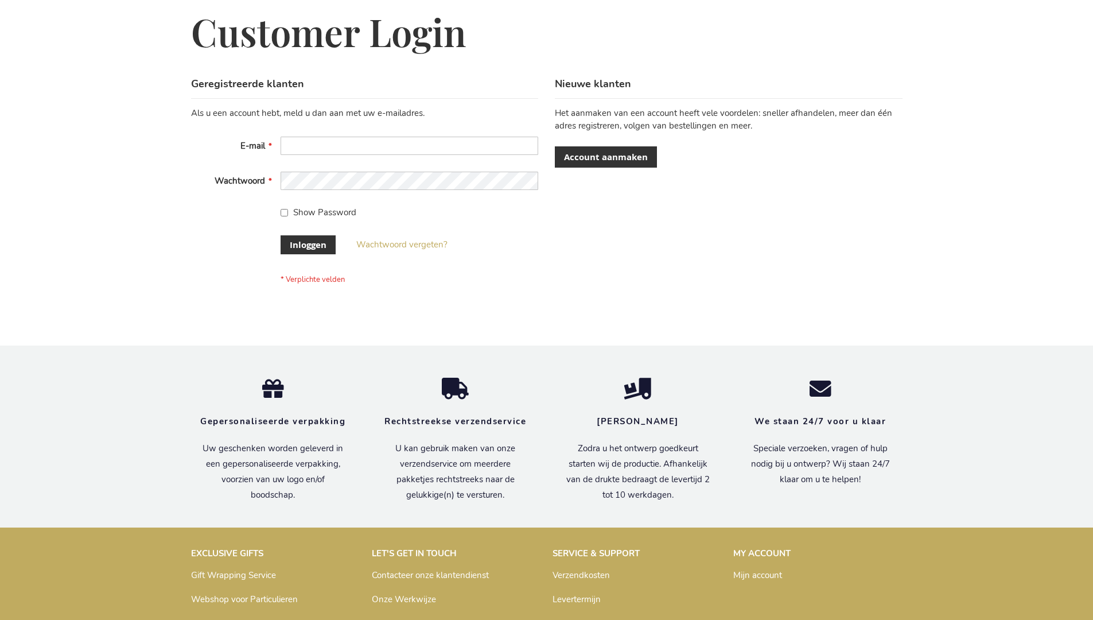
scroll to position [390, 0]
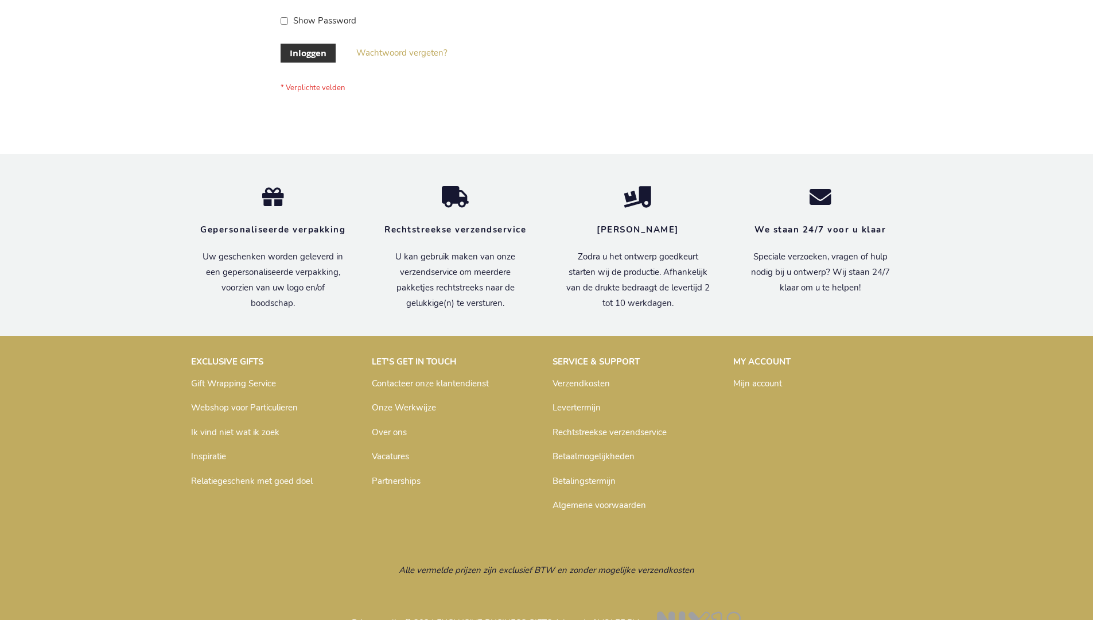
scroll to position [390, 0]
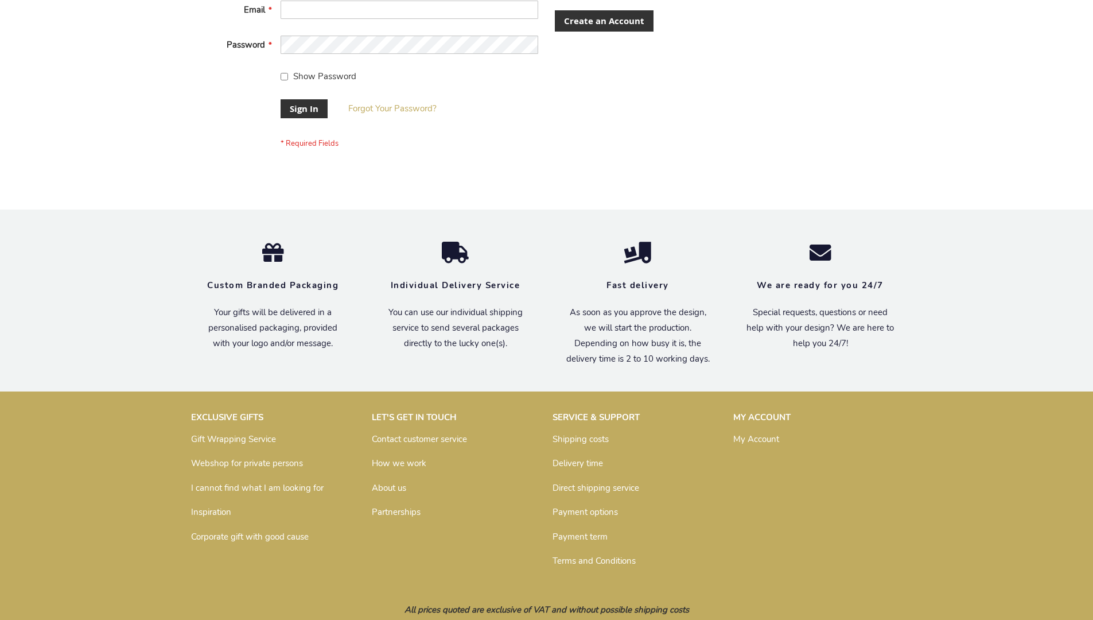
scroll to position [369, 0]
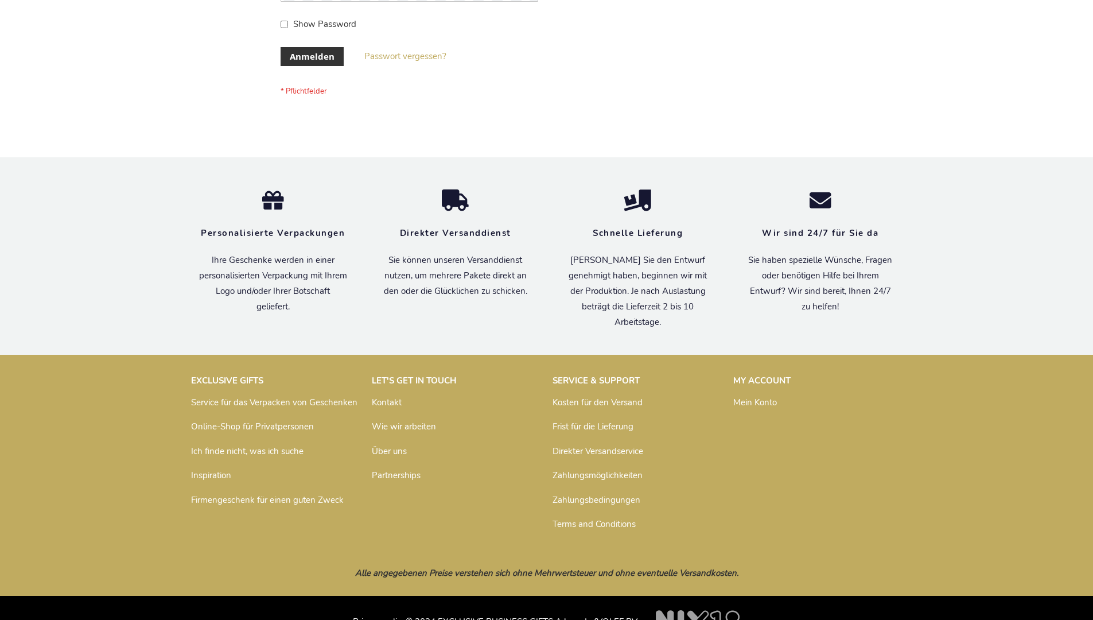
scroll to position [385, 0]
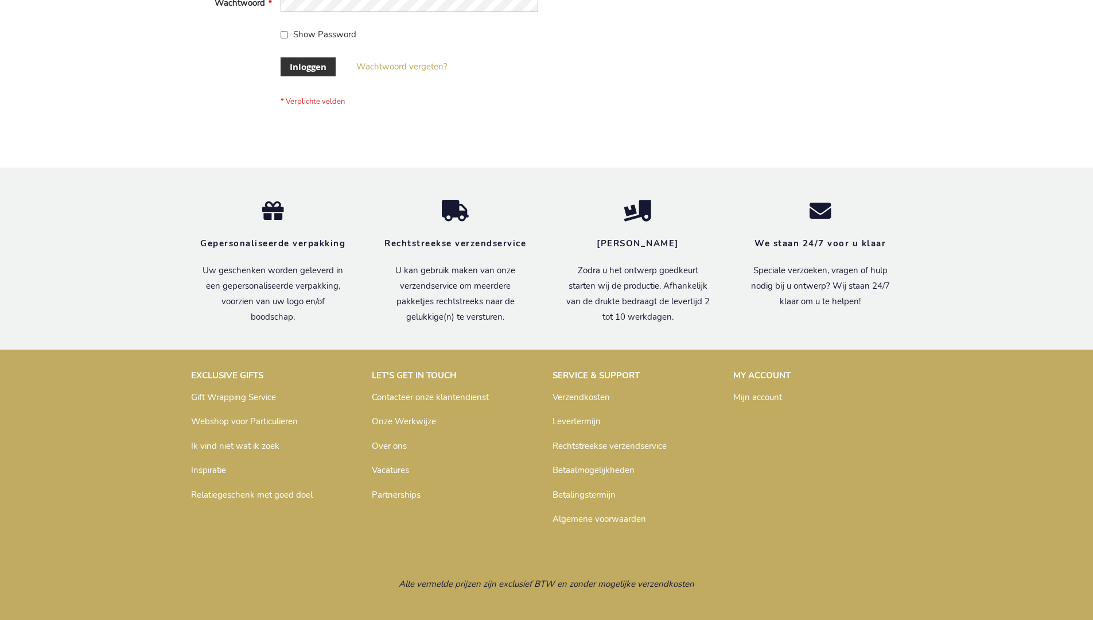
scroll to position [390, 0]
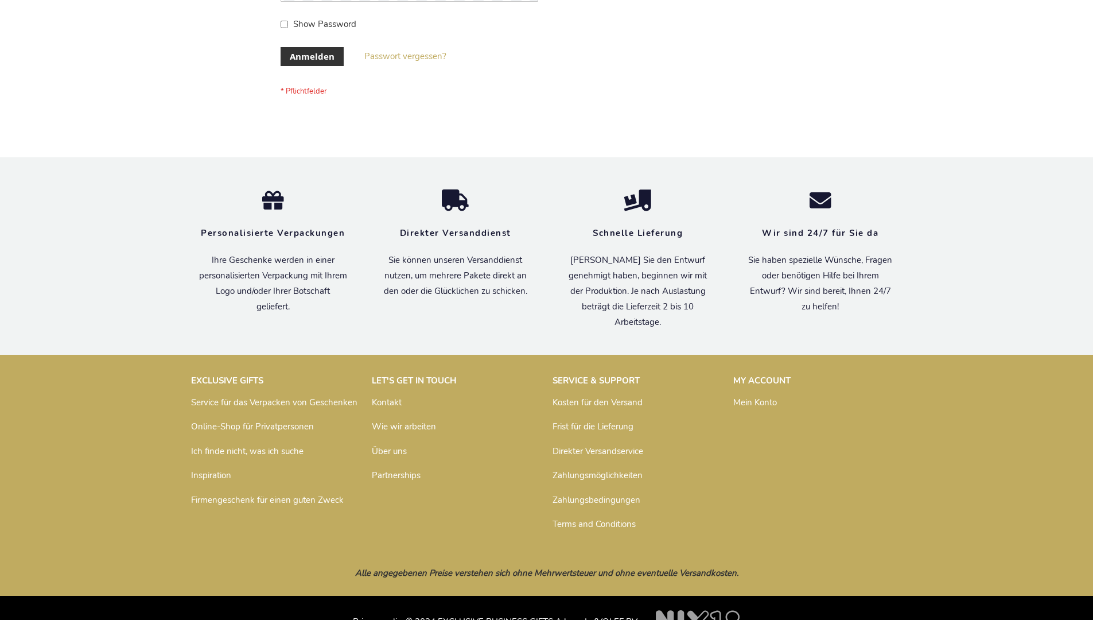
scroll to position [385, 0]
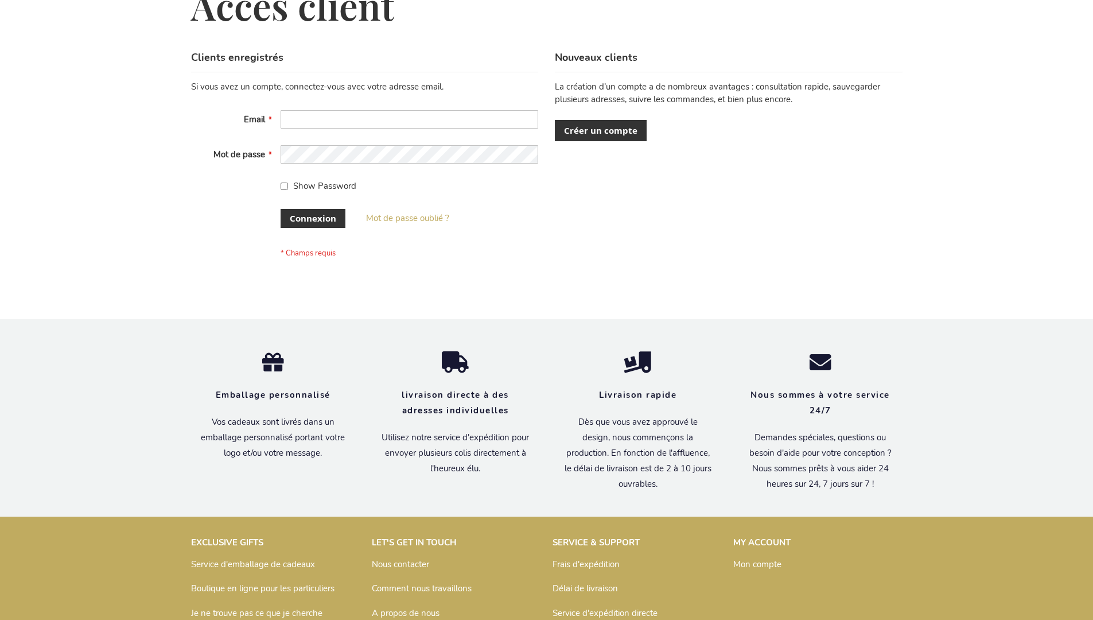
scroll to position [396, 0]
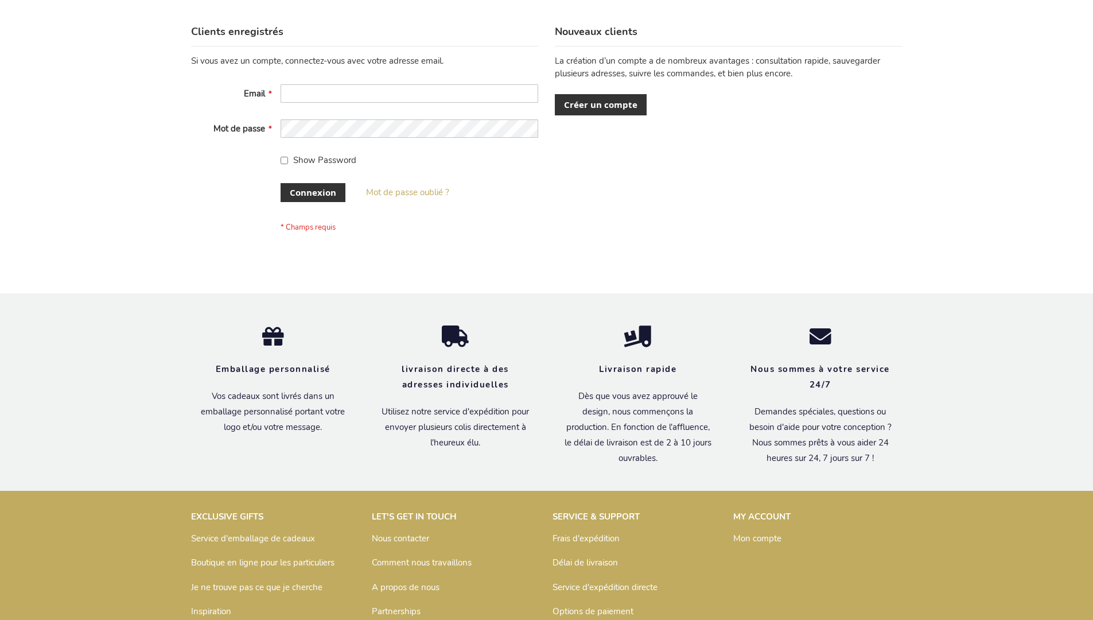
scroll to position [396, 0]
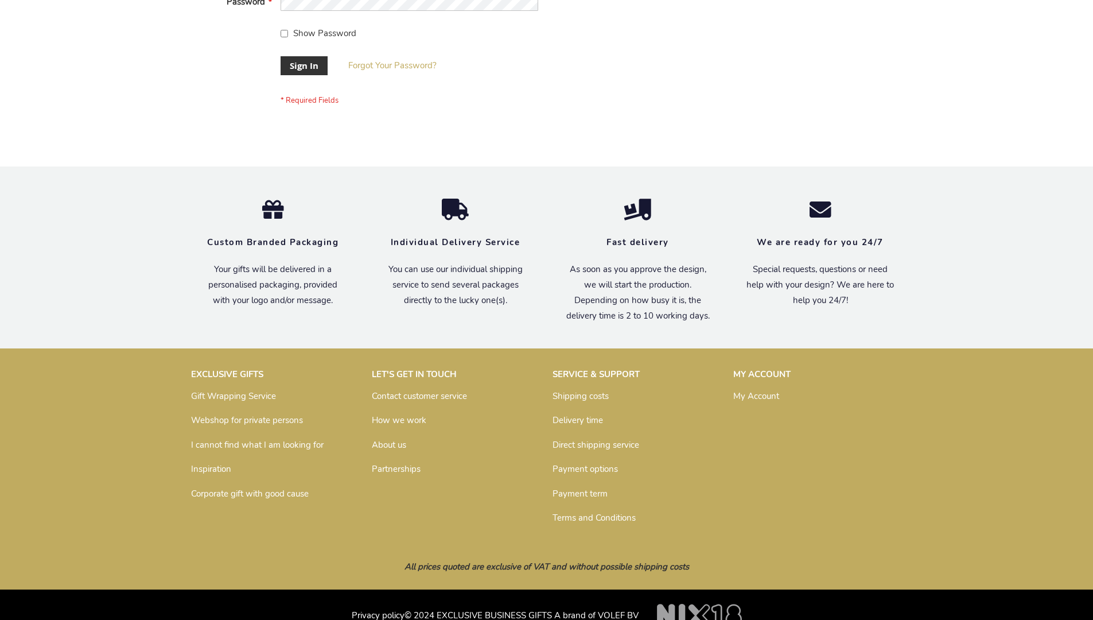
scroll to position [369, 0]
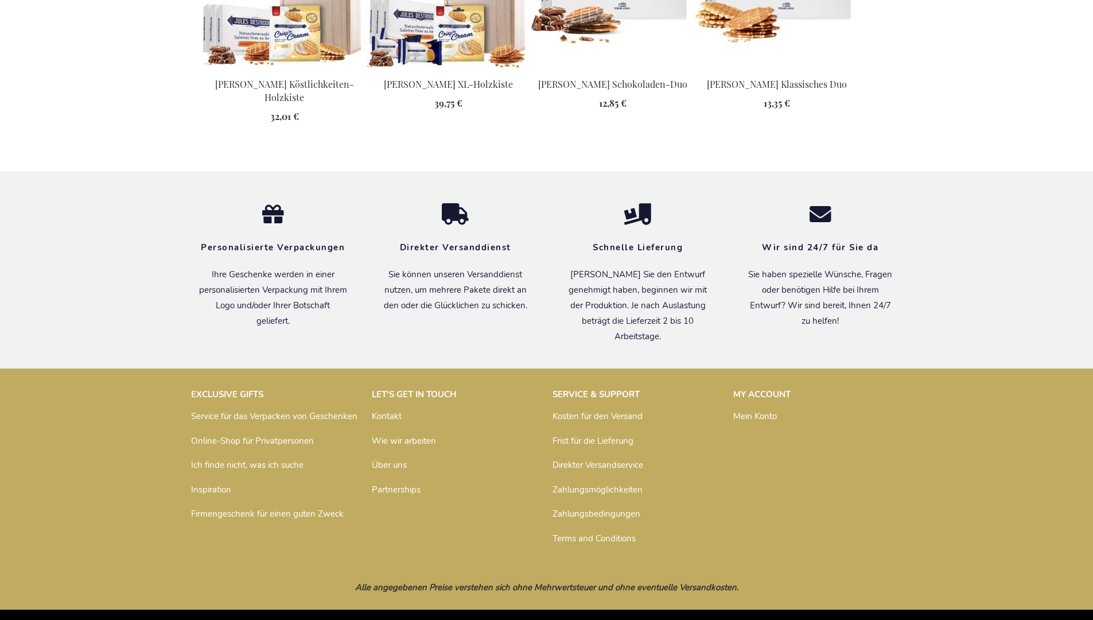
scroll to position [1485, 0]
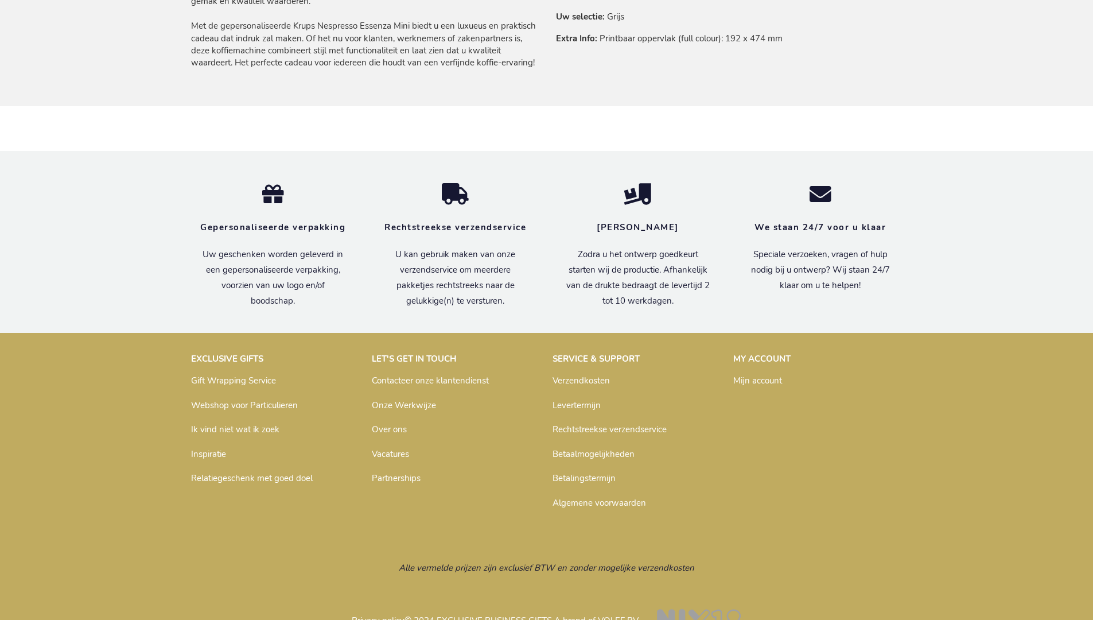
scroll to position [961, 0]
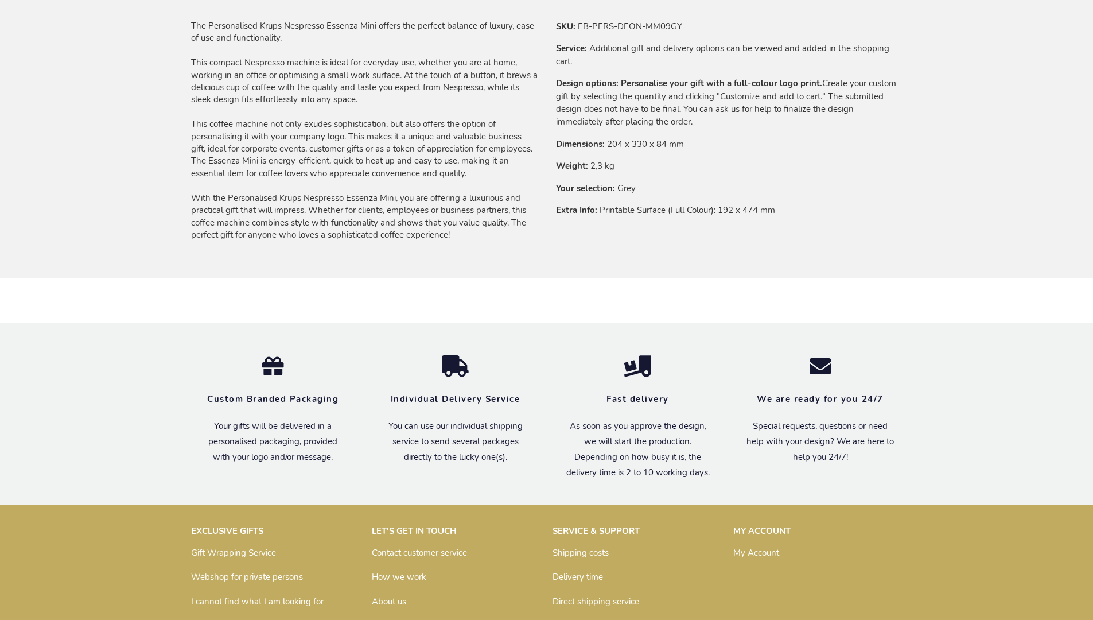
scroll to position [928, 0]
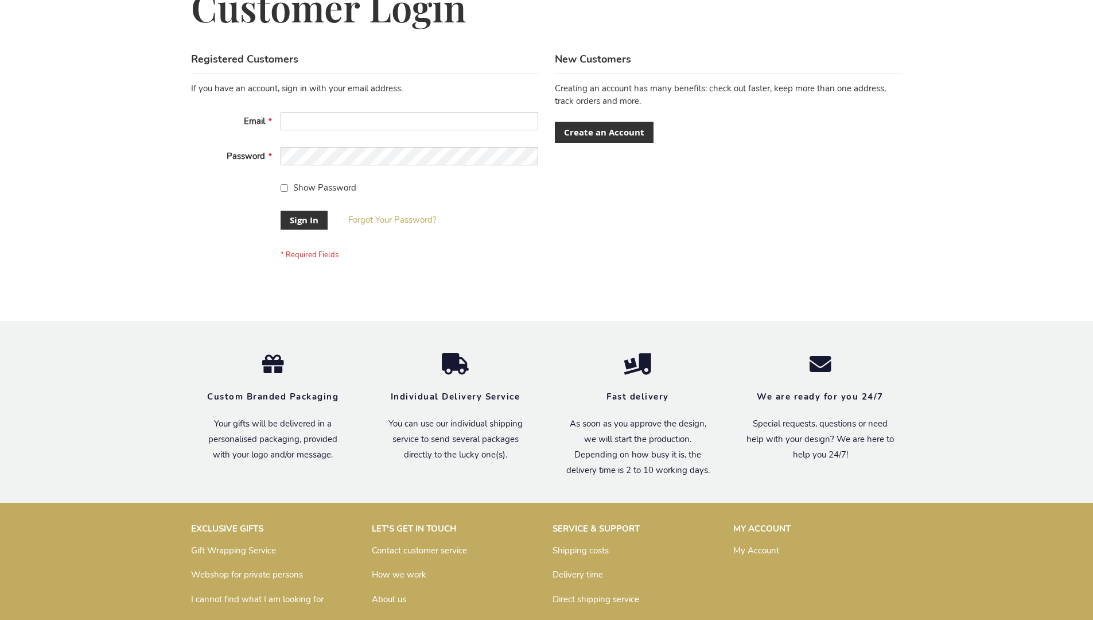
scroll to position [369, 0]
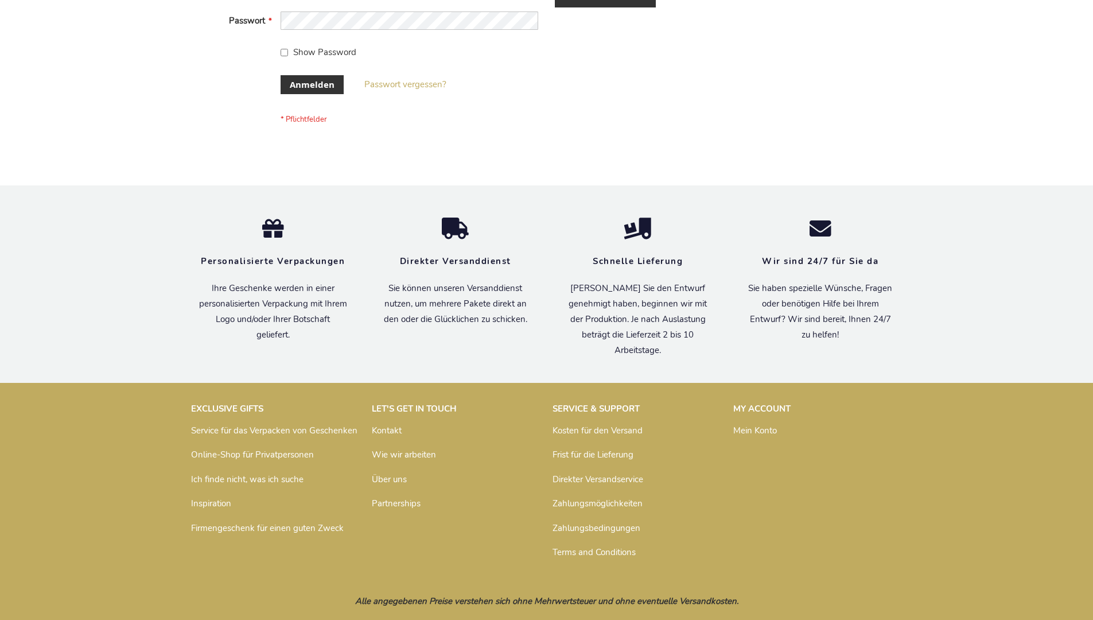
scroll to position [385, 0]
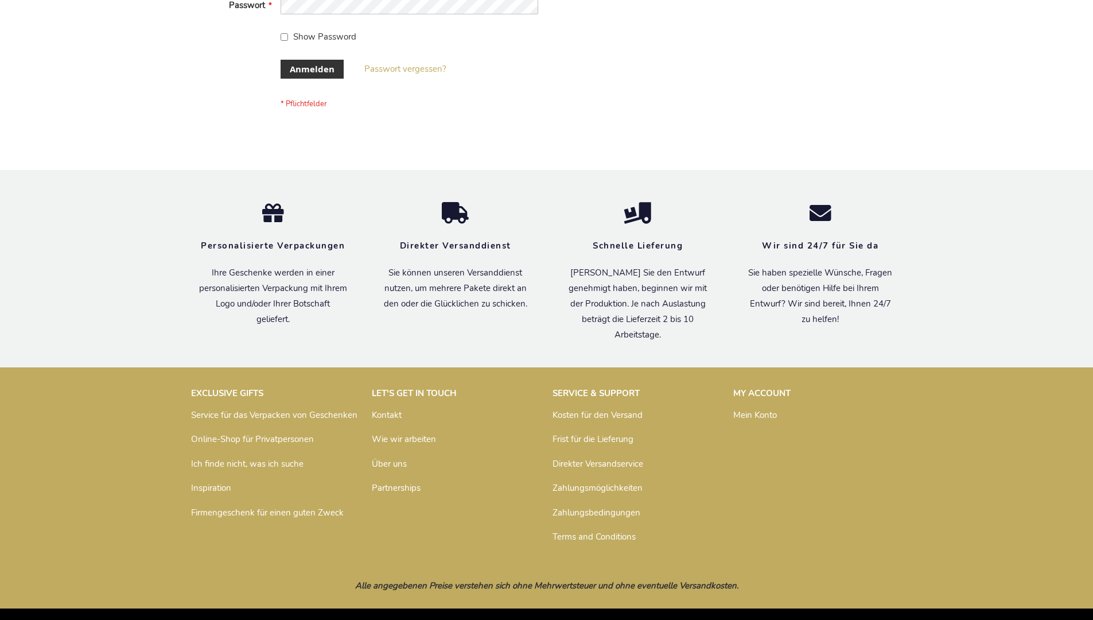
scroll to position [385, 0]
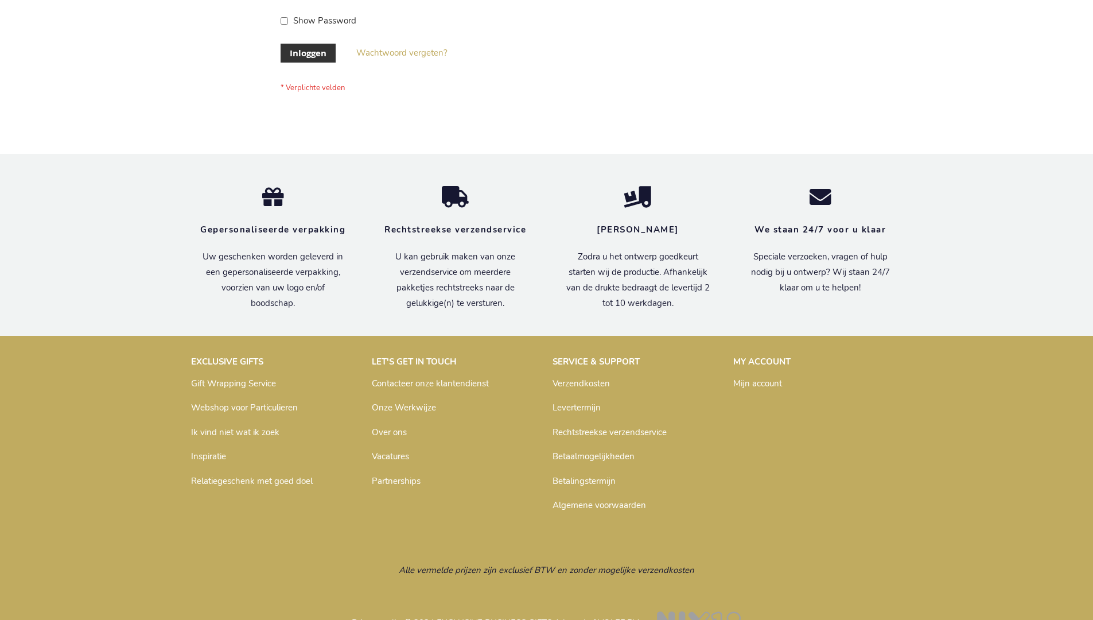
scroll to position [390, 0]
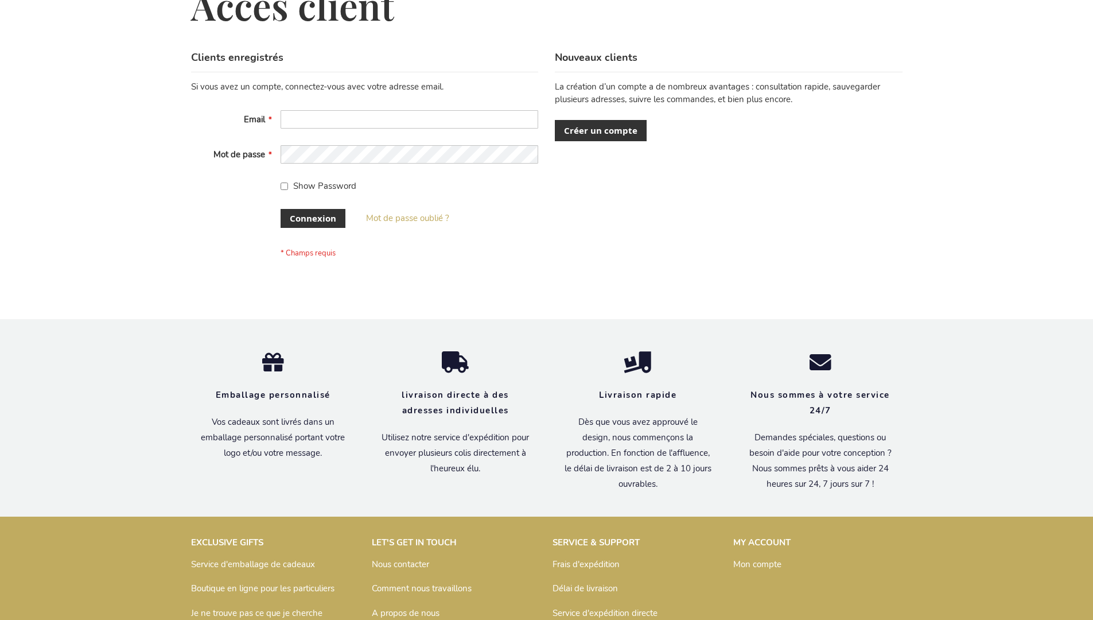
scroll to position [396, 0]
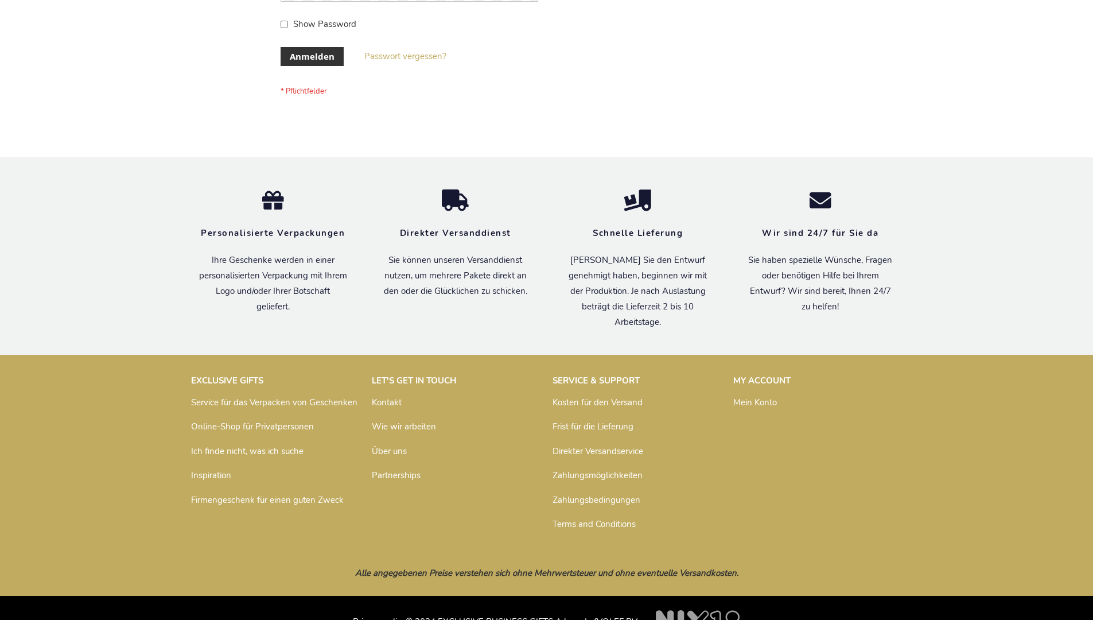
scroll to position [385, 0]
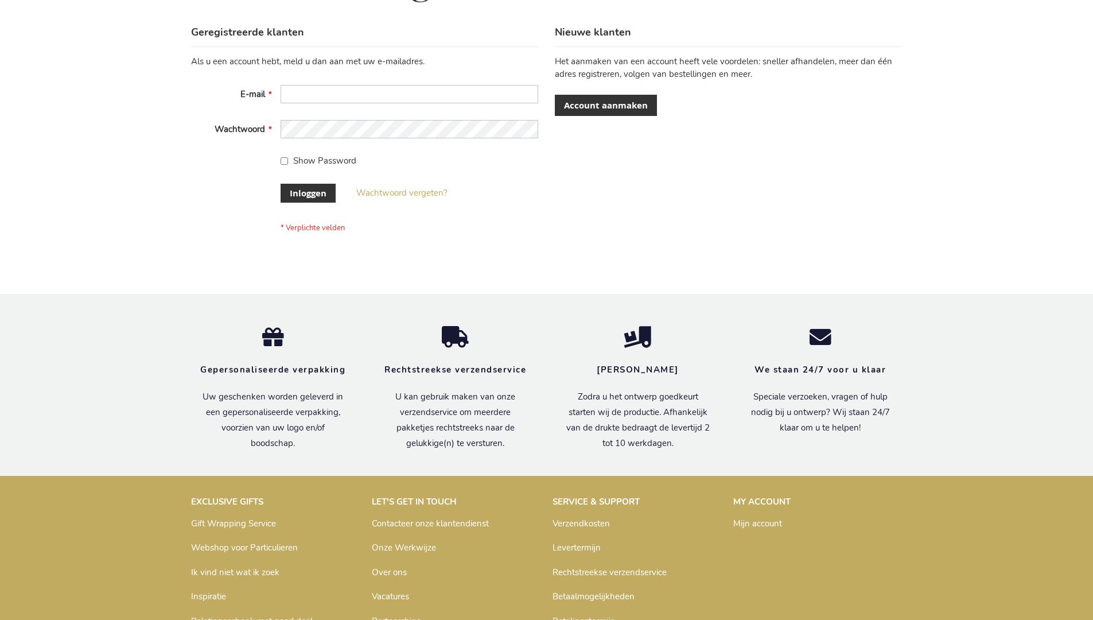
scroll to position [390, 0]
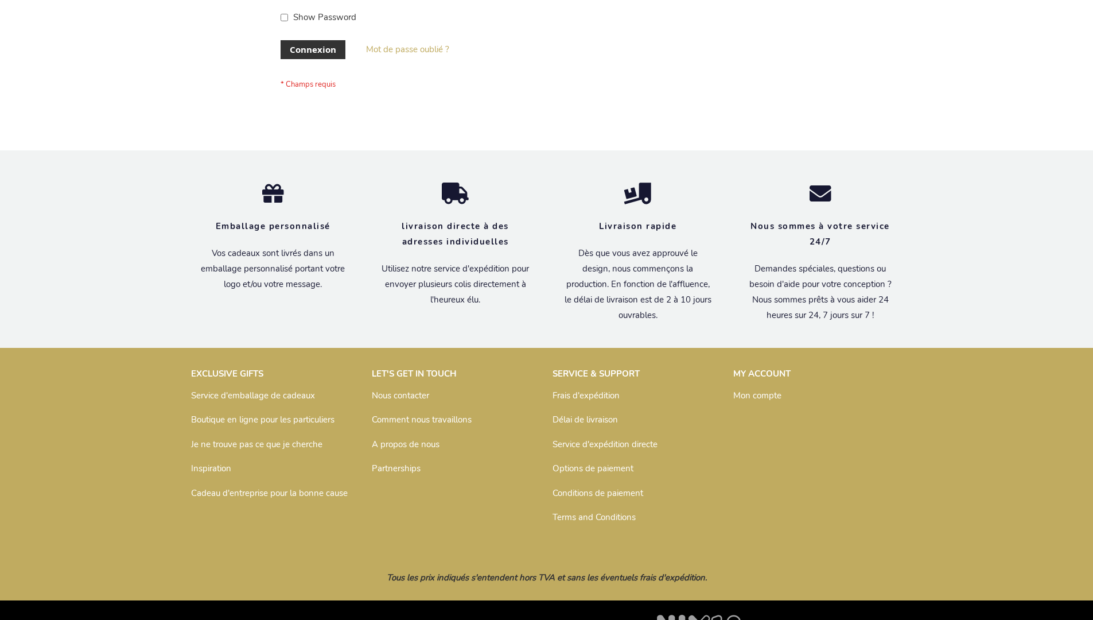
scroll to position [396, 0]
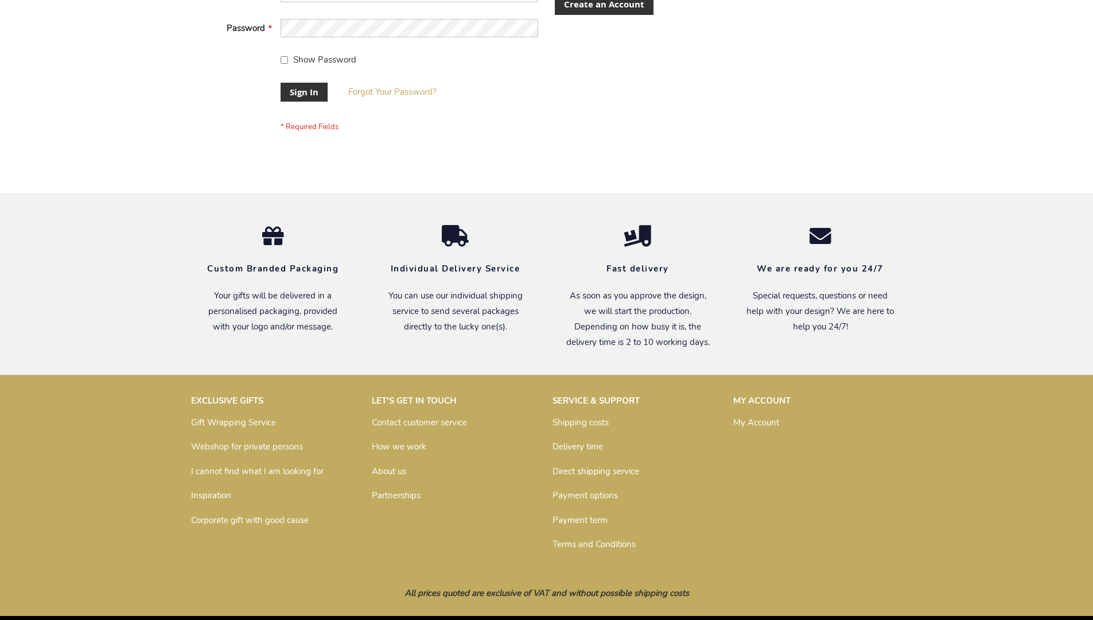
scroll to position [369, 0]
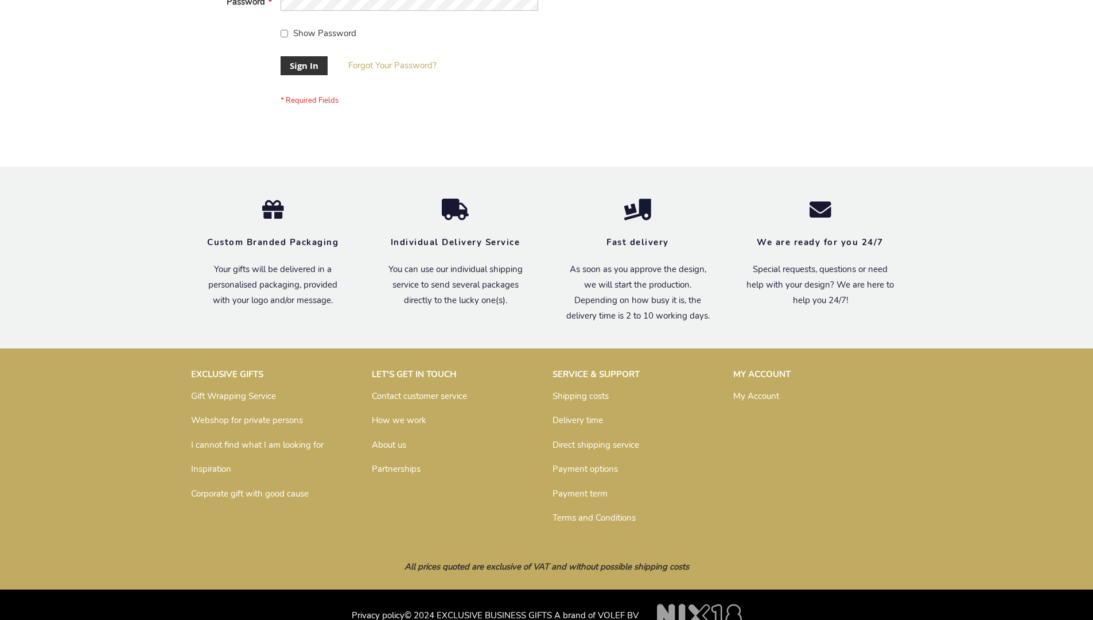
scroll to position [369, 0]
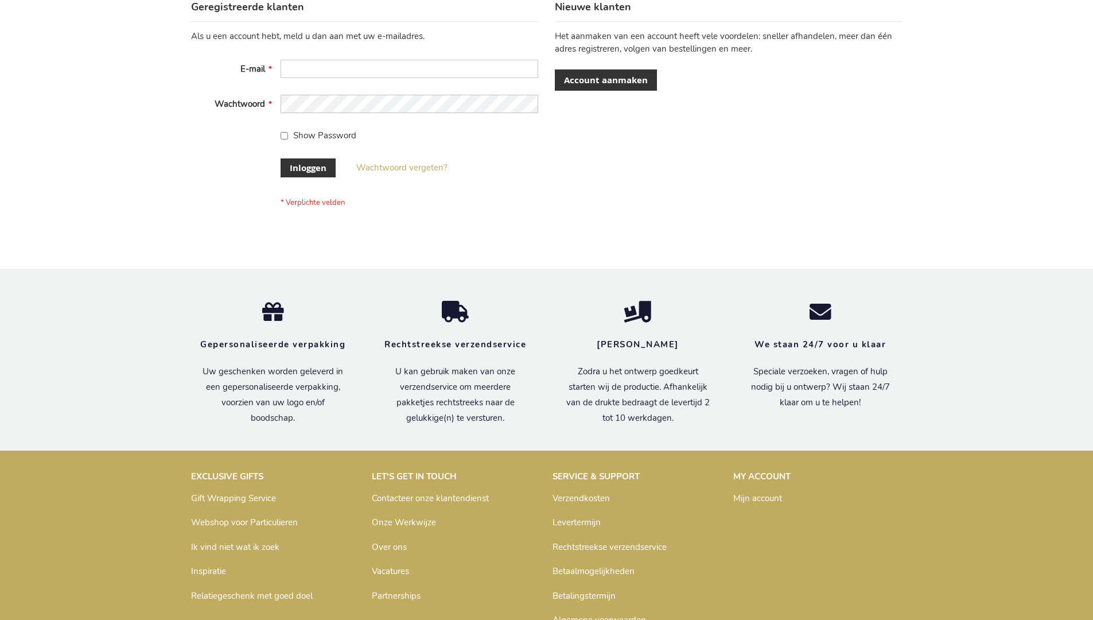
scroll to position [390, 0]
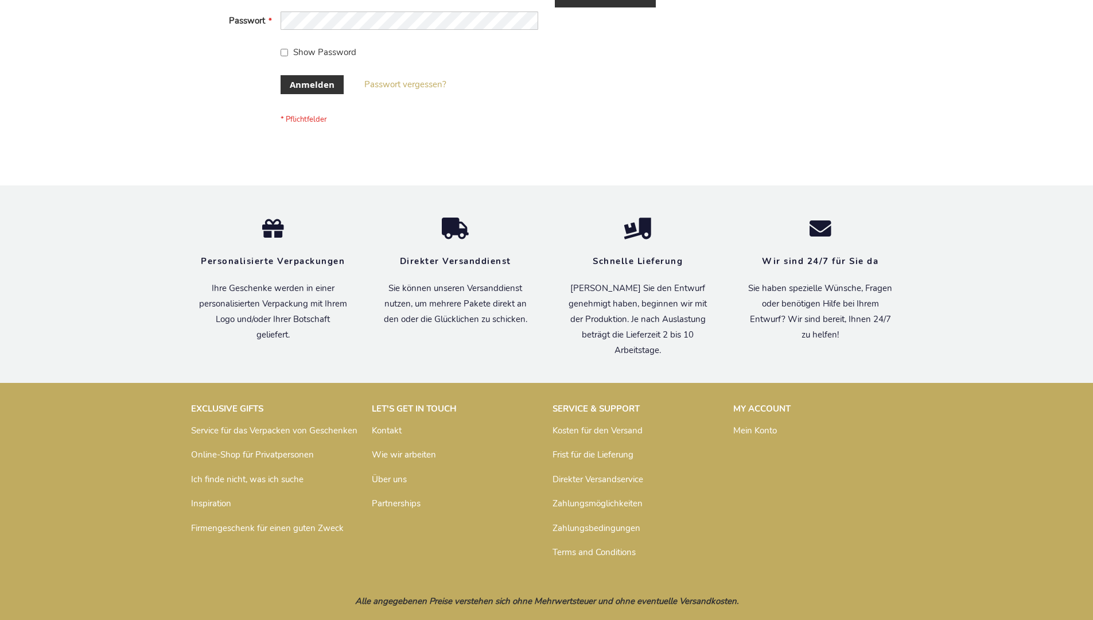
scroll to position [385, 0]
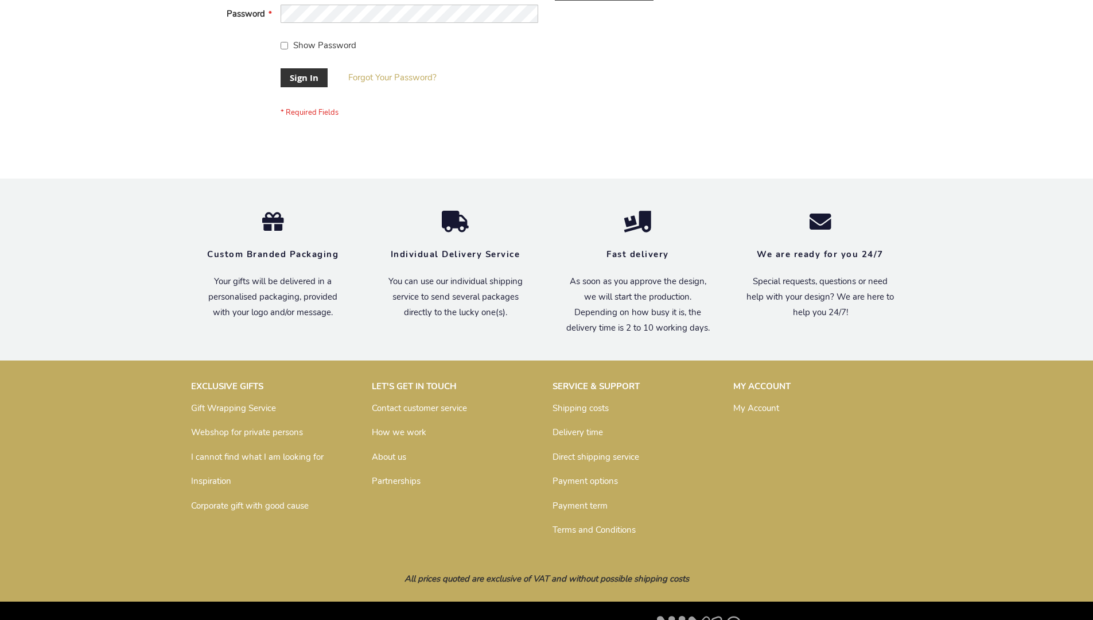
scroll to position [369, 0]
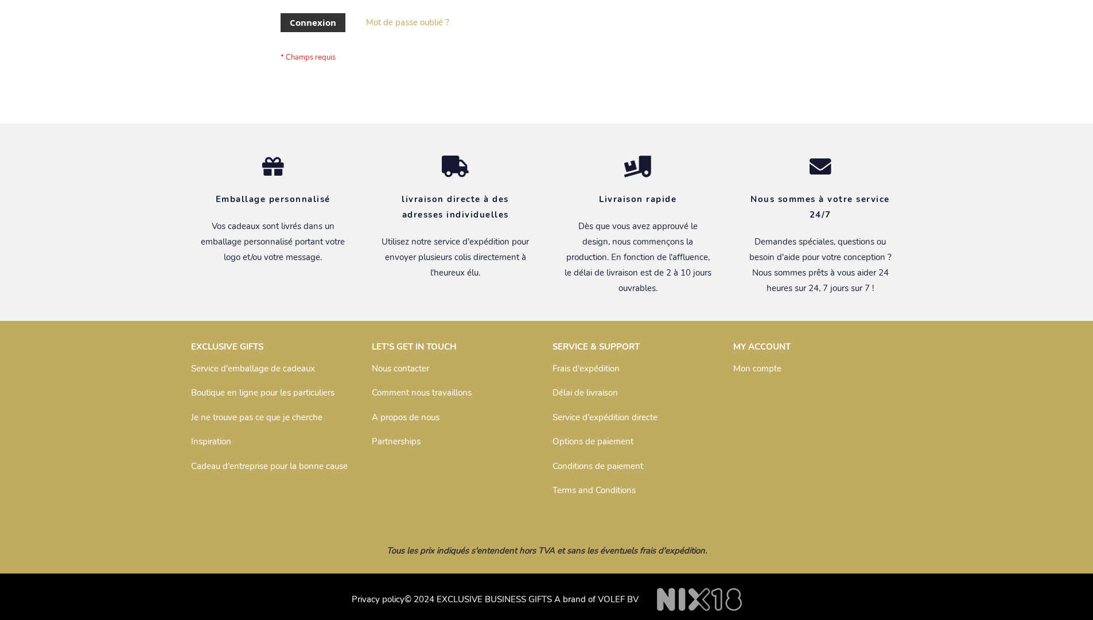
scroll to position [396, 0]
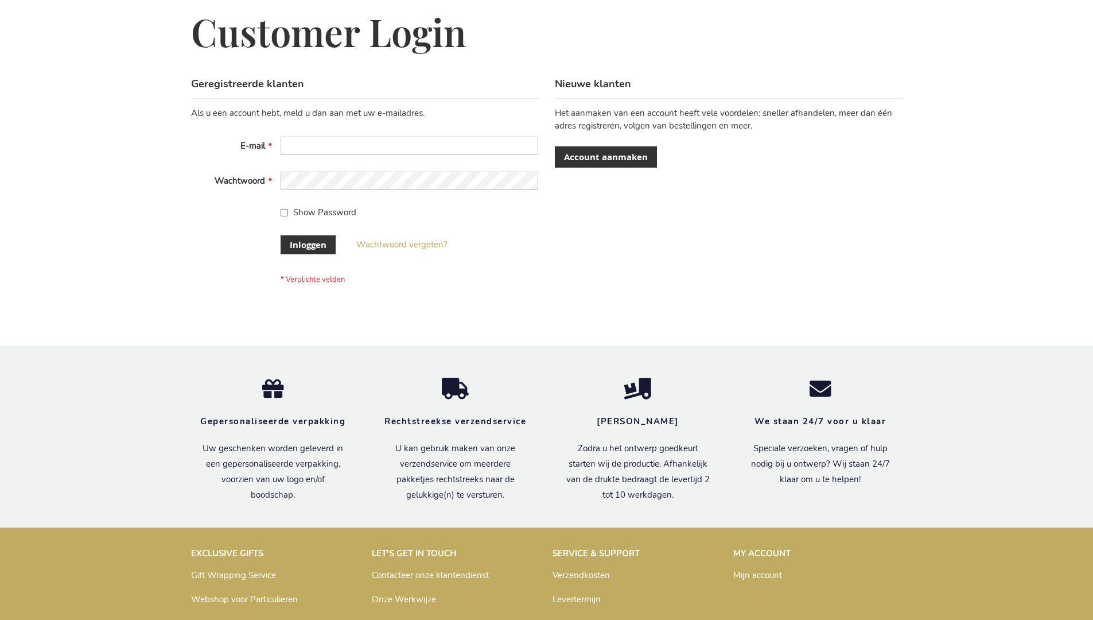
scroll to position [390, 0]
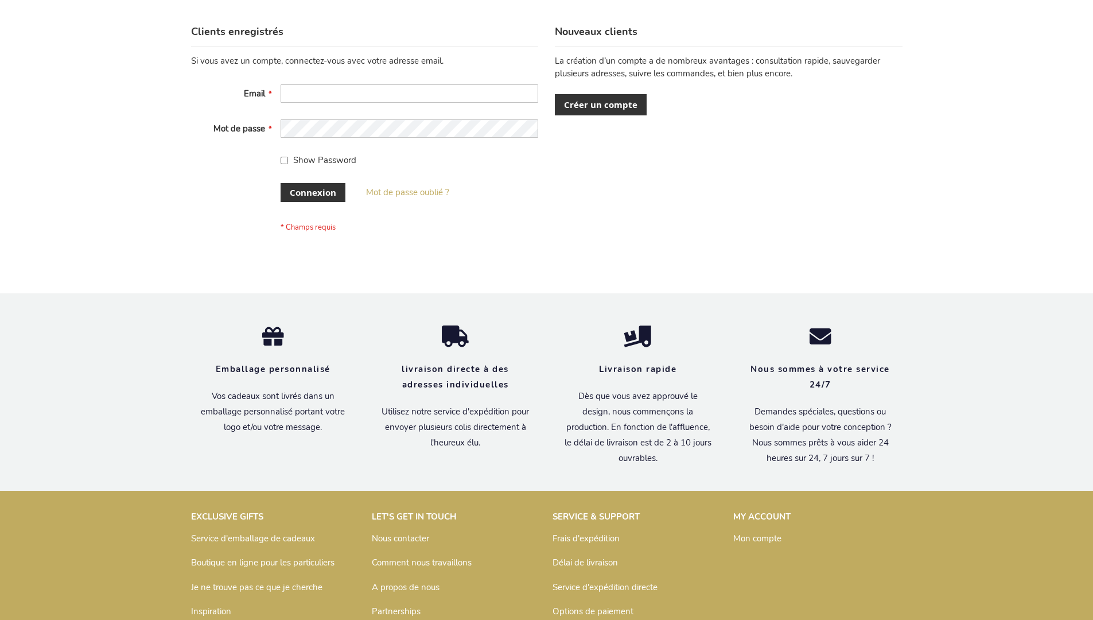
scroll to position [396, 0]
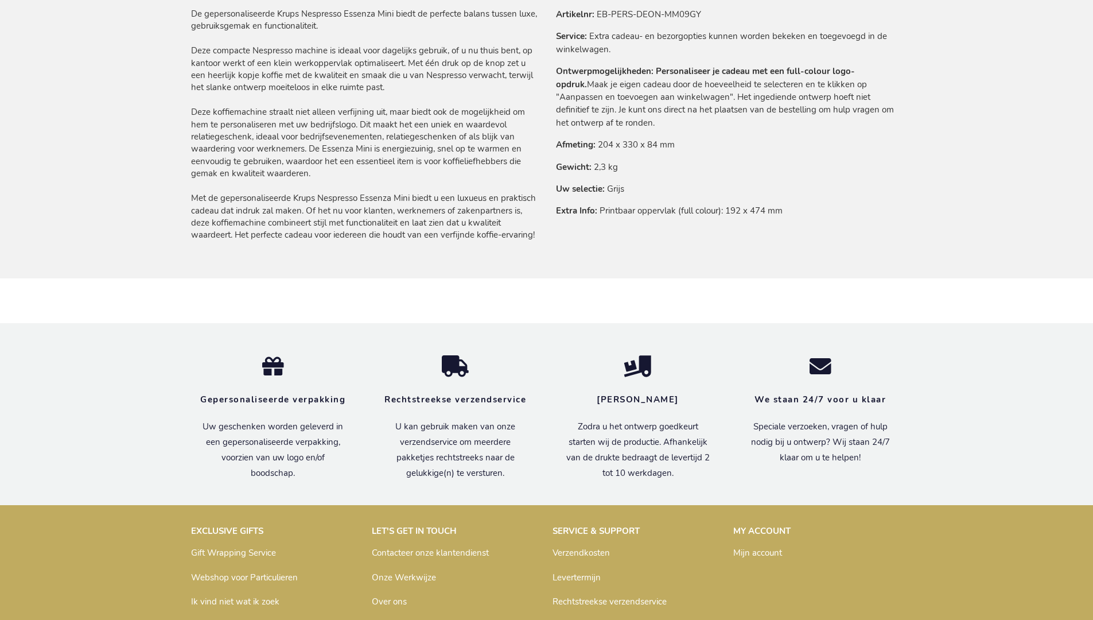
scroll to position [961, 0]
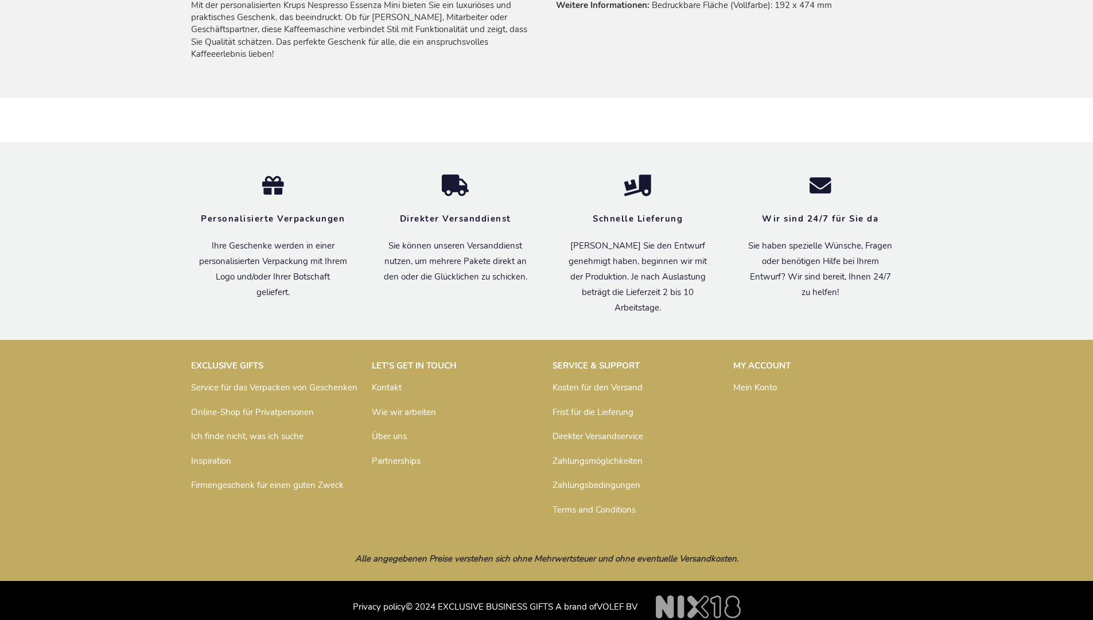
scroll to position [968, 0]
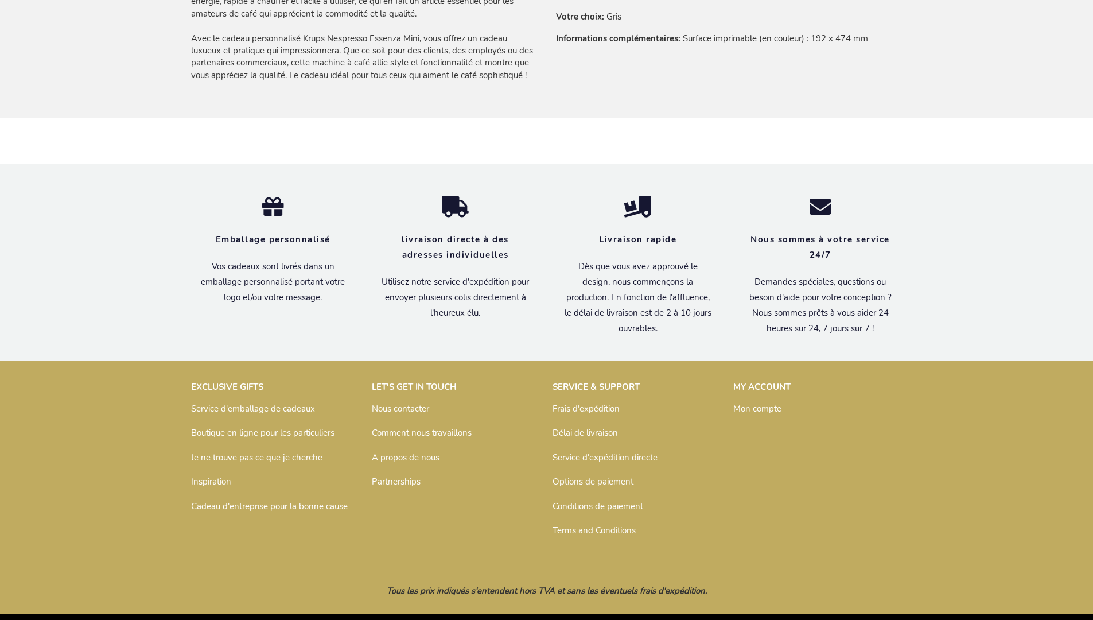
scroll to position [980, 0]
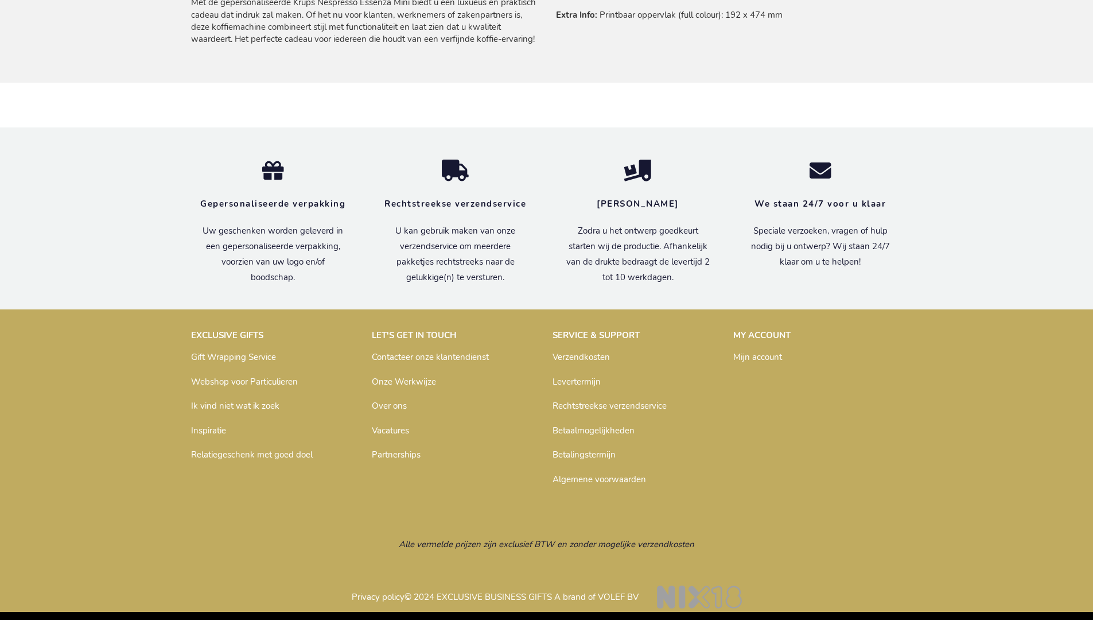
scroll to position [961, 0]
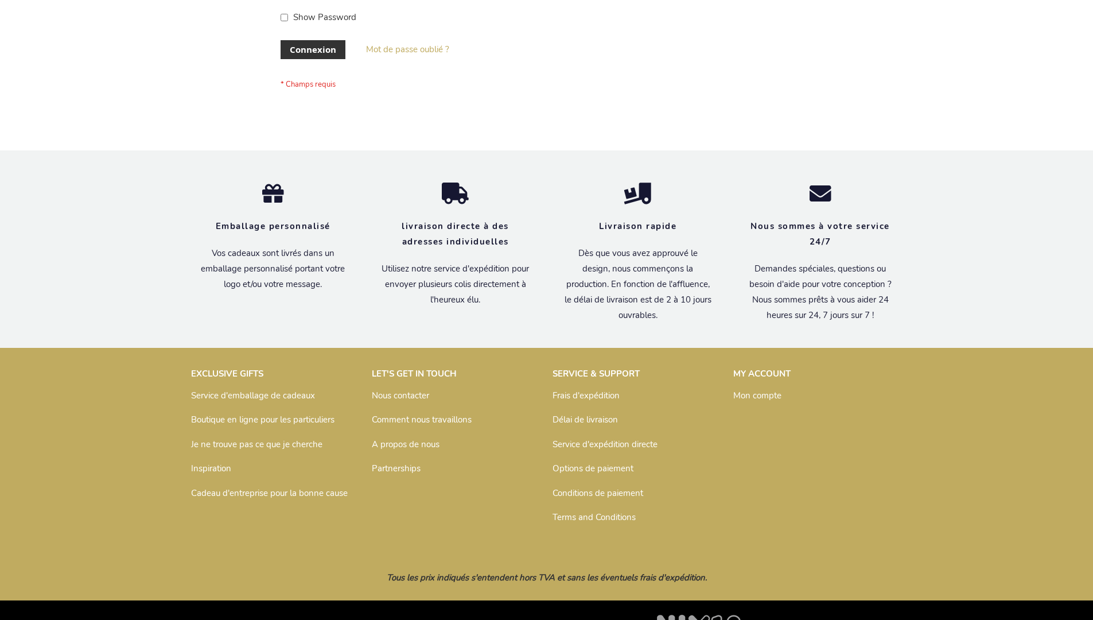
scroll to position [396, 0]
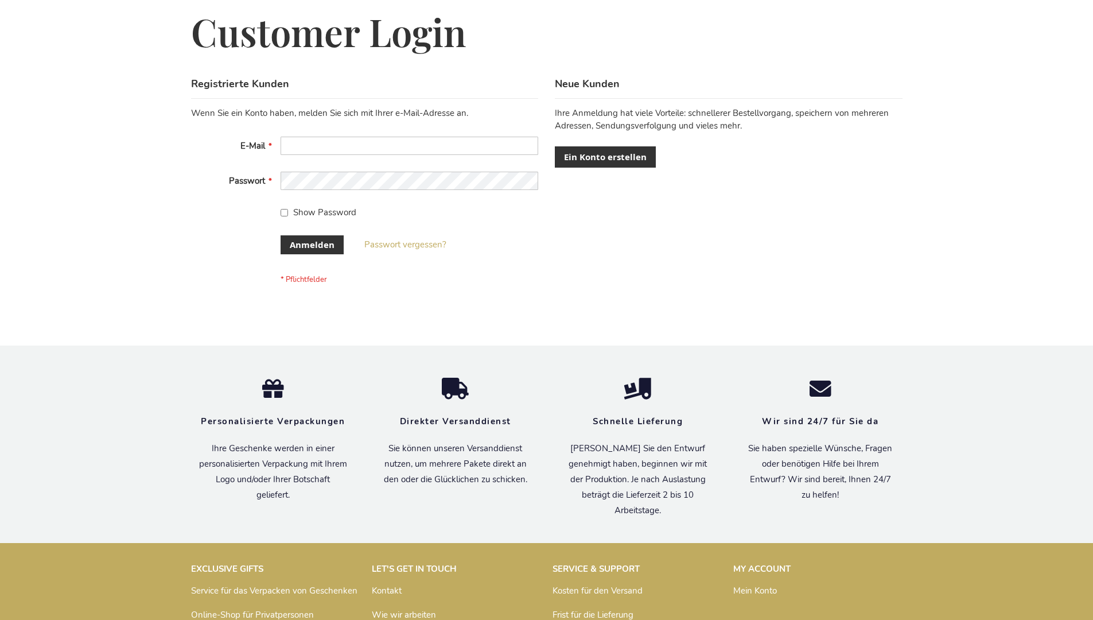
scroll to position [385, 0]
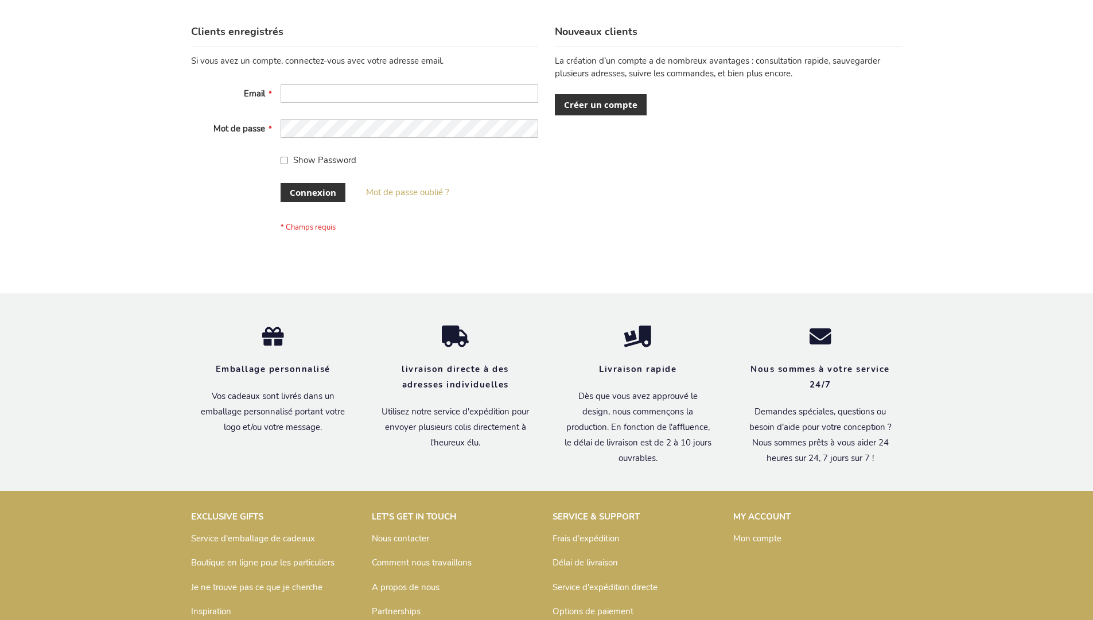
scroll to position [396, 0]
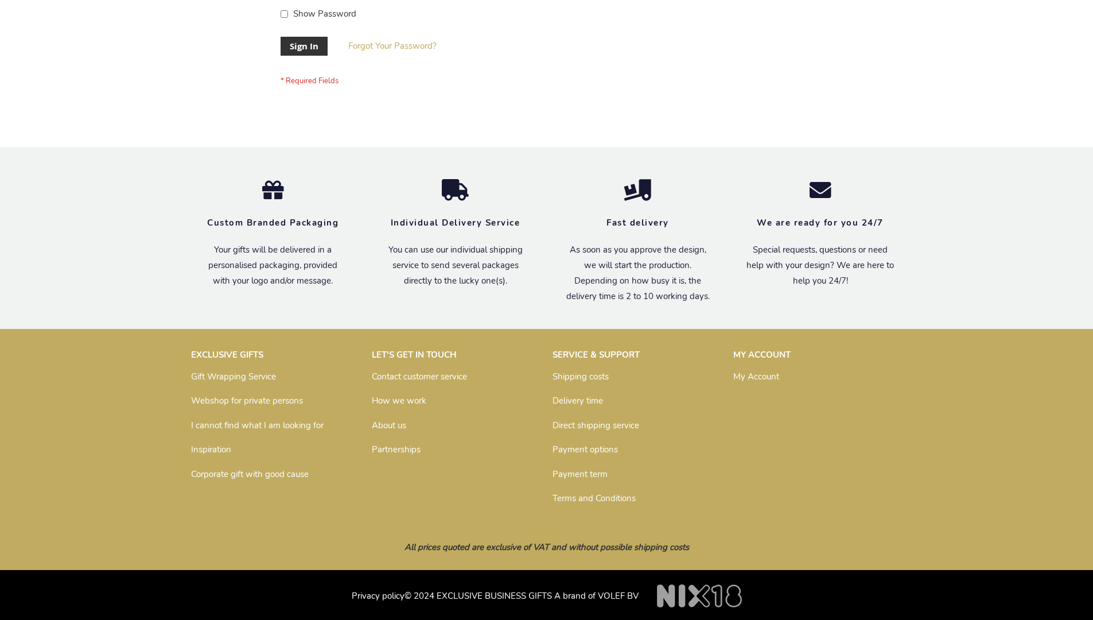
scroll to position [369, 0]
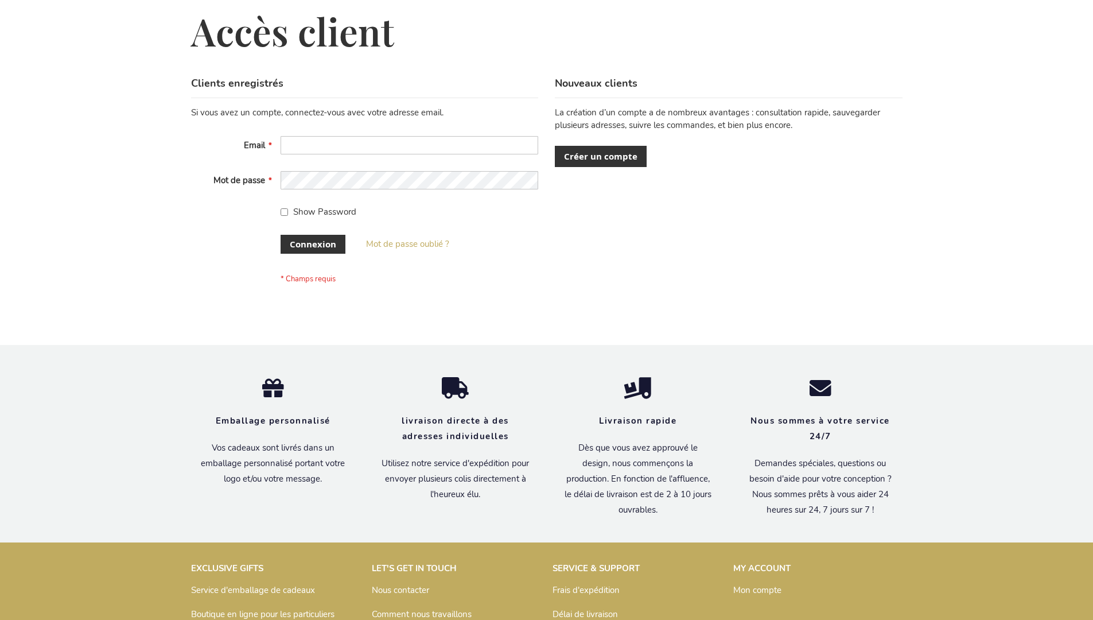
scroll to position [396, 0]
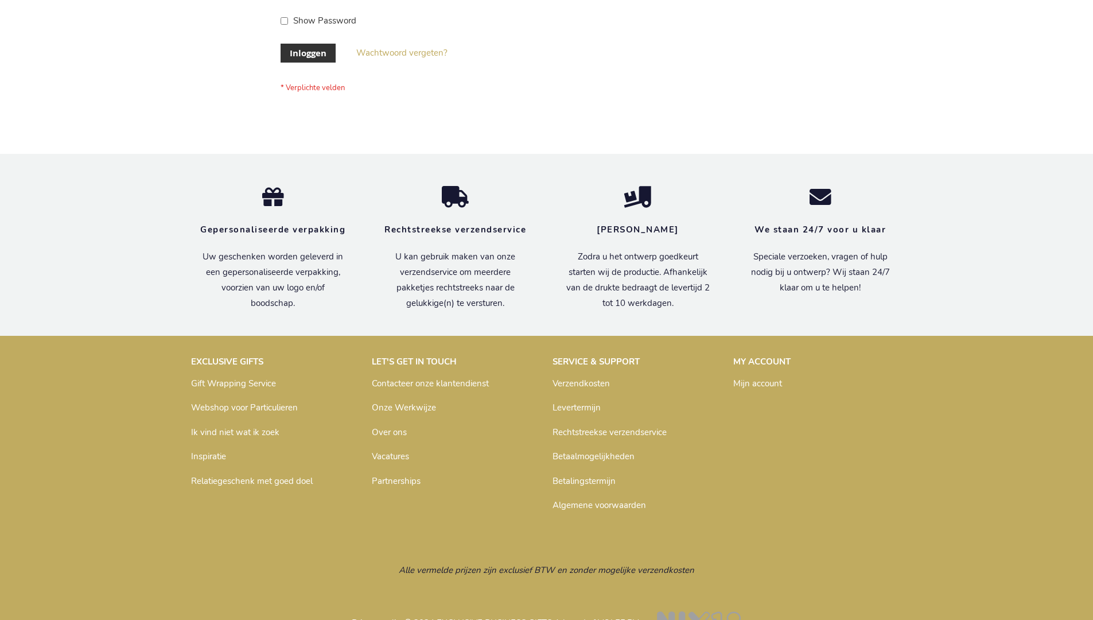
scroll to position [390, 0]
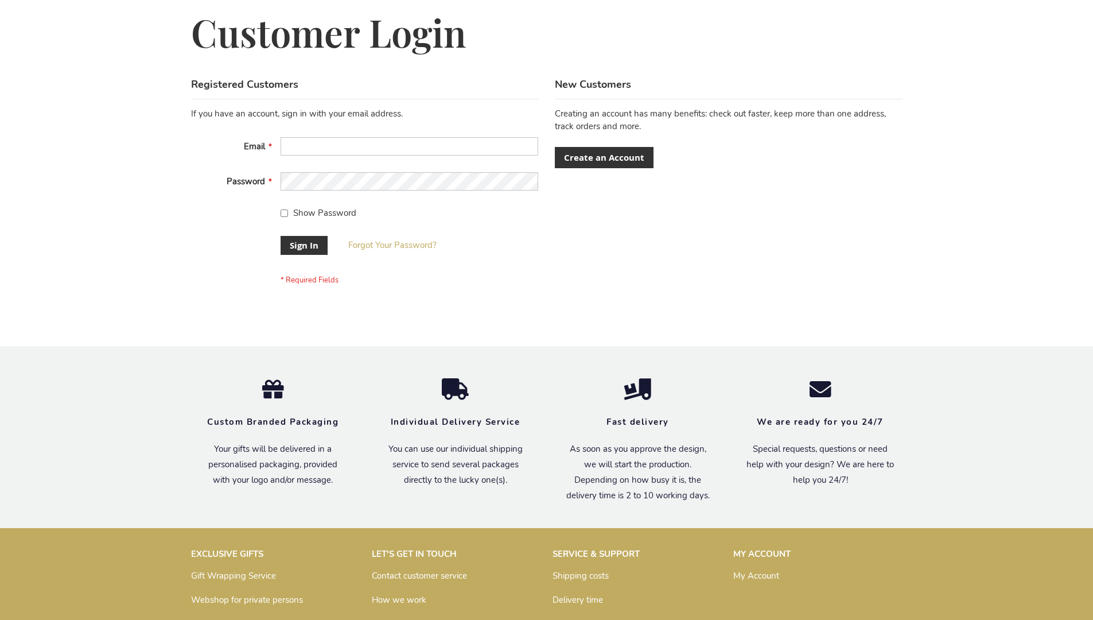
scroll to position [369, 0]
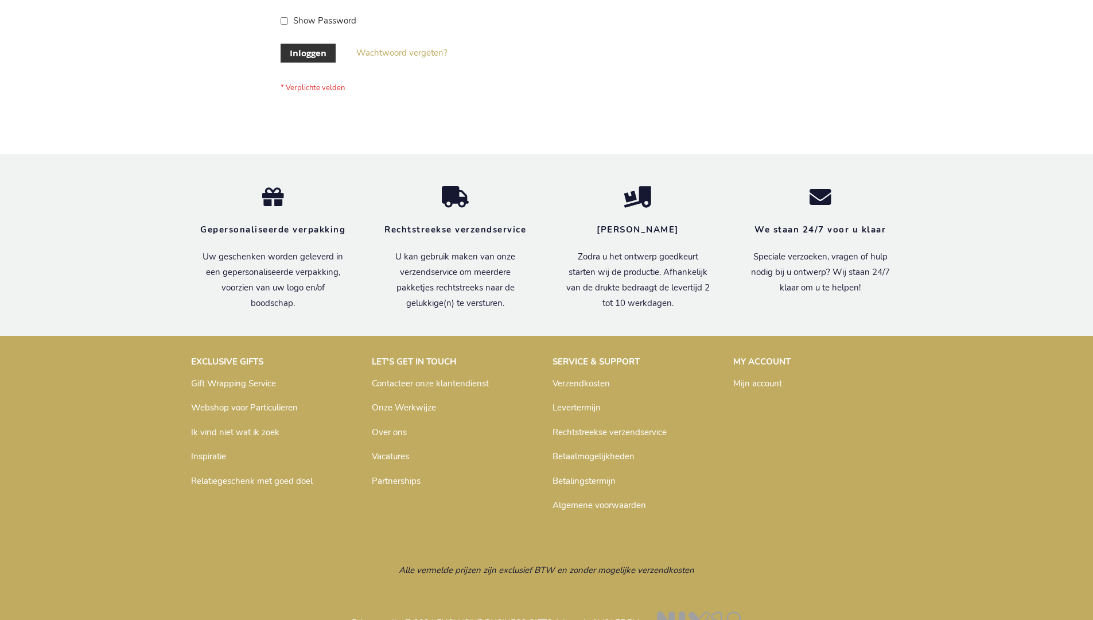
scroll to position [390, 0]
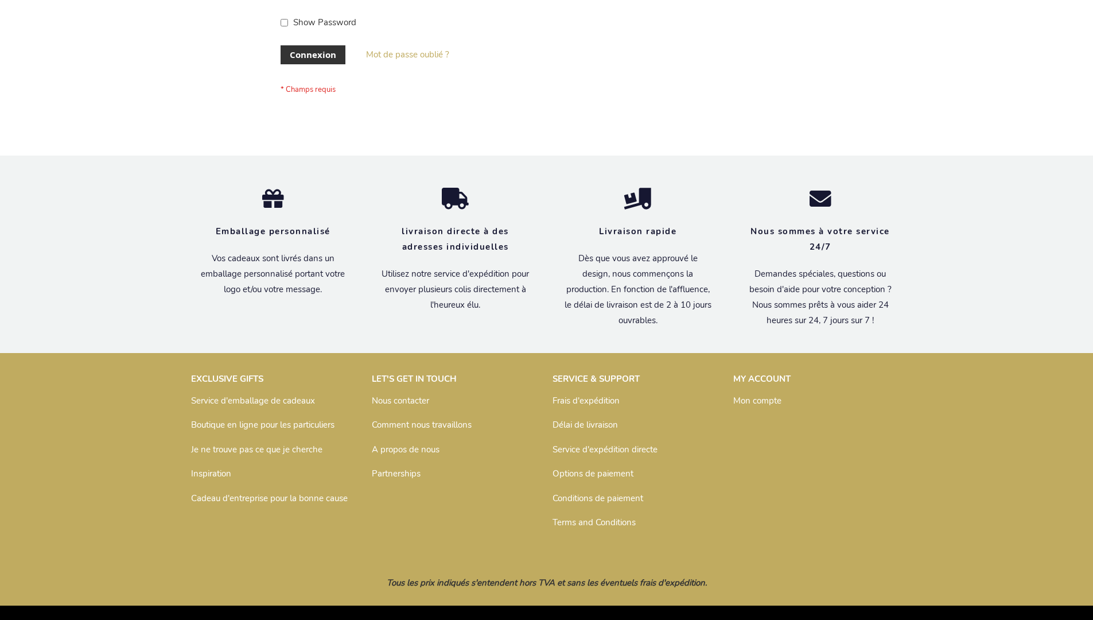
scroll to position [395, 0]
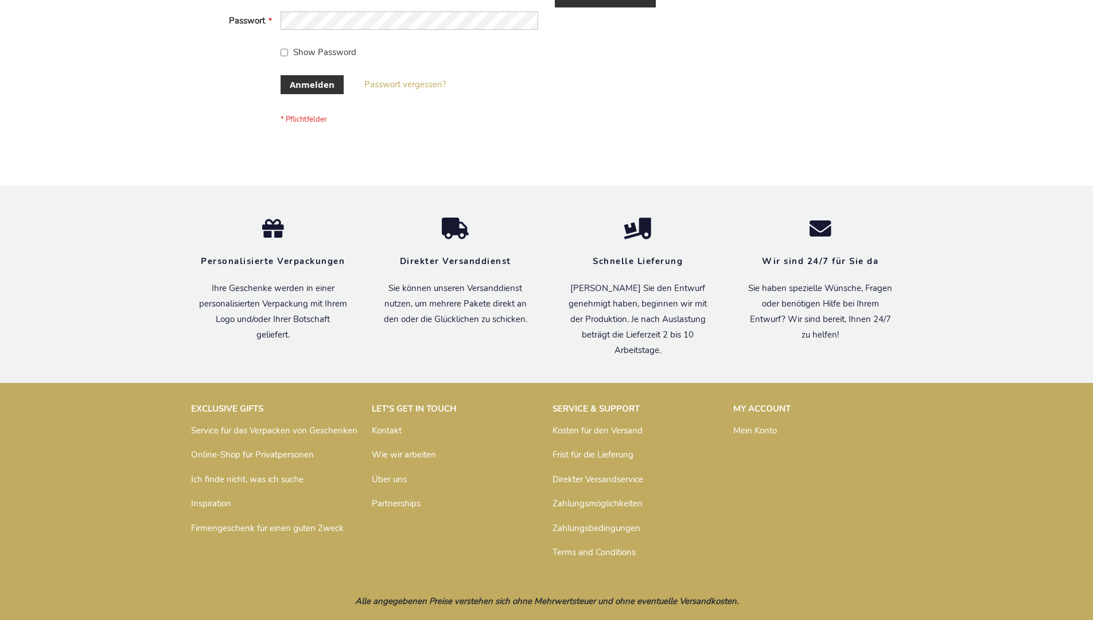
scroll to position [385, 0]
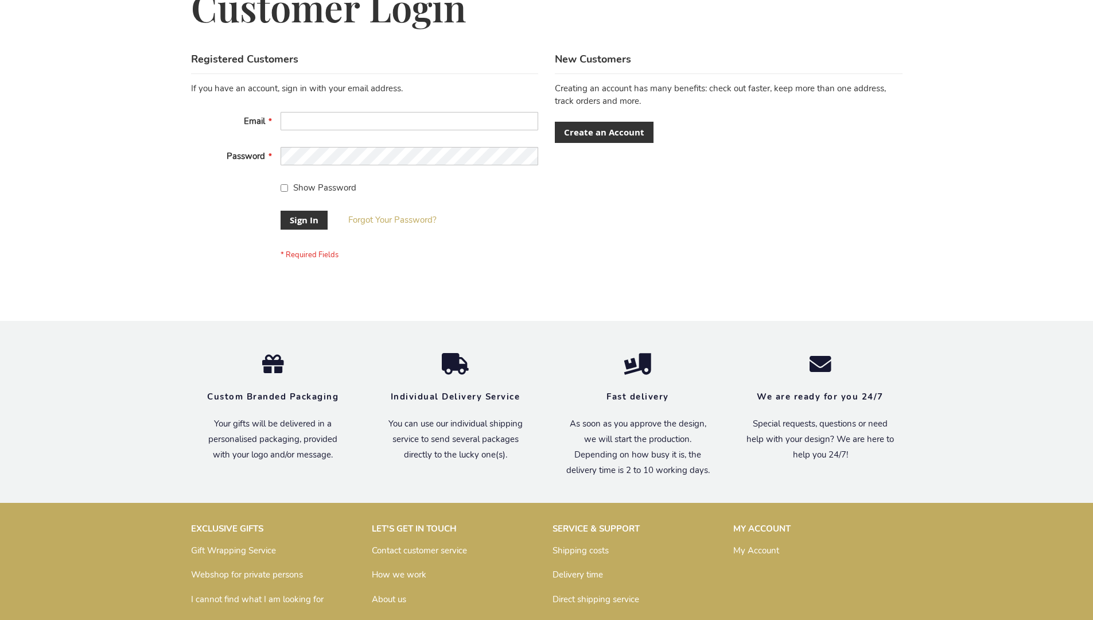
scroll to position [369, 0]
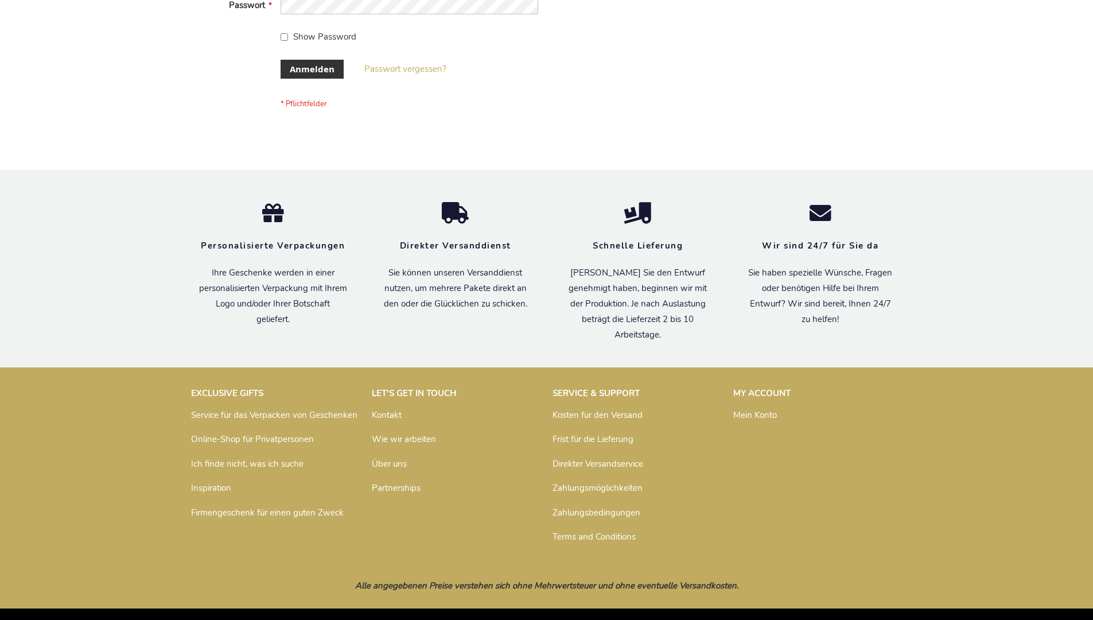
scroll to position [385, 0]
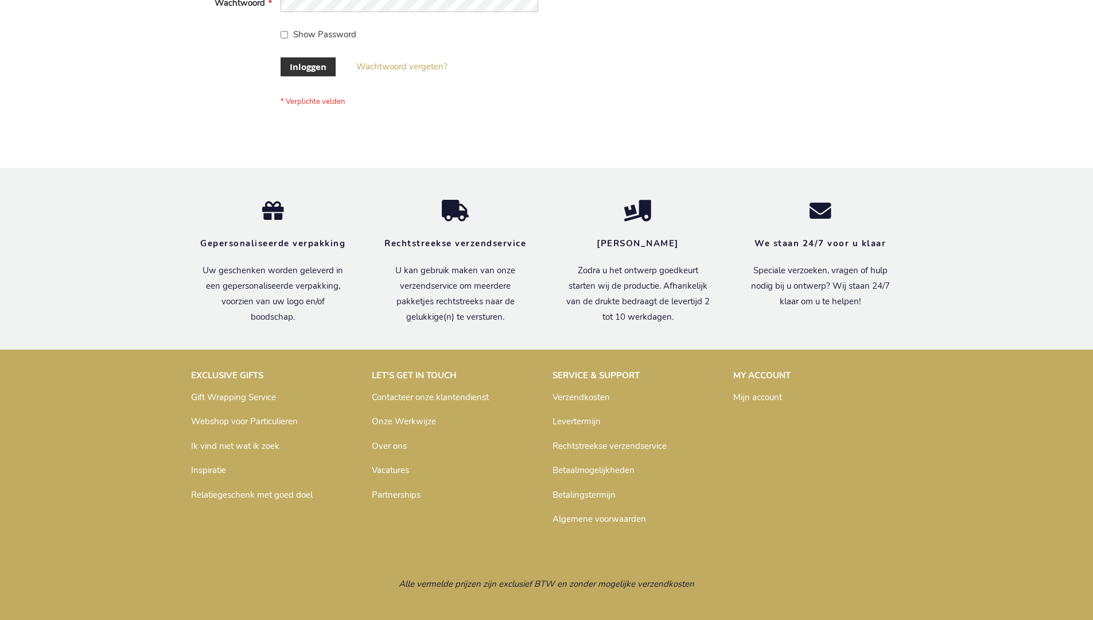
scroll to position [390, 0]
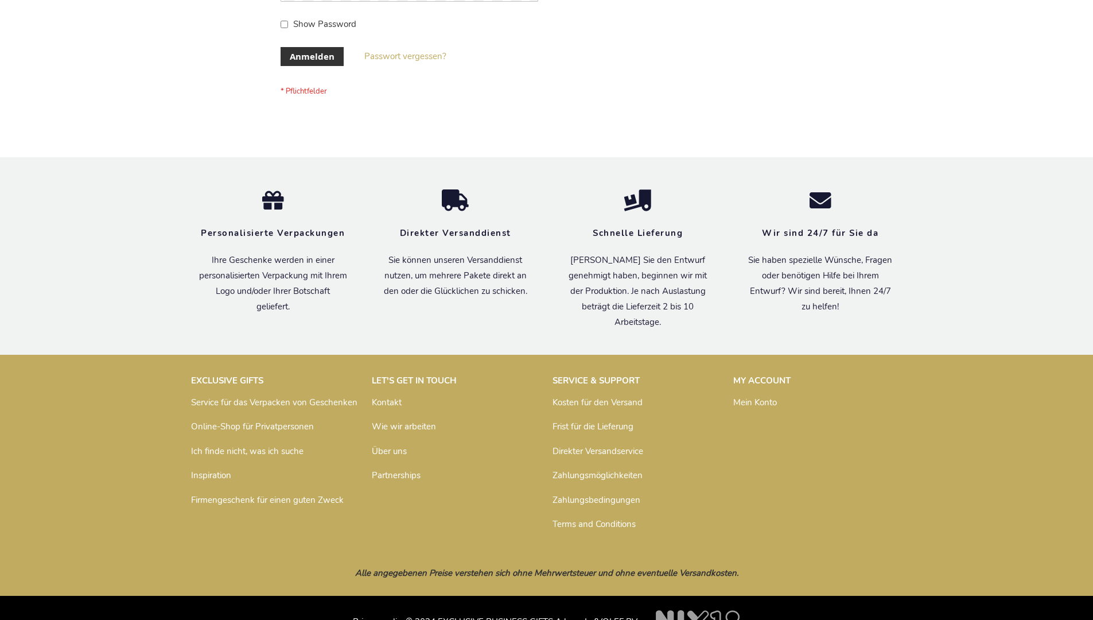
scroll to position [385, 0]
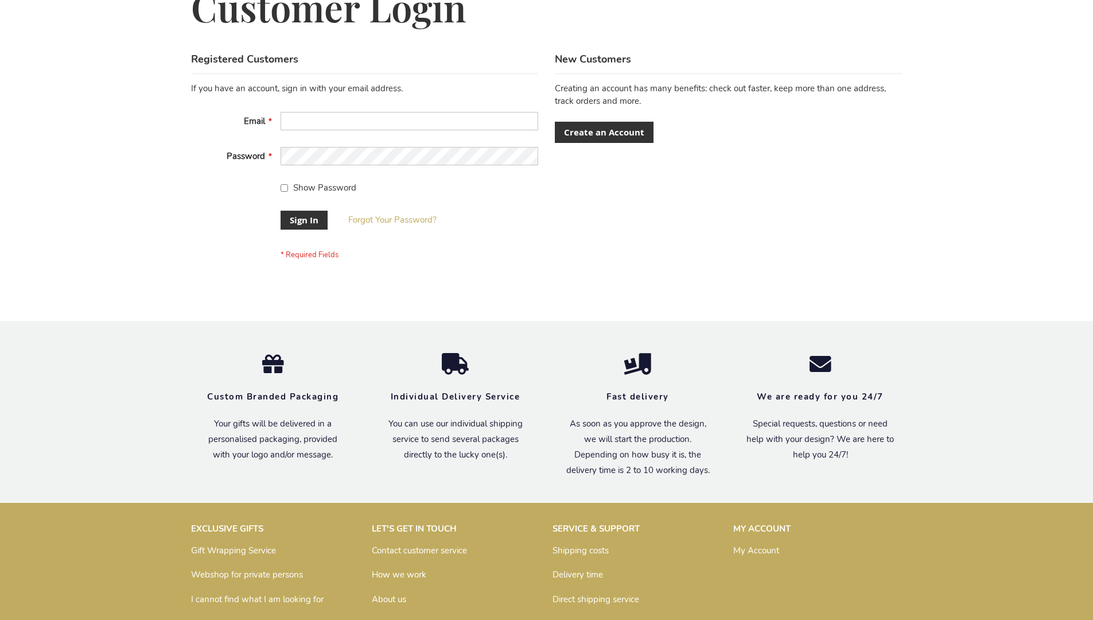
scroll to position [369, 0]
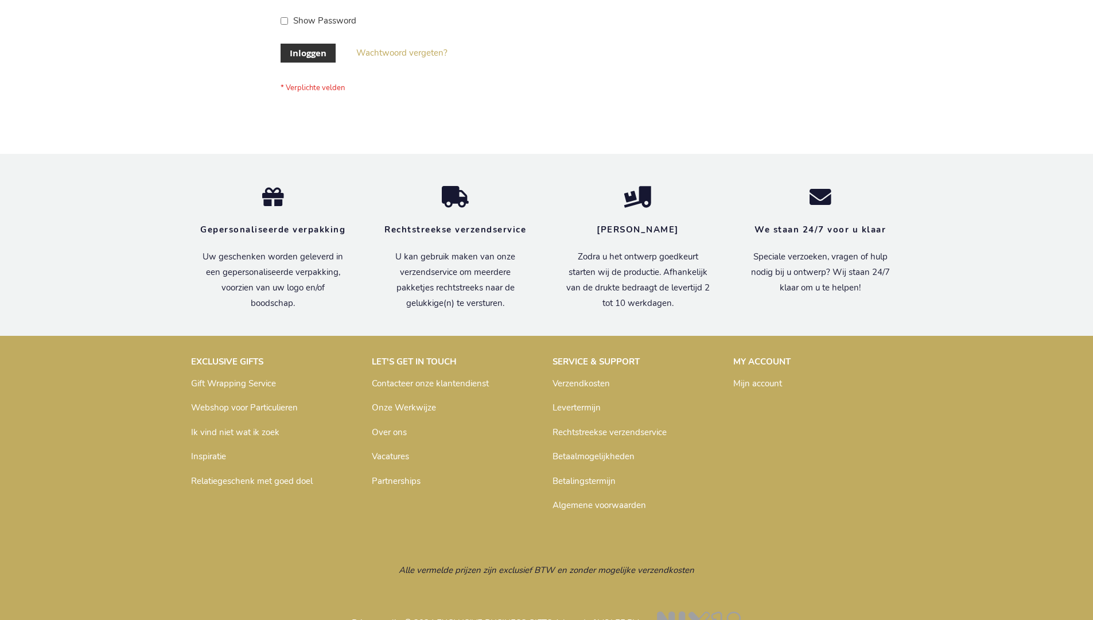
scroll to position [390, 0]
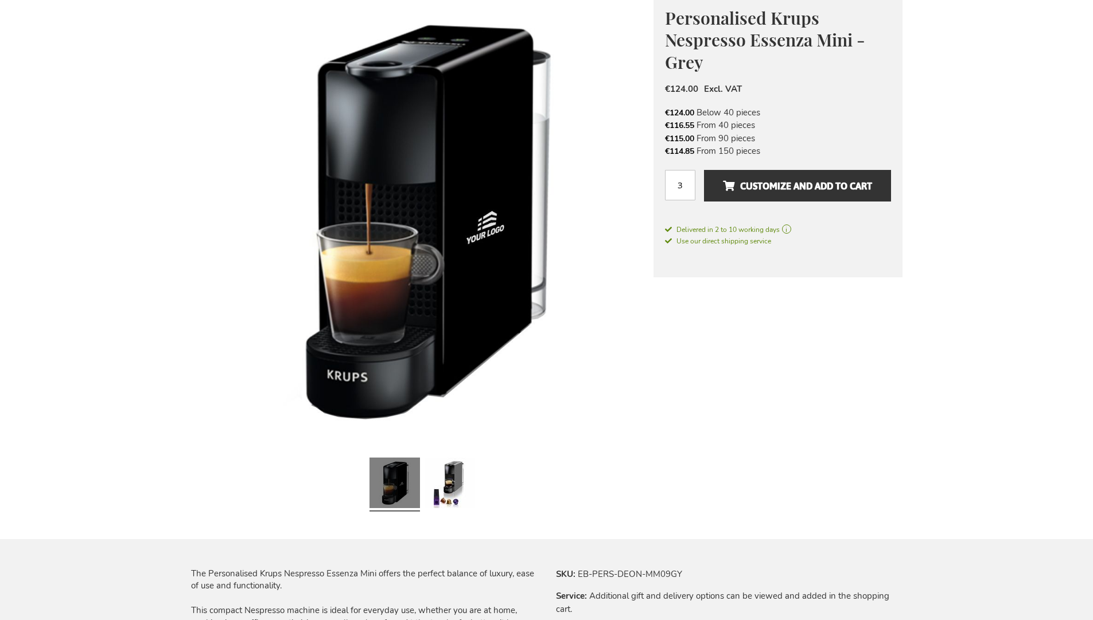
scroll to position [922, 0]
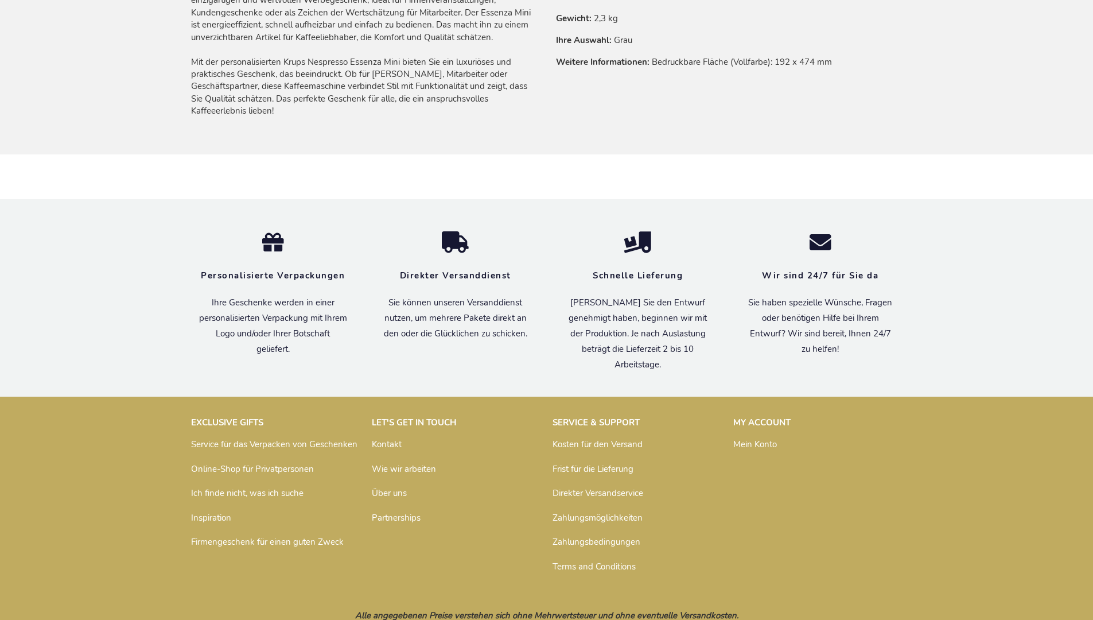
scroll to position [968, 0]
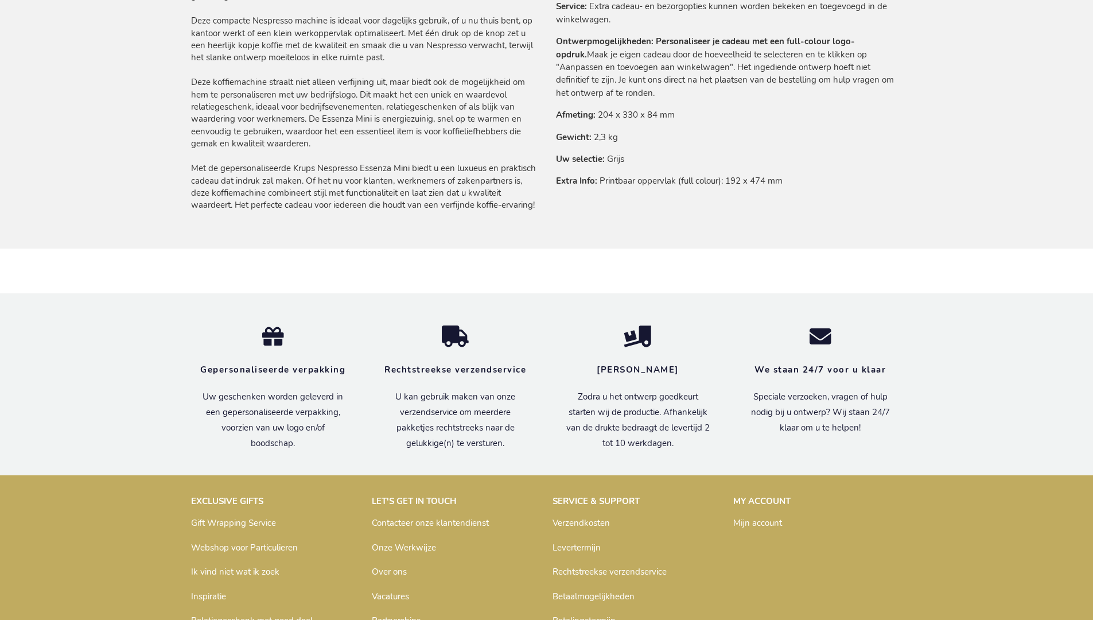
scroll to position [961, 0]
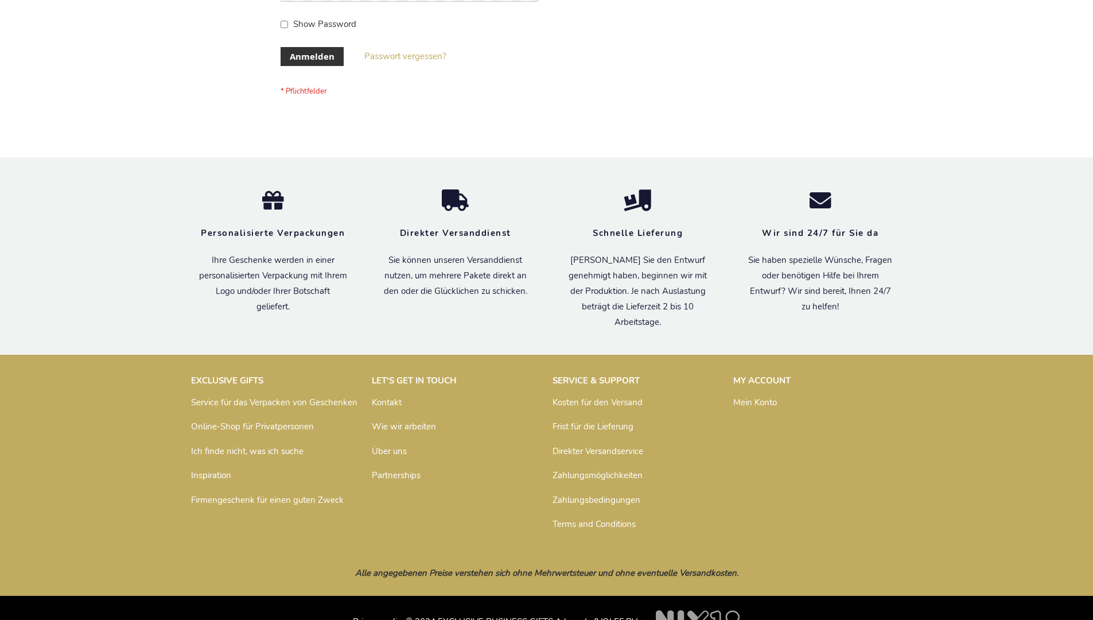
scroll to position [385, 0]
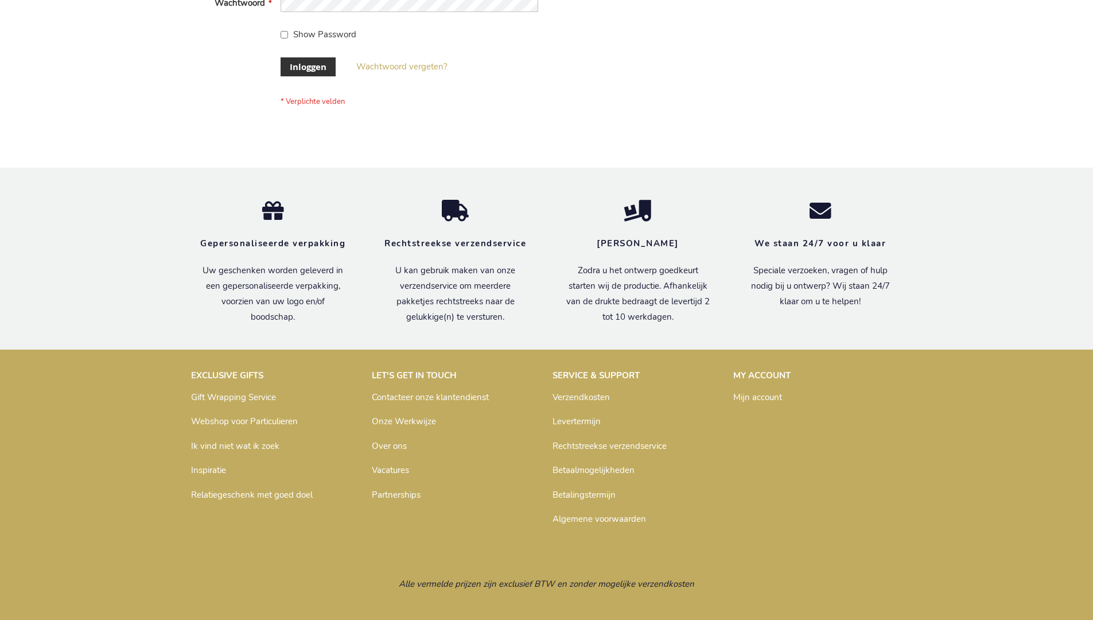
scroll to position [390, 0]
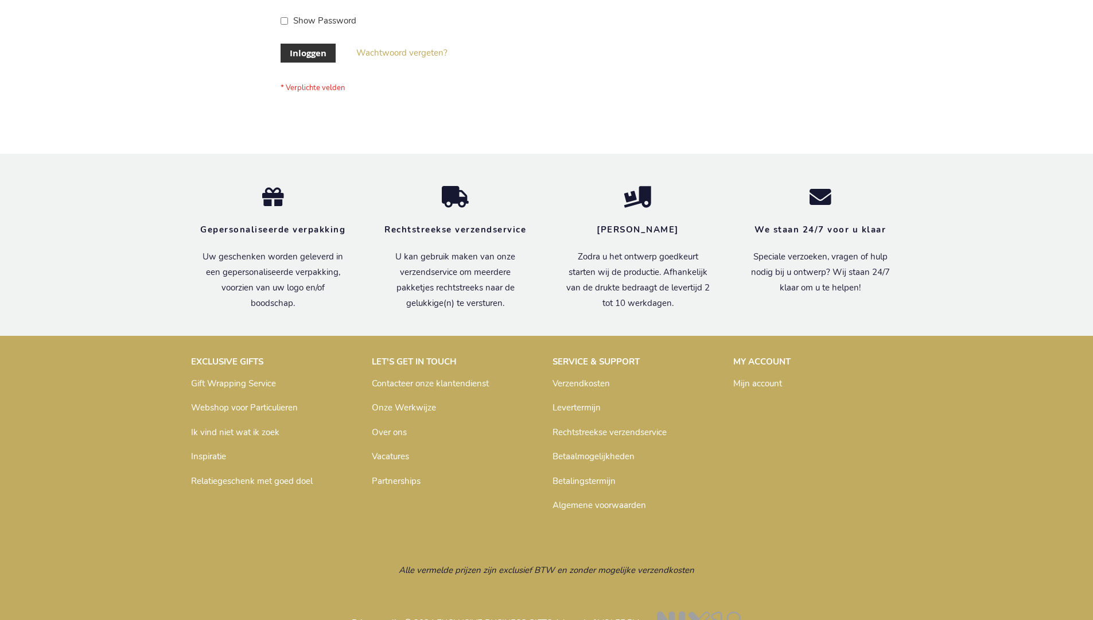
scroll to position [390, 0]
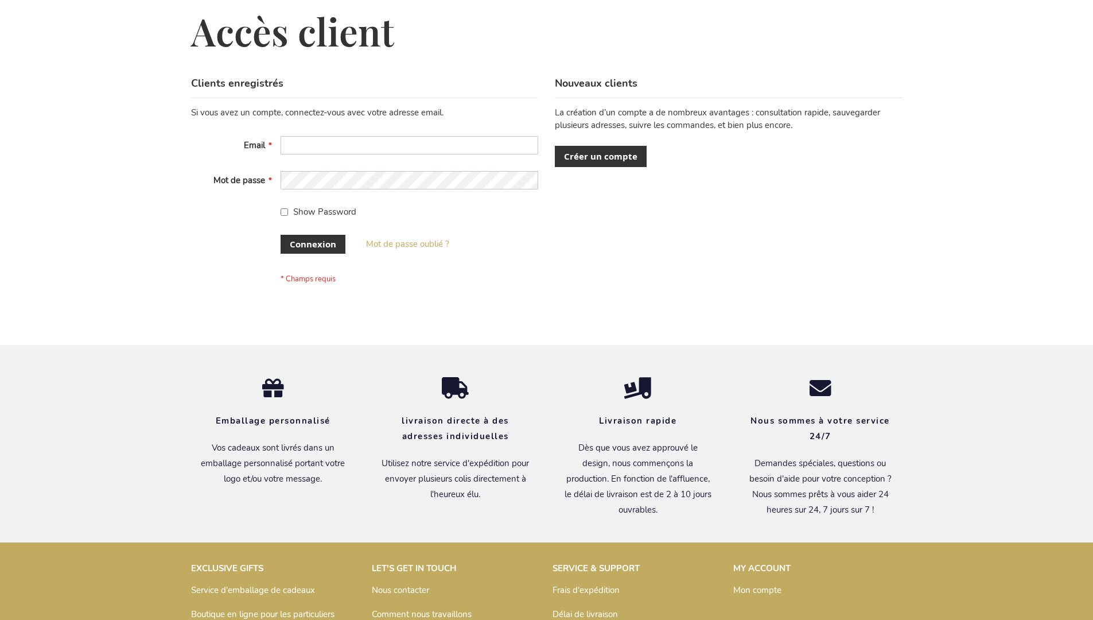
scroll to position [396, 0]
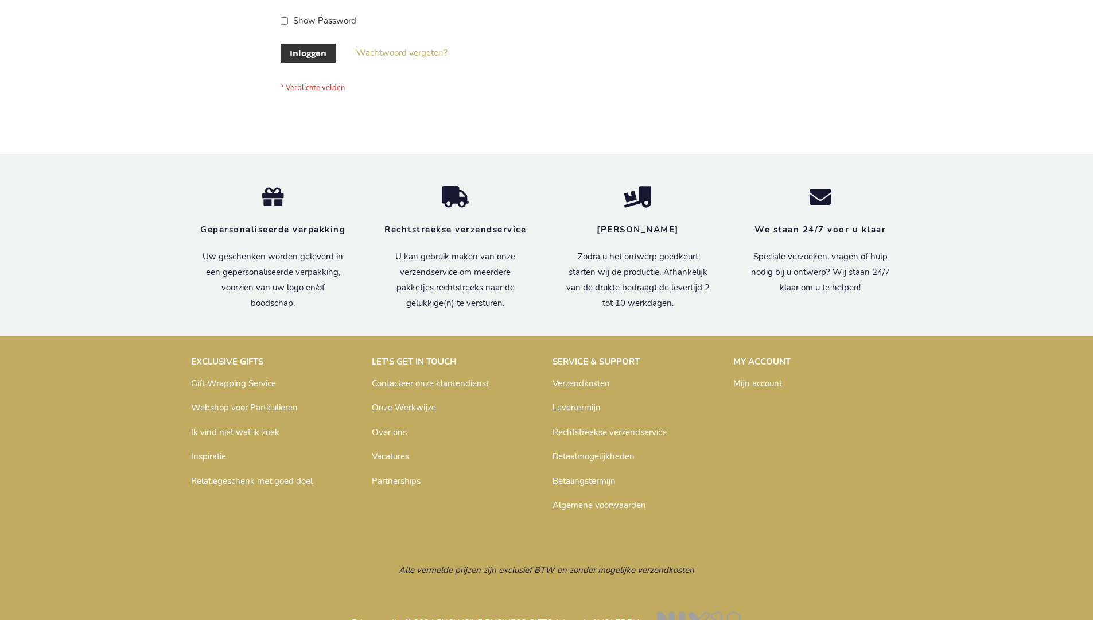
scroll to position [390, 0]
